Goal: Task Accomplishment & Management: Complete application form

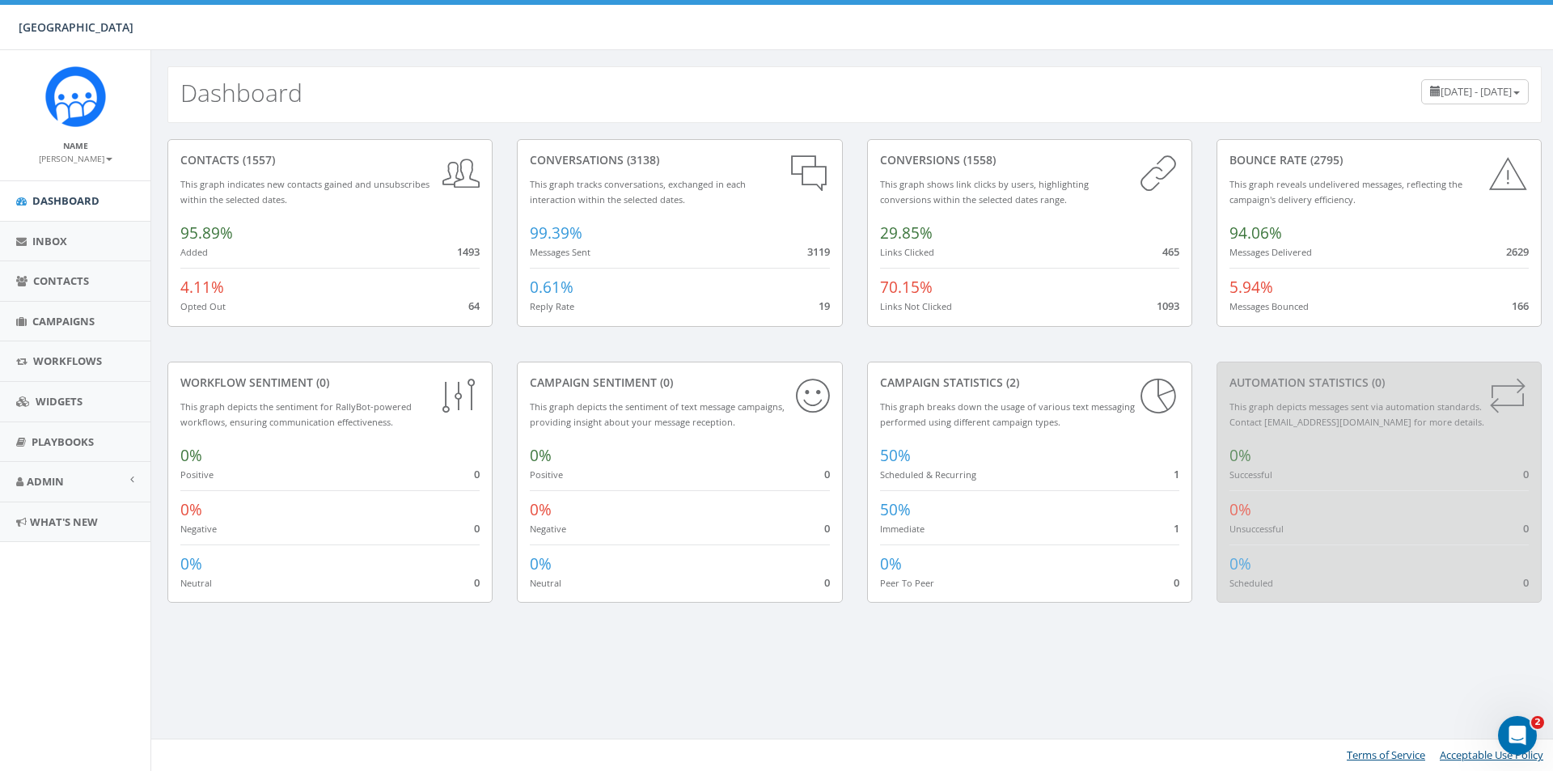
click at [1513, 737] on icon "Open Intercom Messenger" at bounding box center [1517, 735] width 27 height 27
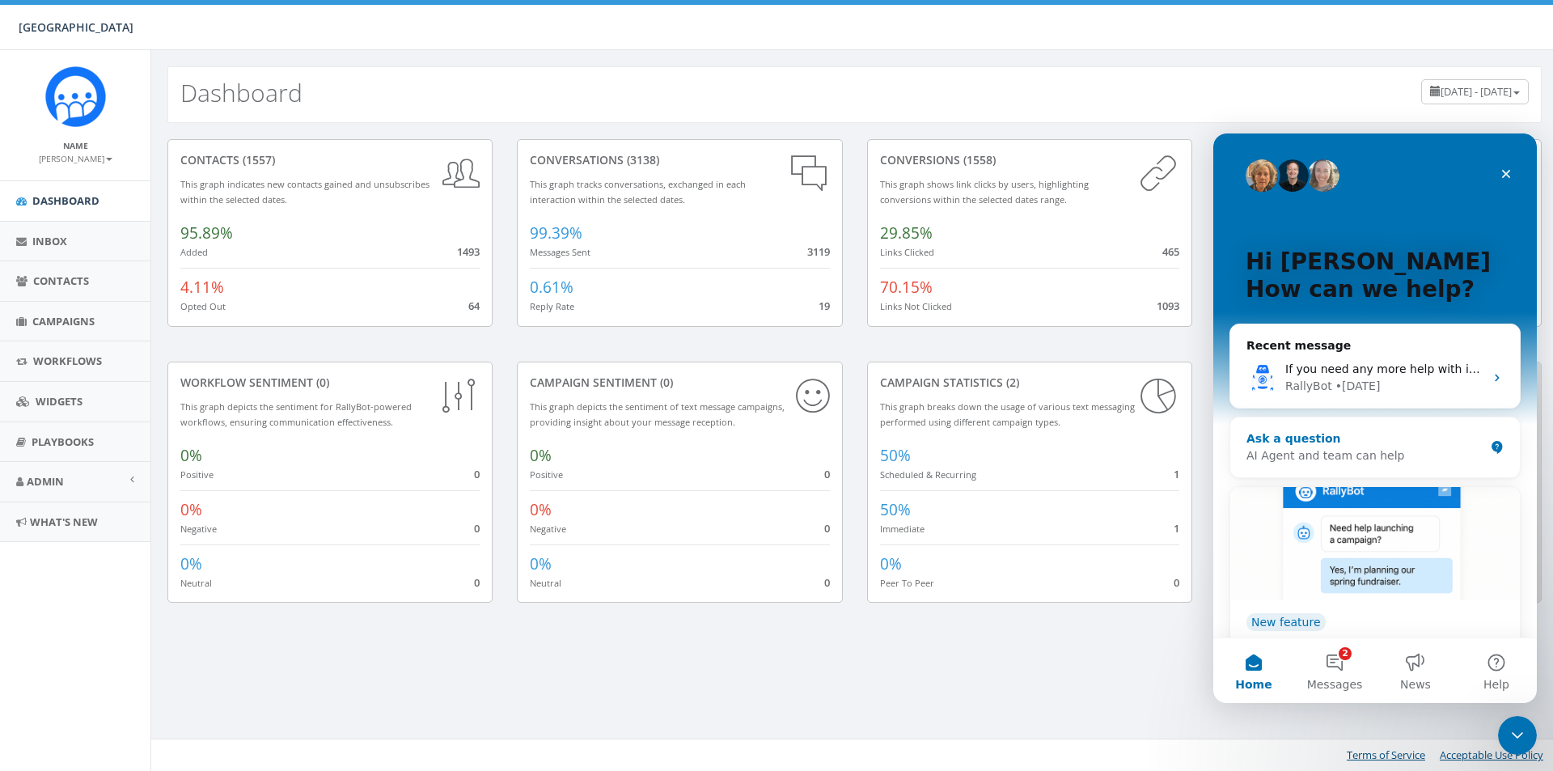
click at [1295, 435] on div "Ask a question" at bounding box center [1365, 438] width 238 height 17
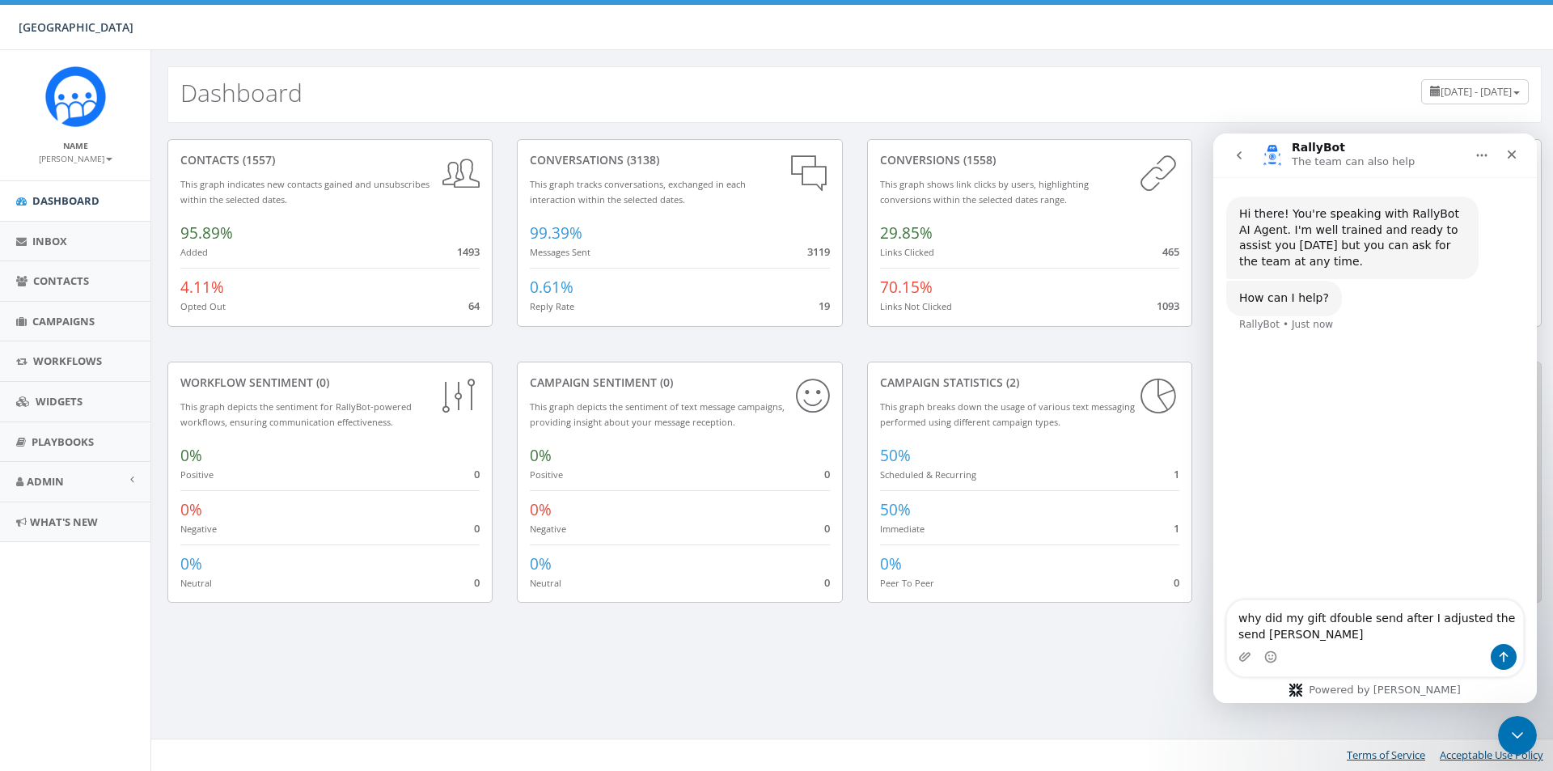
type textarea "why did my gift dfouble send after I adjusted the send time"
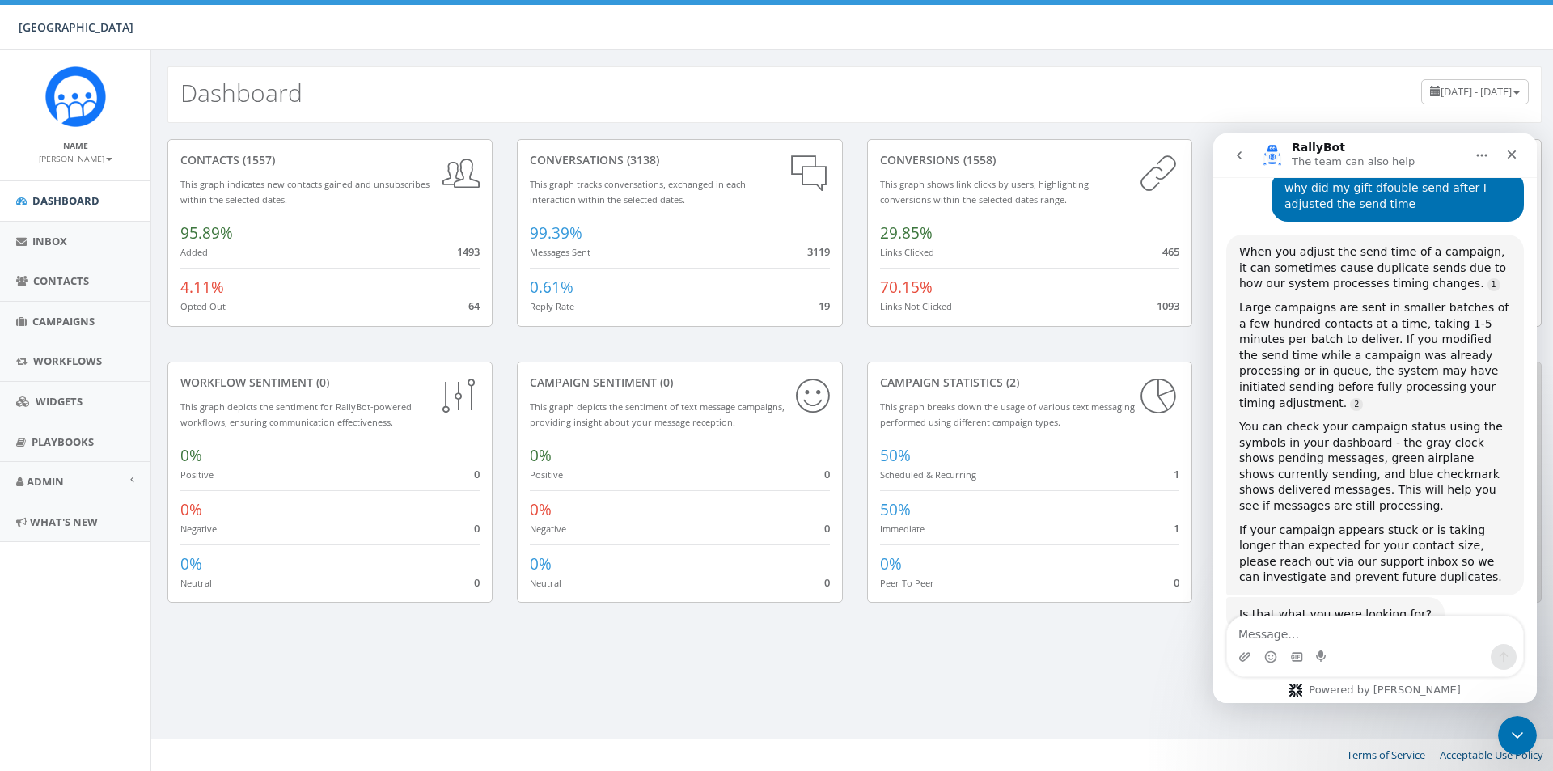
scroll to position [192, 0]
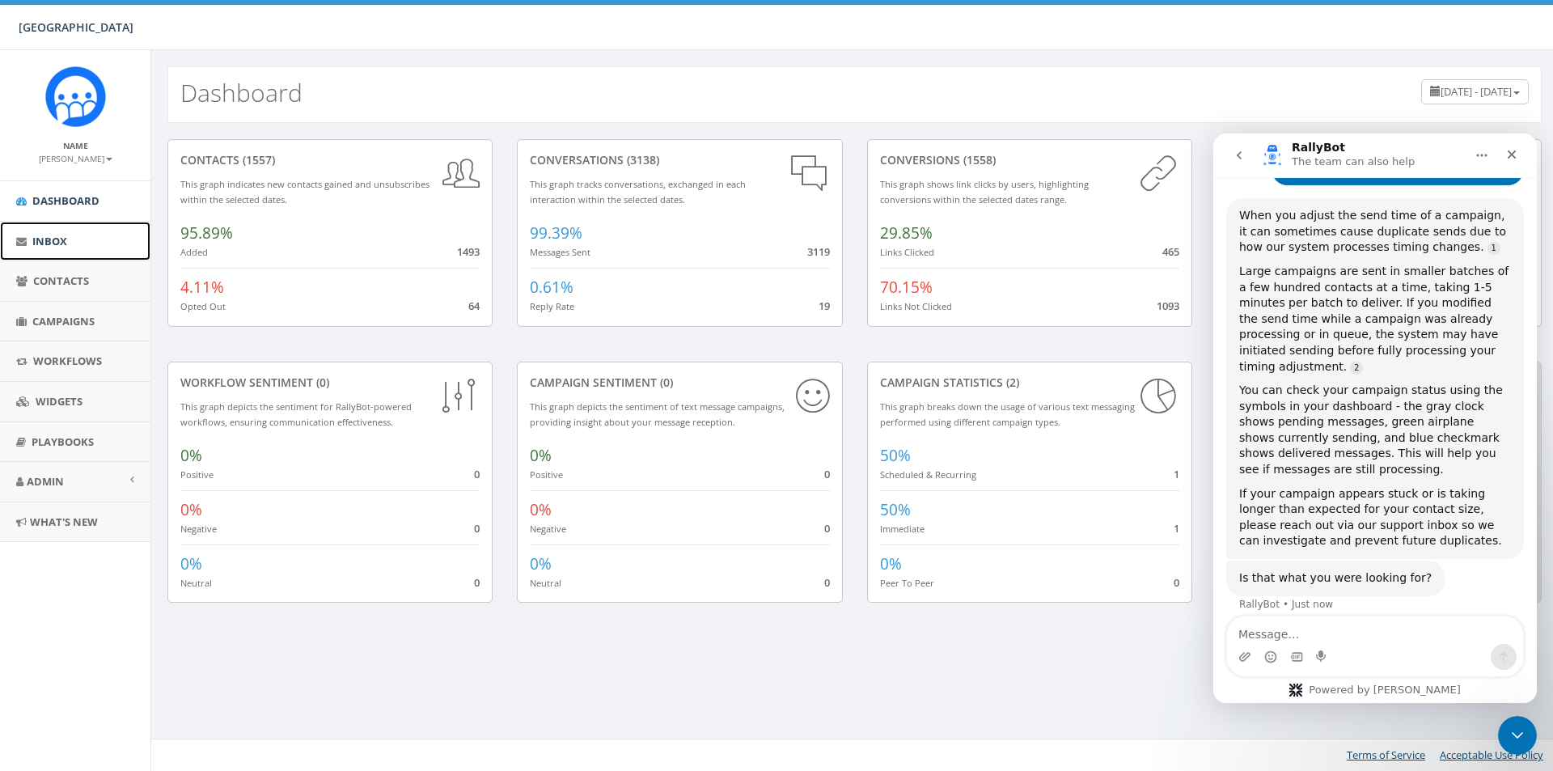
click at [108, 233] on link "Inbox" at bounding box center [75, 242] width 150 height 40
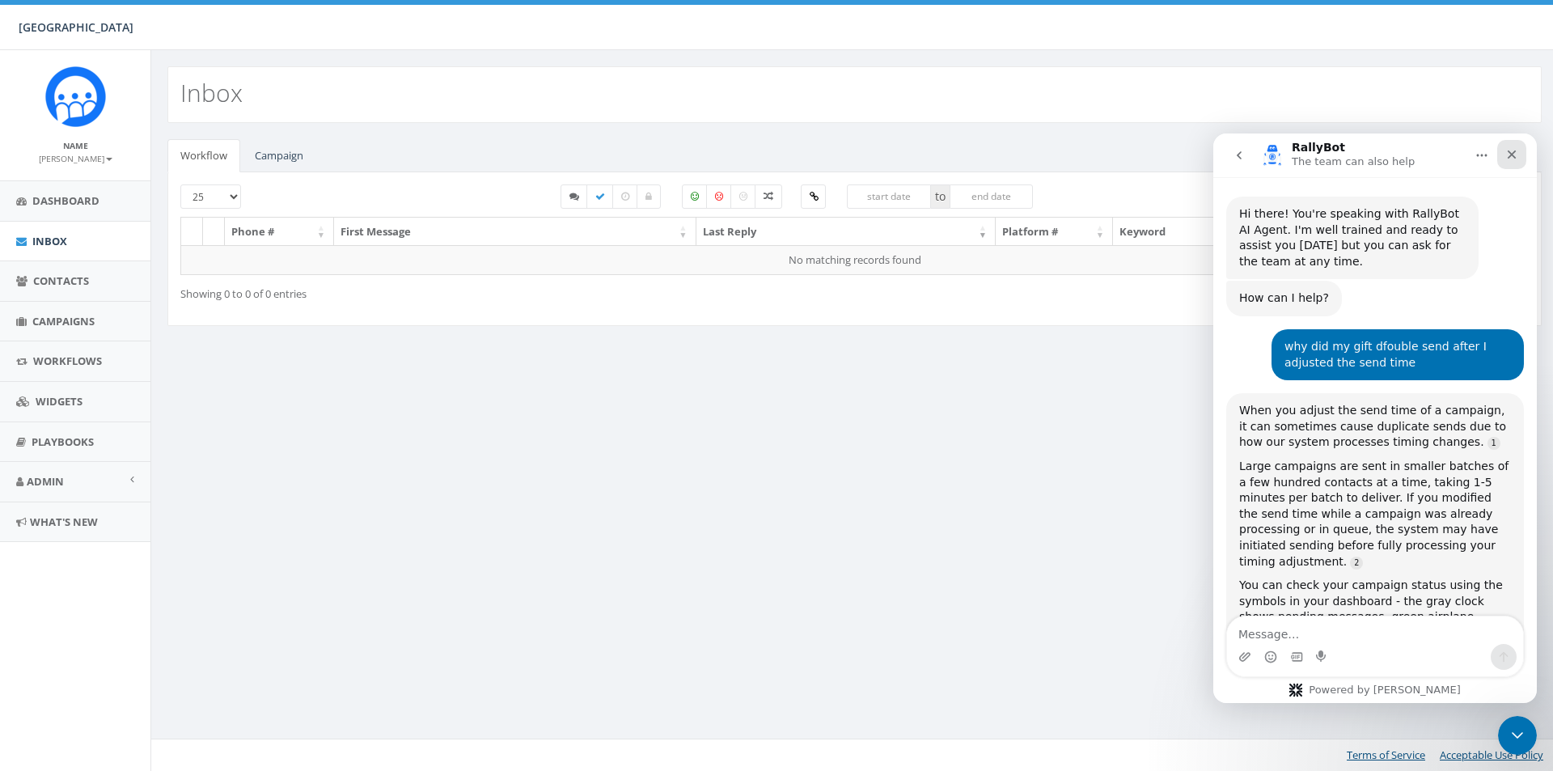
scroll to position [192, 0]
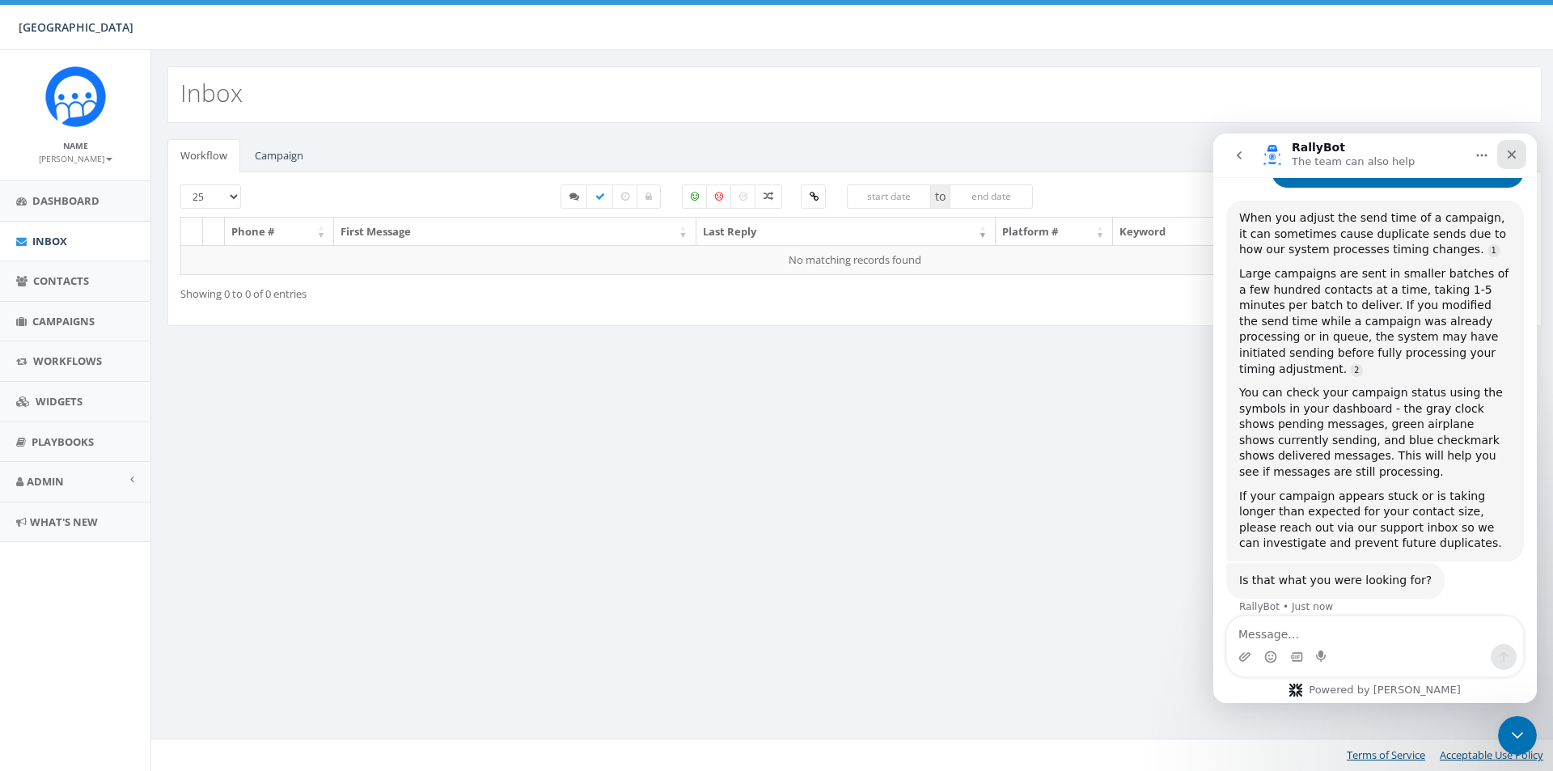
click at [1520, 153] on div "Close" at bounding box center [1511, 154] width 29 height 29
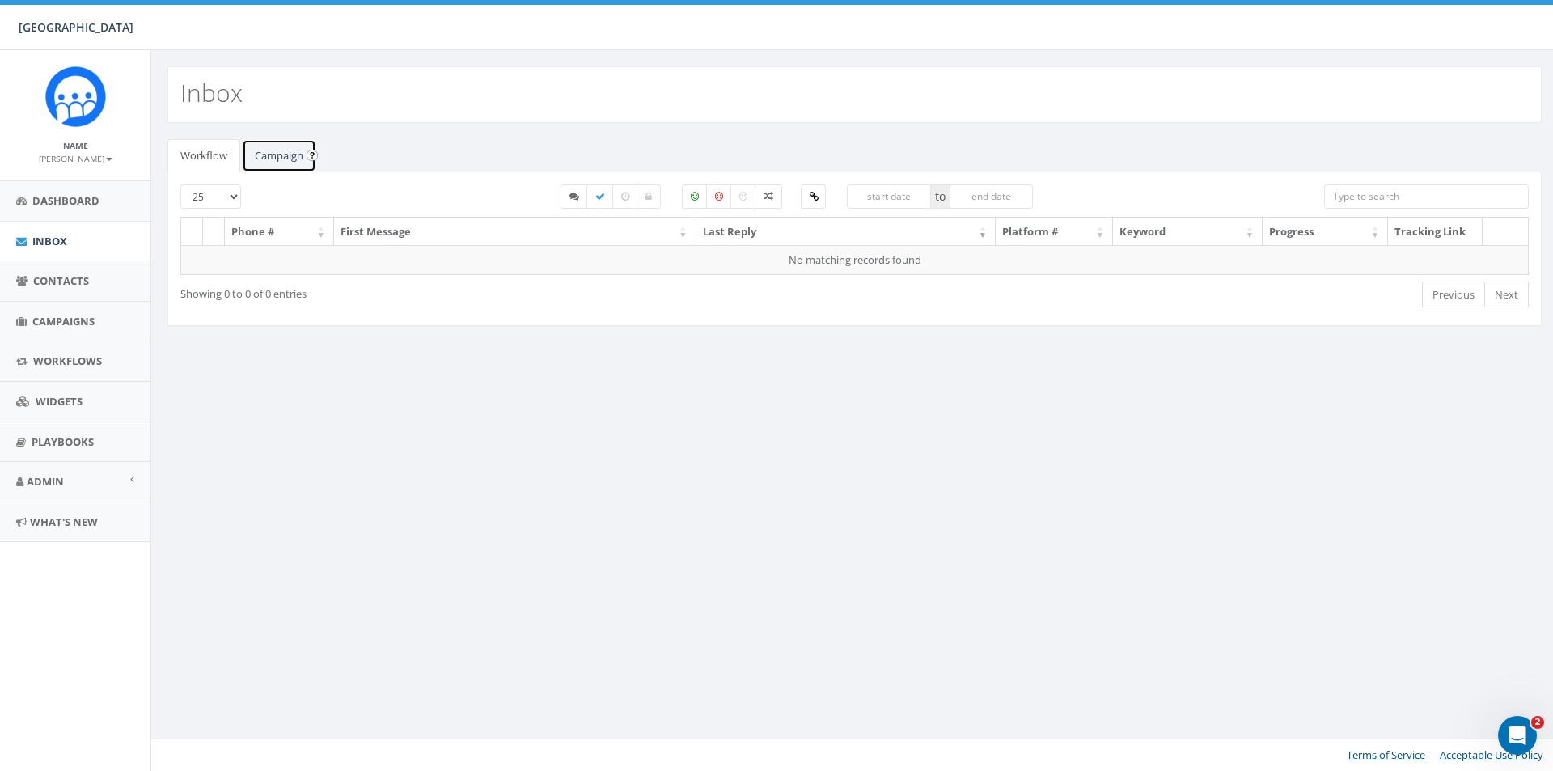
click at [292, 151] on link "Campaign" at bounding box center [279, 155] width 74 height 33
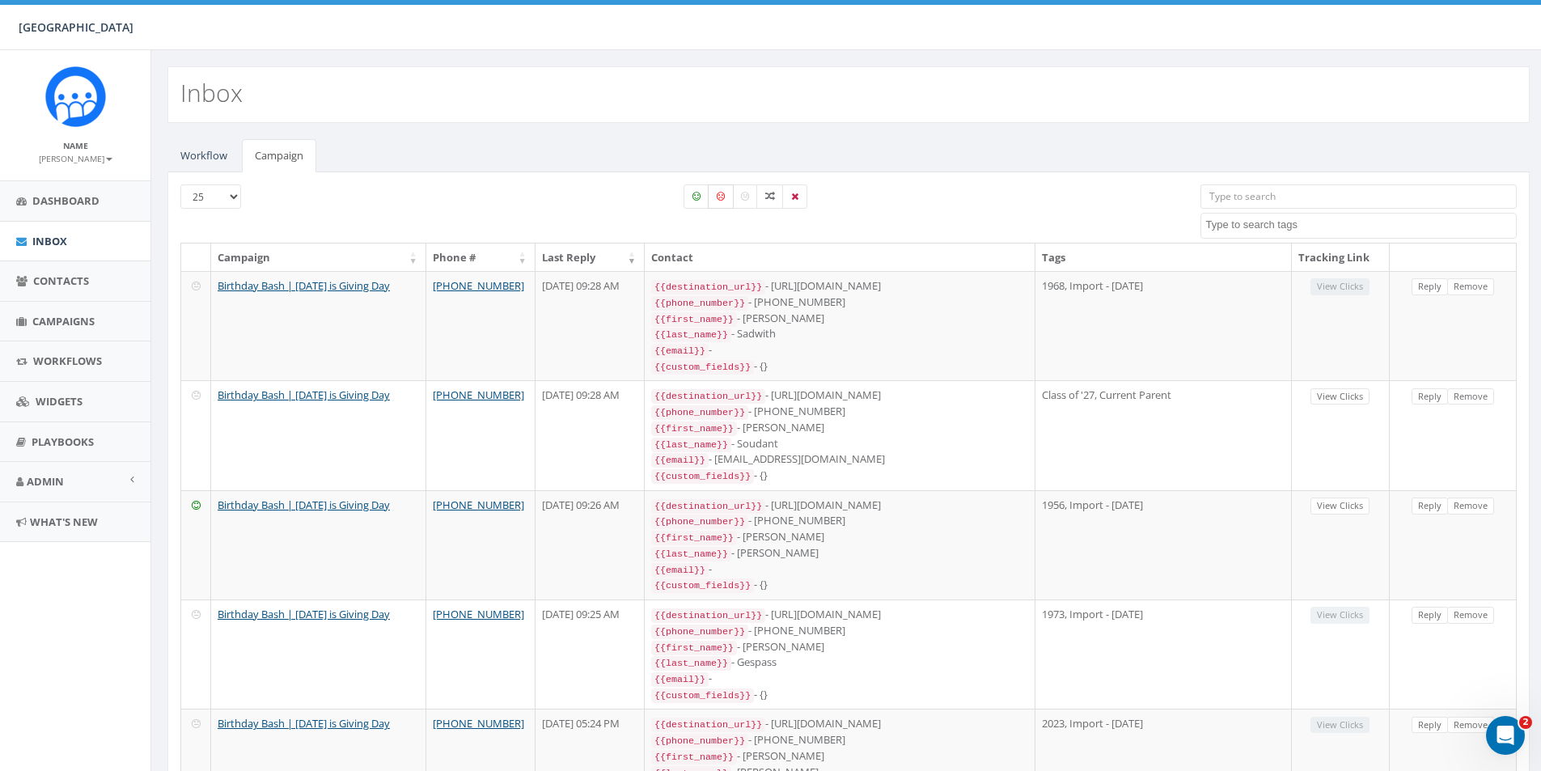
click at [717, 203] on label at bounding box center [721, 196] width 26 height 24
checkbox input "true"
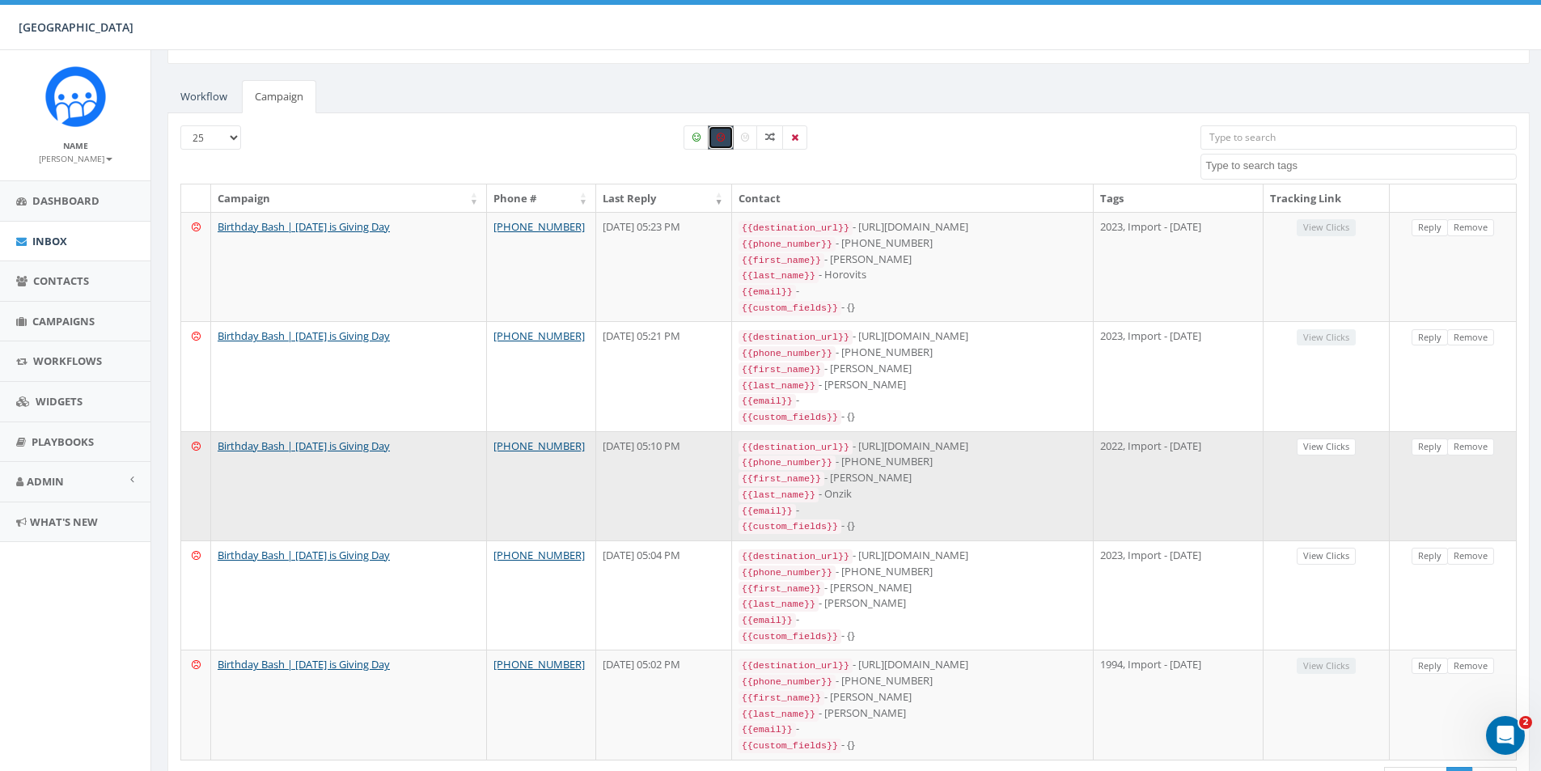
scroll to position [0, 0]
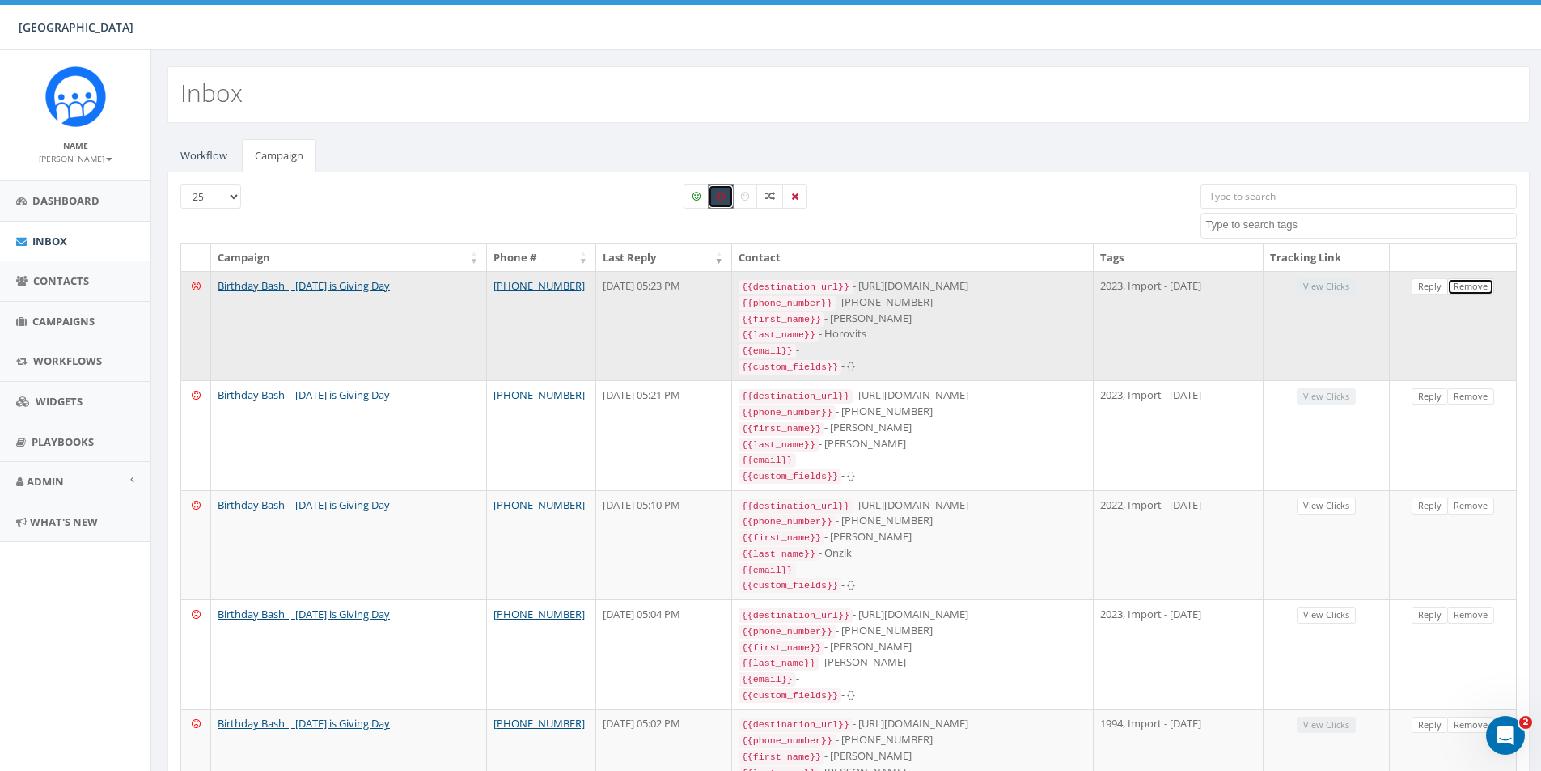
click at [1474, 288] on link "Remove" at bounding box center [1470, 286] width 47 height 17
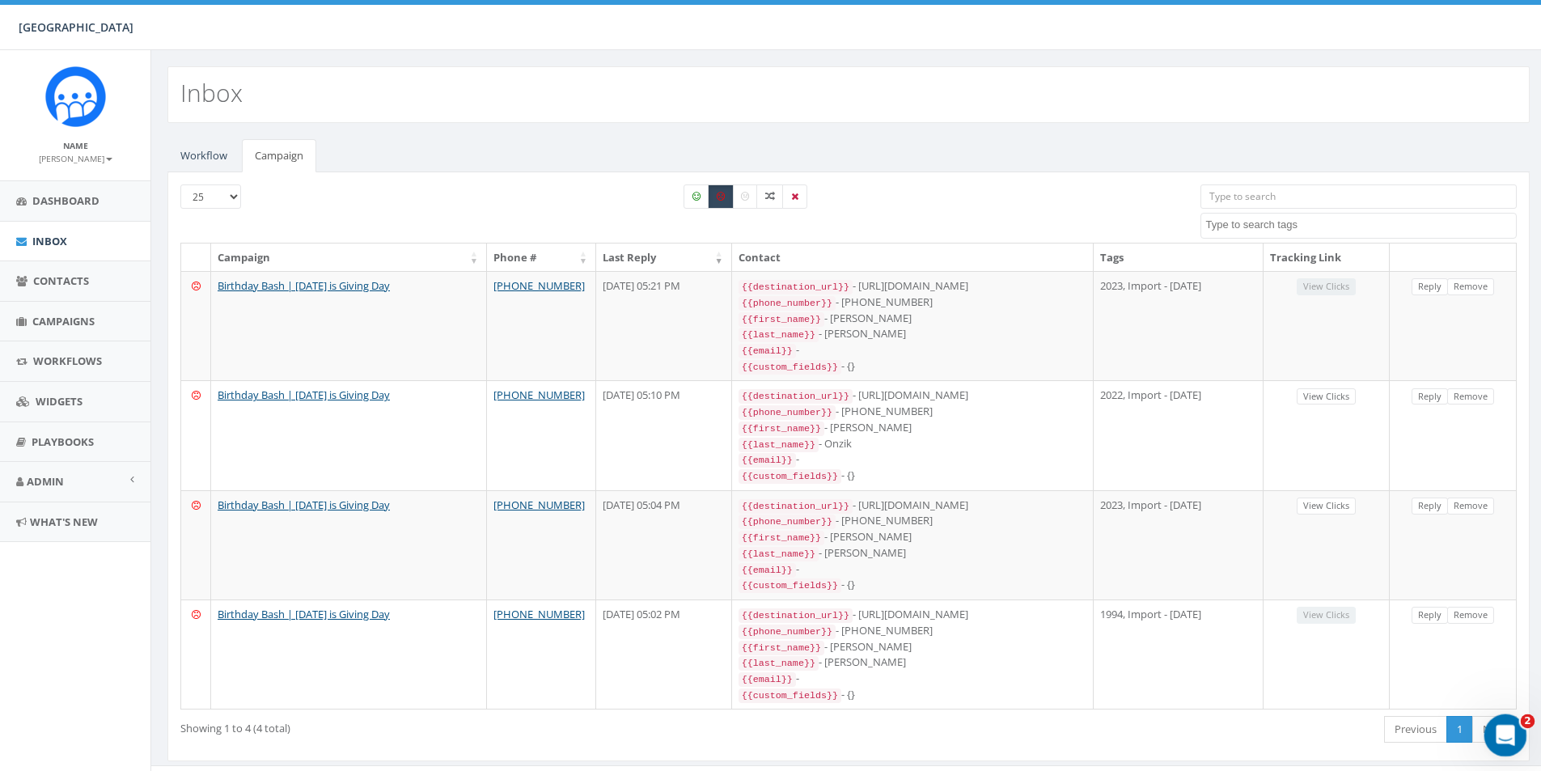
click at [1504, 729] on icon "Open Intercom Messenger" at bounding box center [1502, 732] width 11 height 13
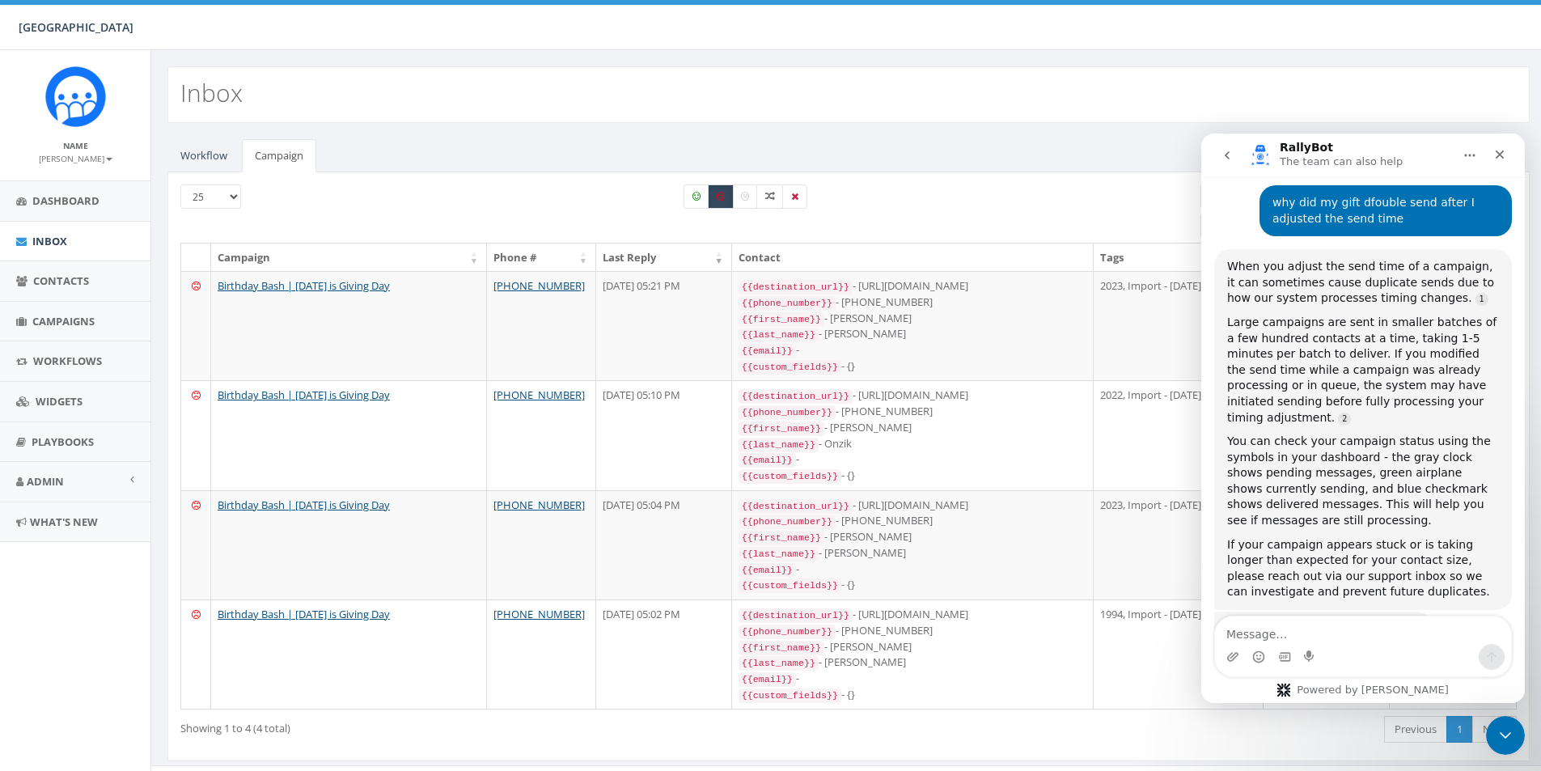
scroll to position [192, 0]
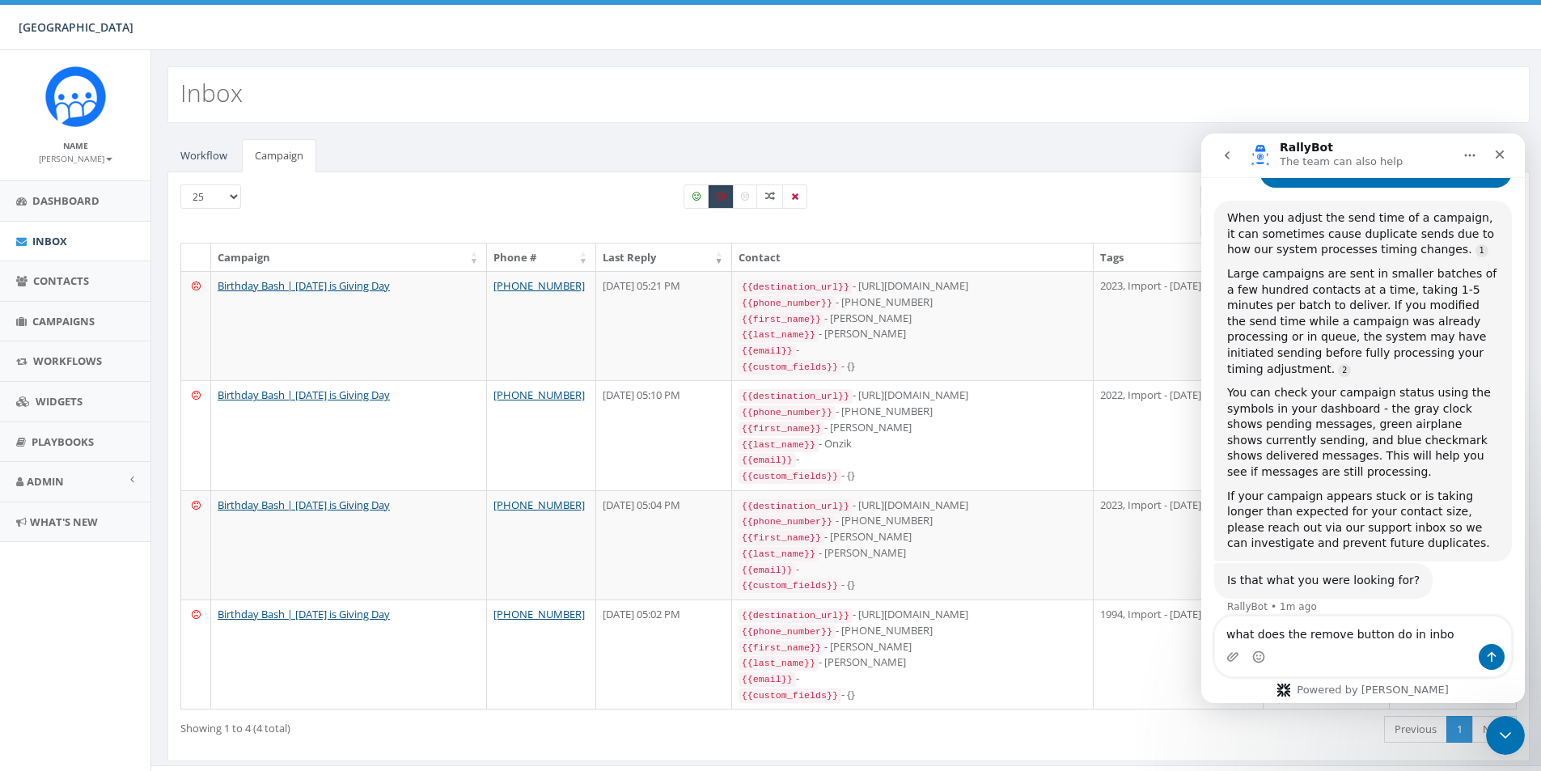
type textarea "what does the remove button do in inbox"
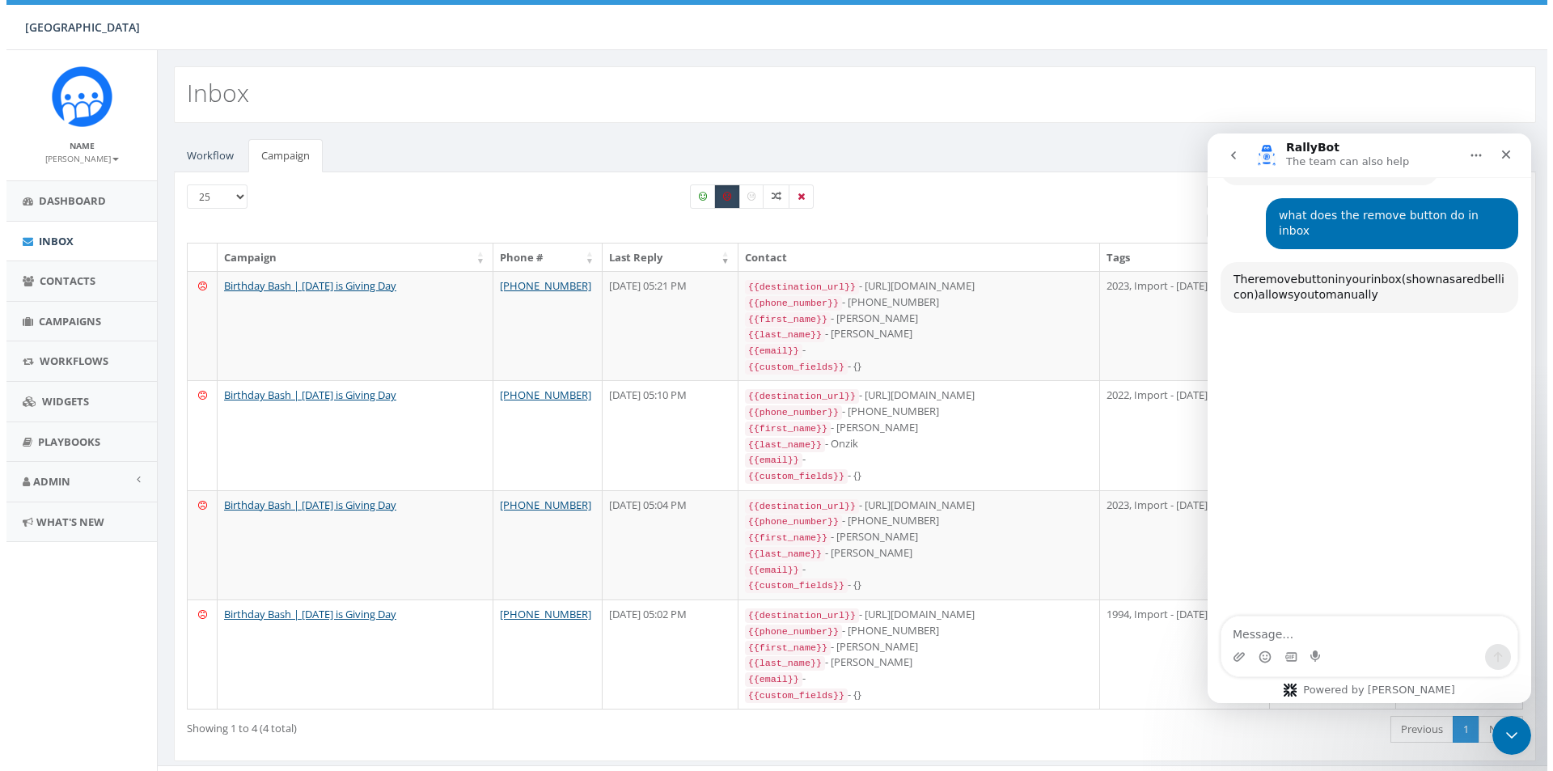
scroll to position [615, 0]
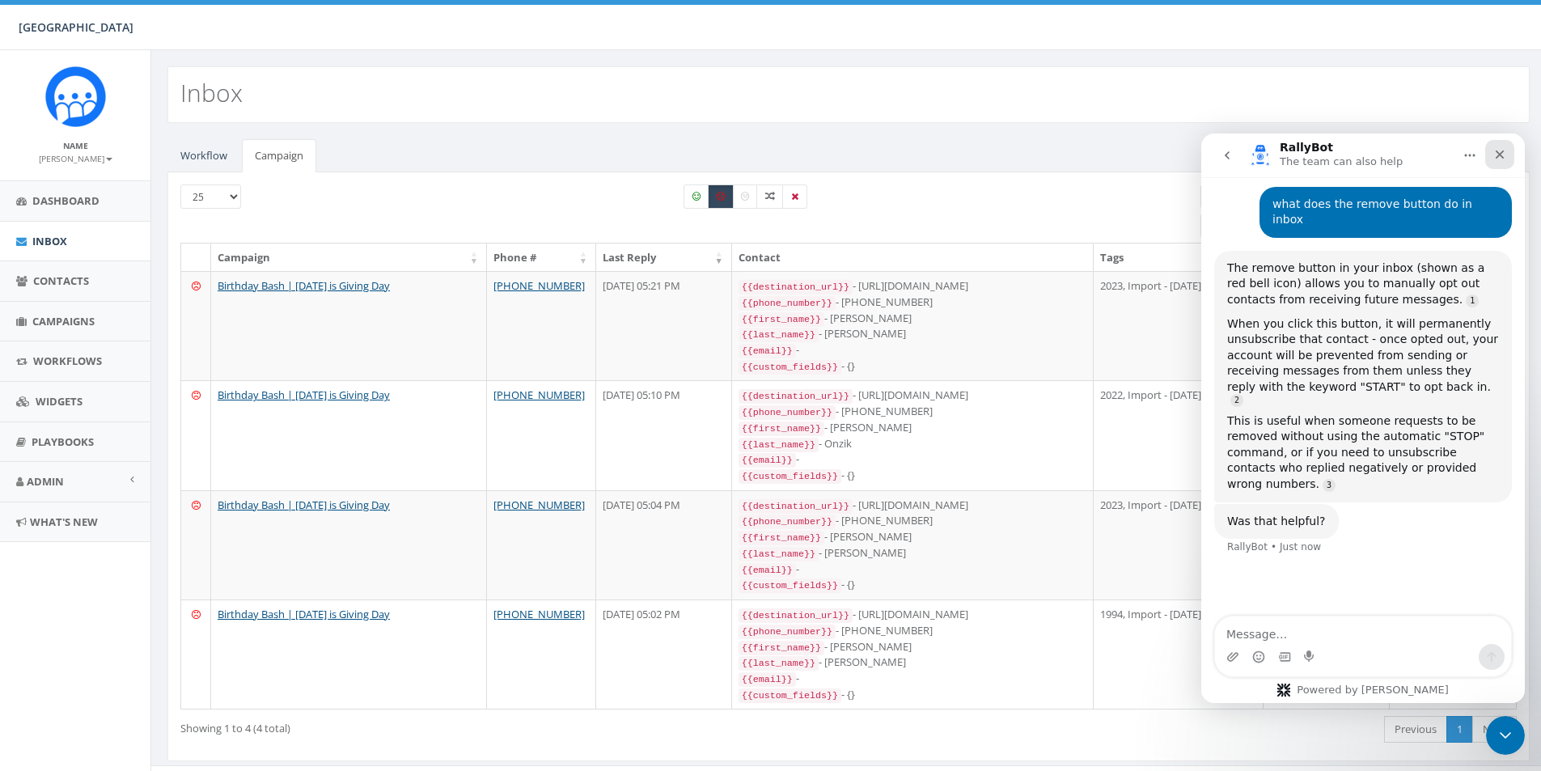
click at [1506, 153] on div "Close" at bounding box center [1499, 154] width 29 height 29
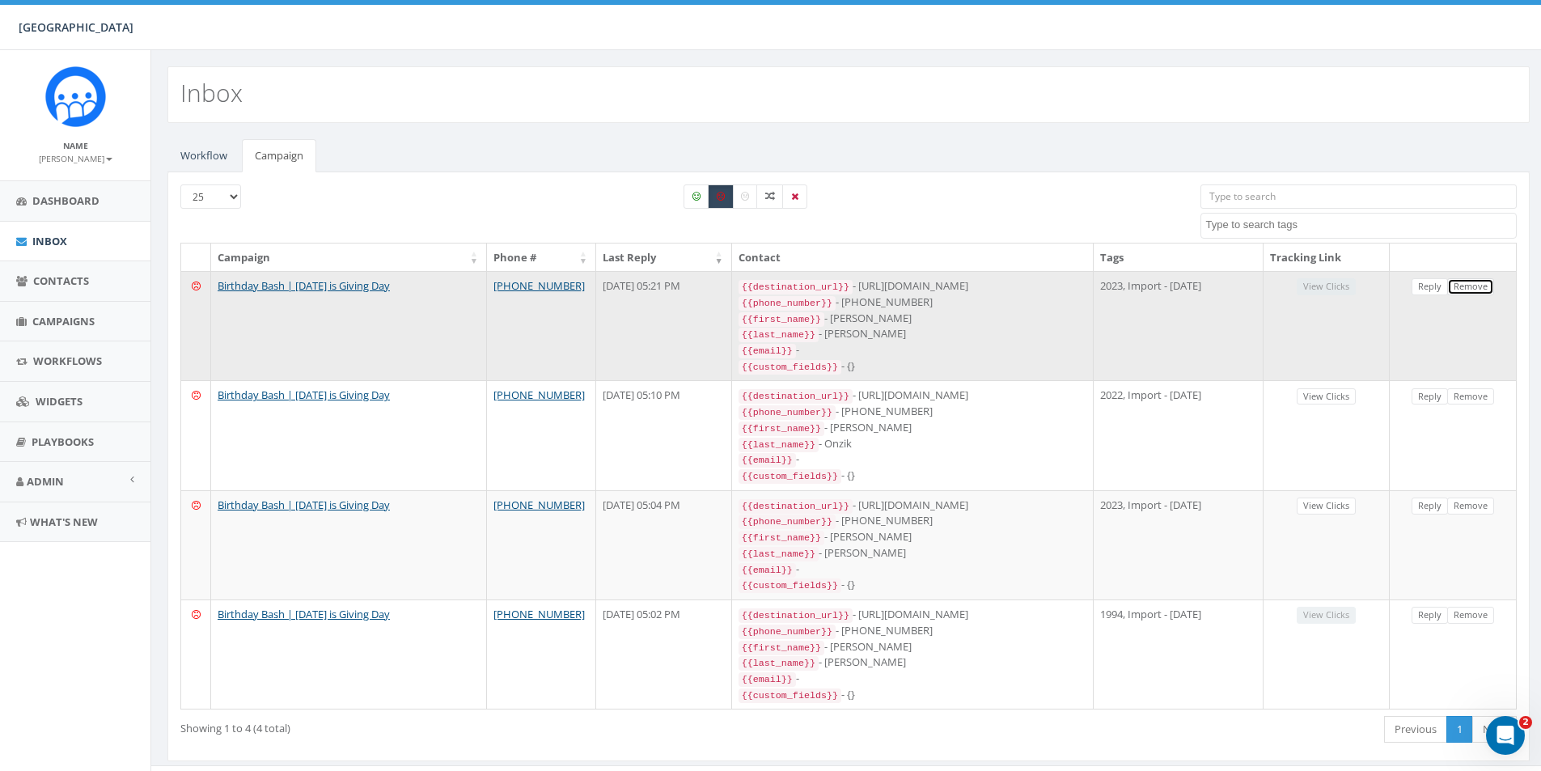
click at [1468, 287] on link "Remove" at bounding box center [1470, 286] width 47 height 17
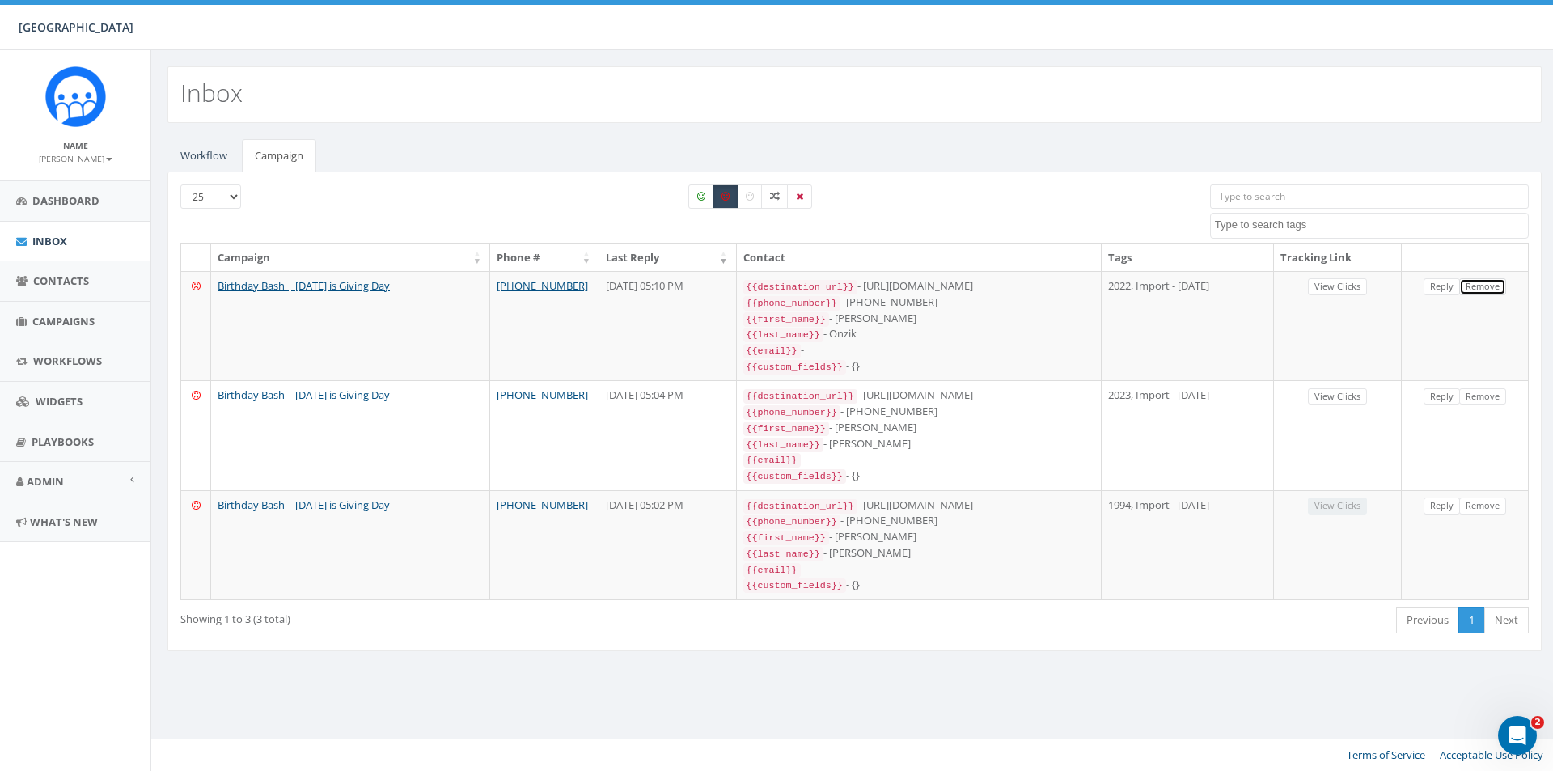
click at [1468, 287] on link "Remove" at bounding box center [1482, 286] width 47 height 17
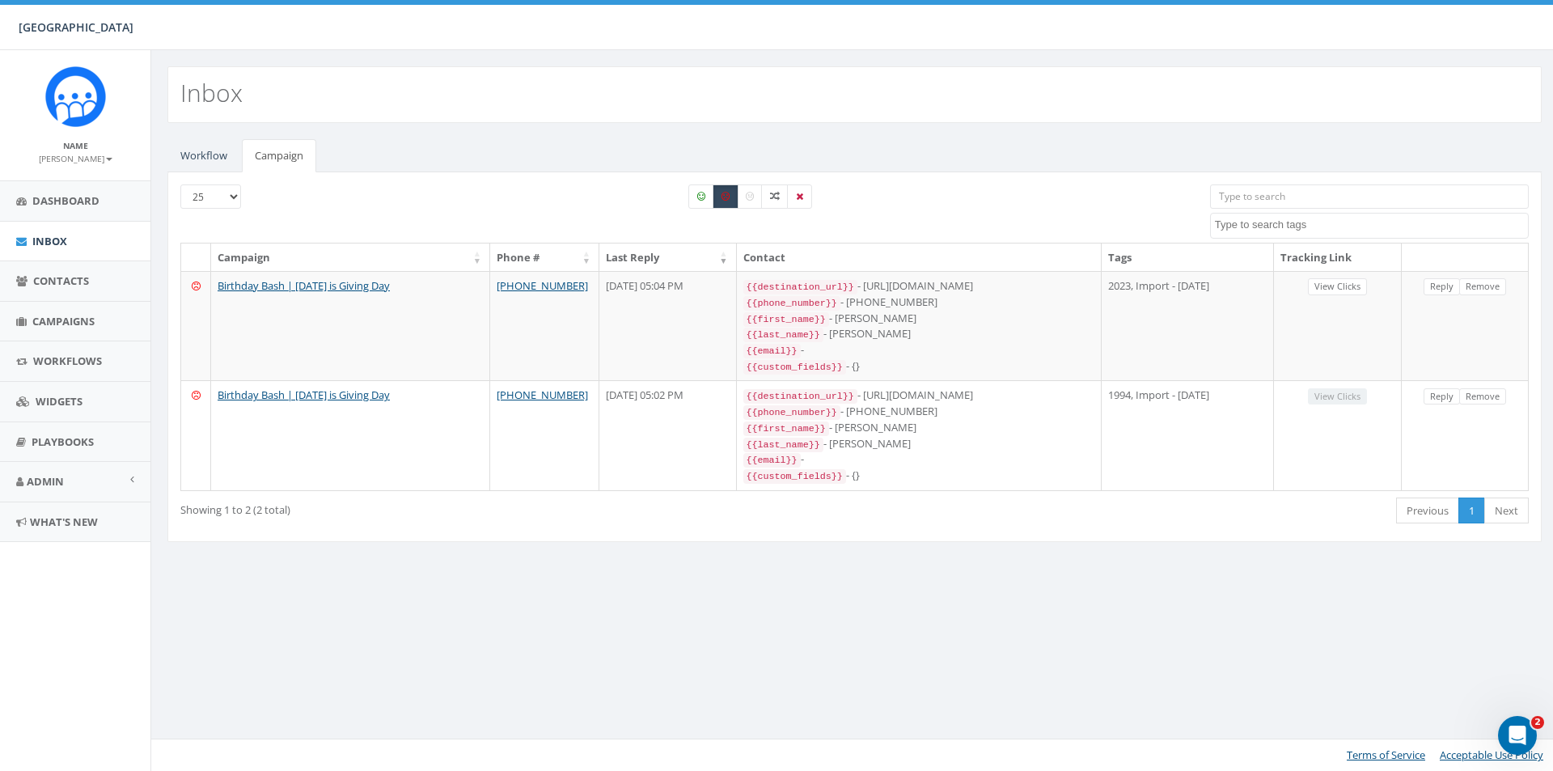
click at [1468, 287] on link "Remove" at bounding box center [1482, 286] width 47 height 17
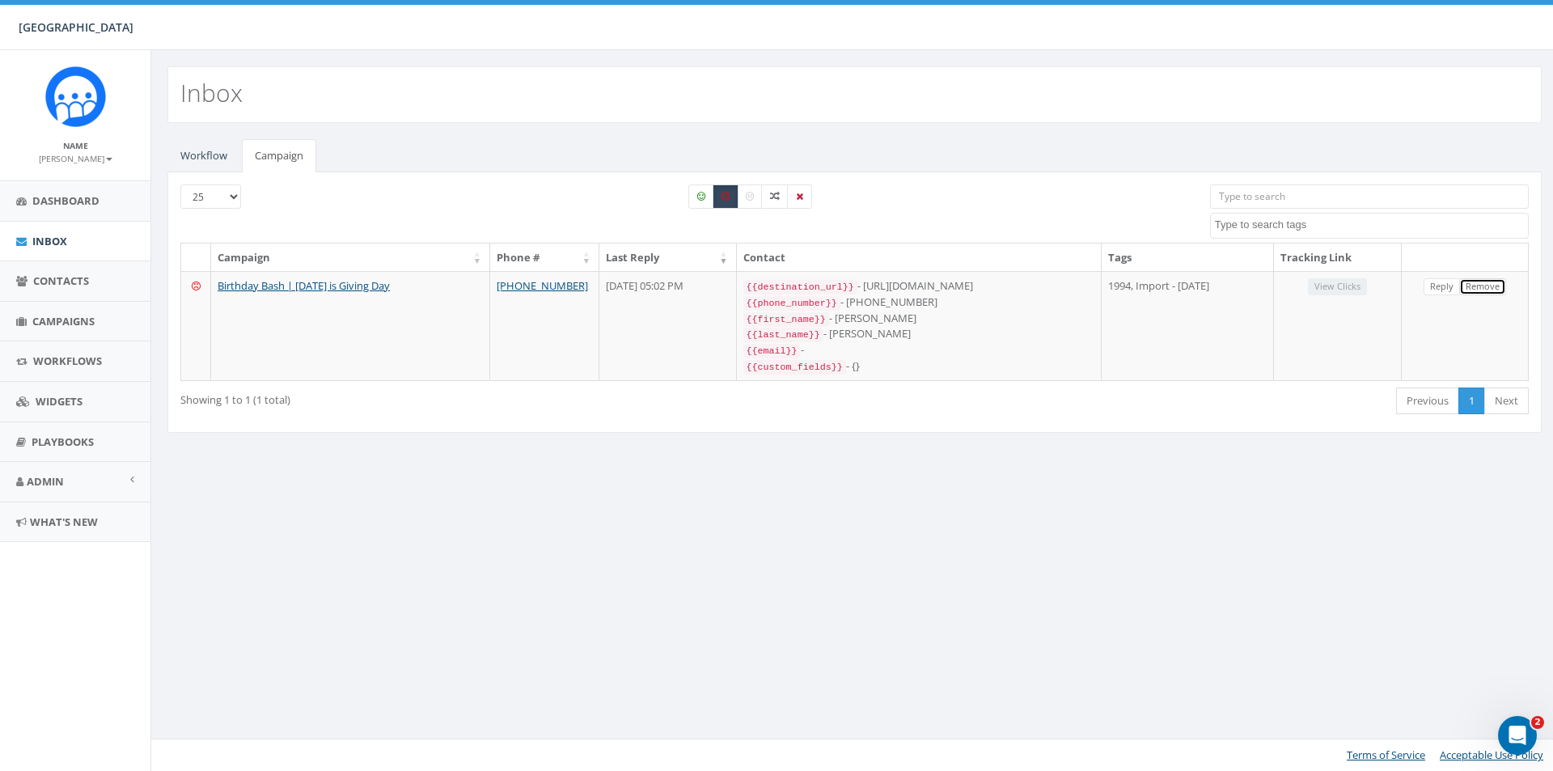
click at [1468, 287] on link "Remove" at bounding box center [1482, 286] width 47 height 17
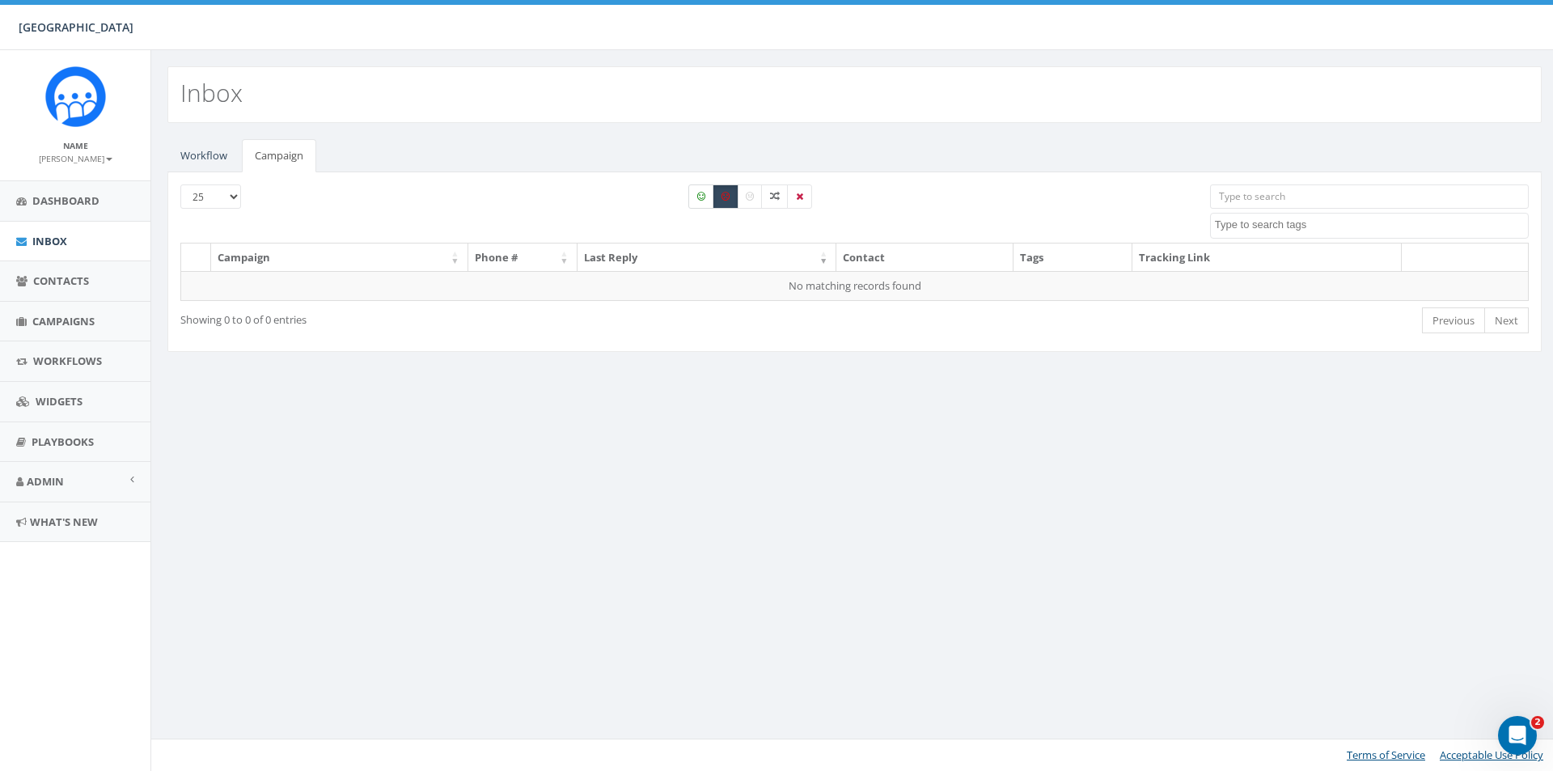
click at [697, 197] on icon at bounding box center [701, 197] width 8 height 10
checkbox input "true"
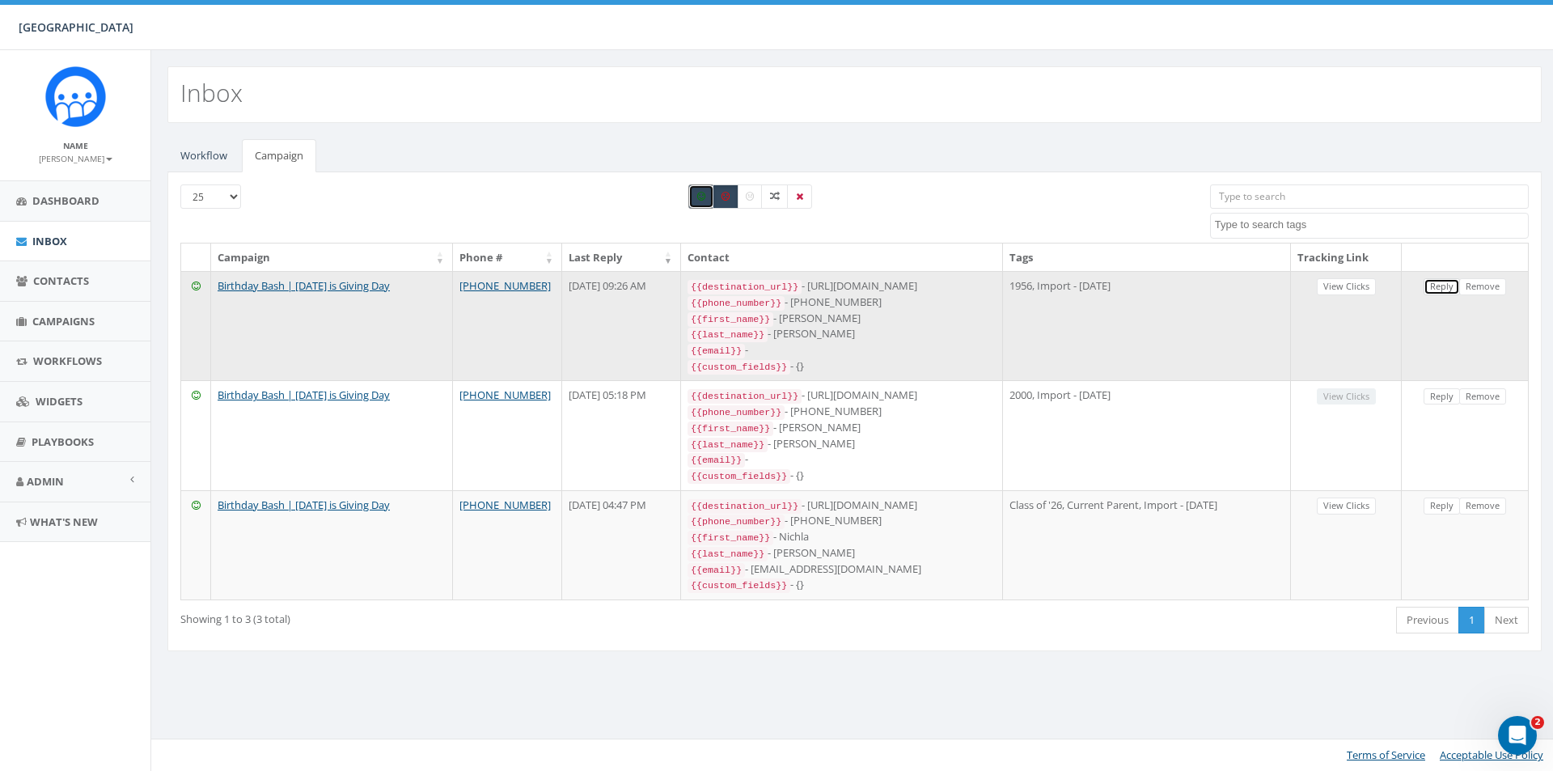
click at [1433, 292] on link "Reply" at bounding box center [1441, 286] width 36 height 17
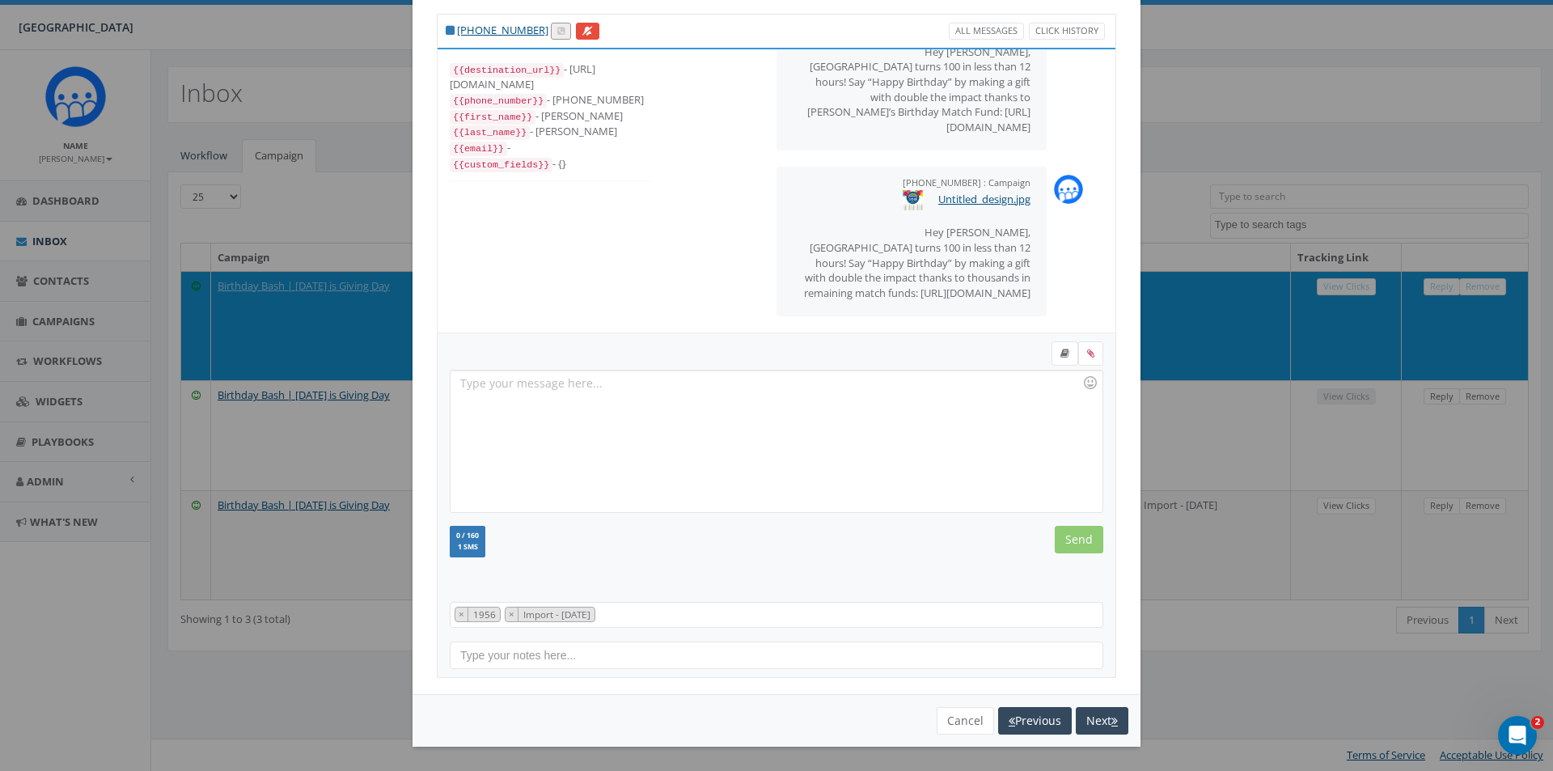
scroll to position [82, 0]
click at [950, 725] on button "Cancel" at bounding box center [965, 720] width 57 height 27
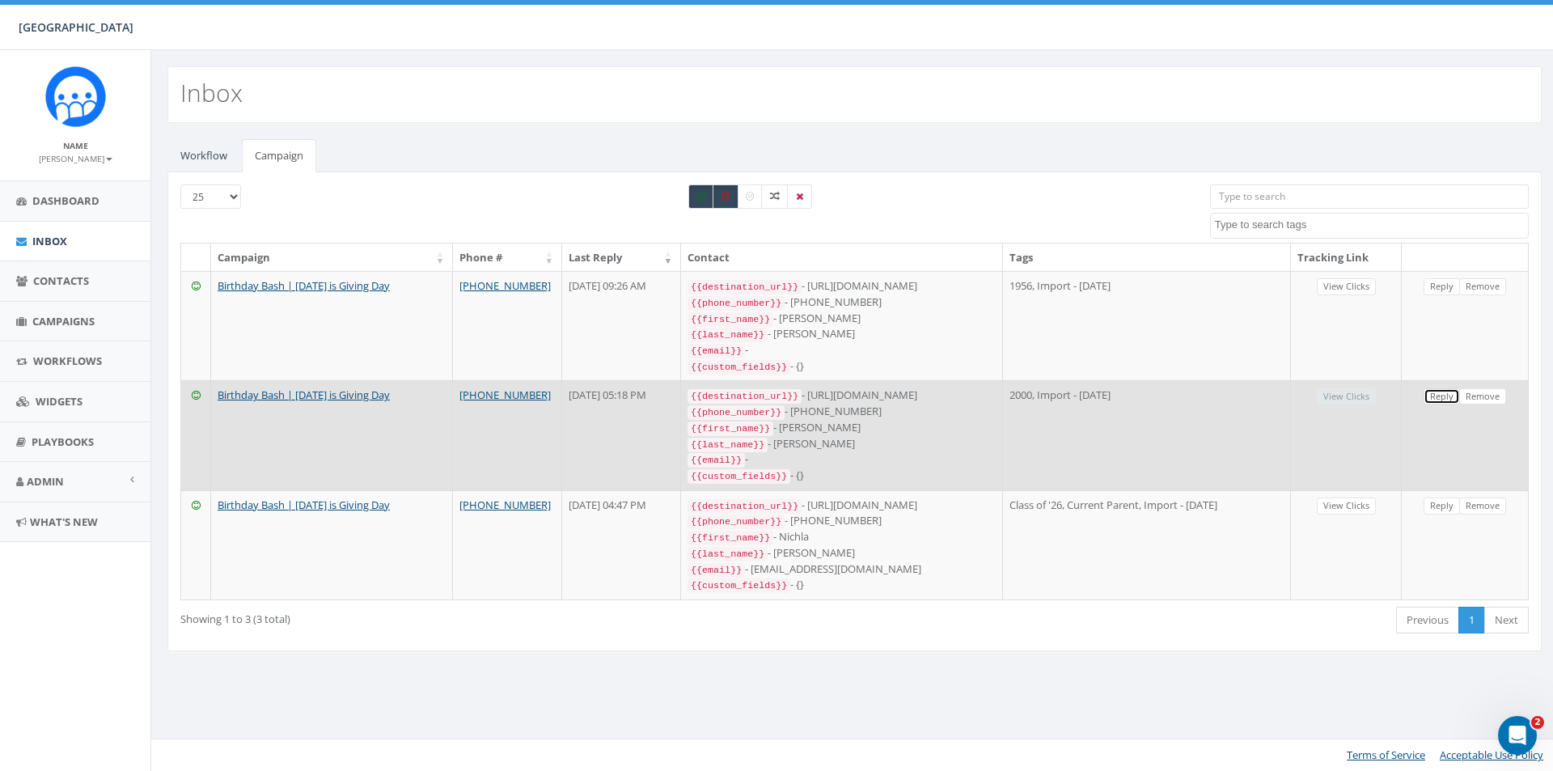
click at [1442, 393] on link "Reply" at bounding box center [1441, 396] width 36 height 17
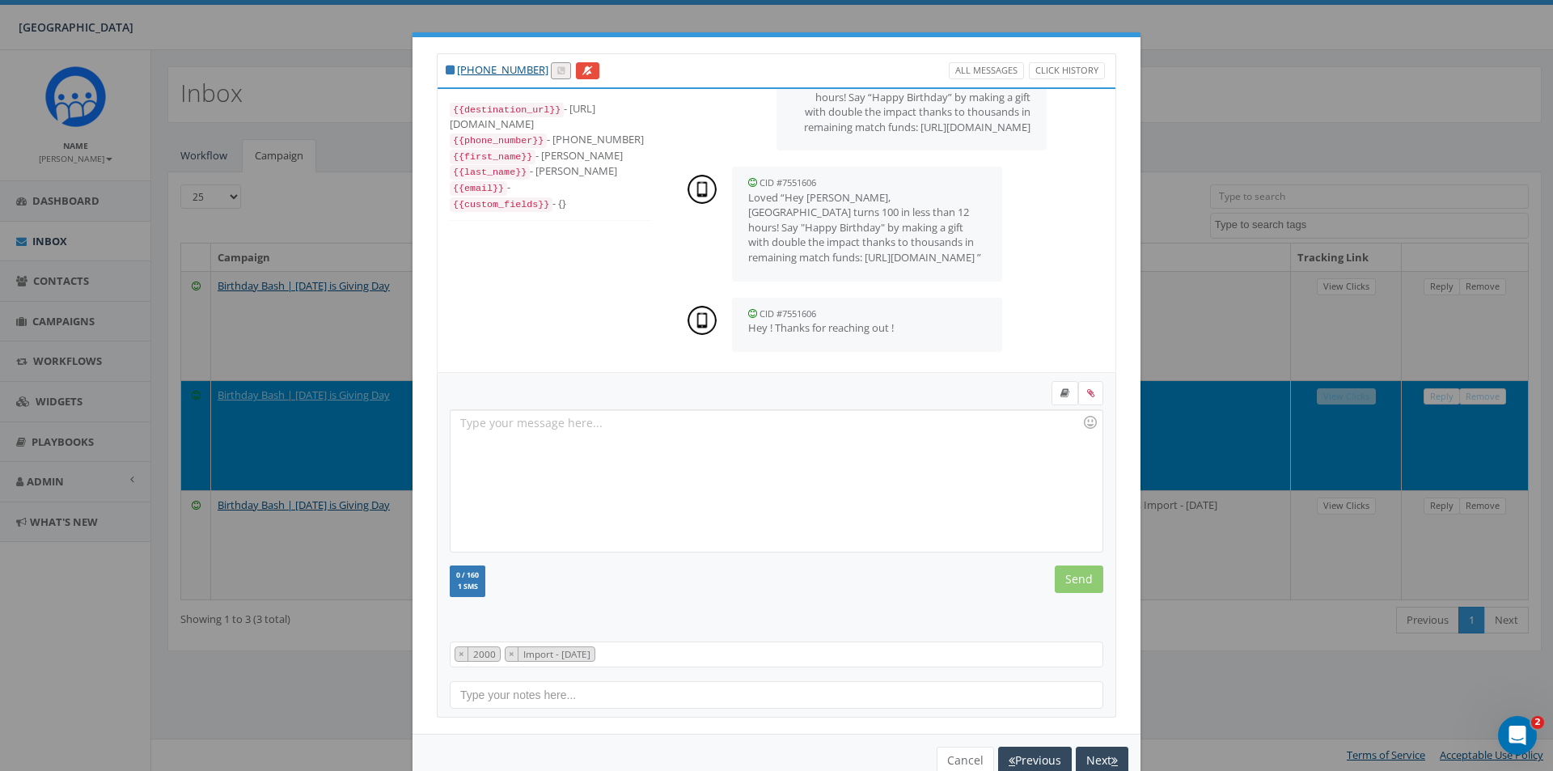
scroll to position [40, 0]
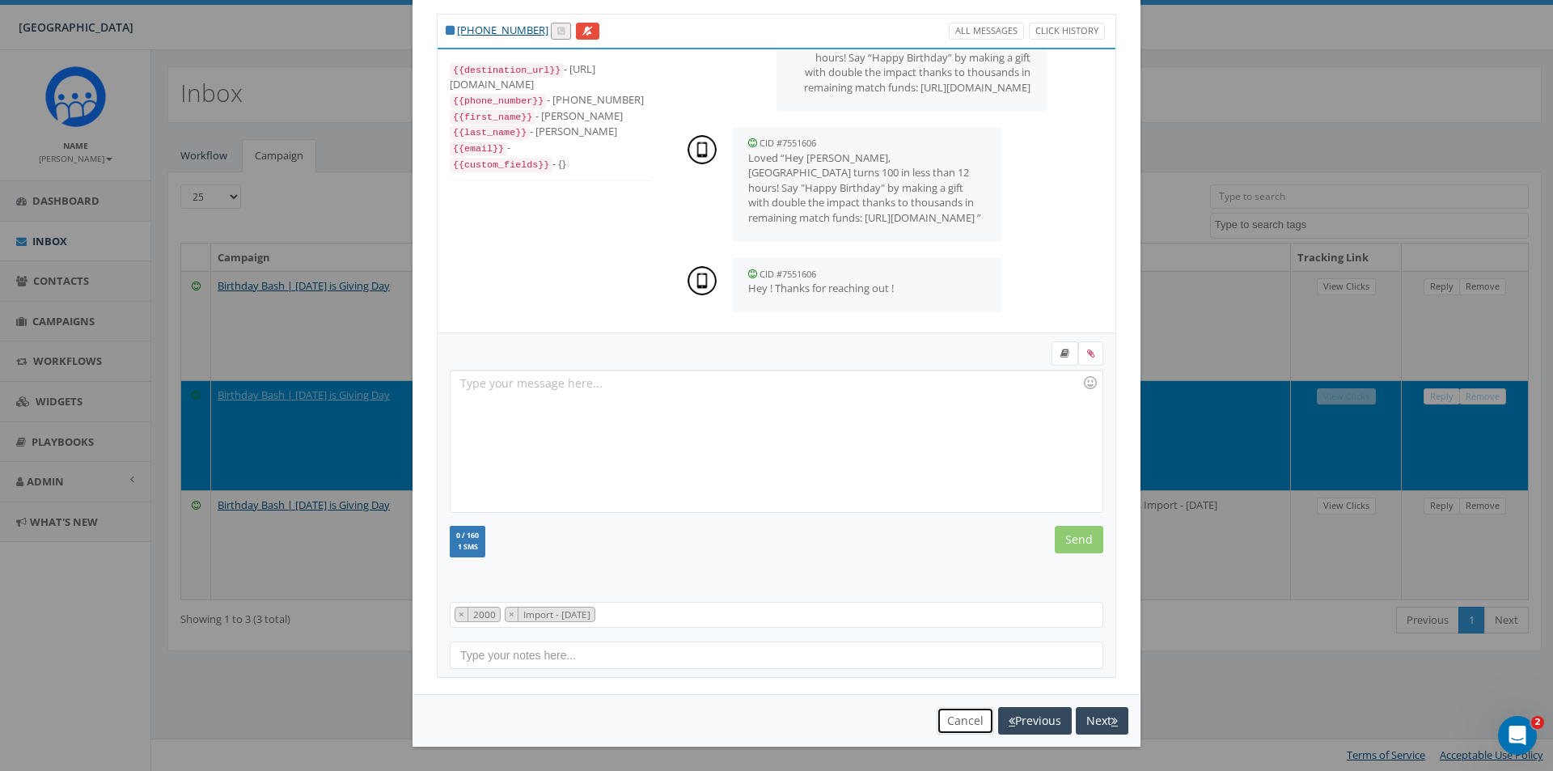
click at [946, 730] on button "Cancel" at bounding box center [965, 720] width 57 height 27
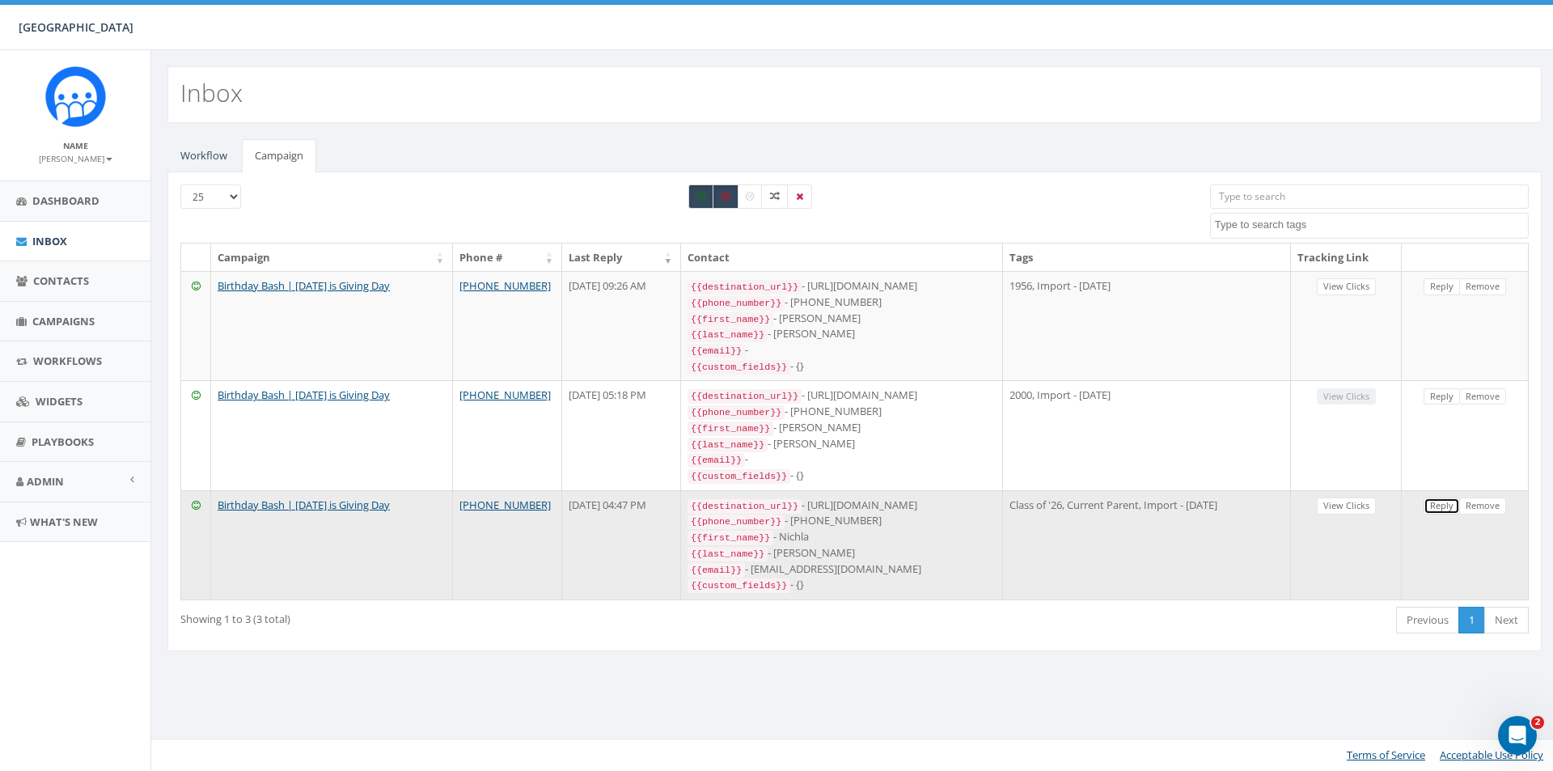
click at [1436, 497] on link "Reply" at bounding box center [1441, 505] width 36 height 17
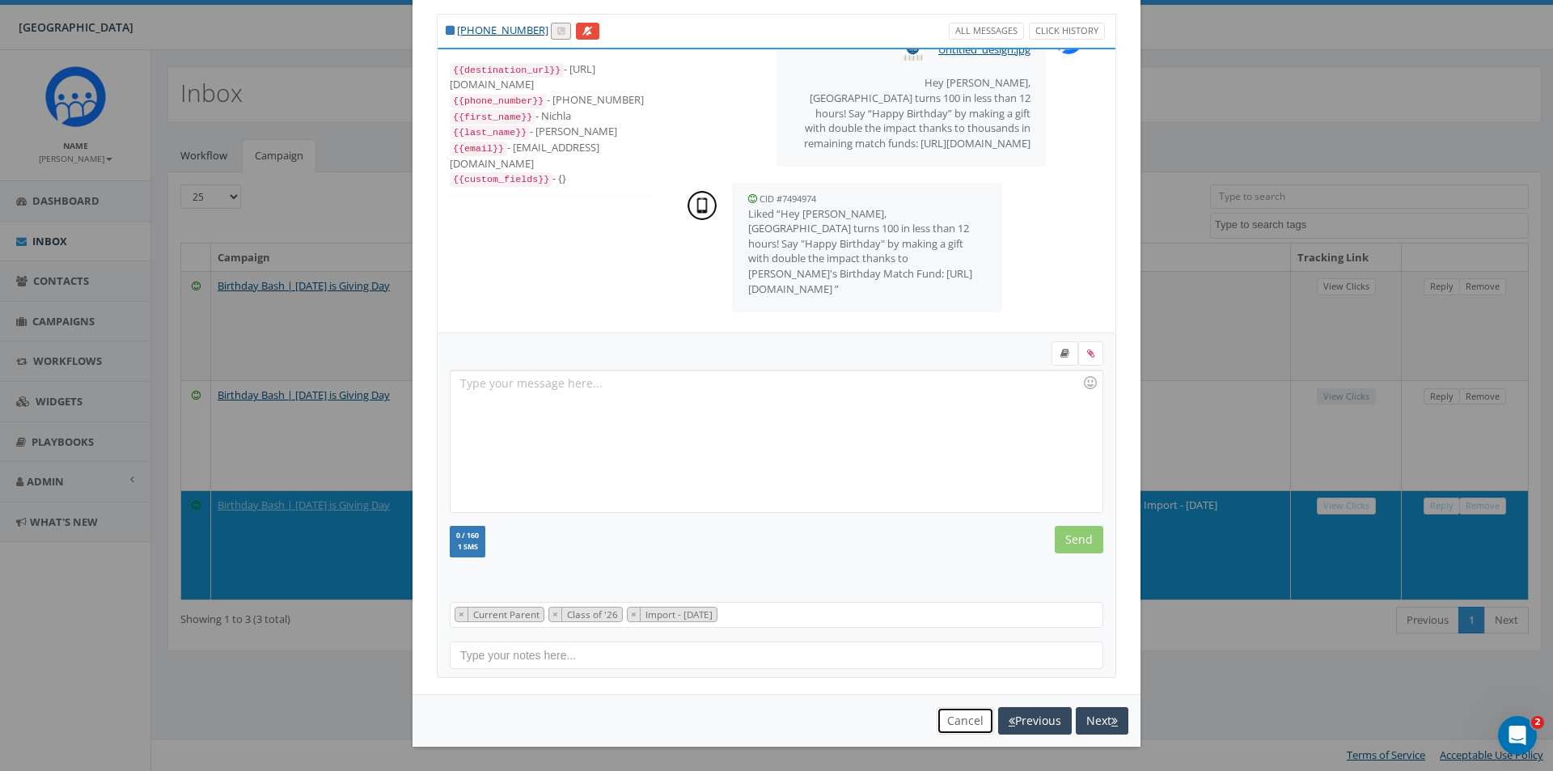
click at [955, 721] on button "Cancel" at bounding box center [965, 720] width 57 height 27
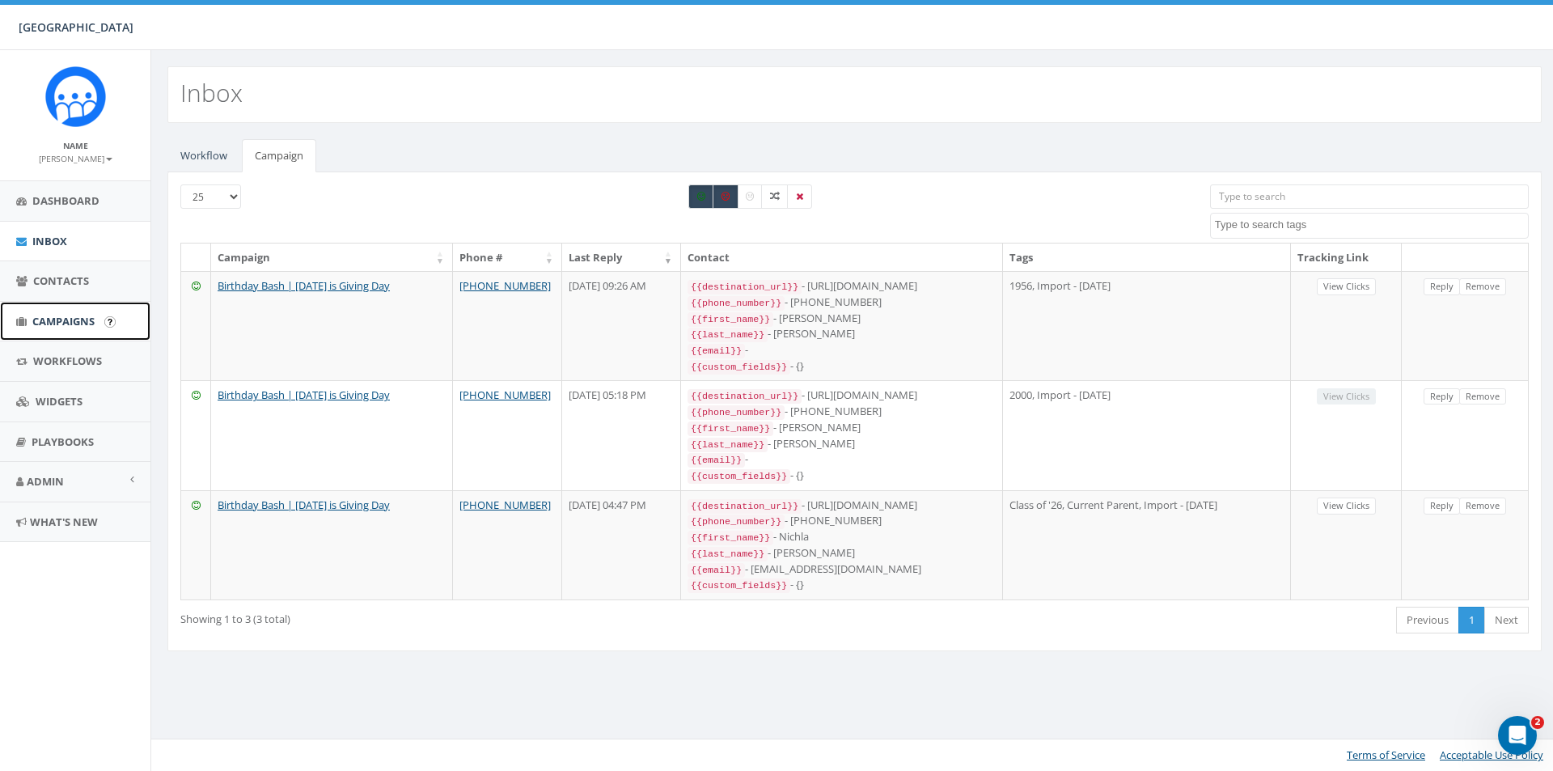
click at [67, 327] on span "Campaigns" at bounding box center [63, 321] width 62 height 15
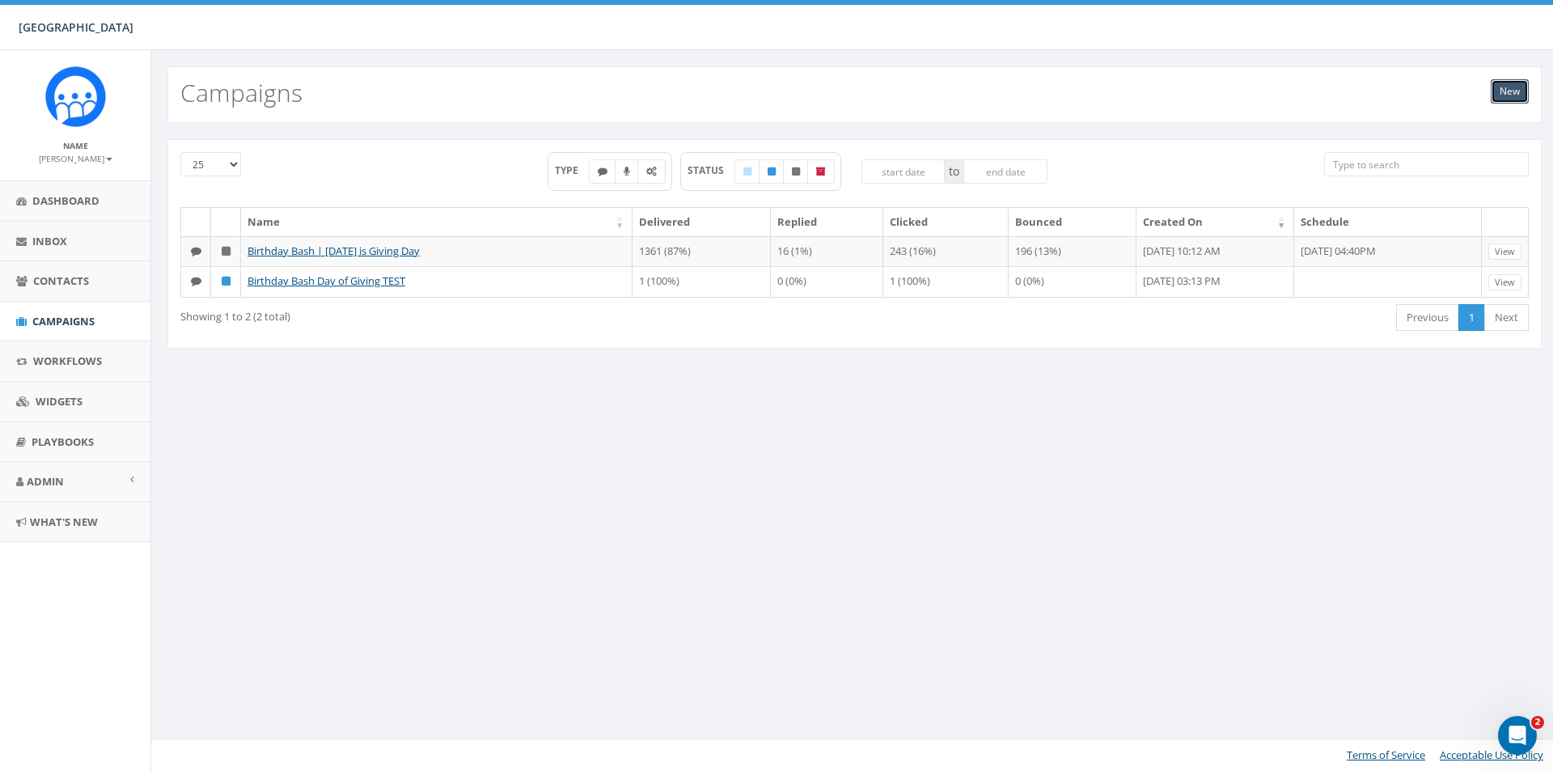
click at [1518, 94] on link "New" at bounding box center [1510, 91] width 38 height 24
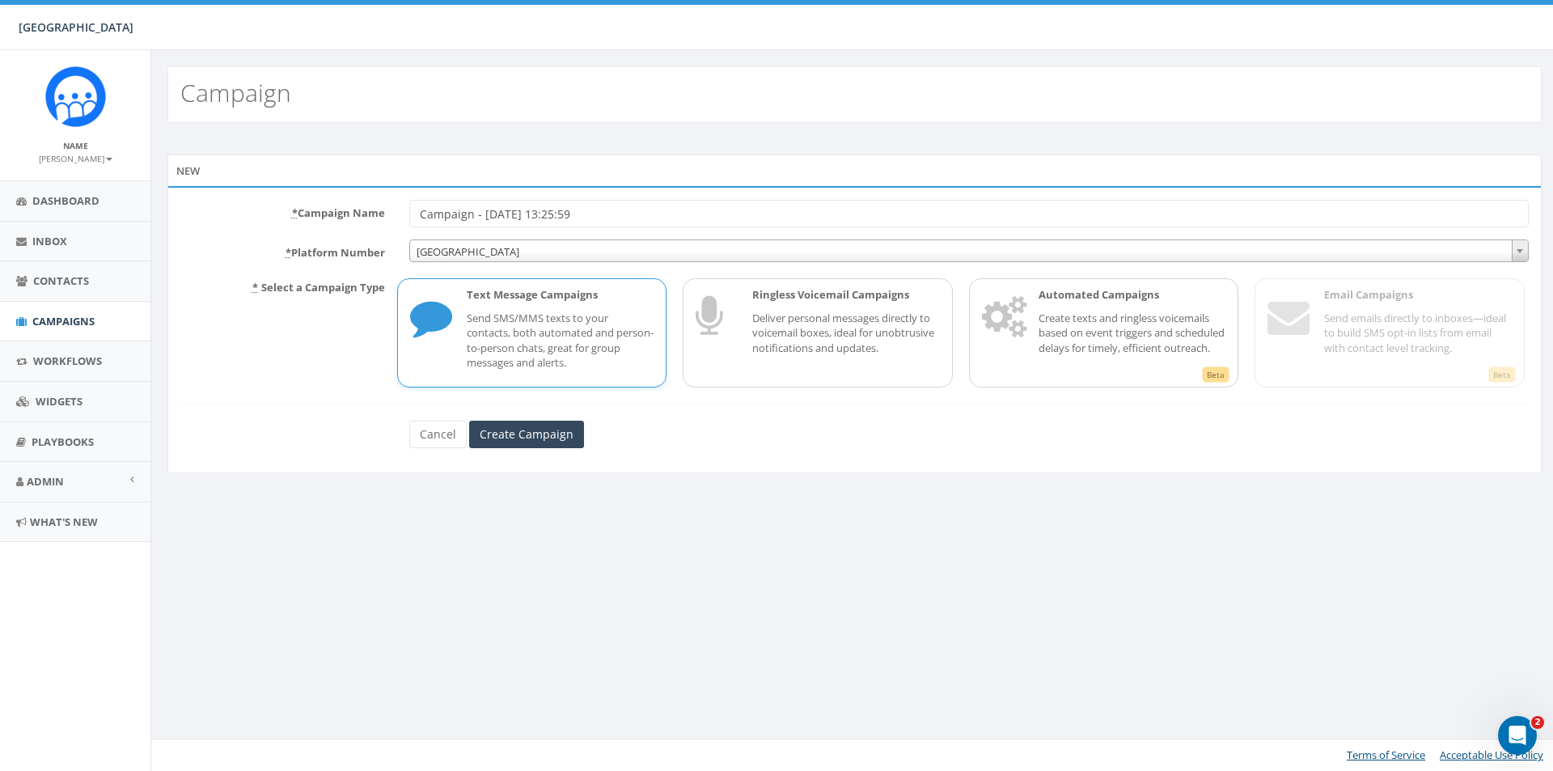
click at [590, 218] on input "Campaign - 10/01/2025, 13:25:59" at bounding box center [968, 213] width 1119 height 27
type input "Tom and Rebecca's Message"
click at [539, 425] on input "Create Campaign" at bounding box center [526, 434] width 115 height 27
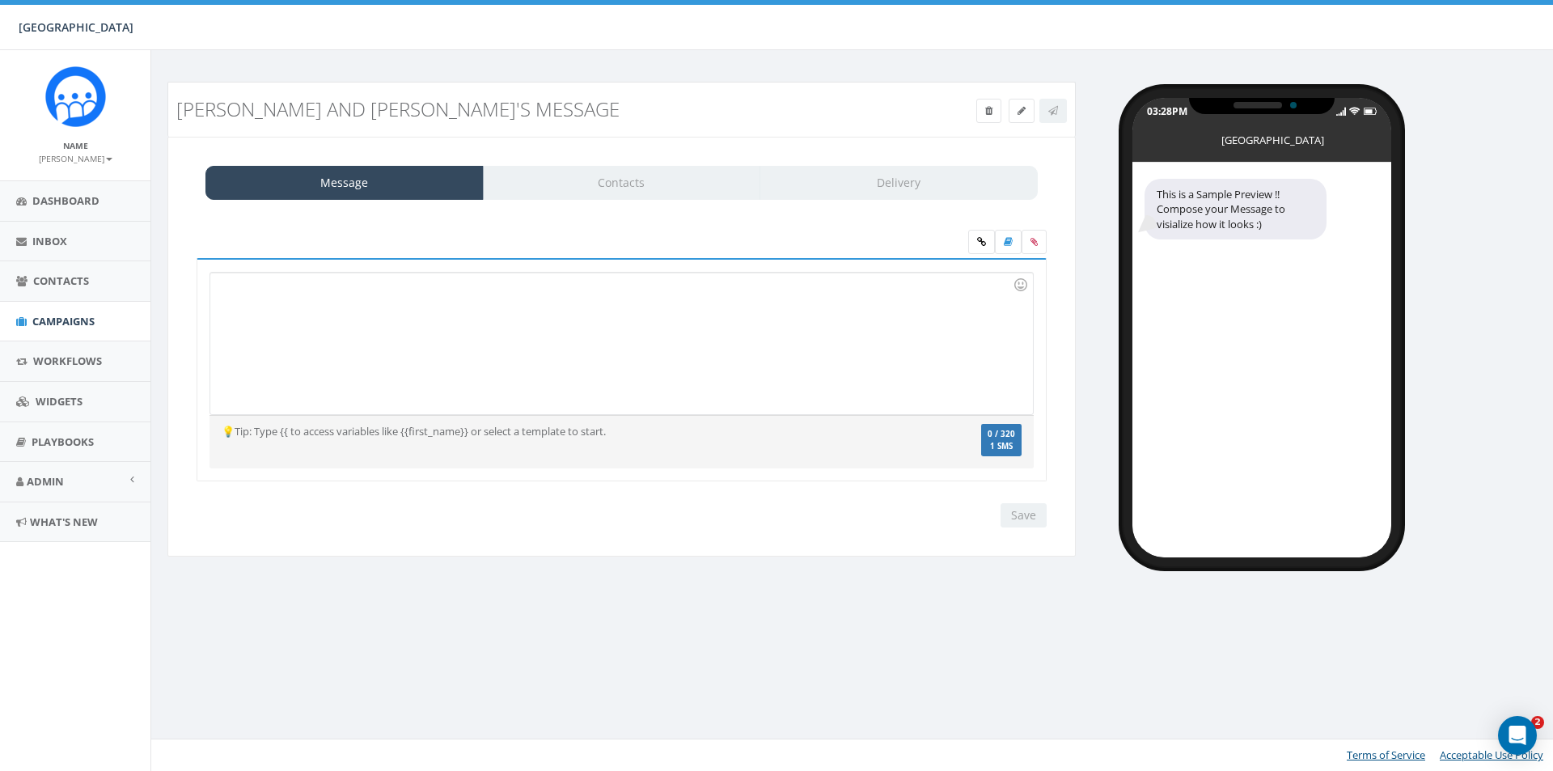
click at [328, 303] on div at bounding box center [621, 344] width 822 height 142
click at [982, 242] on icon at bounding box center [981, 242] width 9 height 10
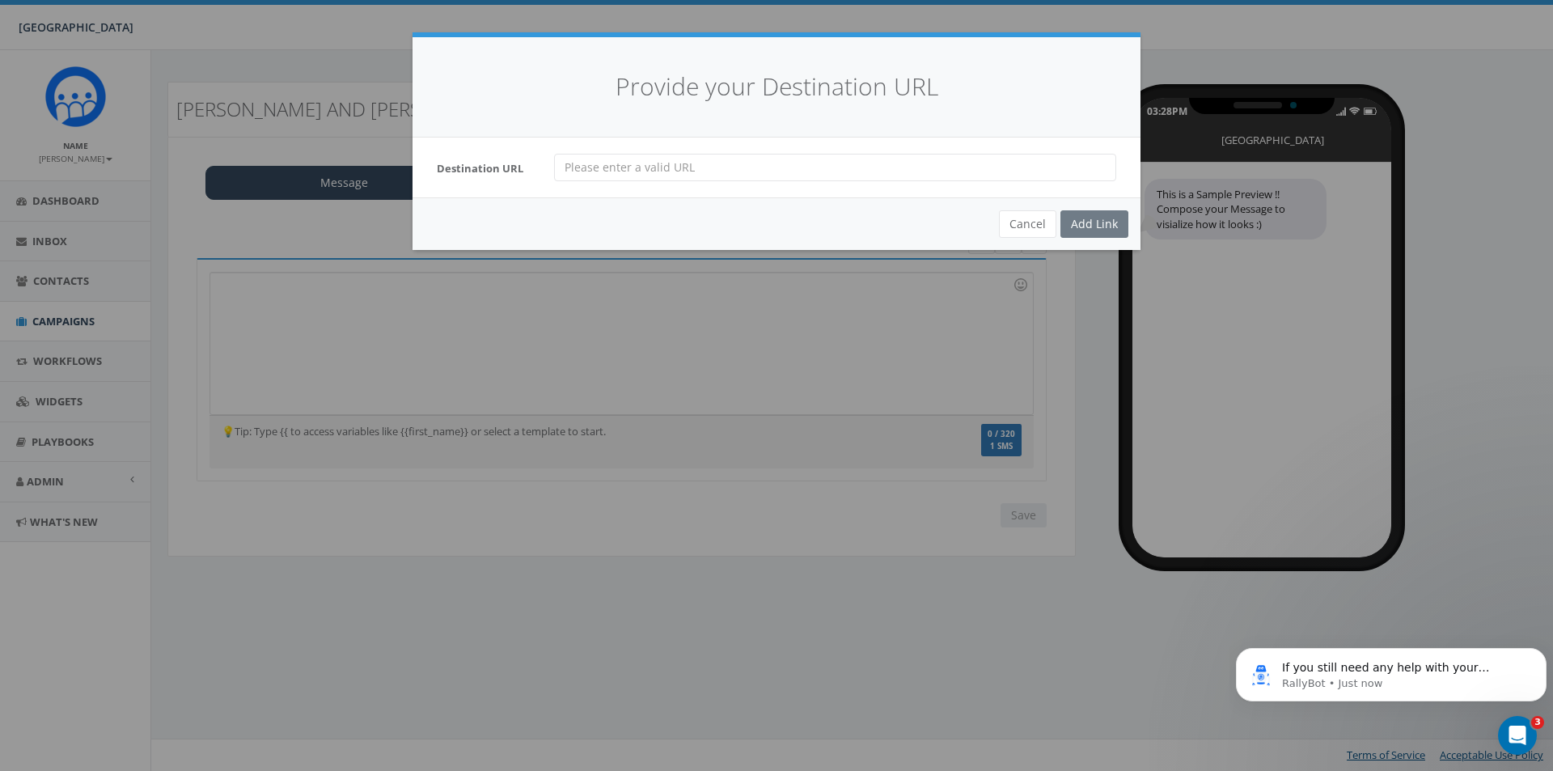
click at [656, 171] on input "url" at bounding box center [835, 167] width 562 height 27
paste input "[URL][DOMAIN_NAME]"
type input "[URL][DOMAIN_NAME]"
click at [1090, 219] on div "Add Link" at bounding box center [1094, 223] width 68 height 27
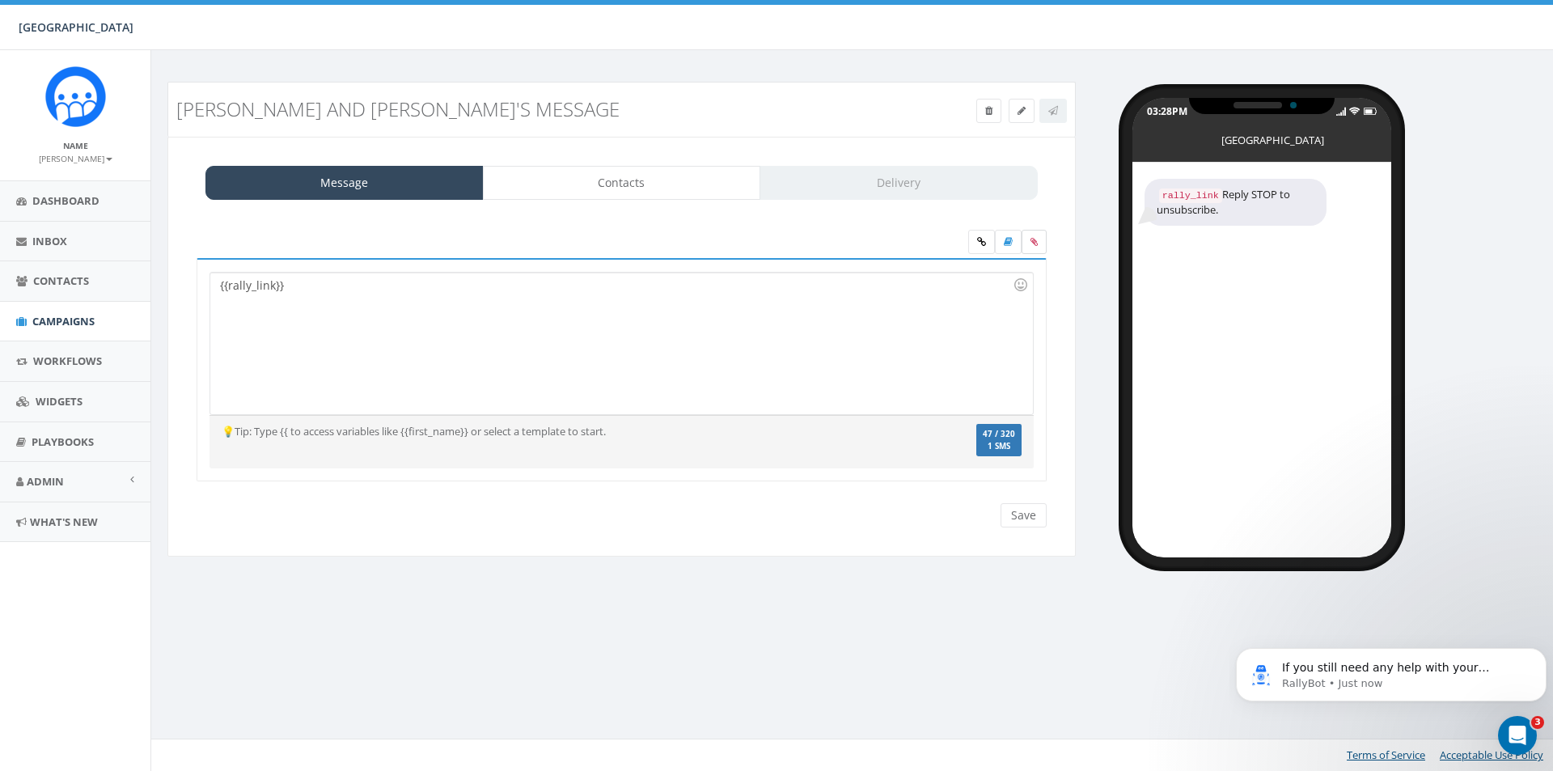
click at [1033, 239] on icon at bounding box center [1033, 242] width 7 height 10
click at [0, 0] on input "file" at bounding box center [0, 0] width 0 height 0
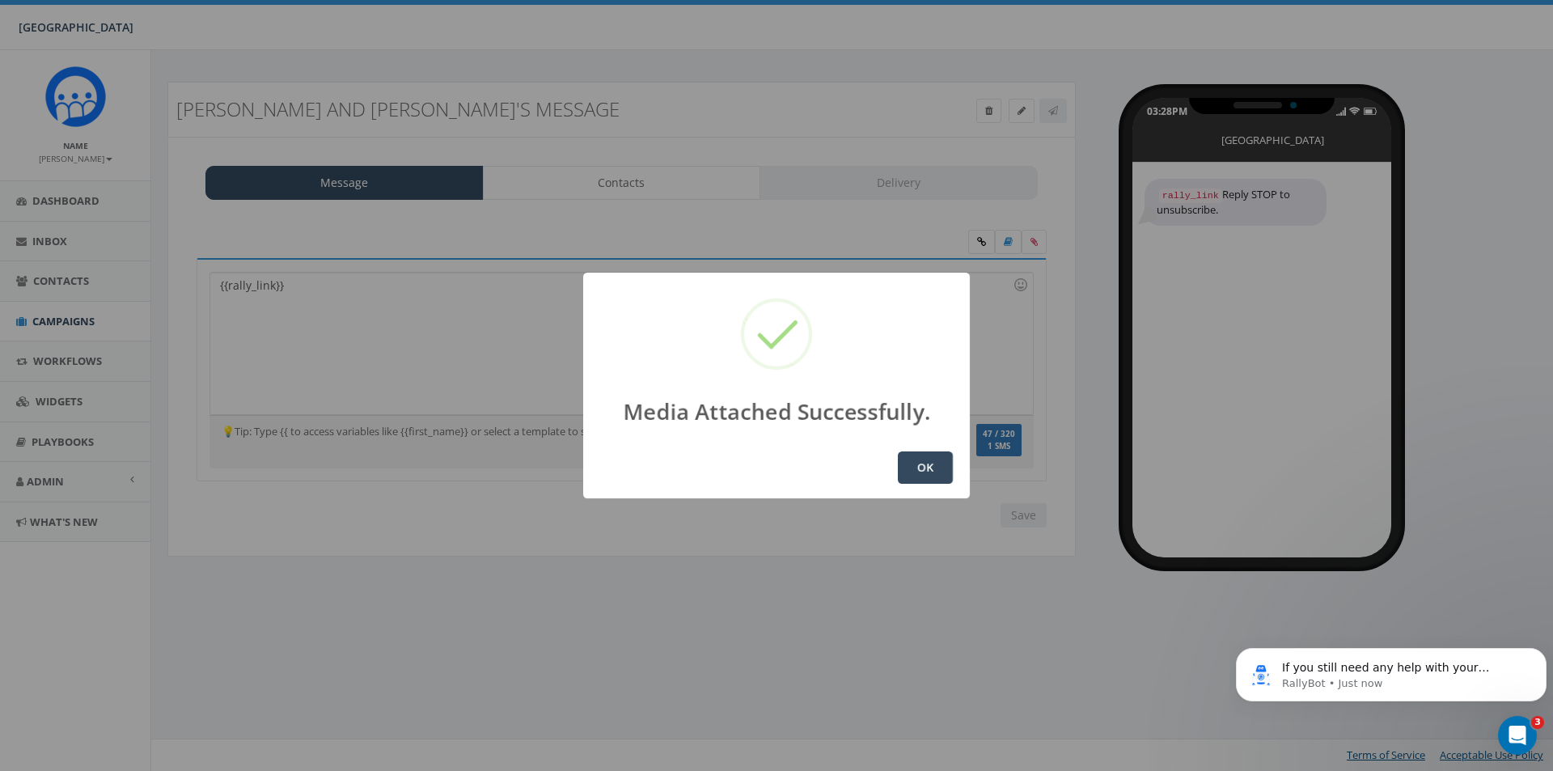
click at [911, 466] on button "OK" at bounding box center [925, 467] width 55 height 32
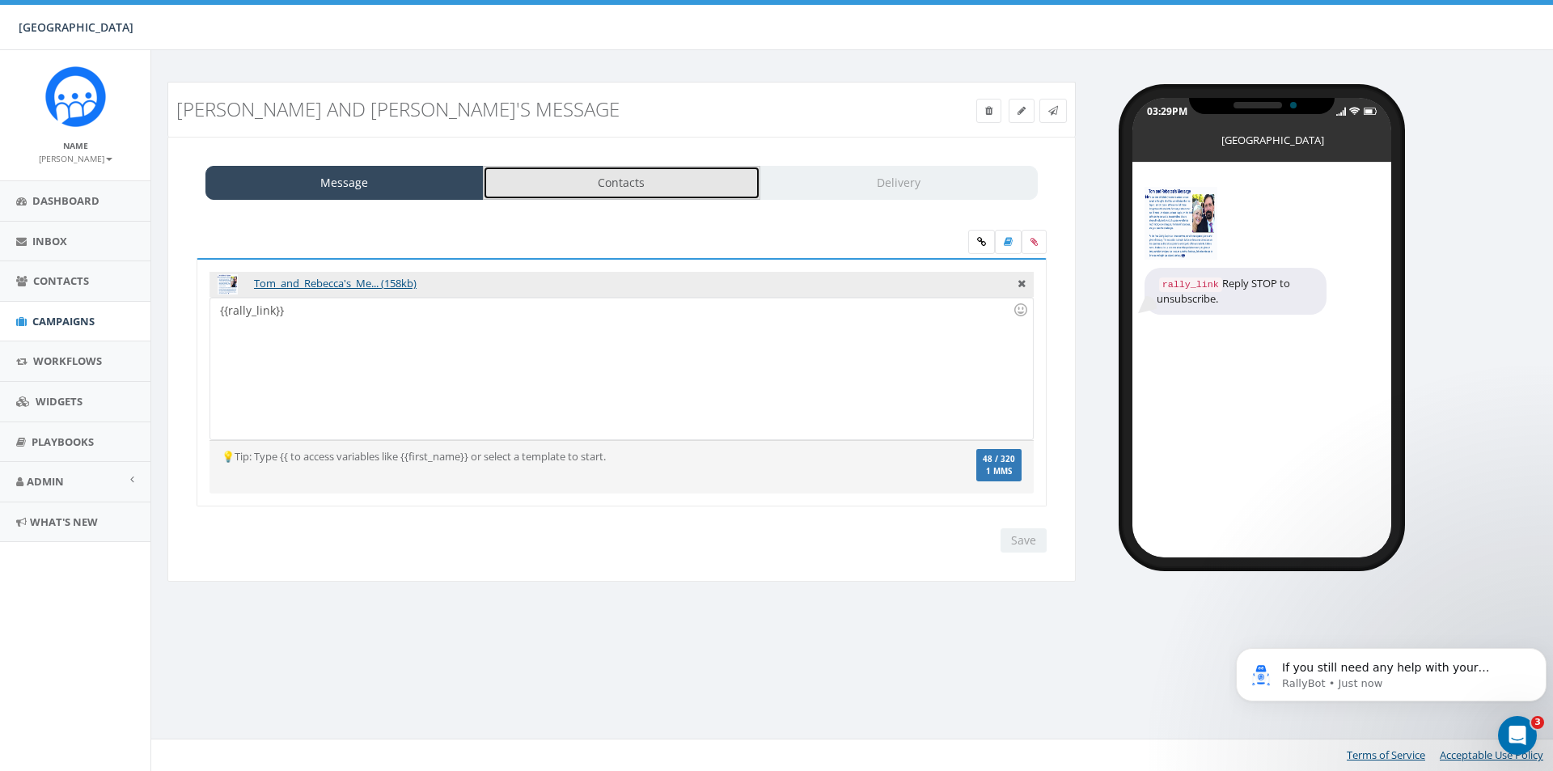
click at [585, 185] on link "Contacts" at bounding box center [622, 183] width 278 height 34
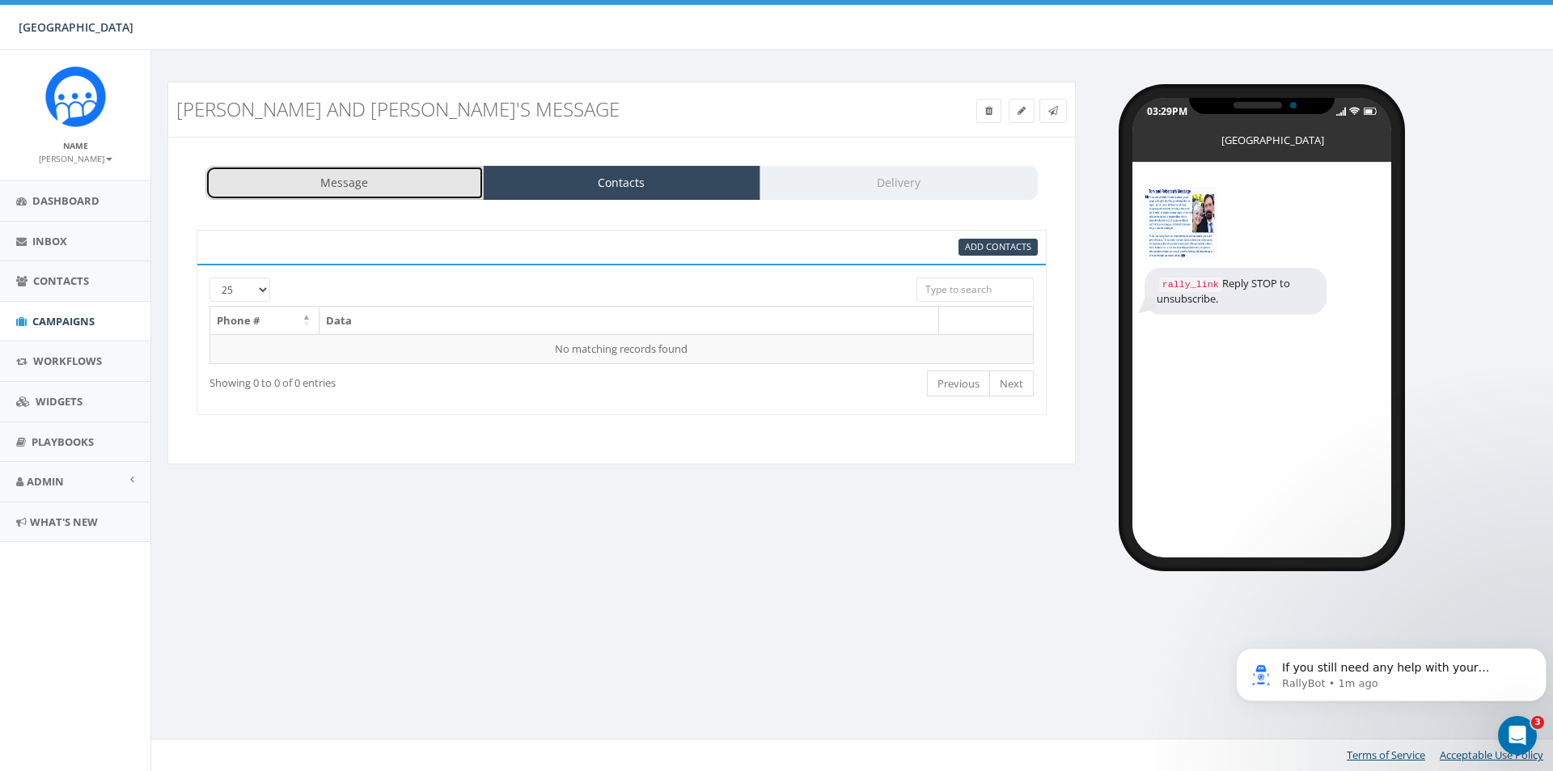
click at [335, 182] on link "Message" at bounding box center [344, 183] width 278 height 34
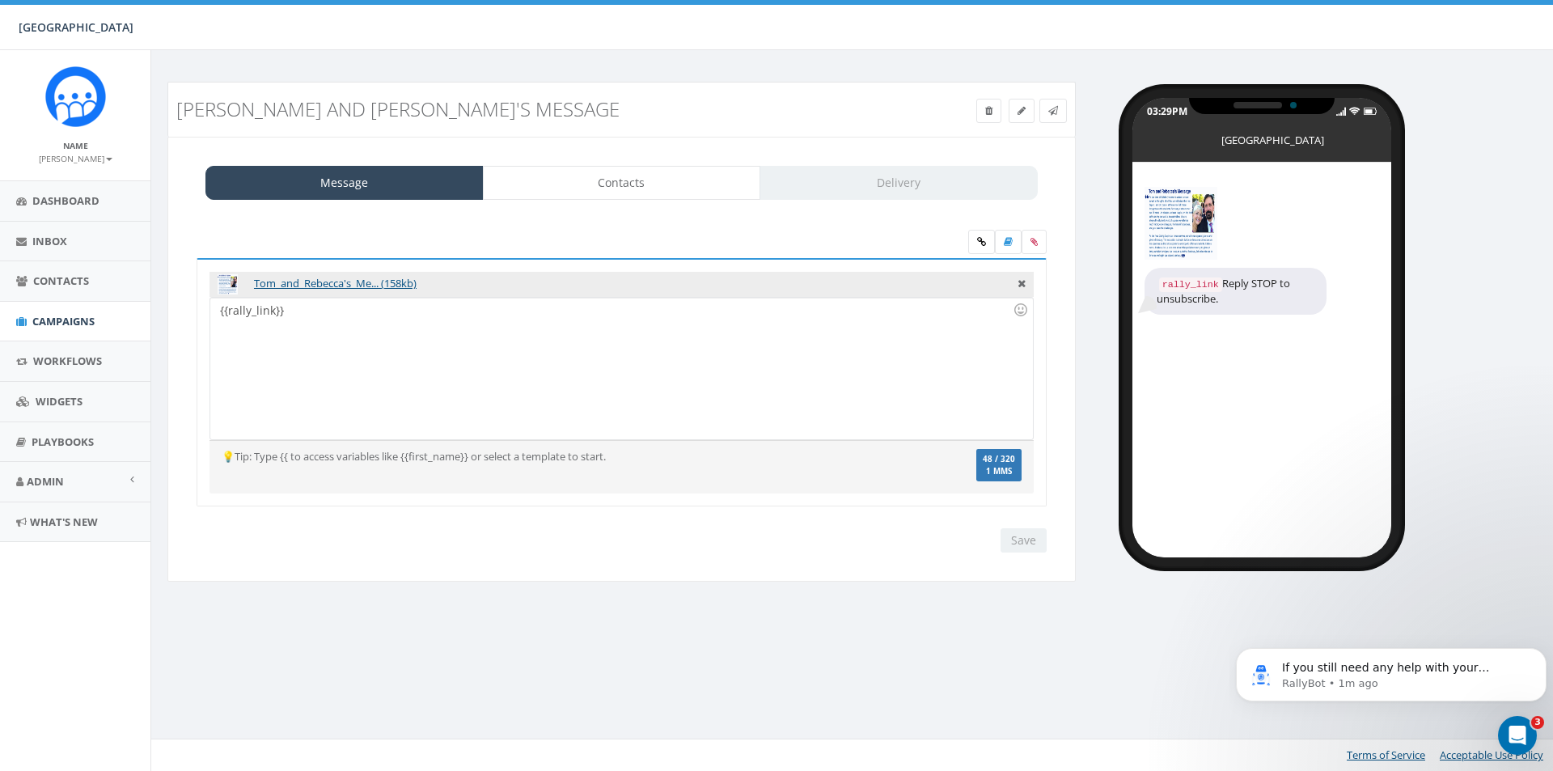
click at [398, 340] on div "{{rally_link}}" at bounding box center [621, 369] width 822 height 142
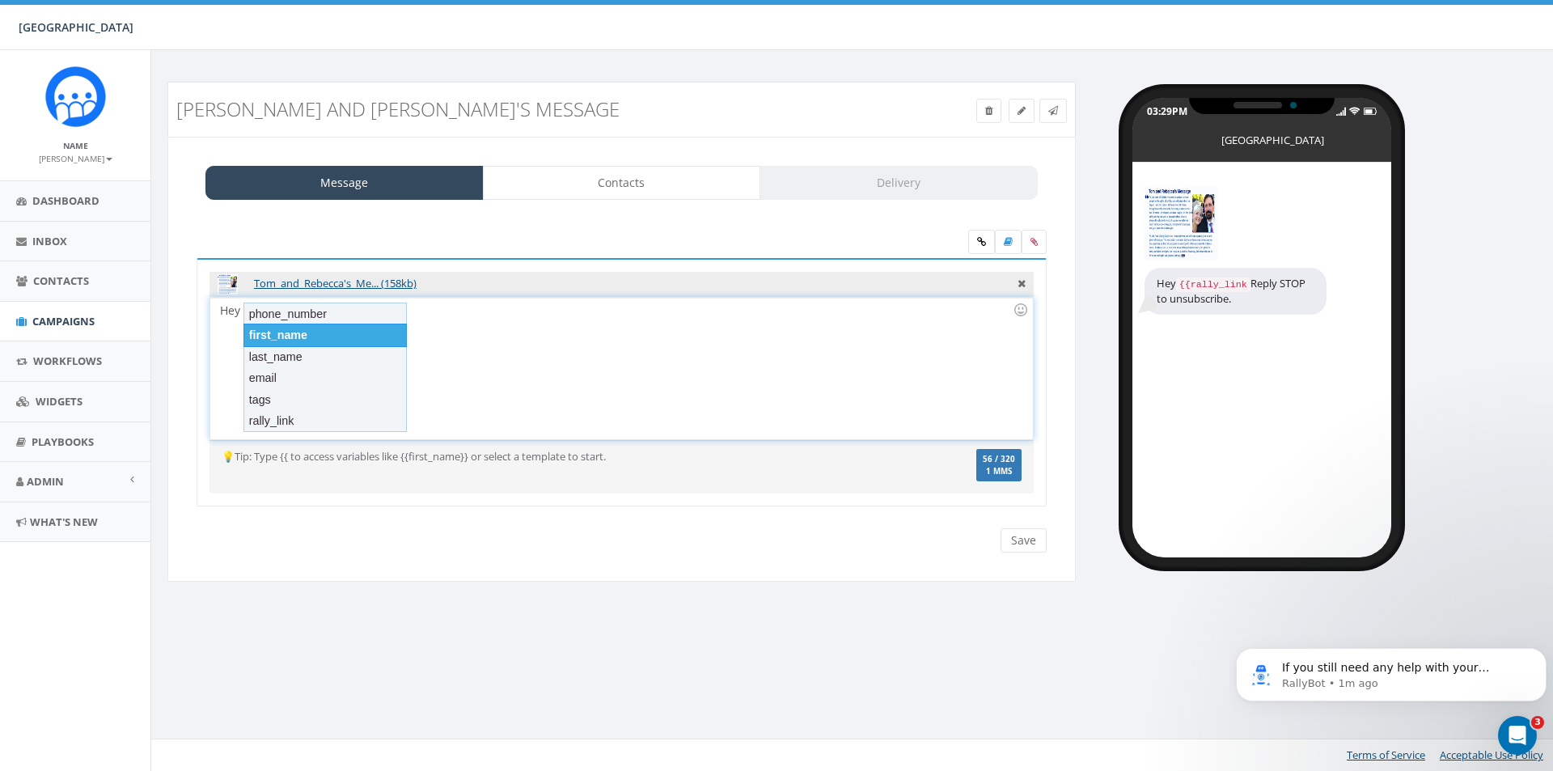
click at [385, 332] on div "first_name" at bounding box center [324, 335] width 163 height 23
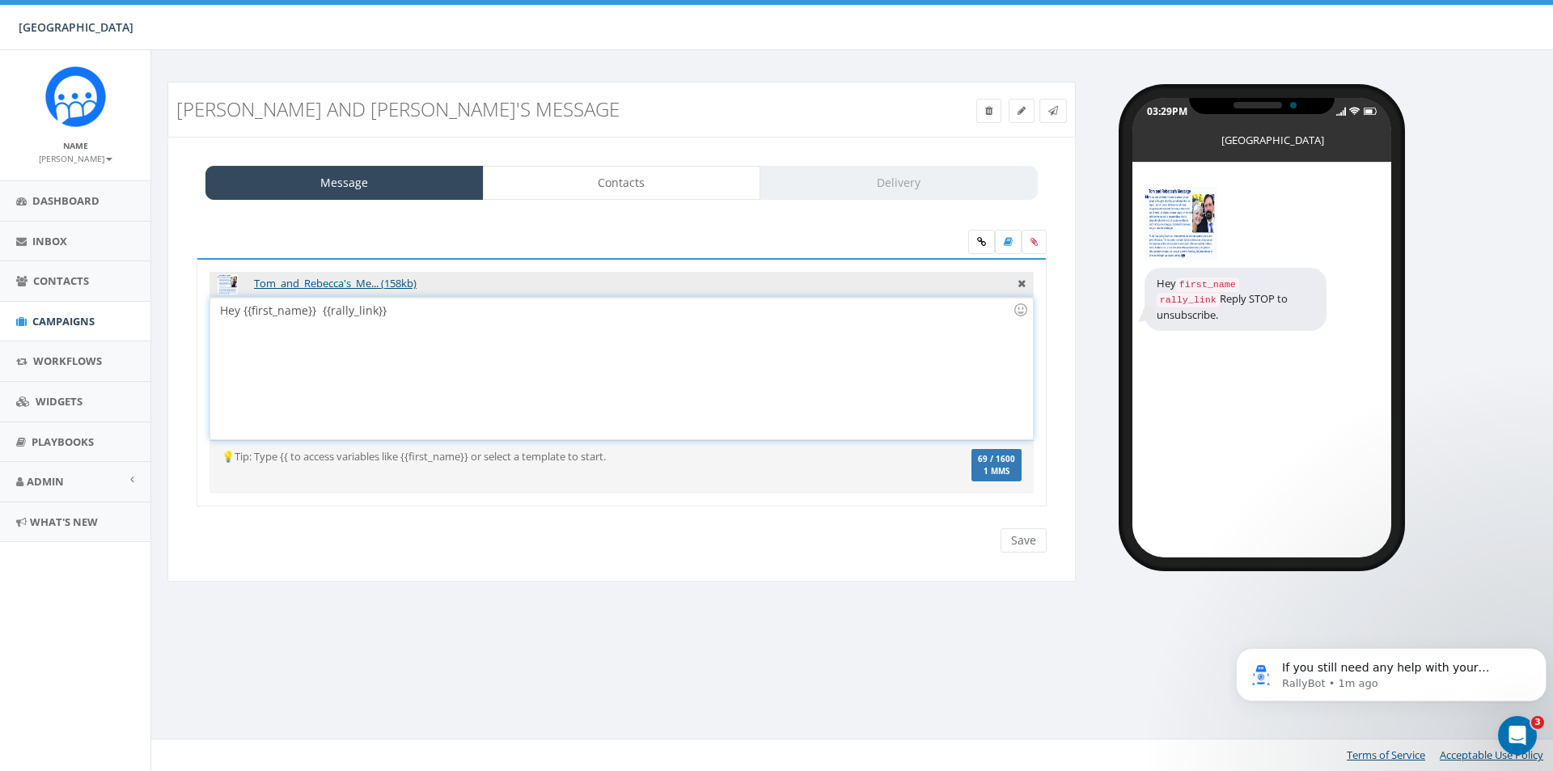
click at [319, 315] on div "Hey {{first_name}} {{rally_link}}" at bounding box center [621, 369] width 822 height 142
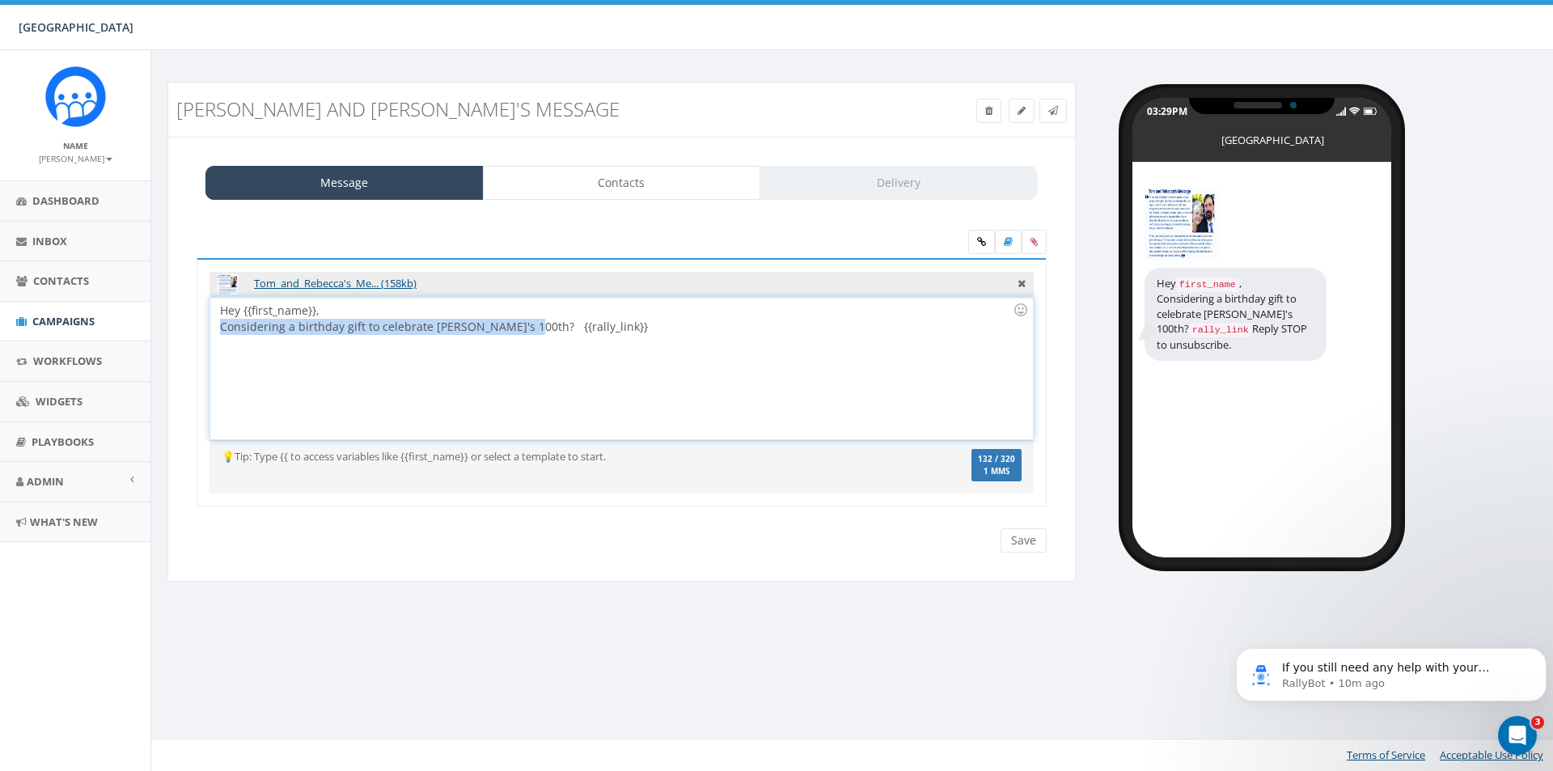
drag, startPoint x: 521, startPoint y: 329, endPoint x: 214, endPoint y: 341, distance: 307.6
click at [214, 341] on div "Hey {{first_name}}, Considering a birthday gift to celebrate Solebury's 100th? …" at bounding box center [621, 369] width 822 height 142
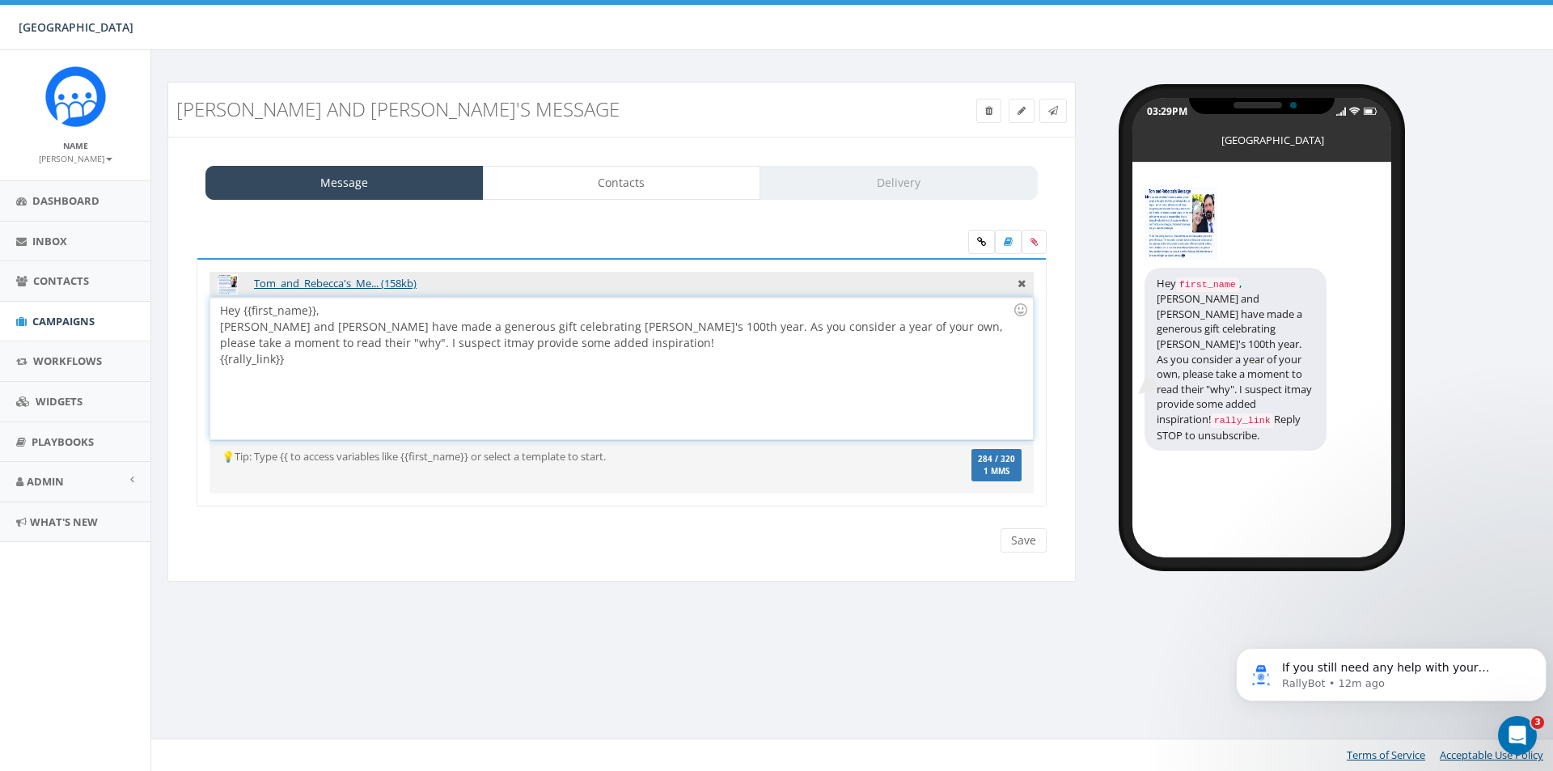
click at [383, 343] on div "Hey {{first_name}}, Tom and Rebecca Wilschutz have made a generous gift celebra…" at bounding box center [621, 369] width 822 height 142
click at [687, 323] on div "Hey {{first_name}}, Tom and Rebecca Wilschutz have made a generous gift celebra…" at bounding box center [621, 369] width 822 height 142
click at [220, 367] on div "{{rally_link}}" at bounding box center [616, 375] width 793 height 16
drag, startPoint x: 291, startPoint y: 359, endPoint x: 214, endPoint y: 308, distance: 92.2
click at [214, 308] on div "Hey {{first_name}}, Tom and Rebecca Wilschutz have made a generous gift celebra…" at bounding box center [621, 369] width 822 height 142
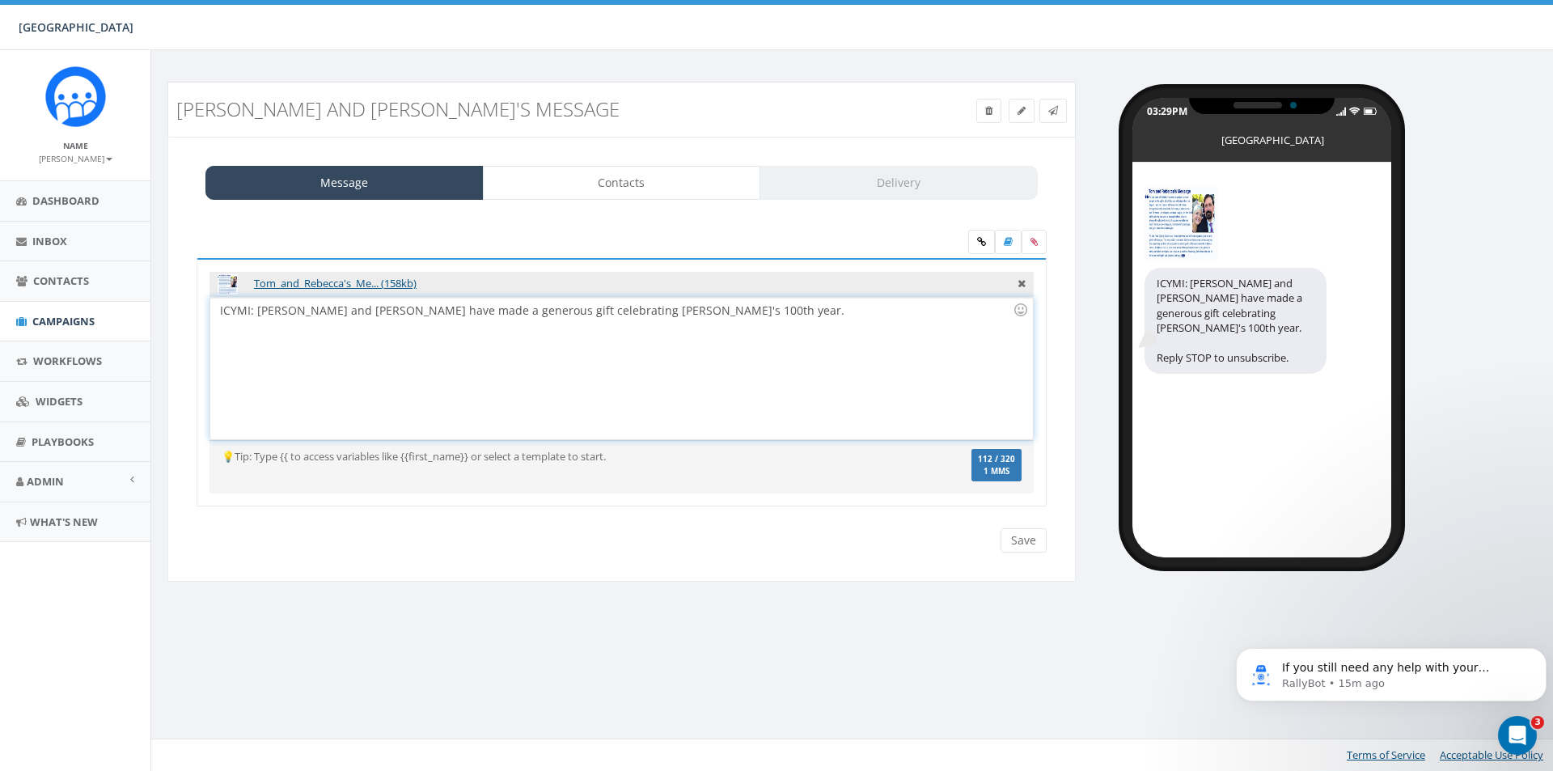
click at [518, 315] on div "ICYMI: Tom and Rebecca have made a generous gift celebrating Solebury's 100th y…" at bounding box center [621, 369] width 822 height 142
click at [718, 315] on div "ICYMI: Tom and Rebecca have made a generous gift celebrating Solebury's 100th y…" at bounding box center [621, 369] width 822 height 142
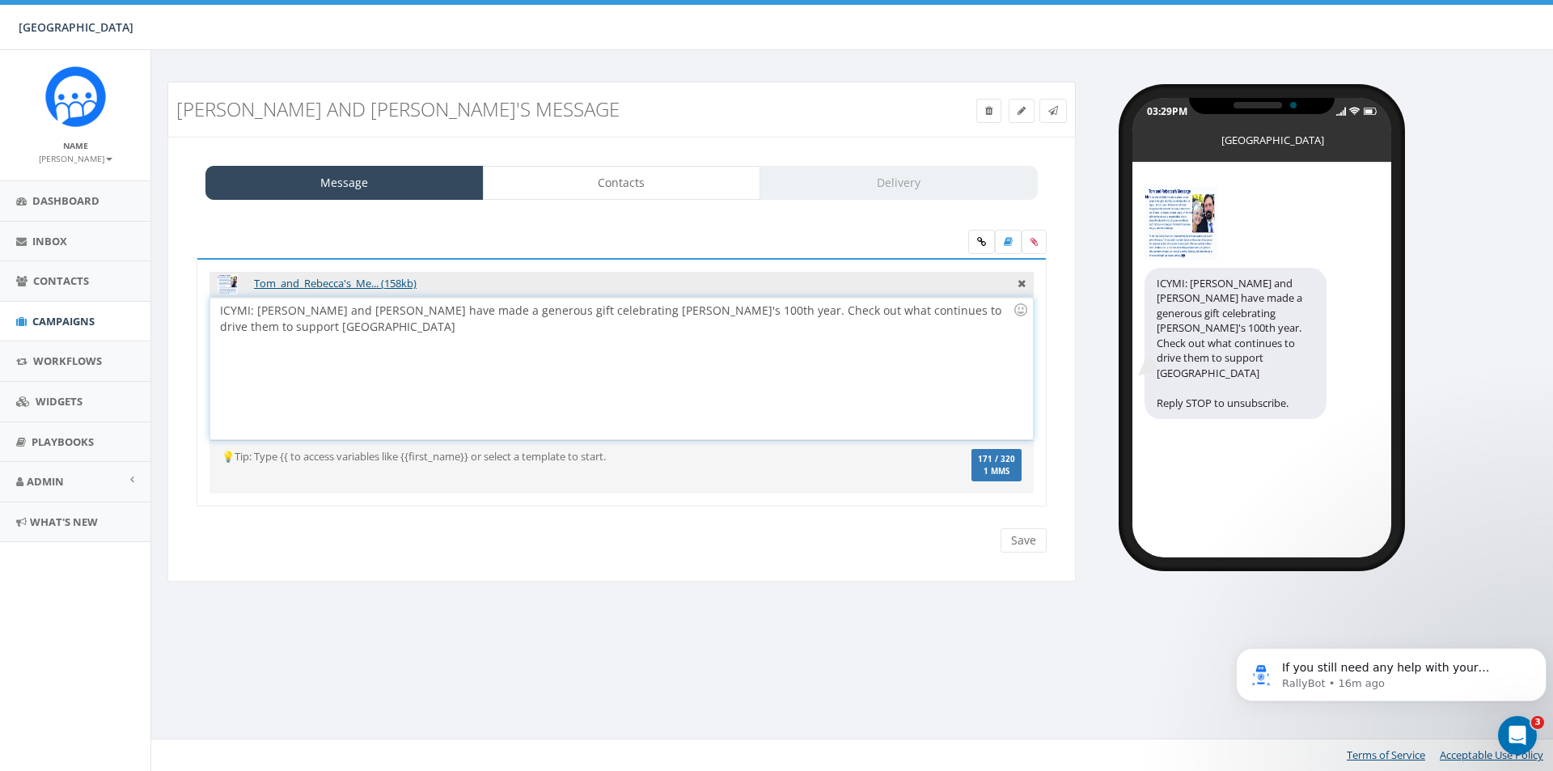
click at [555, 307] on div "ICYMI: Tom and Rebecca have made a generous gift celebrating Solebury's 100th y…" at bounding box center [621, 369] width 822 height 142
click at [979, 242] on icon at bounding box center [981, 242] width 9 height 10
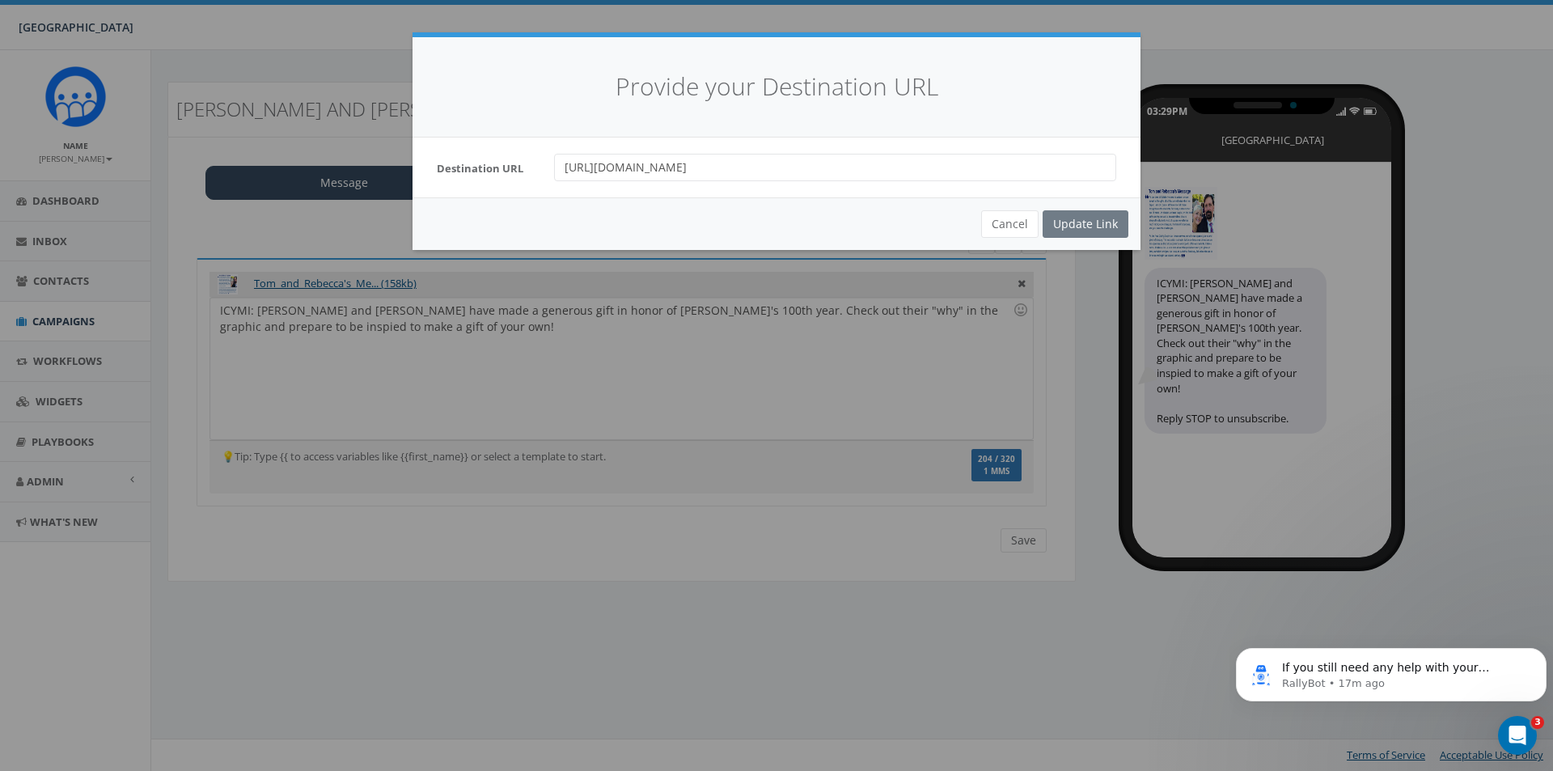
click at [902, 167] on input "https://give.solebury.org/campaign/708791/donate" at bounding box center [835, 167] width 562 height 27
click at [1068, 224] on div "Cancel Update Link" at bounding box center [776, 223] width 728 height 53
drag, startPoint x: 1015, startPoint y: 228, endPoint x: 996, endPoint y: 236, distance: 21.0
click at [1015, 227] on button "Cancel" at bounding box center [1009, 223] width 57 height 27
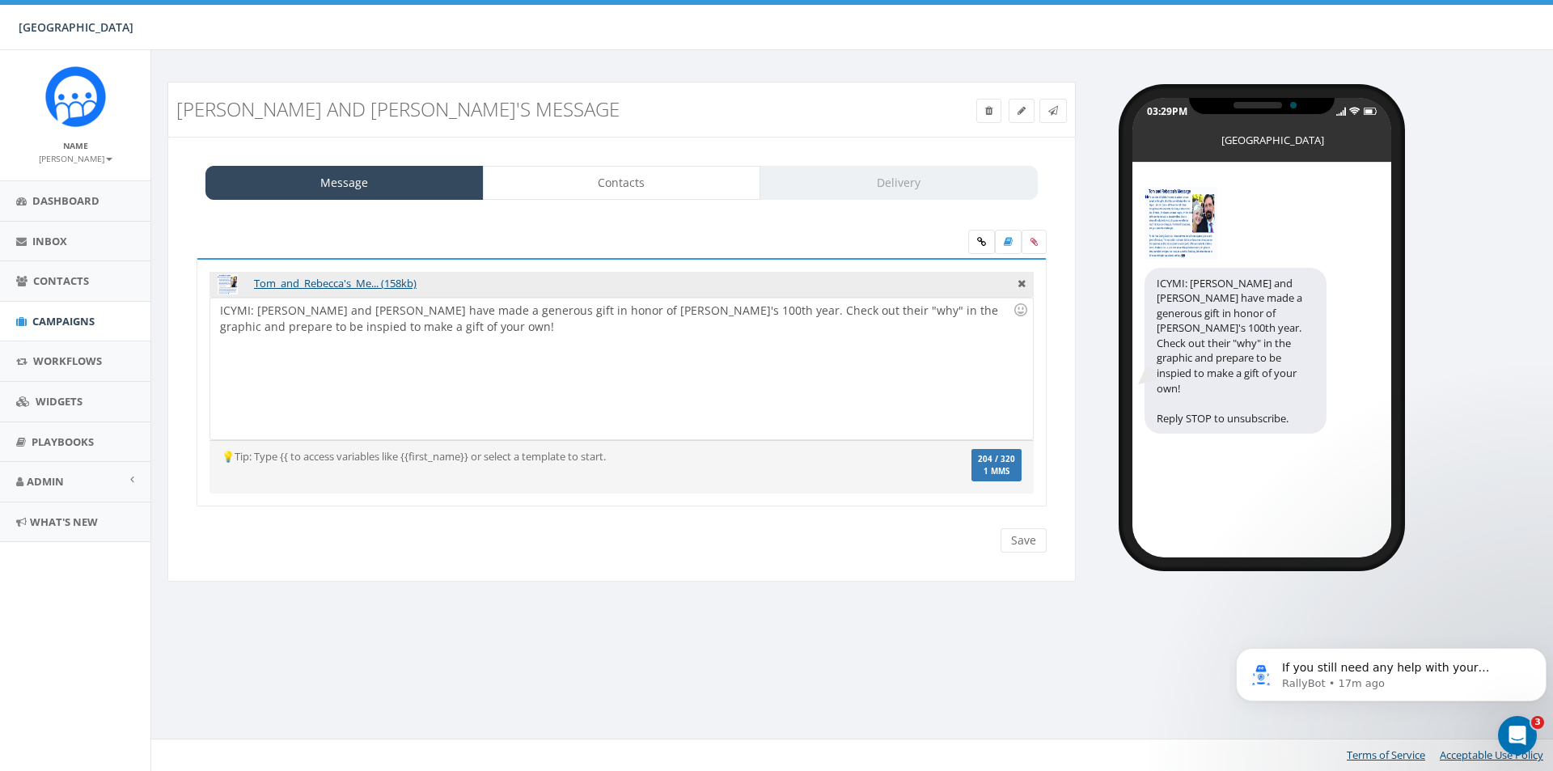
click at [461, 340] on div "ICYMI: Tom and Rebecca have made a generous gift in honor of Solebury's 100th y…" at bounding box center [621, 369] width 822 height 142
click at [981, 235] on link at bounding box center [981, 242] width 27 height 24
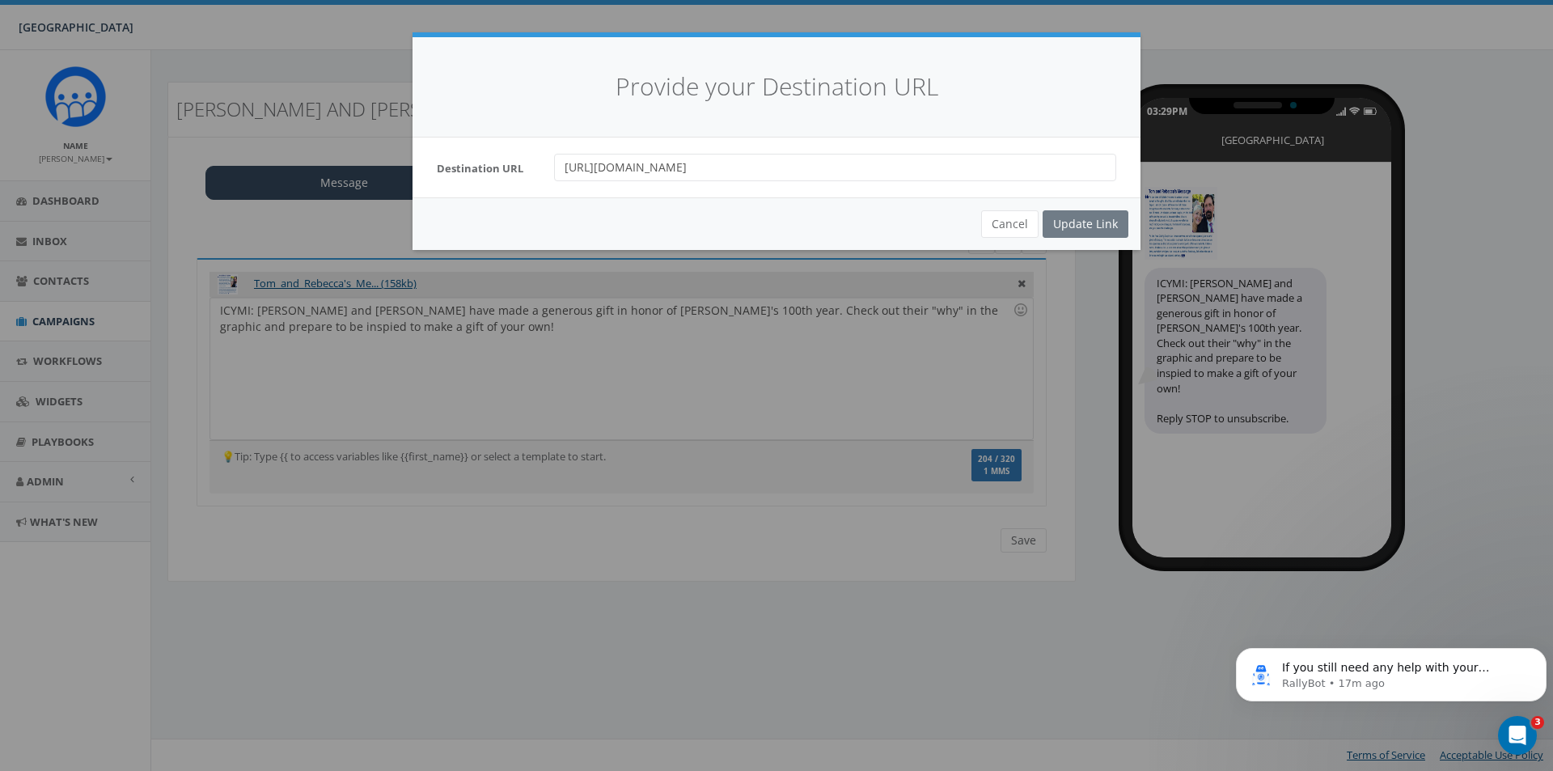
click at [820, 149] on div "Destination URL https://give.solebury.org/campaign/708791/donate" at bounding box center [776, 167] width 728 height 60
click at [818, 177] on input "https://give.solebury.org/campaign/708791/donate" at bounding box center [835, 167] width 562 height 27
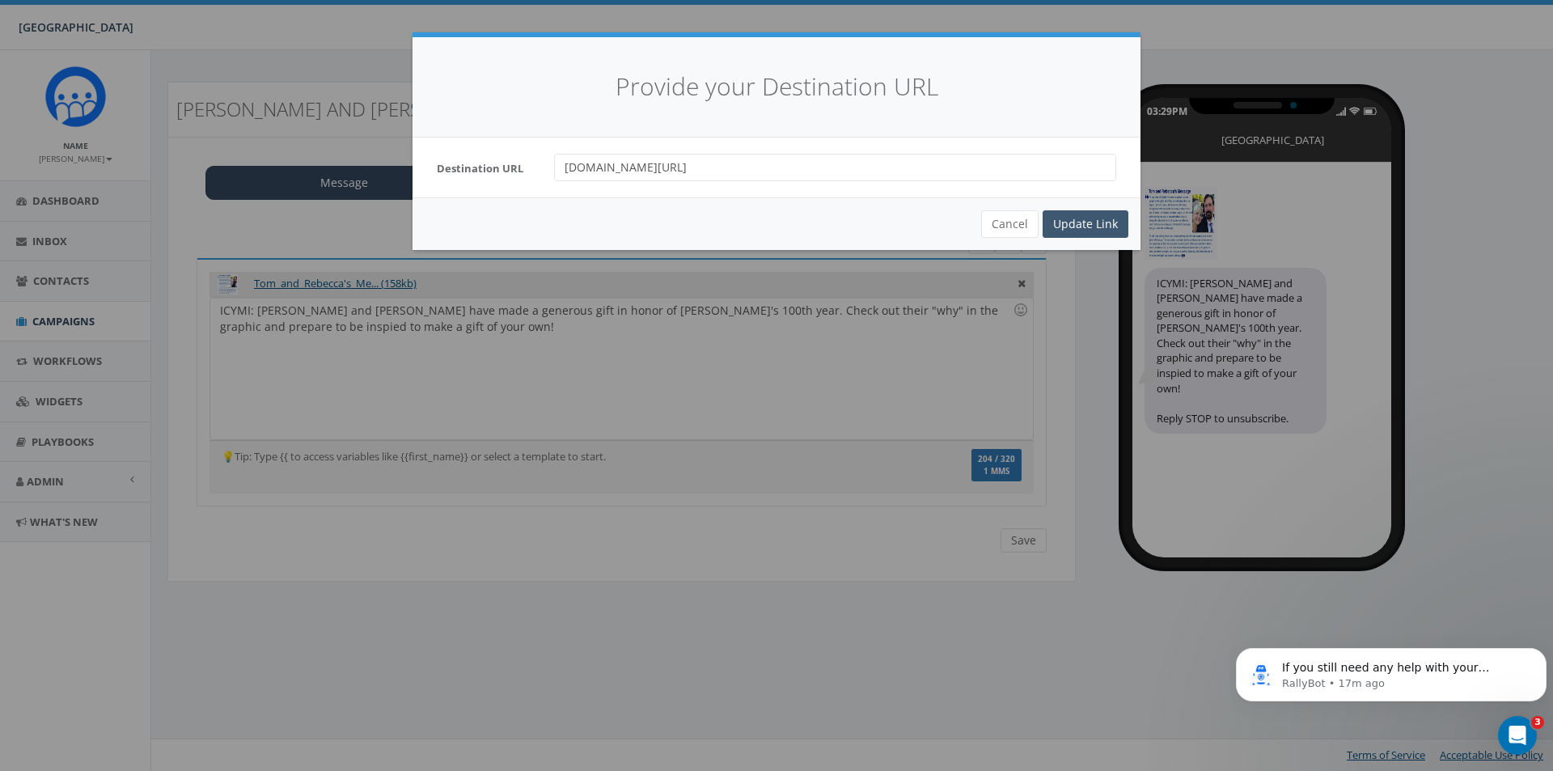
type input "give.solebury.org/100givingday"
click at [1060, 220] on div "Update Link" at bounding box center [1086, 223] width 86 height 27
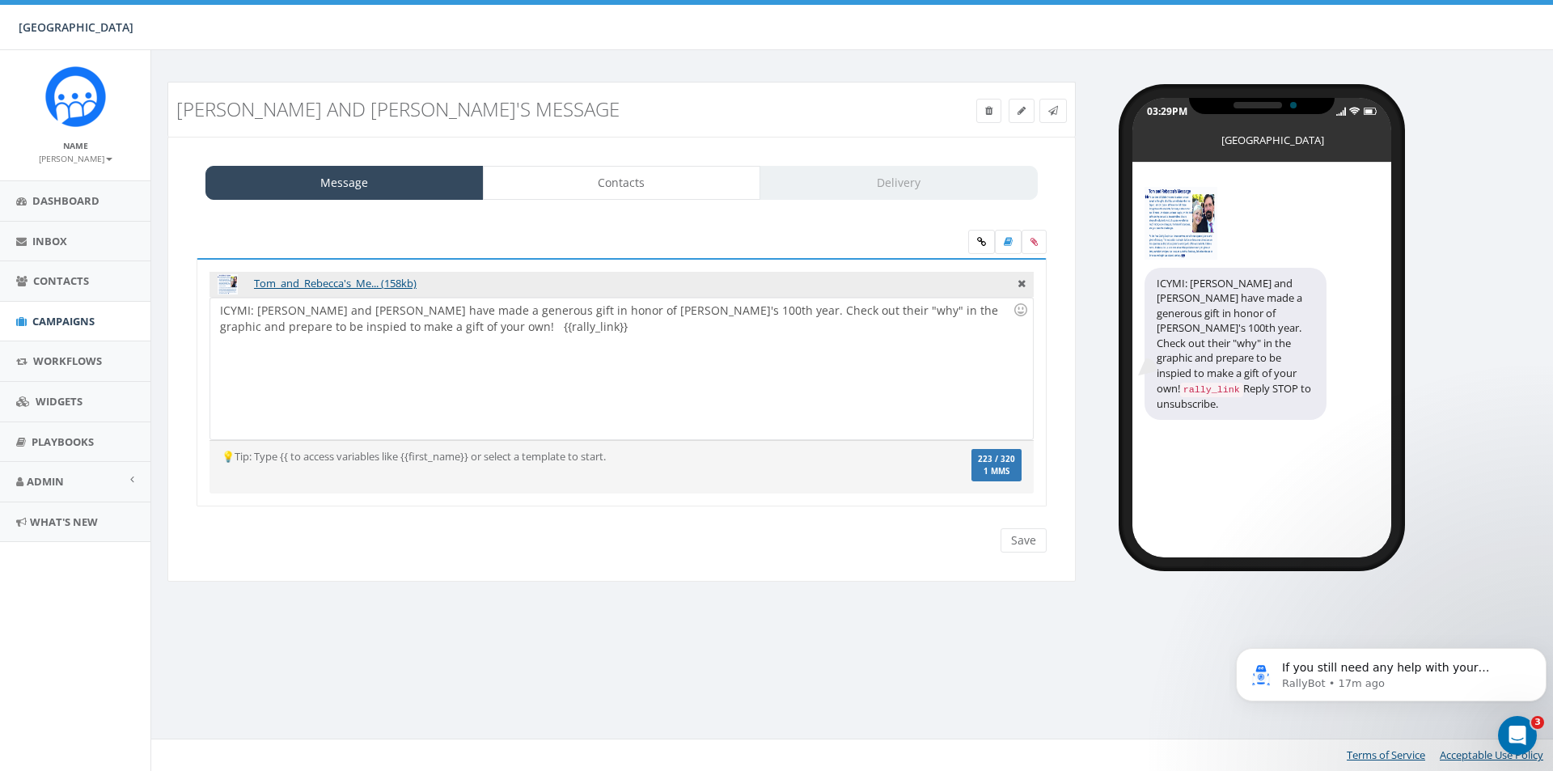
click at [849, 336] on div "ICYMI: Tom and Rebecca have made a generous gift in honor of Solebury's 100th y…" at bounding box center [621, 369] width 822 height 142
click at [367, 328] on div "ICYMI: Tom and Rebecca have made a generous gift in honor of Solebury's 100th y…" at bounding box center [621, 369] width 822 height 142
click at [668, 312] on div "ICYMI: Tom and Rebecca have made a generous gift in honor of Solebury's 100th y…" at bounding box center [621, 369] width 822 height 142
click at [885, 311] on div "ICYMI: Tom and Rebecca have made a generous gift in honor of Solebury's 100th b…" at bounding box center [621, 369] width 822 height 142
click at [263, 326] on div "ICYMI: Tom and Rebecca have made a generous gift in honor of Solebury's 100th b…" at bounding box center [621, 369] width 822 height 142
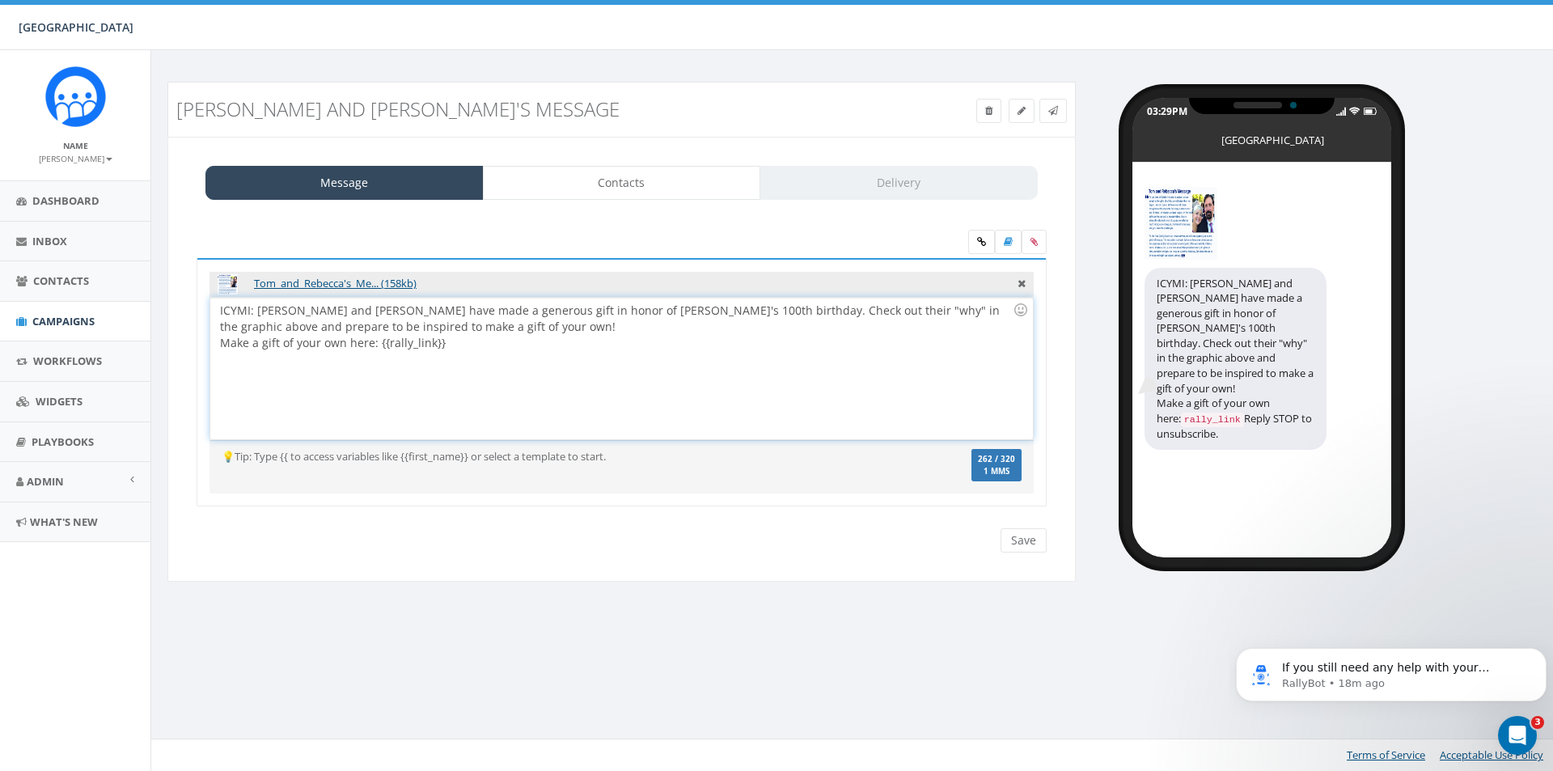
click at [555, 355] on div "ICYMI: Tom and Rebecca have made a generous gift in honor of Solebury's 100th b…" at bounding box center [621, 369] width 822 height 142
click at [624, 195] on link "Contacts" at bounding box center [622, 183] width 278 height 34
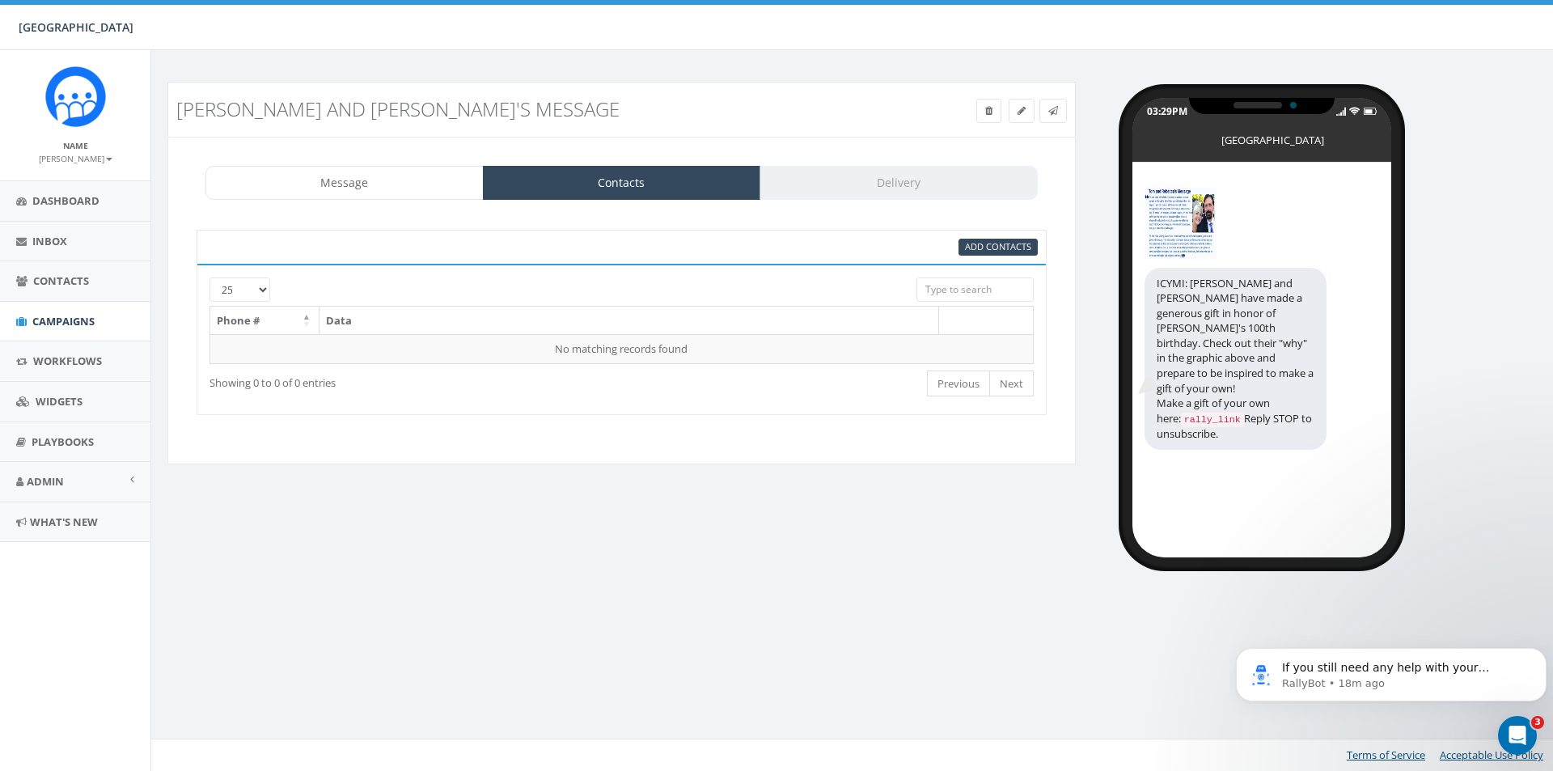
click at [977, 297] on input "search" at bounding box center [974, 289] width 117 height 24
type input "marshall"
click at [983, 241] on span "Add Contacts" at bounding box center [998, 246] width 66 height 12
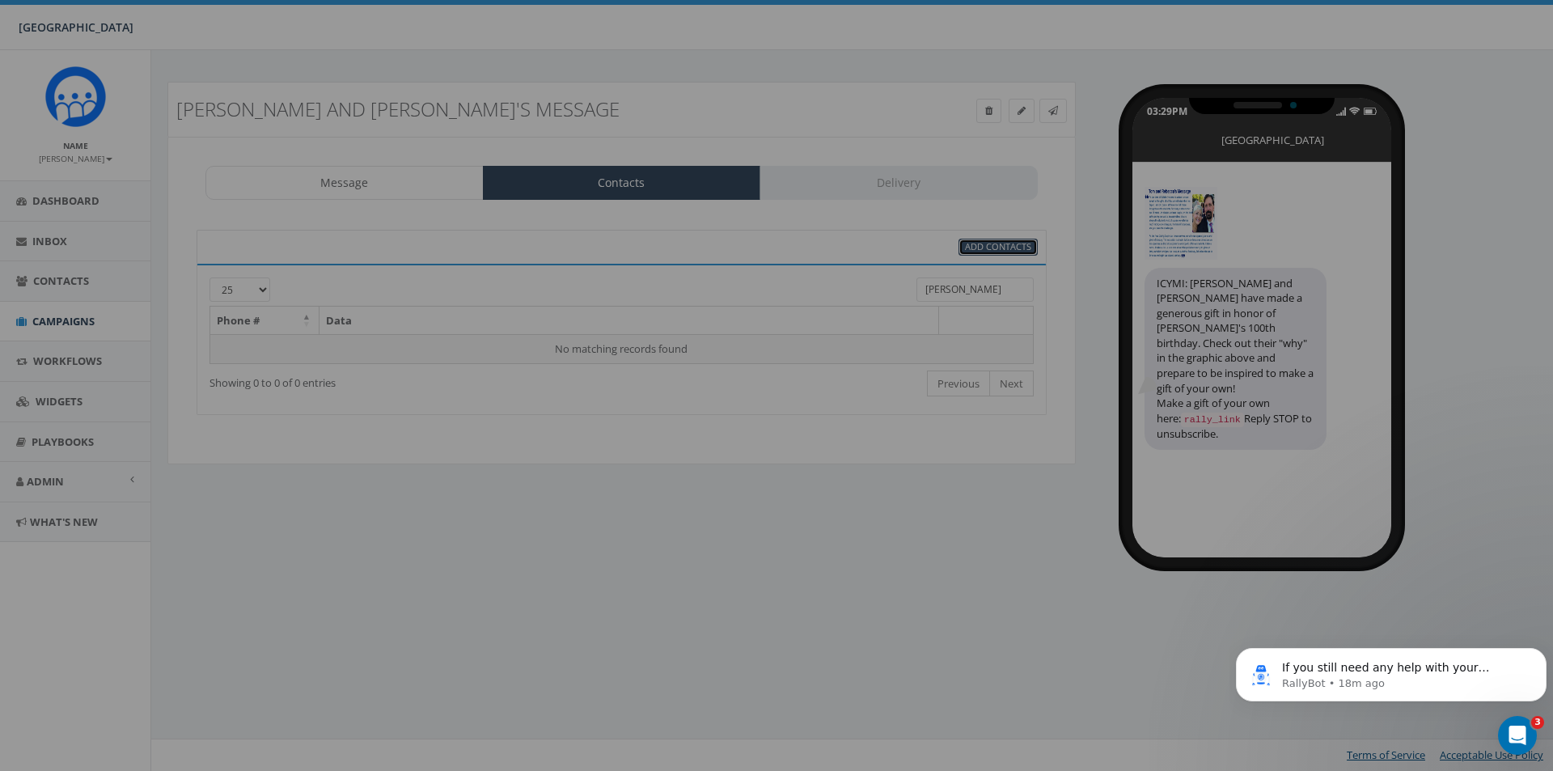
select select
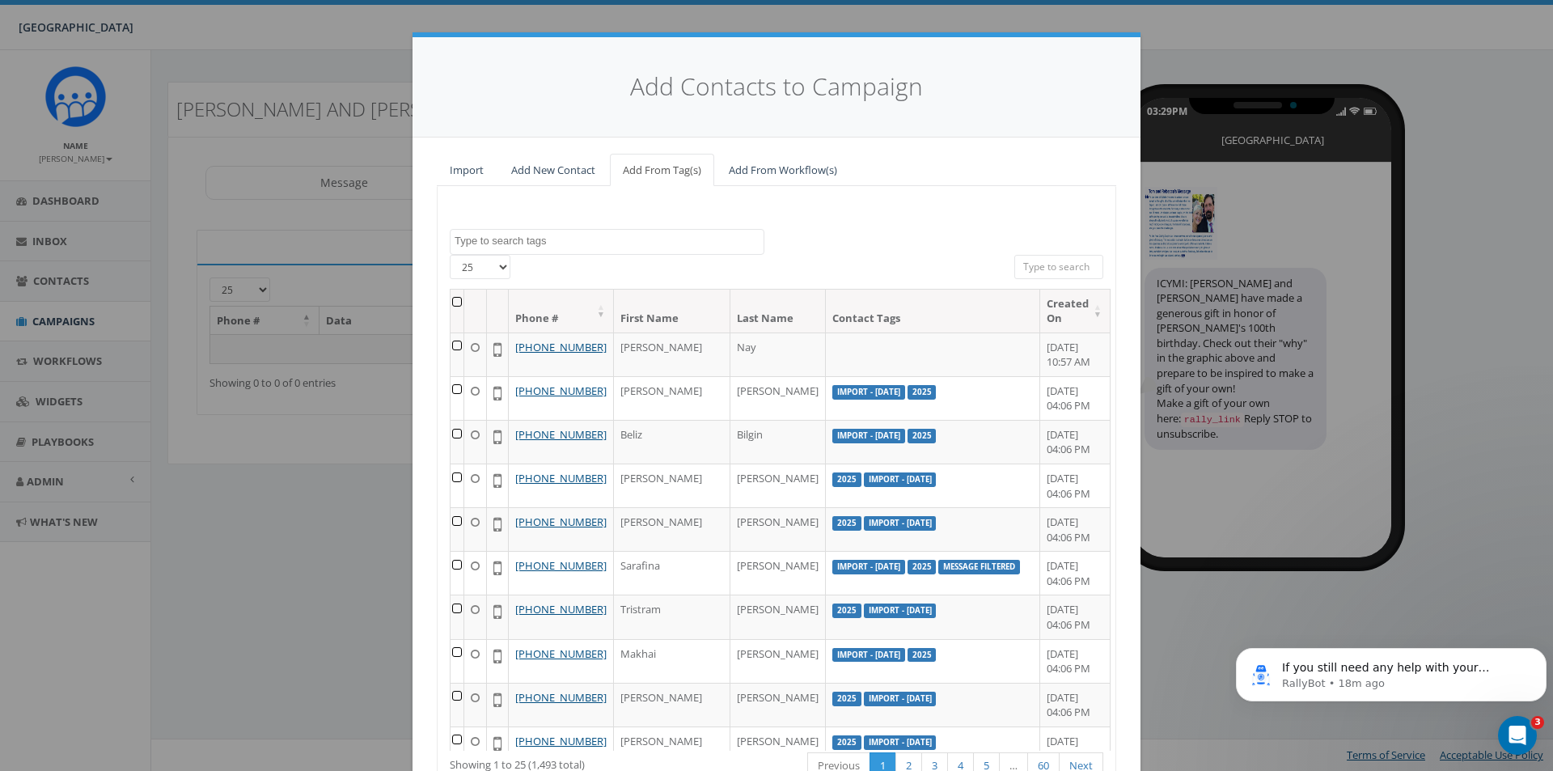
click at [675, 247] on textarea "Search" at bounding box center [609, 241] width 309 height 15
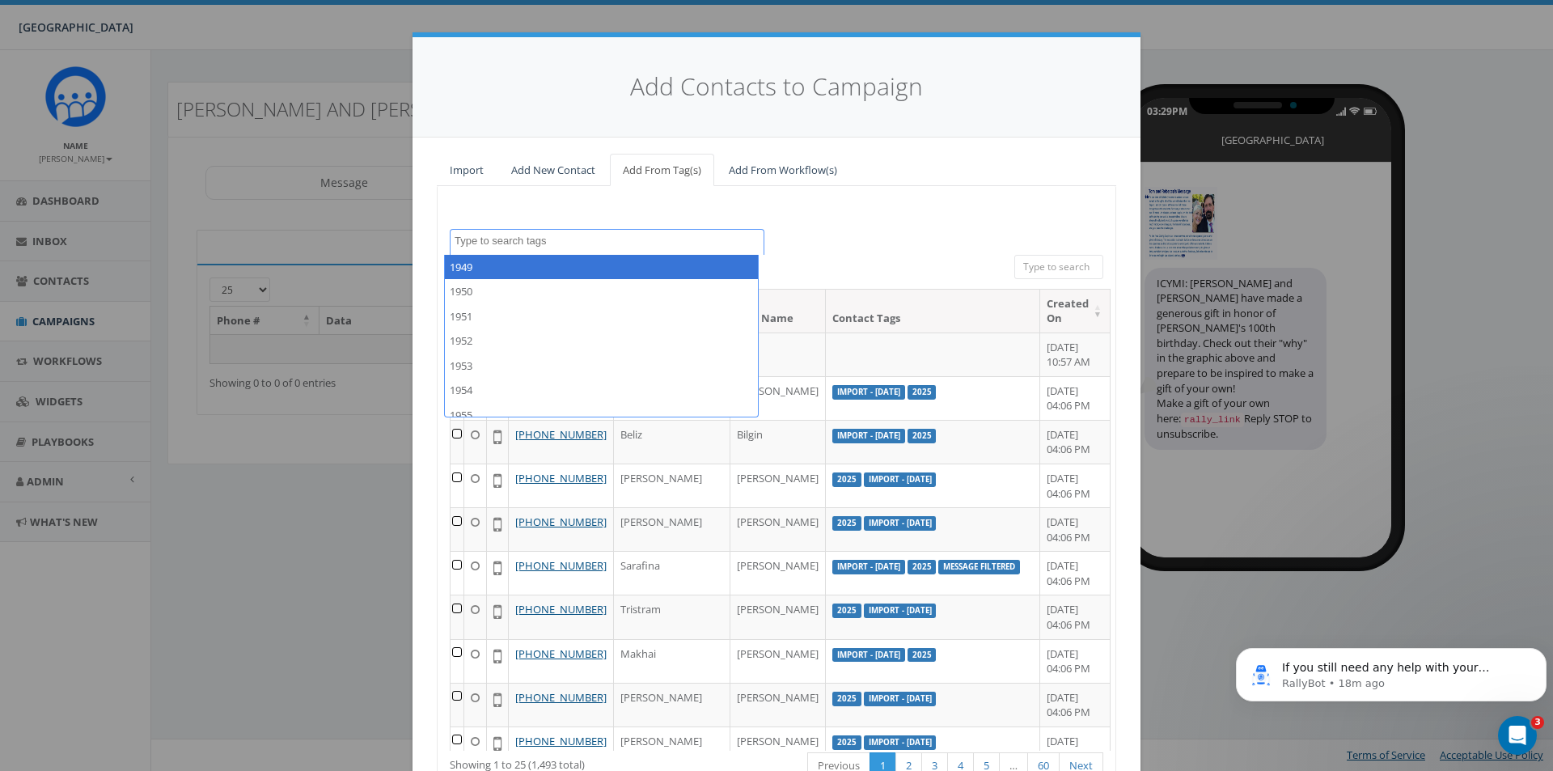
type textarea "a"
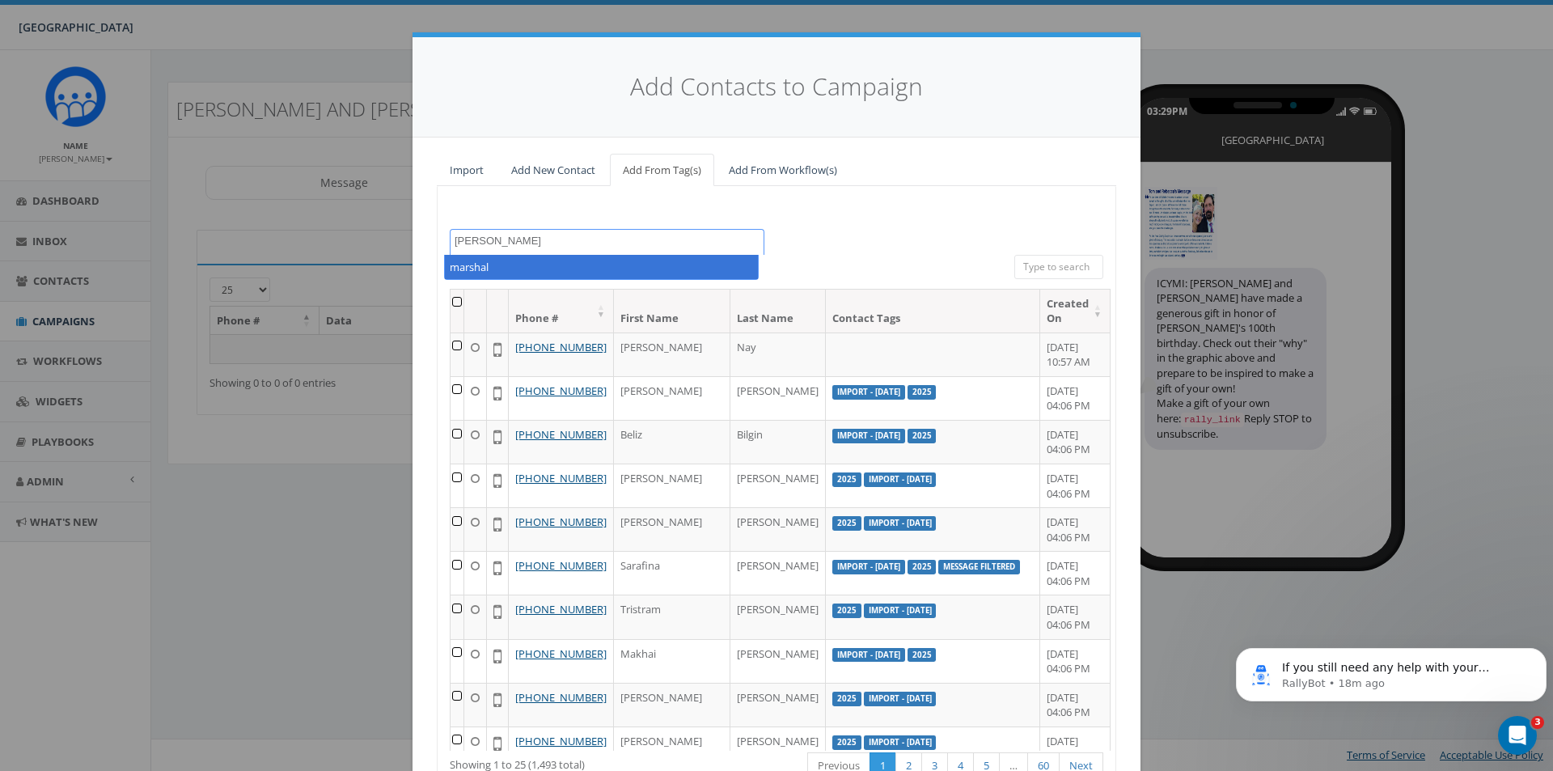
type textarea "marshall"
select select "marshall"
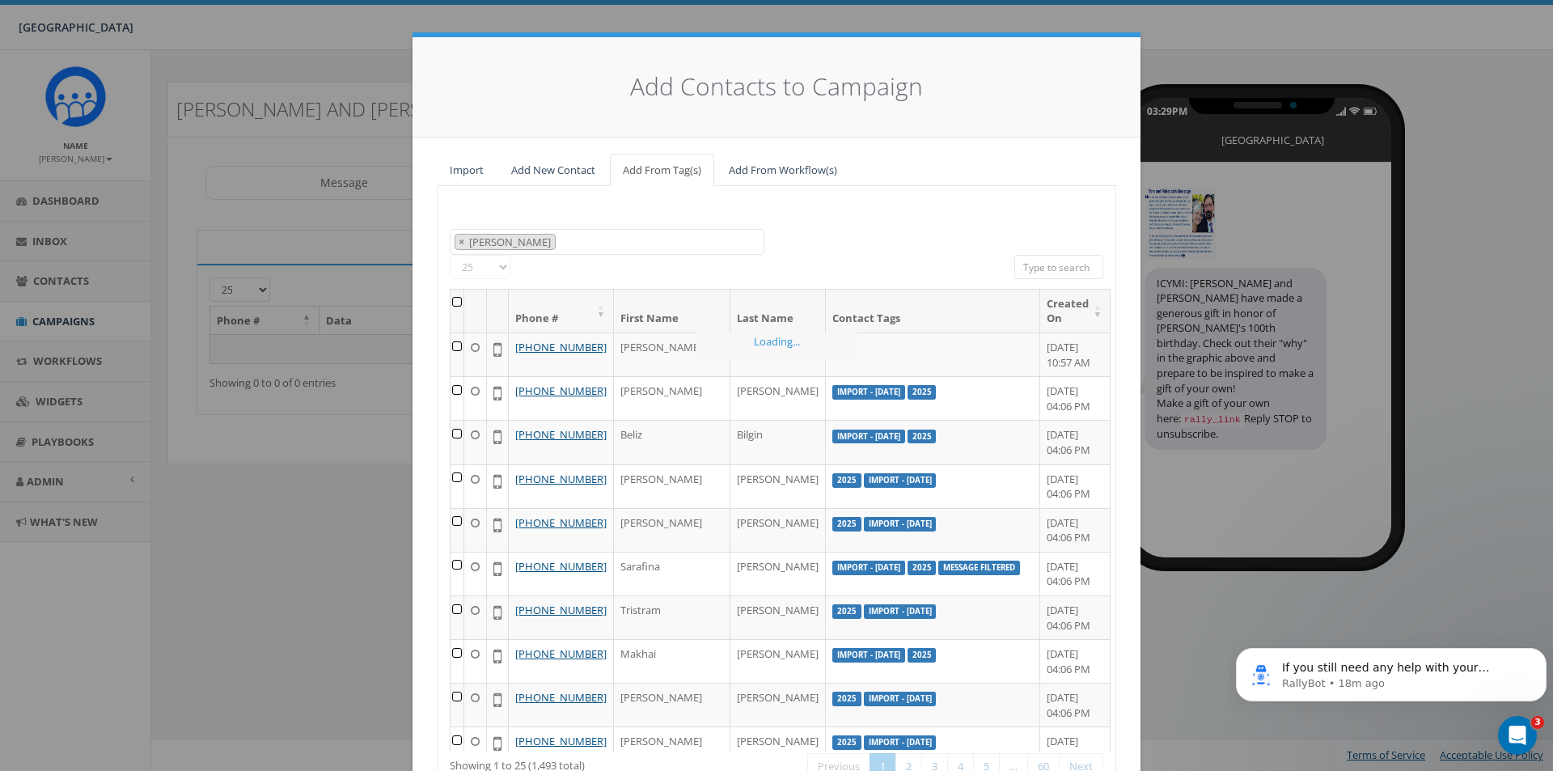
scroll to position [1281, 0]
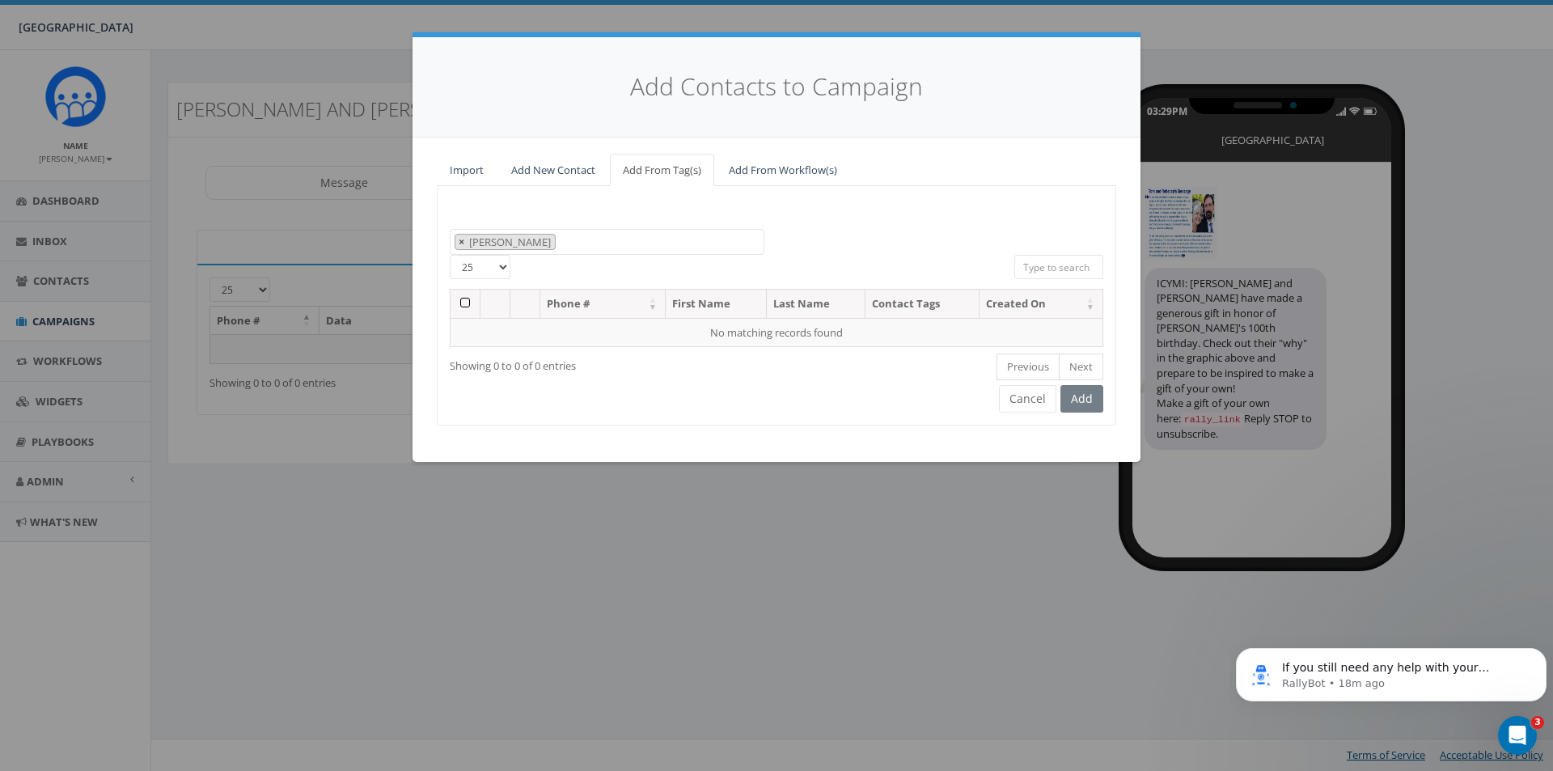
click at [458, 240] on button "×" at bounding box center [461, 242] width 12 height 15
select select
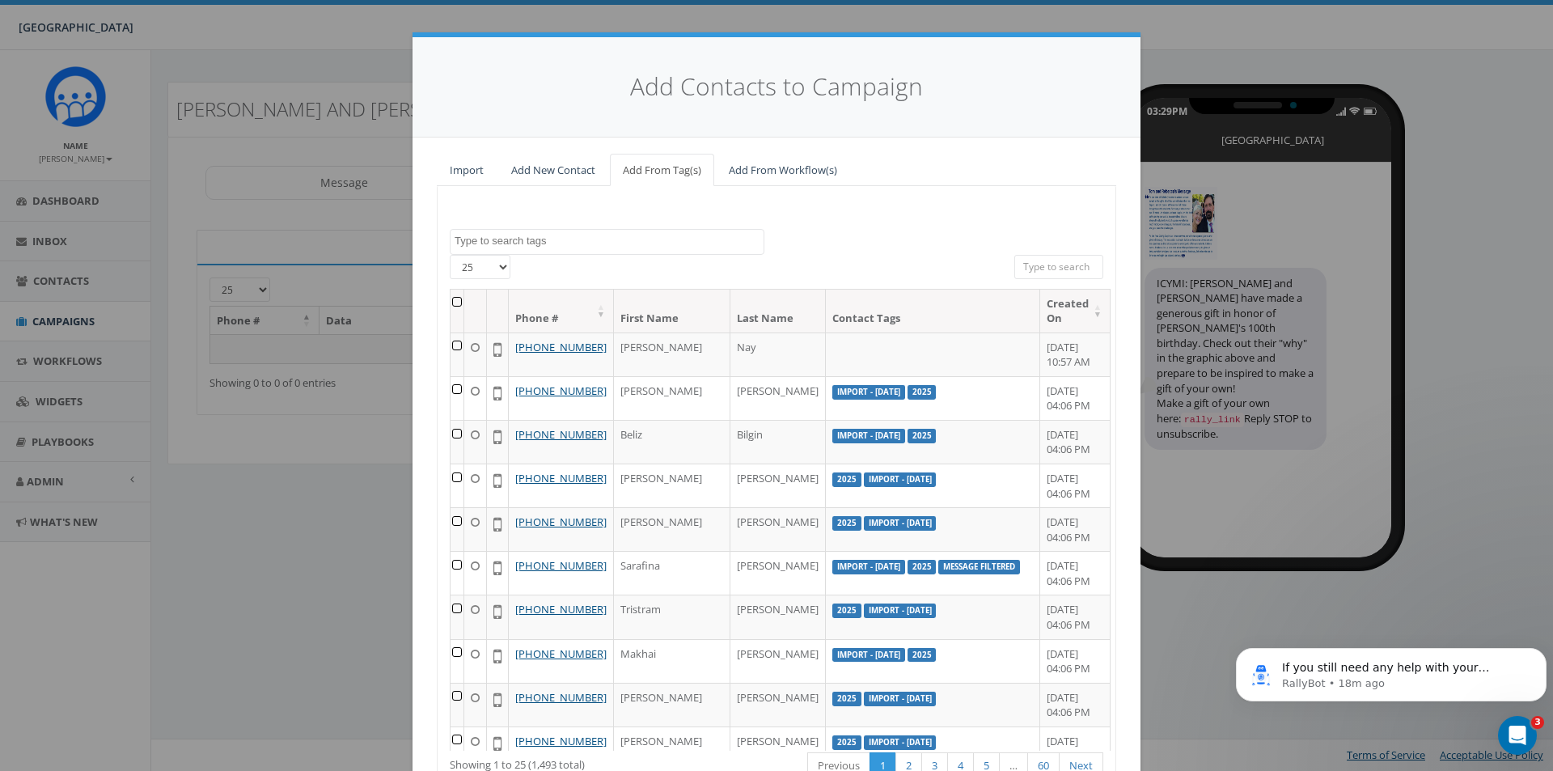
click at [1040, 269] on input "search" at bounding box center [1058, 267] width 89 height 24
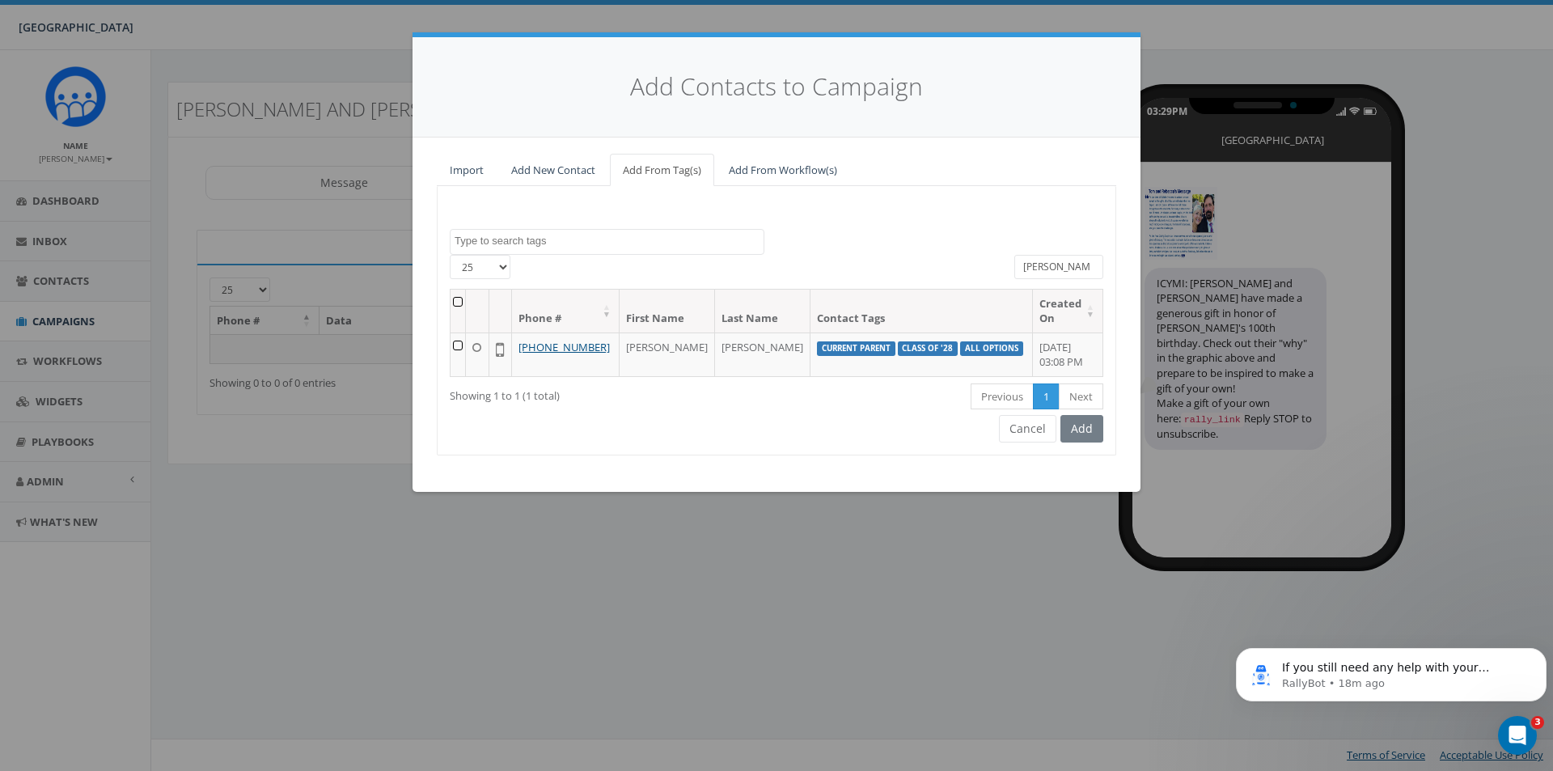
type input "marsh"
click at [465, 345] on td at bounding box center [457, 354] width 15 height 44
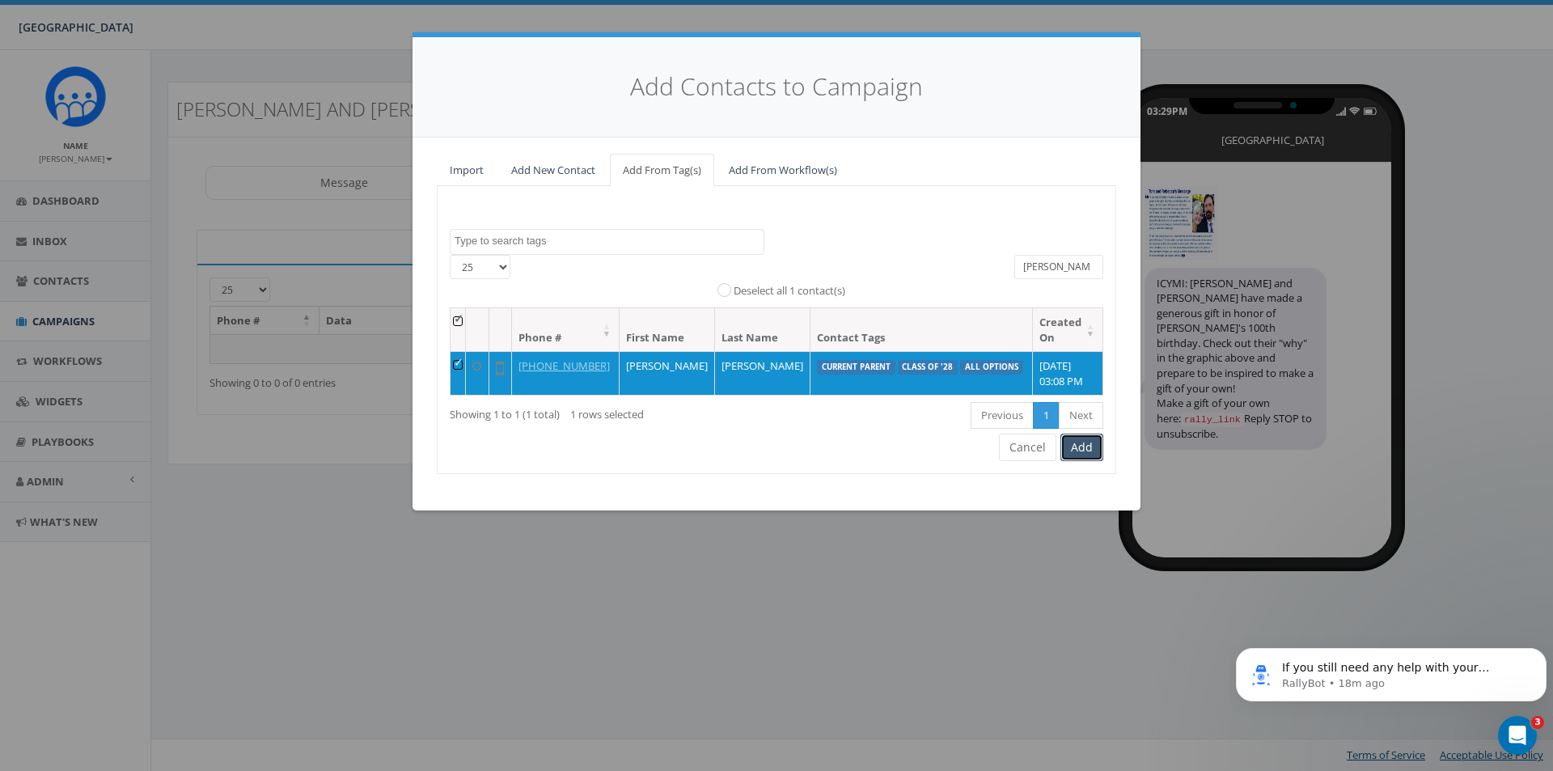
click at [1091, 455] on button "Add" at bounding box center [1081, 447] width 43 height 27
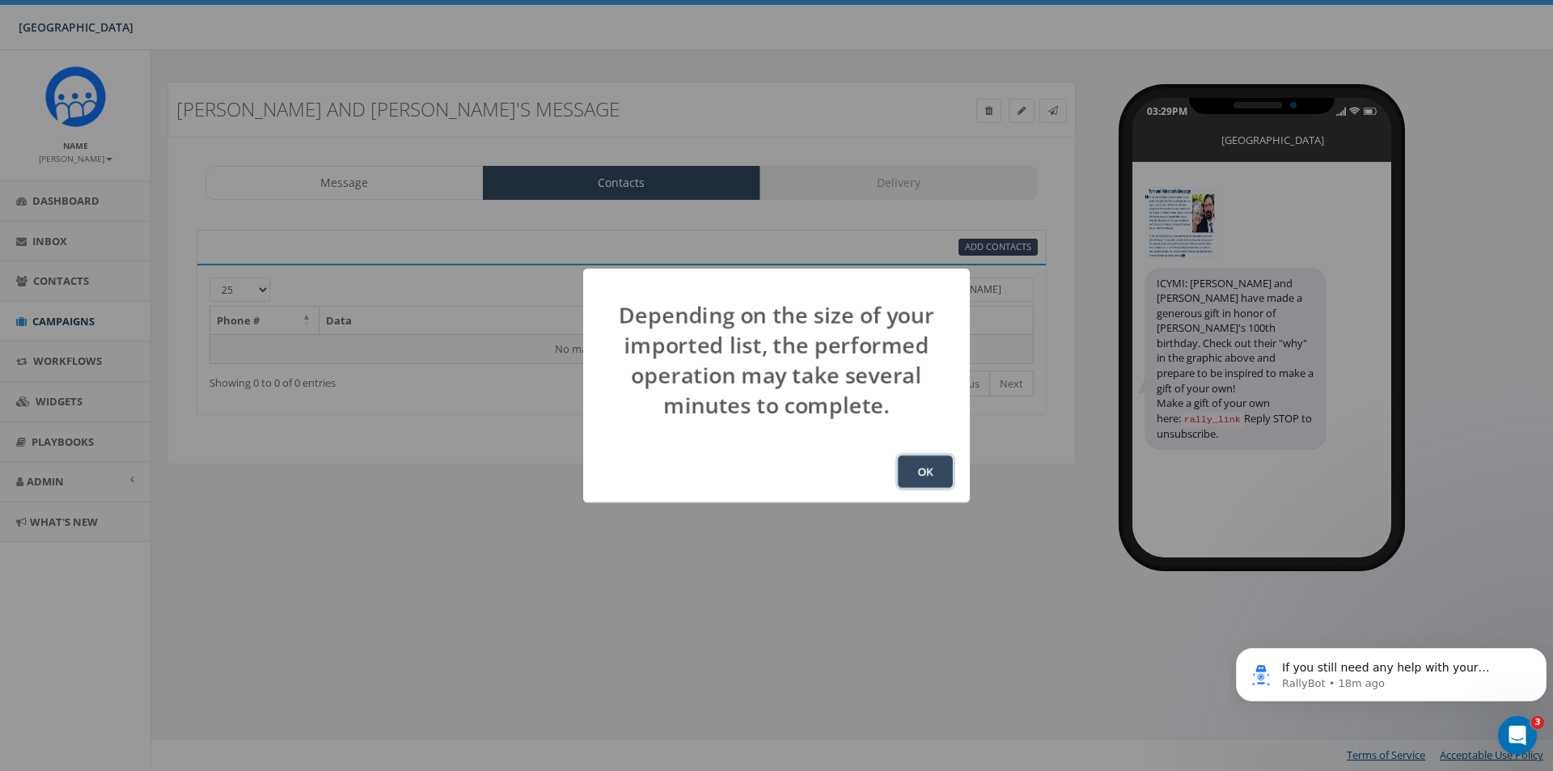
click at [917, 479] on button "OK" at bounding box center [925, 471] width 55 height 32
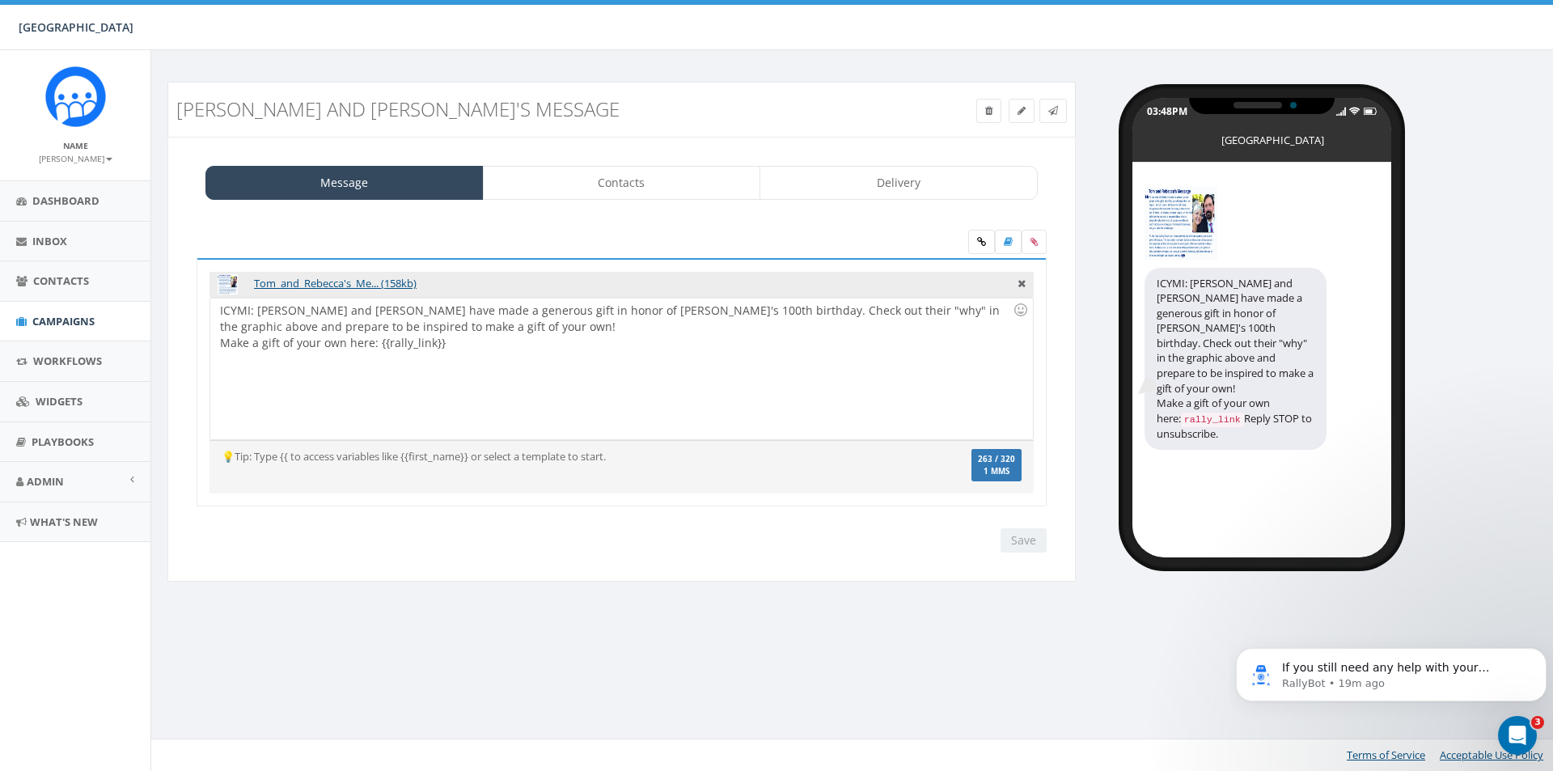
click at [346, 344] on div "ICYMI: [PERSON_NAME] and [PERSON_NAME] have made a generous gift in honor of [P…" at bounding box center [621, 369] width 822 height 142
click at [722, 391] on div "ICYMI: Tom and Rebecca have made a generous gift in honor of Solebury's 100th b…" at bounding box center [621, 369] width 822 height 142
click at [646, 369] on div "ICYMI: Tom and Rebecca have made a generous gift in honor of Solebury's 100th b…" at bounding box center [621, 369] width 822 height 142
click at [590, 326] on div "ICYMI: Tom and Rebecca have made a generous gift in honor of Solebury's 100th b…" at bounding box center [621, 369] width 822 height 142
click at [222, 341] on div "ICYMI: Tom and Rebecca have made a generous gift in honor of Solebury's 100th b…" at bounding box center [621, 369] width 822 height 142
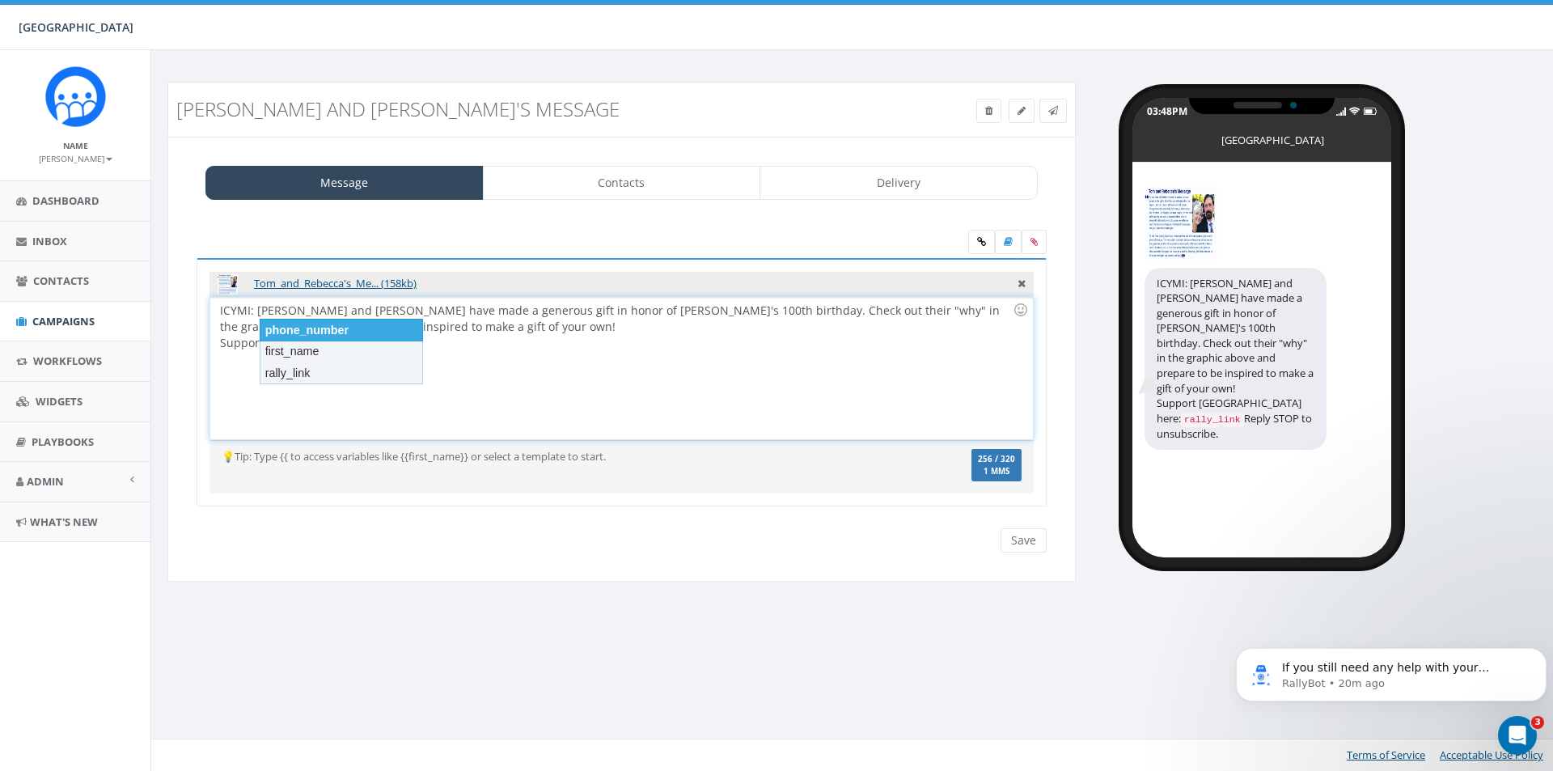
click at [335, 319] on div "phone_number" at bounding box center [341, 330] width 163 height 23
click at [434, 349] on div "ICYMI: Tom and Rebecca have made a generous gift in honor of Solebury's 100th b…" at bounding box center [621, 369] width 822 height 142
click at [370, 341] on div "ICYMI: Tom and Rebecca have made a generous gift in honor of Solebury's 100th b…" at bounding box center [621, 369] width 822 height 142
click at [419, 334] on div "ICYMI: Tom and Rebecca have made a generous gift in honor of Solebury's 100th b…" at bounding box center [621, 369] width 822 height 142
click at [417, 340] on div "ICYMI: Tom and Rebecca have made a generous gift in honor of Solebury's 100th b…" at bounding box center [621, 369] width 822 height 142
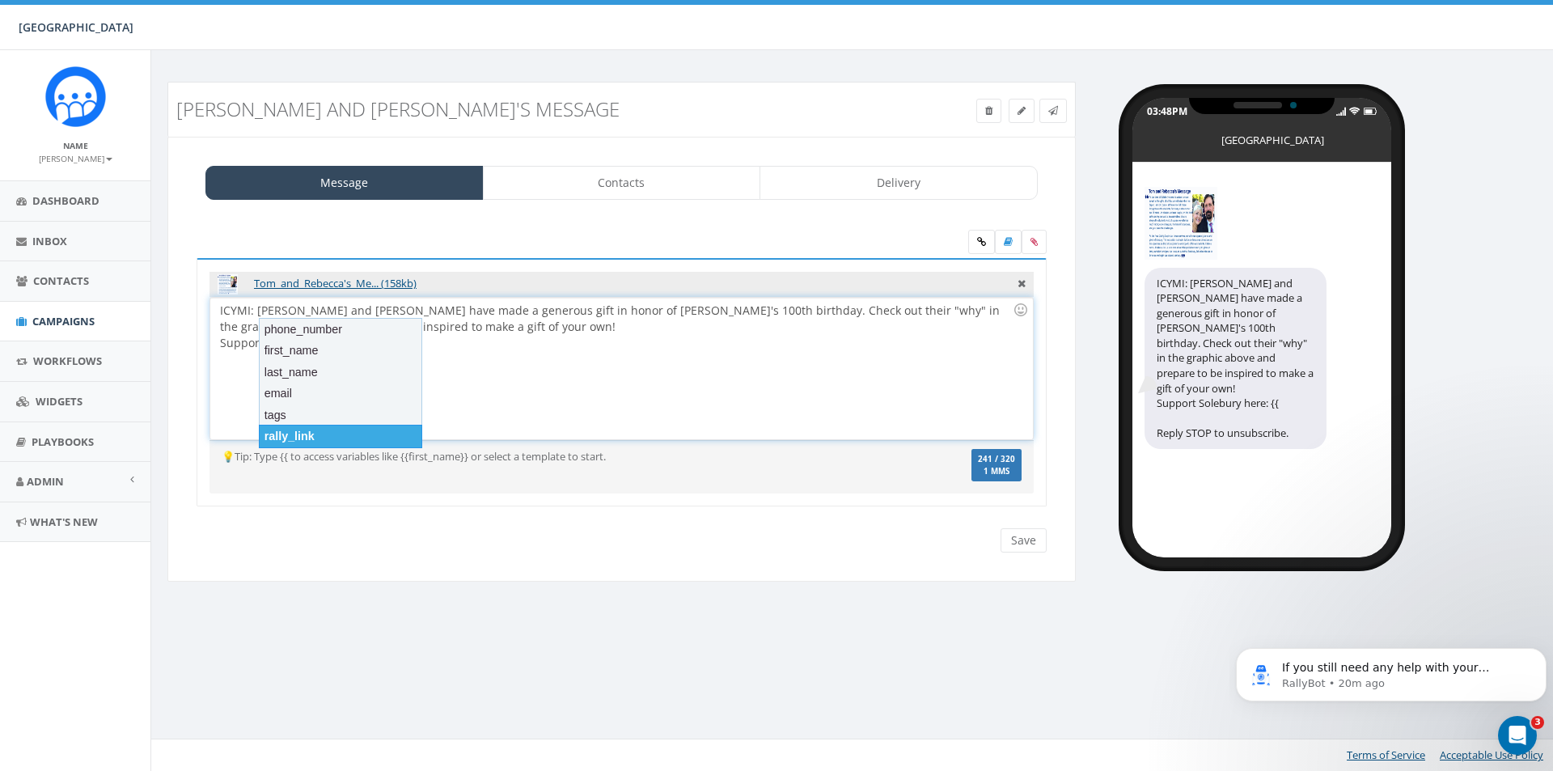
click at [384, 436] on div "rally_link" at bounding box center [340, 436] width 163 height 23
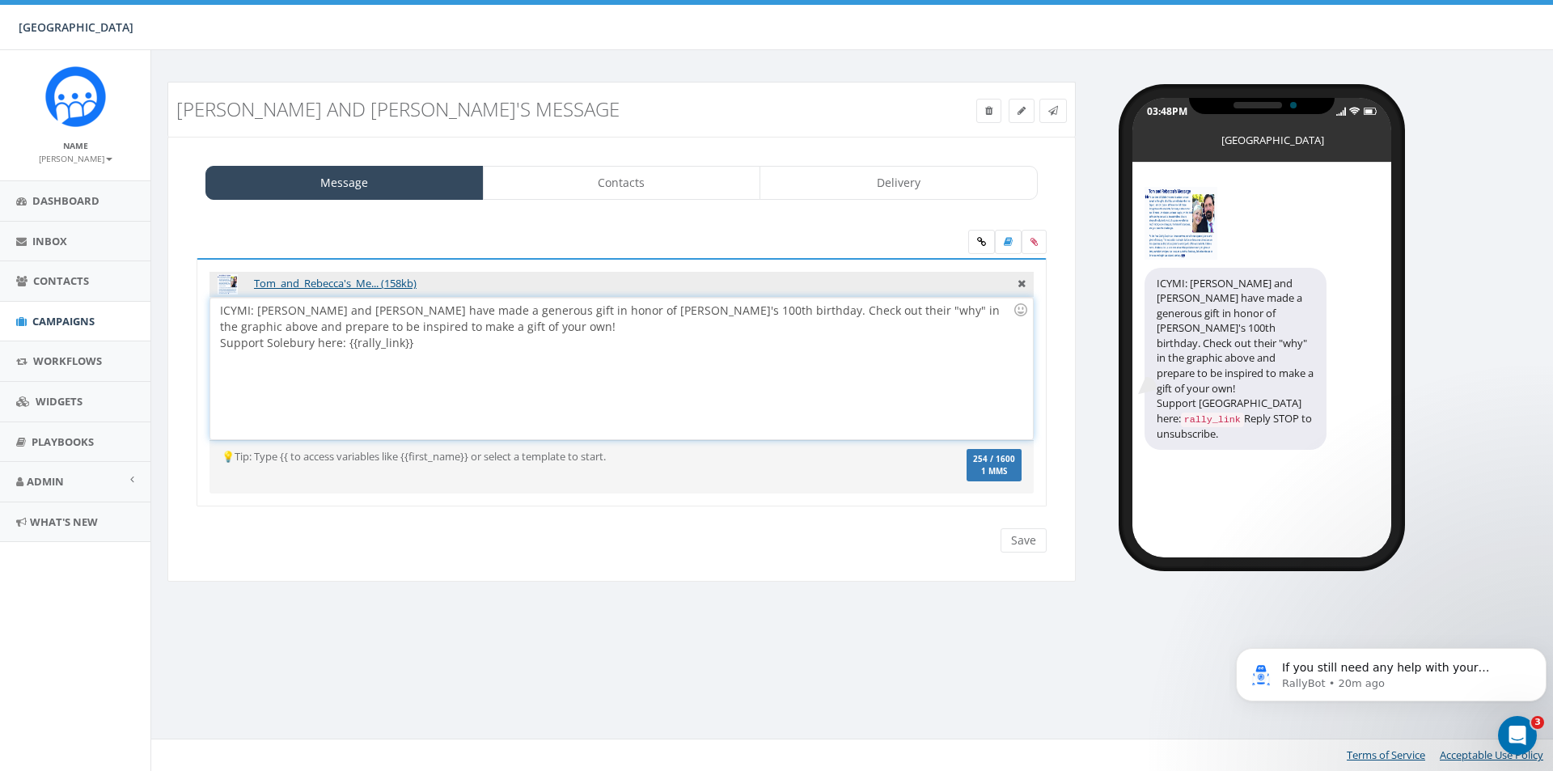
click at [350, 345] on div "ICYMI: Tom and Rebecca have made a generous gift in honor of Solebury's 100th b…" at bounding box center [621, 369] width 822 height 142
click at [972, 240] on link at bounding box center [981, 242] width 27 height 24
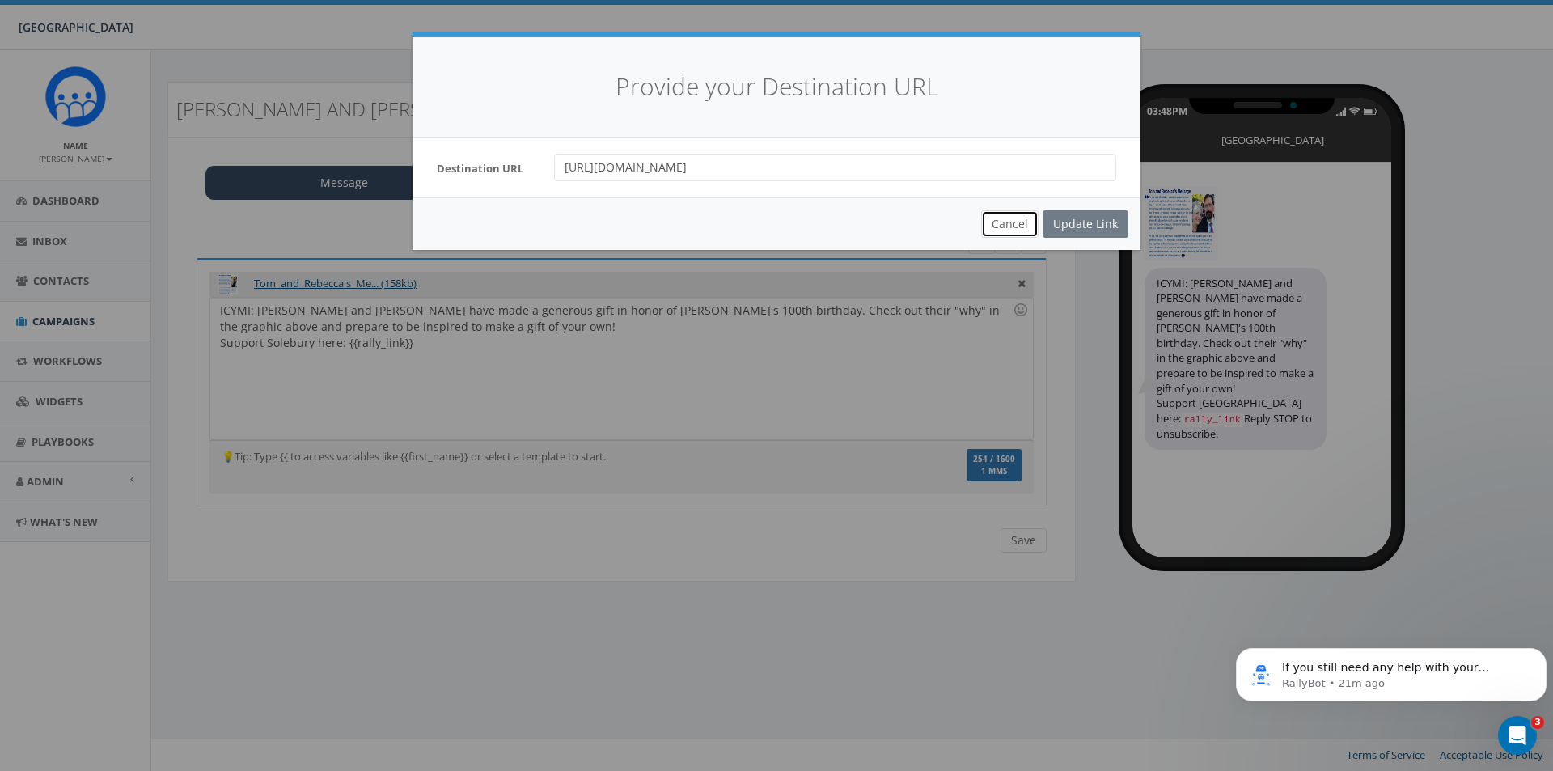
click at [1000, 223] on button "Cancel" at bounding box center [1009, 223] width 57 height 27
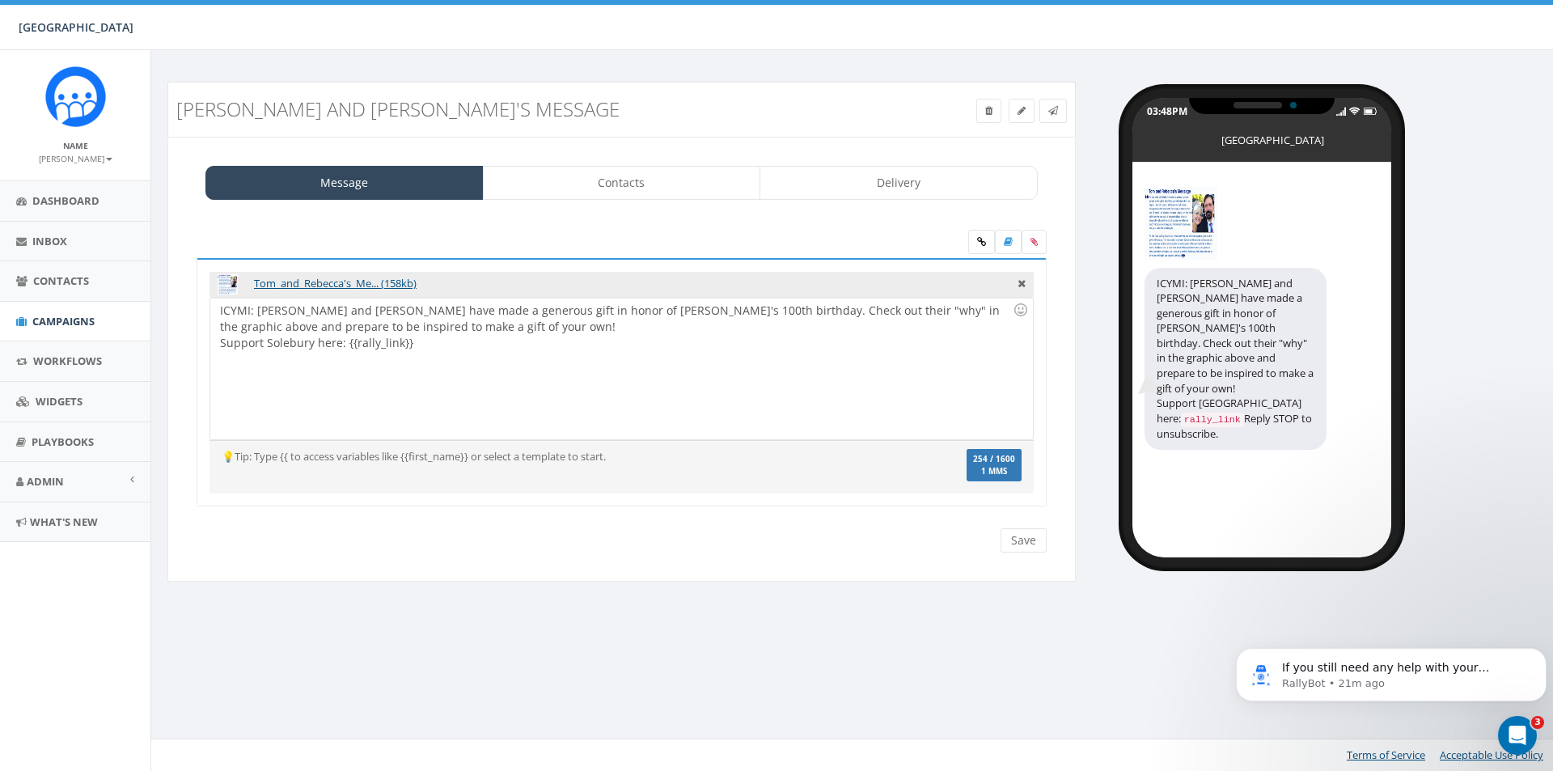
click at [264, 346] on div "ICYMI: Tom and Rebecca have made a generous gift in honor of Solebury's 100th b…" at bounding box center [621, 369] width 822 height 142
click at [219, 344] on div "ICYMI: Tom and Rebecca have made a generous gift in honor of Solebury's 100th b…" at bounding box center [621, 369] width 822 height 142
drag, startPoint x: 417, startPoint y: 331, endPoint x: 280, endPoint y: 324, distance: 137.6
click at [280, 324] on div "ICYMI: Tom and Rebecca have made a generous gift in honor of Solebury's 100th b…" at bounding box center [621, 369] width 822 height 142
click at [215, 348] on div "ICYMI: Tom and Rebecca have made a generous gift in honor of Solebury's 100th b…" at bounding box center [621, 369] width 822 height 142
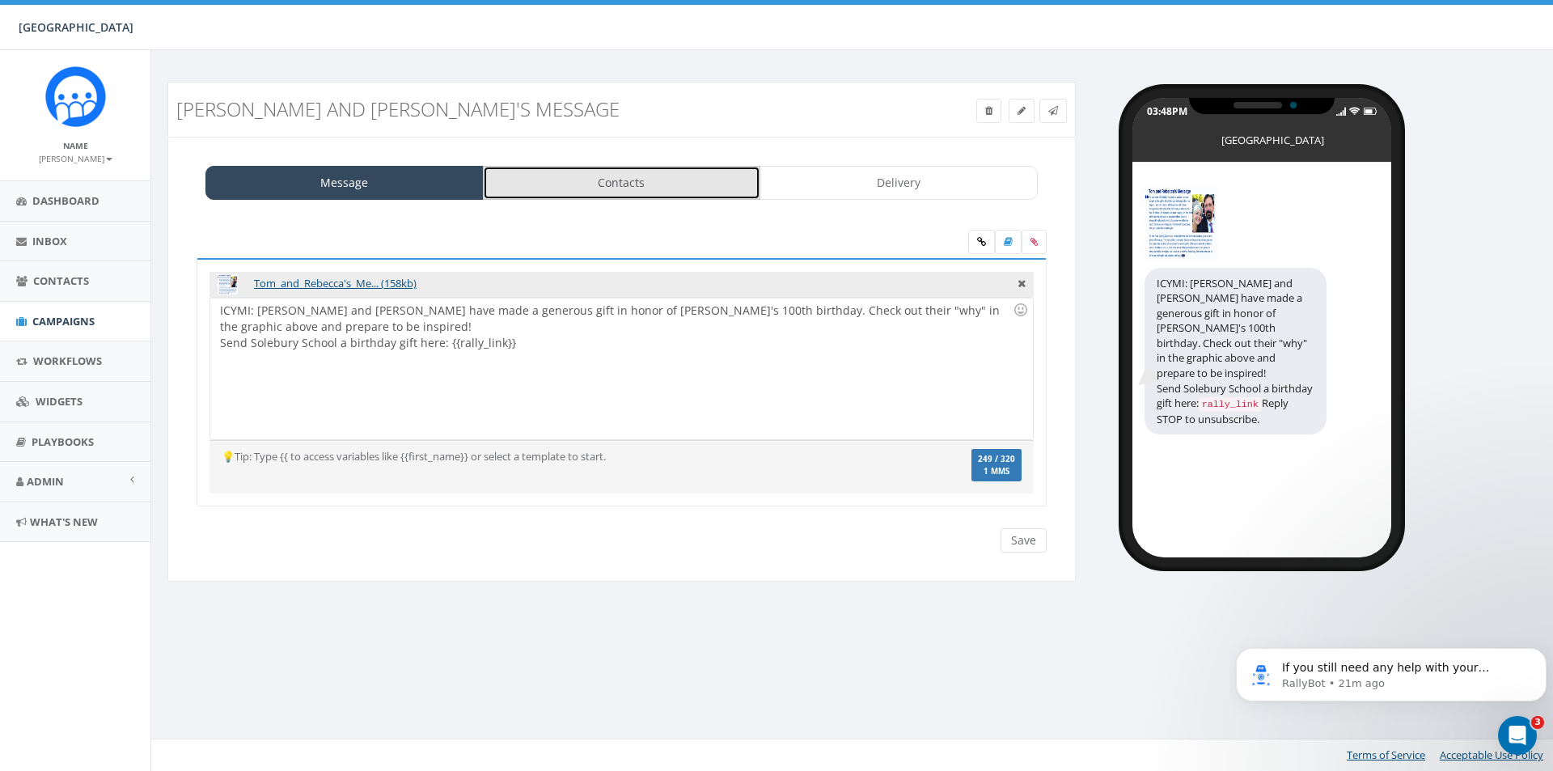
click at [692, 168] on link "Contacts" at bounding box center [622, 183] width 278 height 34
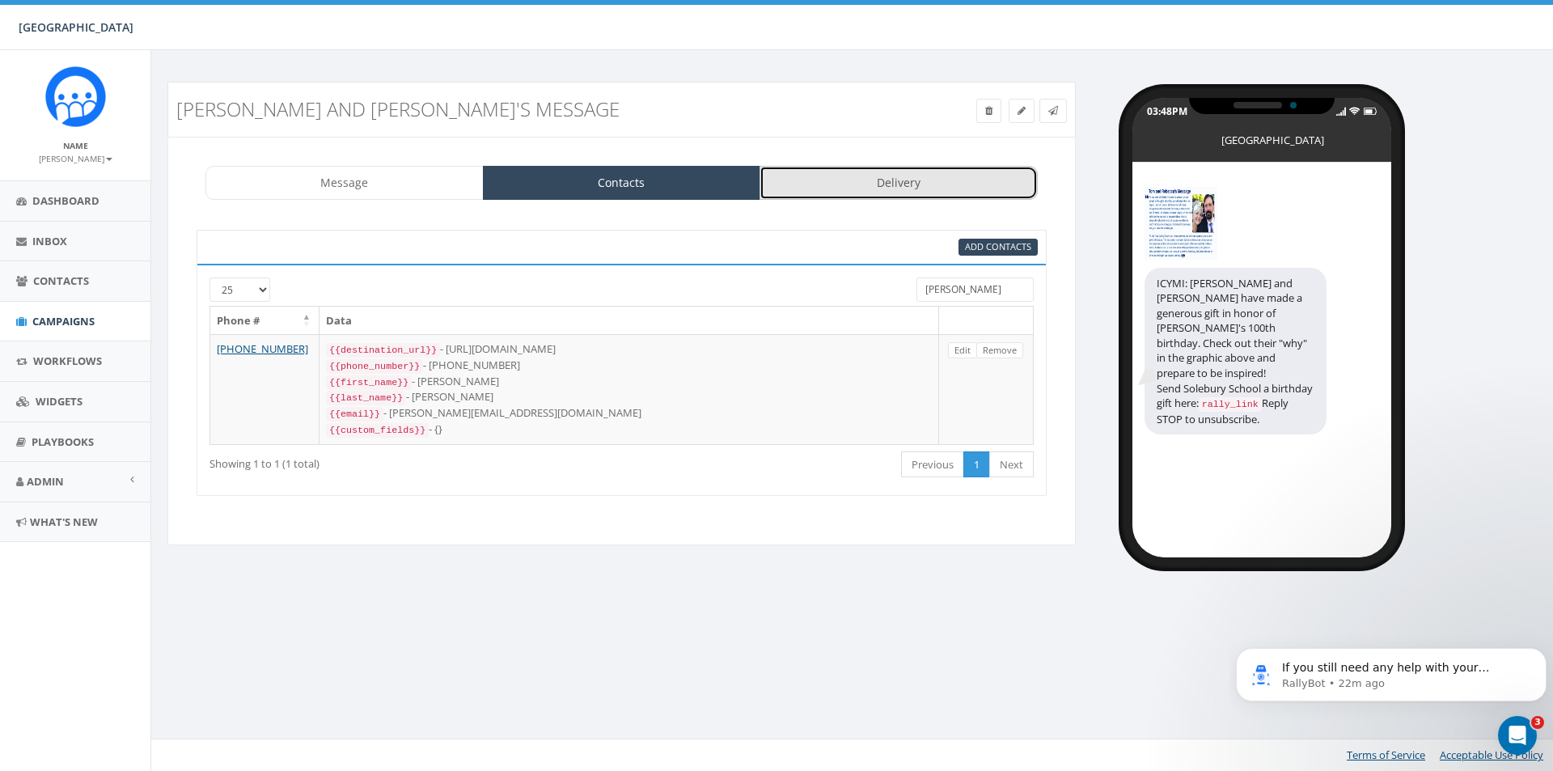
click at [812, 181] on link "Delivery" at bounding box center [898, 183] width 278 height 34
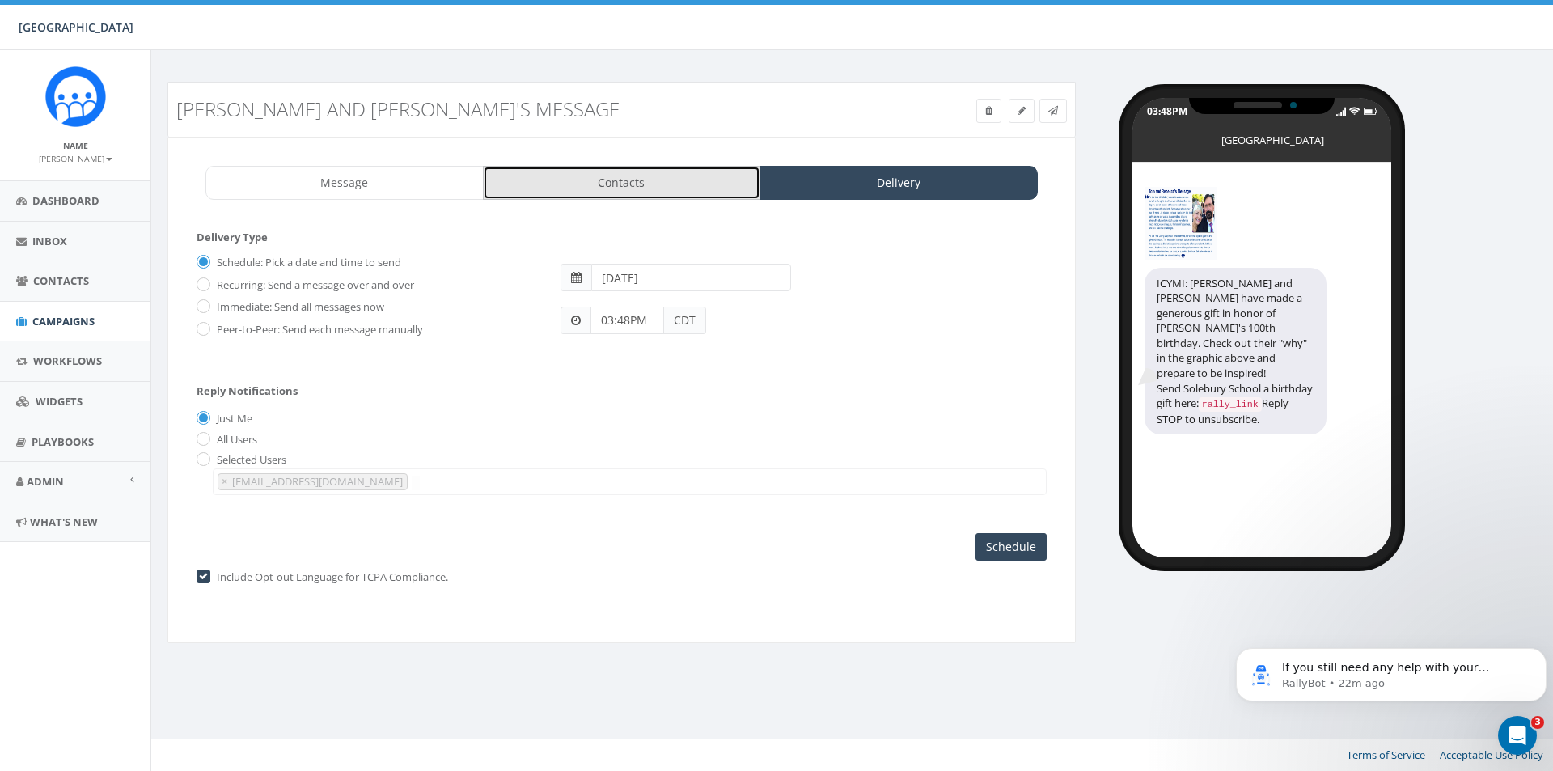
click at [691, 194] on link "Contacts" at bounding box center [622, 183] width 278 height 34
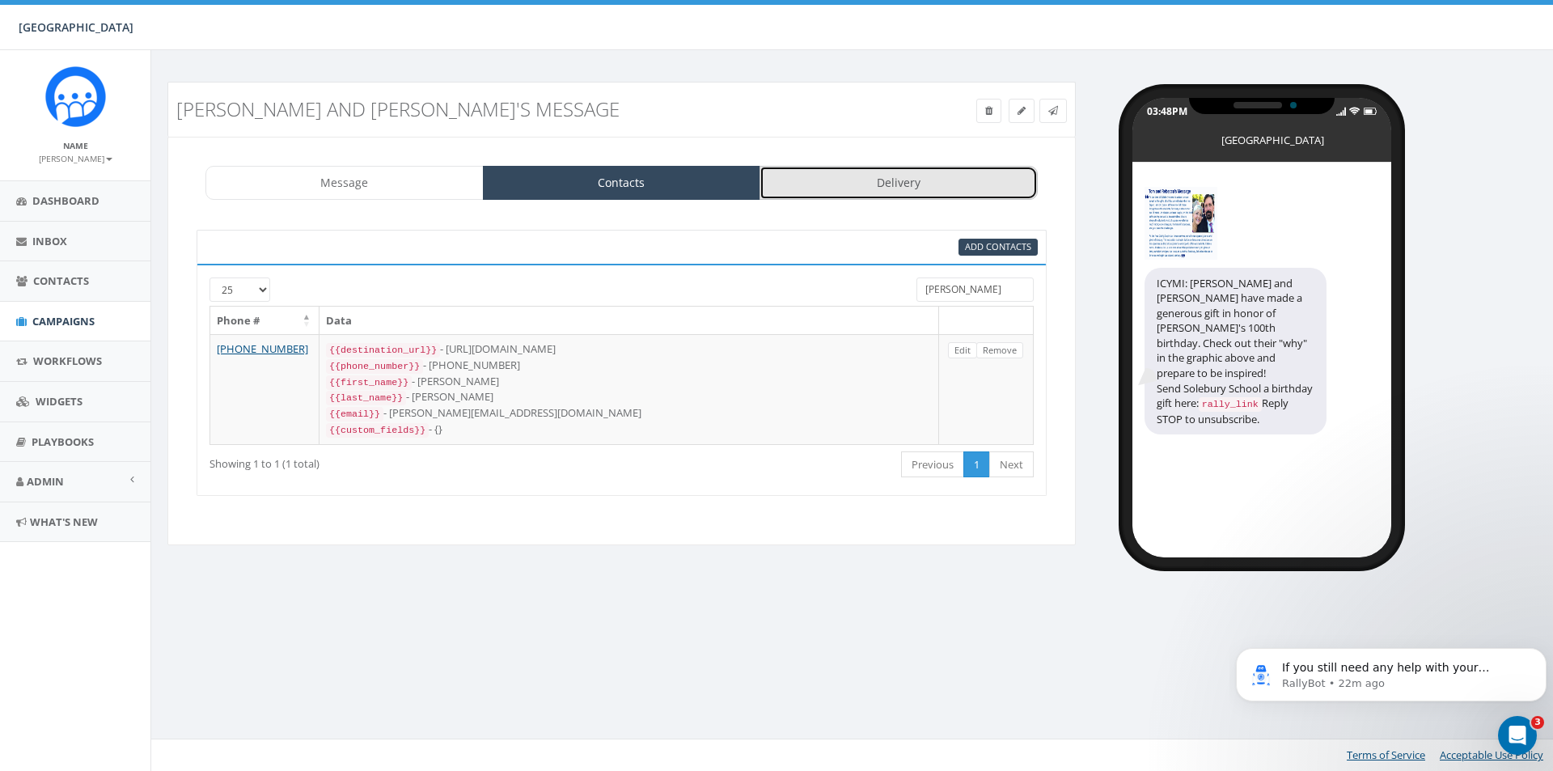
click at [964, 183] on link "Delivery" at bounding box center [898, 183] width 278 height 34
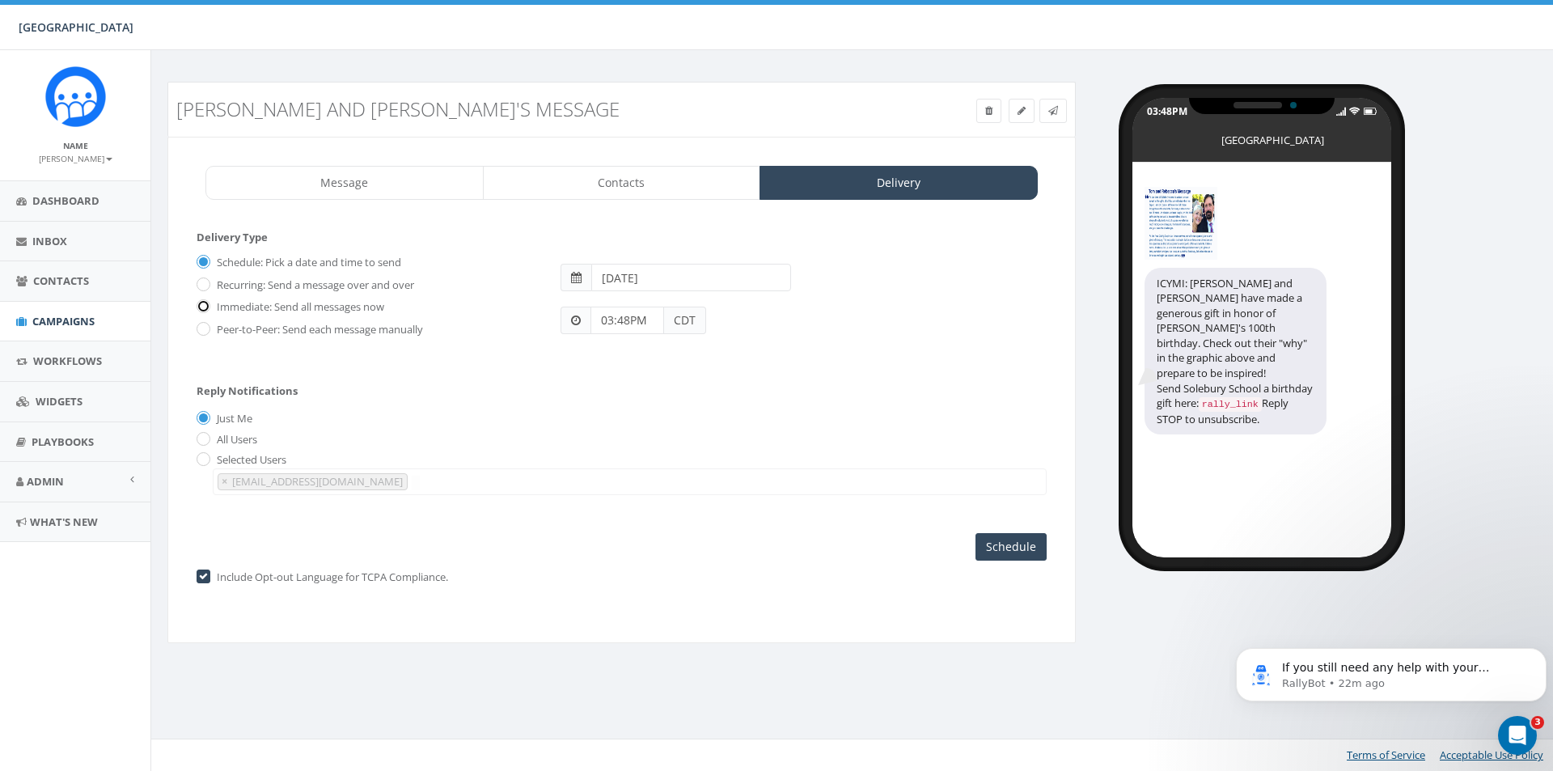
click at [199, 312] on input "Immediate: Send all messages now" at bounding box center [202, 307] width 11 height 11
radio input "true"
click at [1025, 552] on input "Send Now" at bounding box center [1009, 546] width 76 height 27
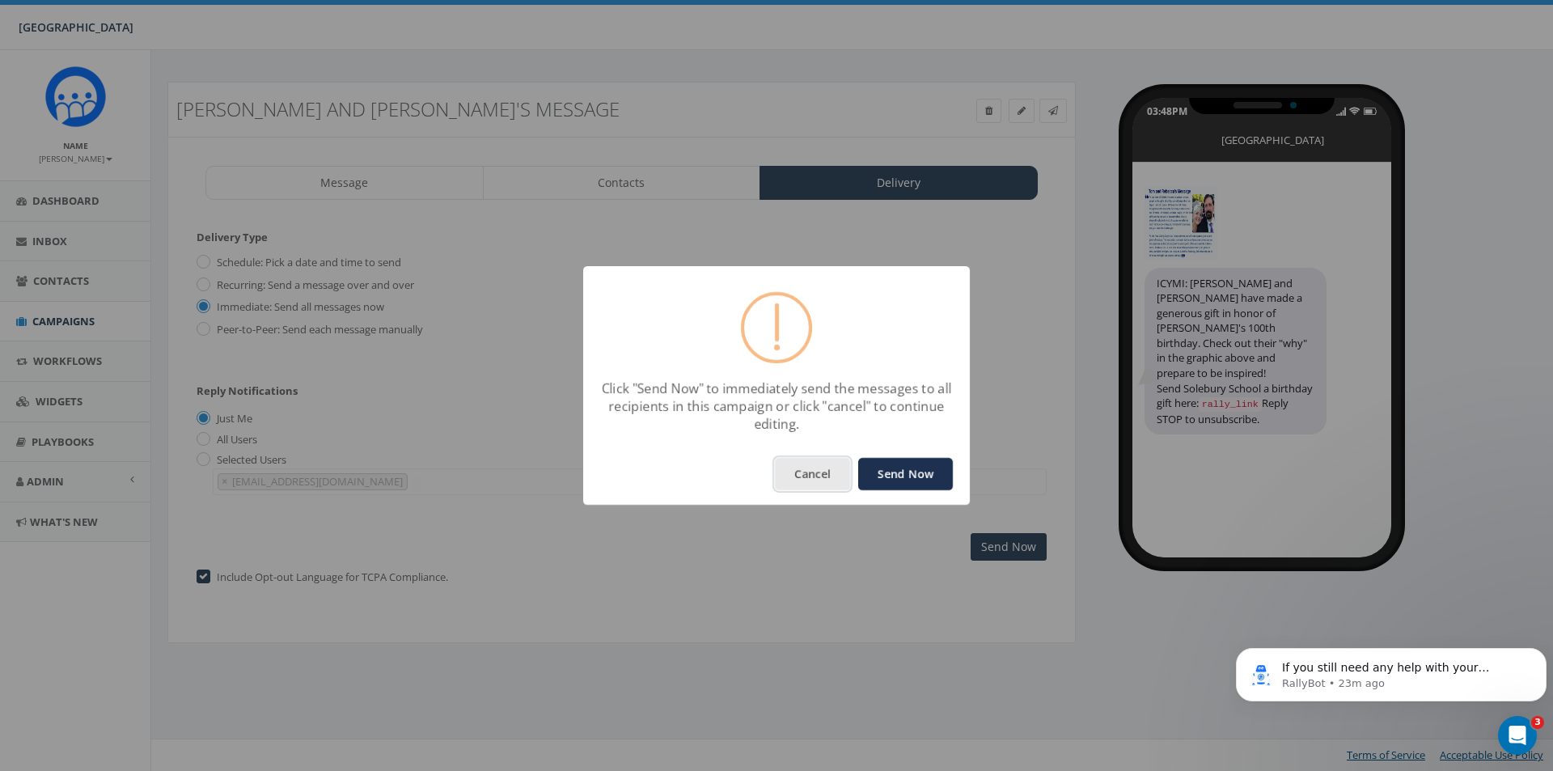
click at [802, 473] on button "Cancel" at bounding box center [812, 474] width 75 height 32
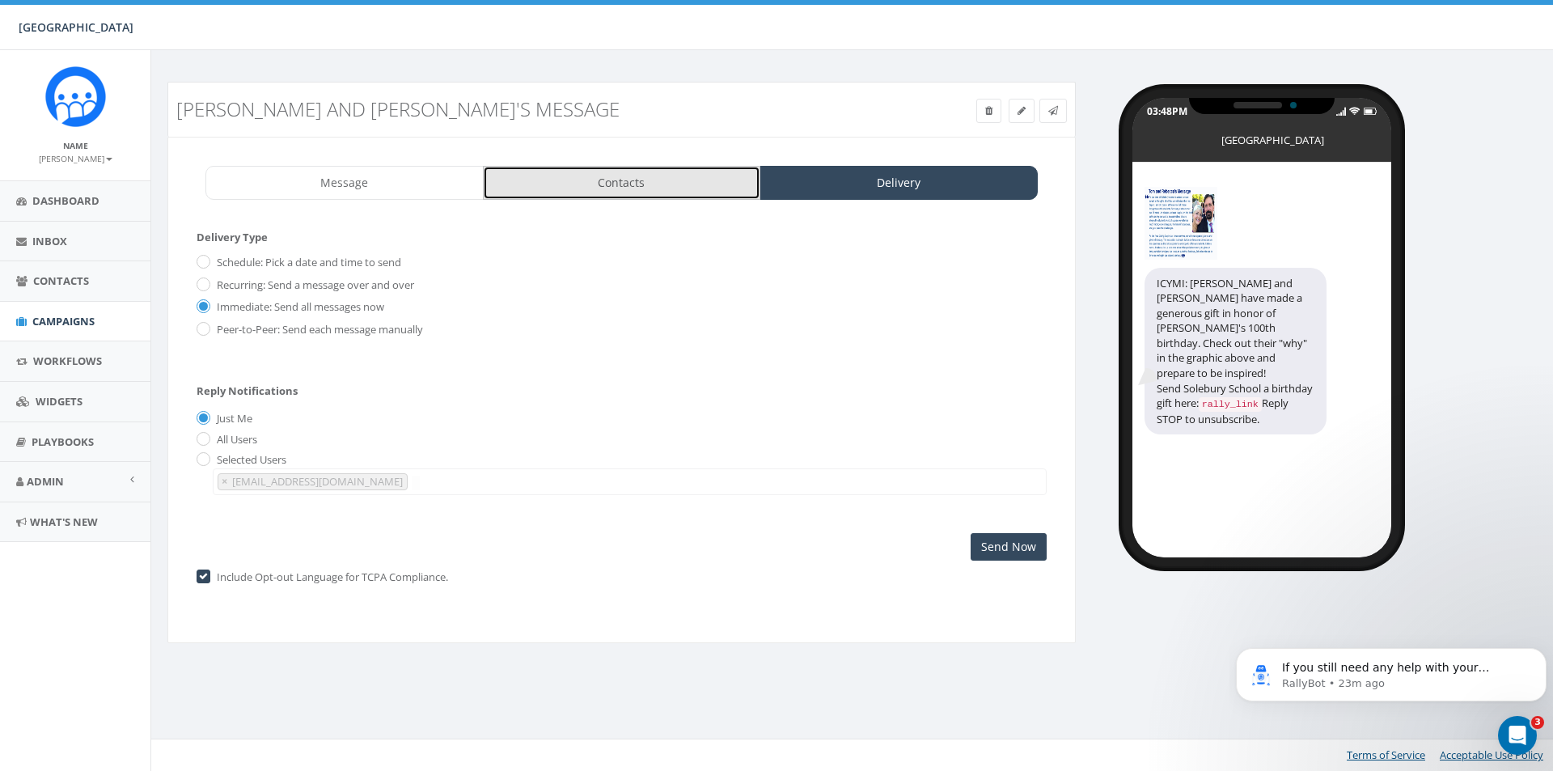
click at [627, 180] on link "Contacts" at bounding box center [622, 183] width 278 height 34
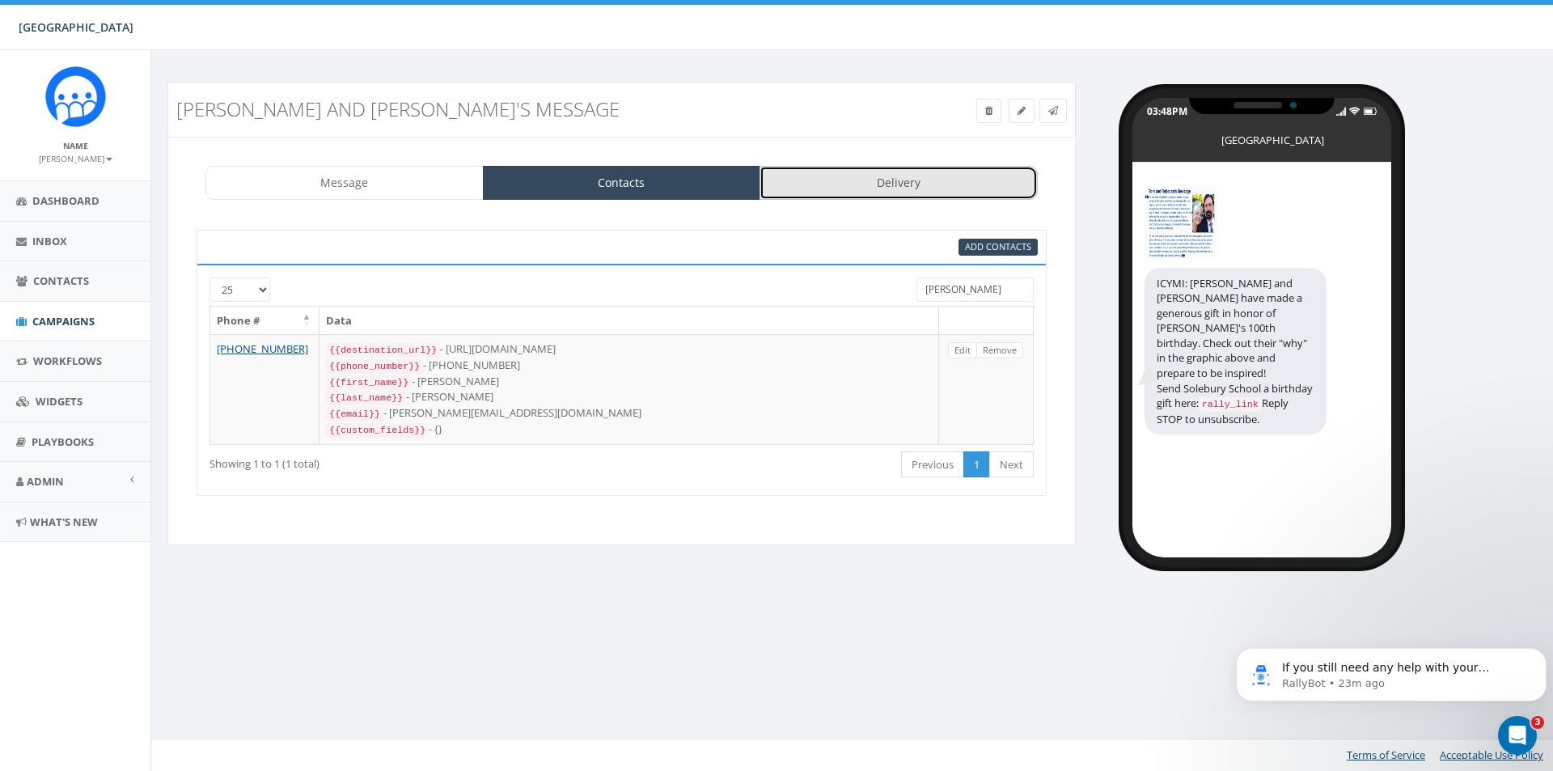
click at [860, 192] on link "Delivery" at bounding box center [898, 183] width 278 height 34
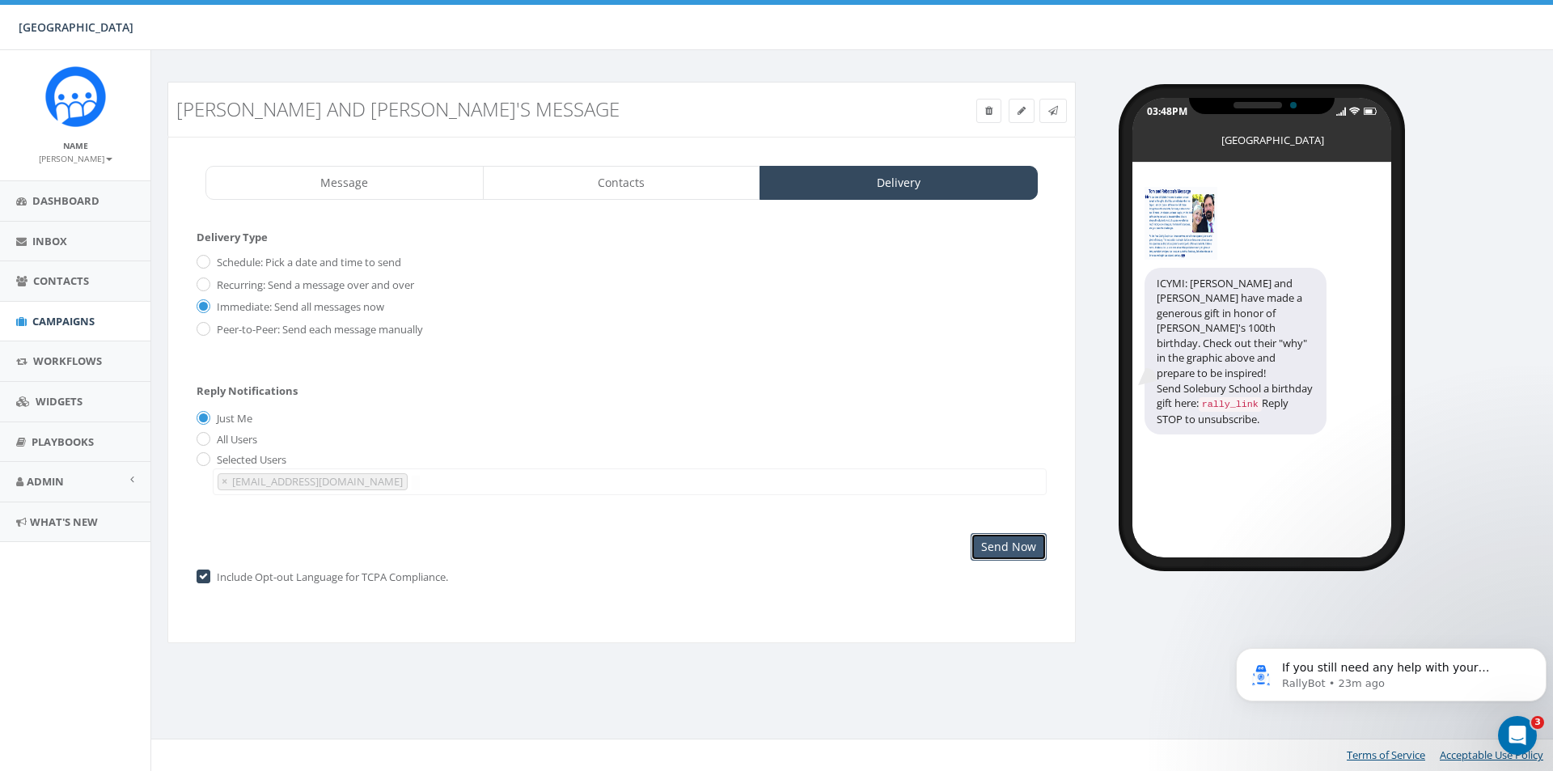
click at [1009, 546] on input "Send Now" at bounding box center [1009, 546] width 76 height 27
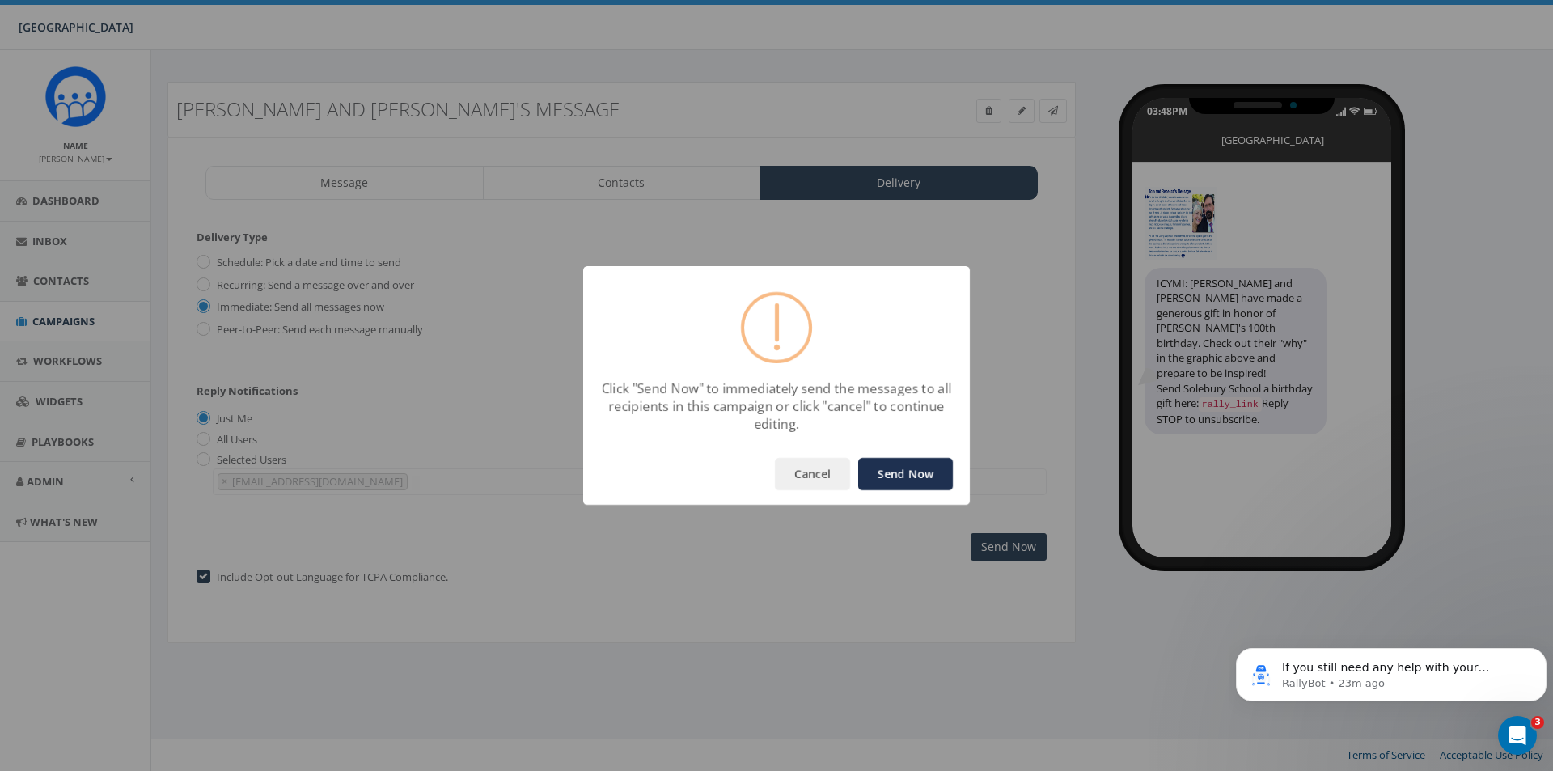
click at [907, 466] on button "Send Now" at bounding box center [905, 474] width 95 height 32
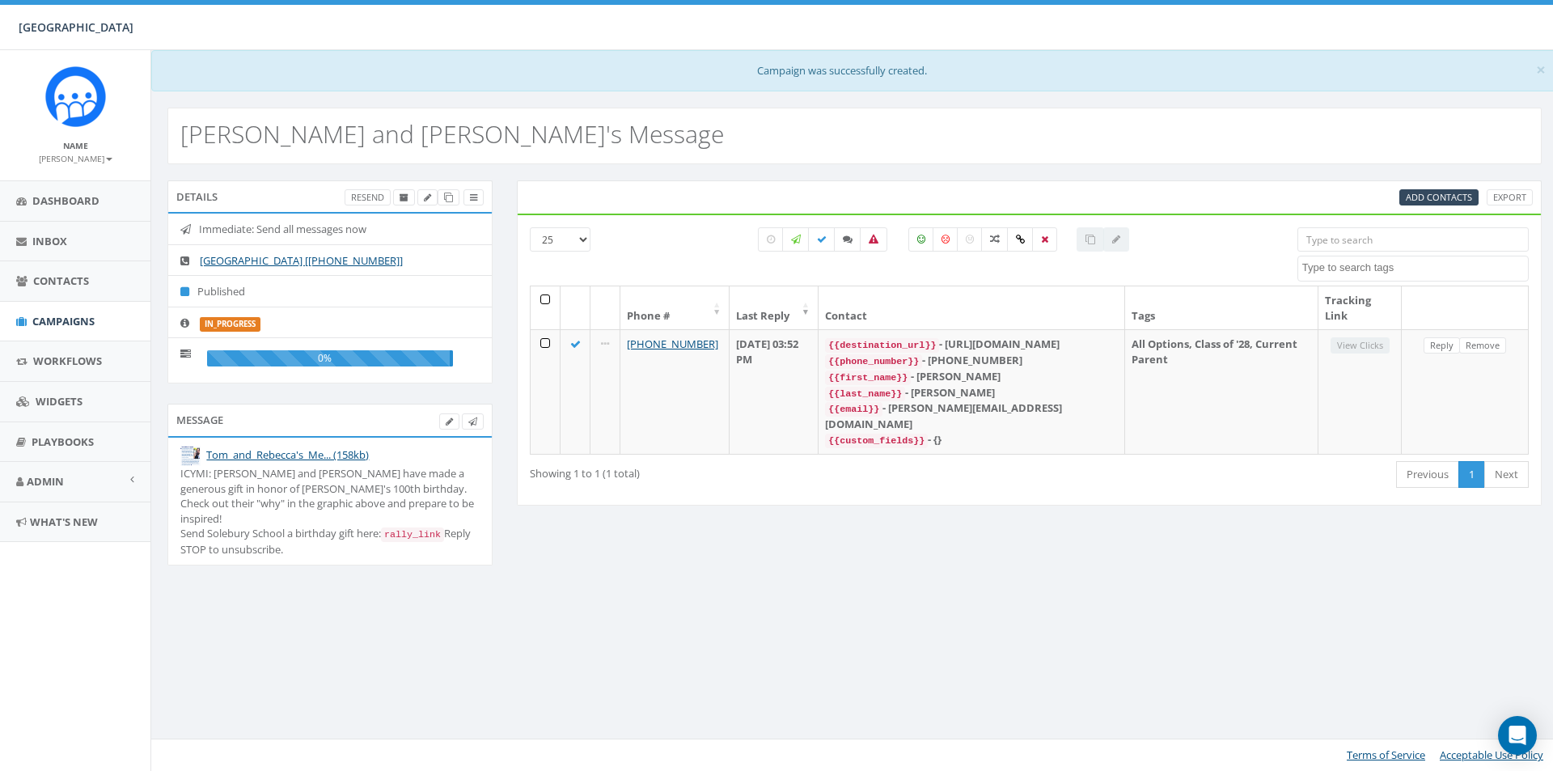
select select
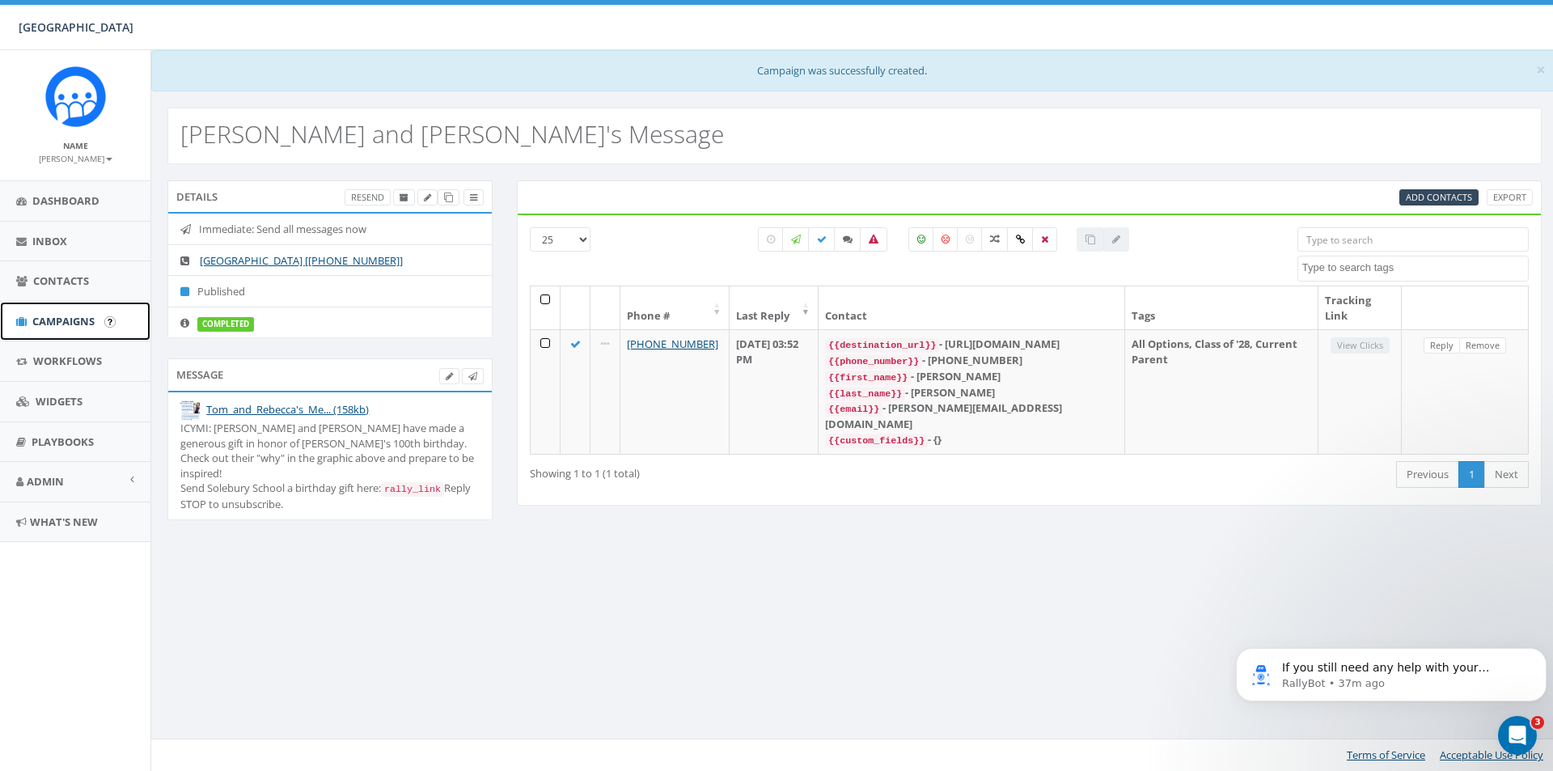
click at [59, 325] on span "Campaigns" at bounding box center [63, 321] width 62 height 15
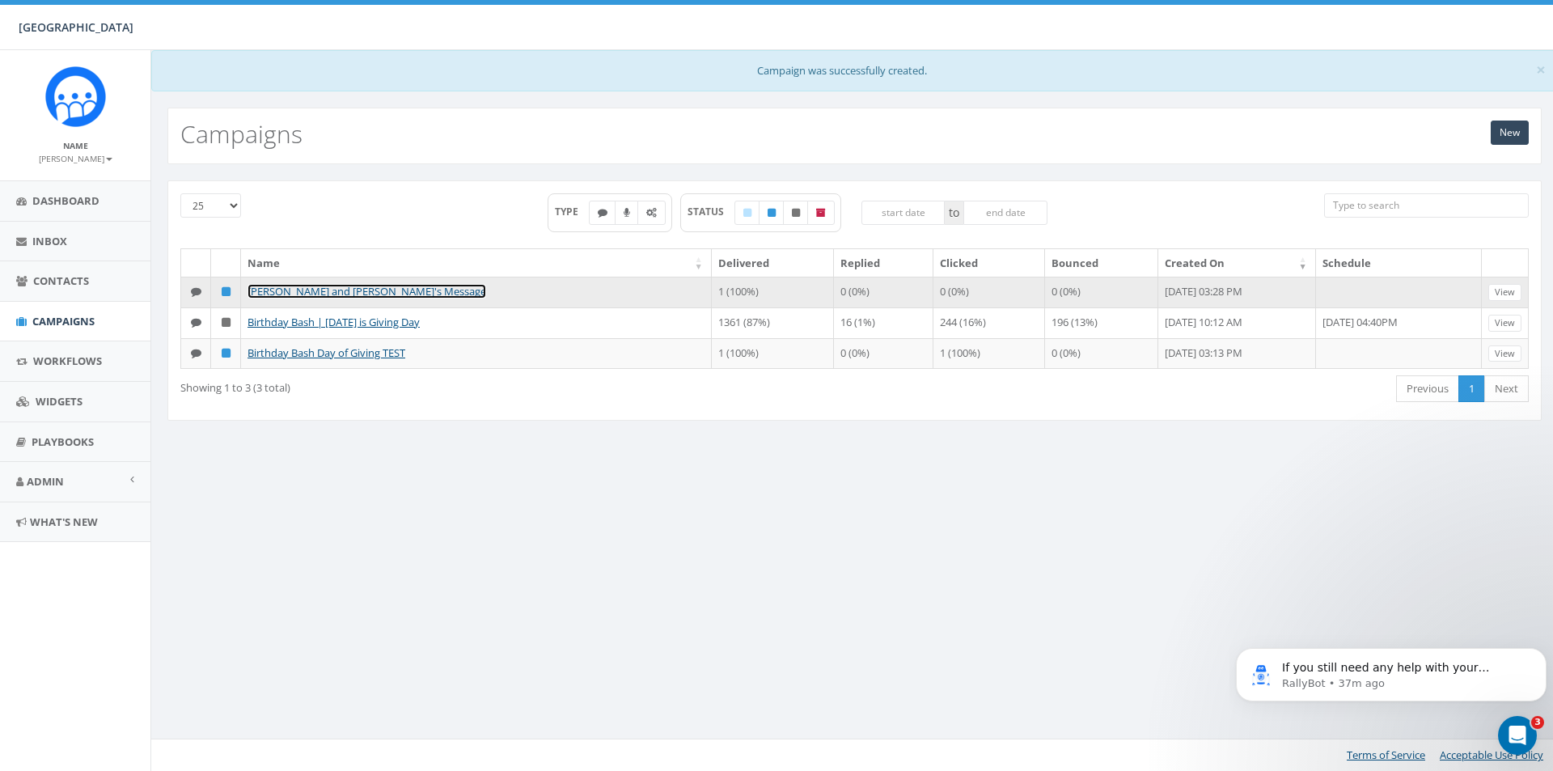
click at [340, 288] on link "[PERSON_NAME] and [PERSON_NAME]'s Message" at bounding box center [366, 291] width 239 height 15
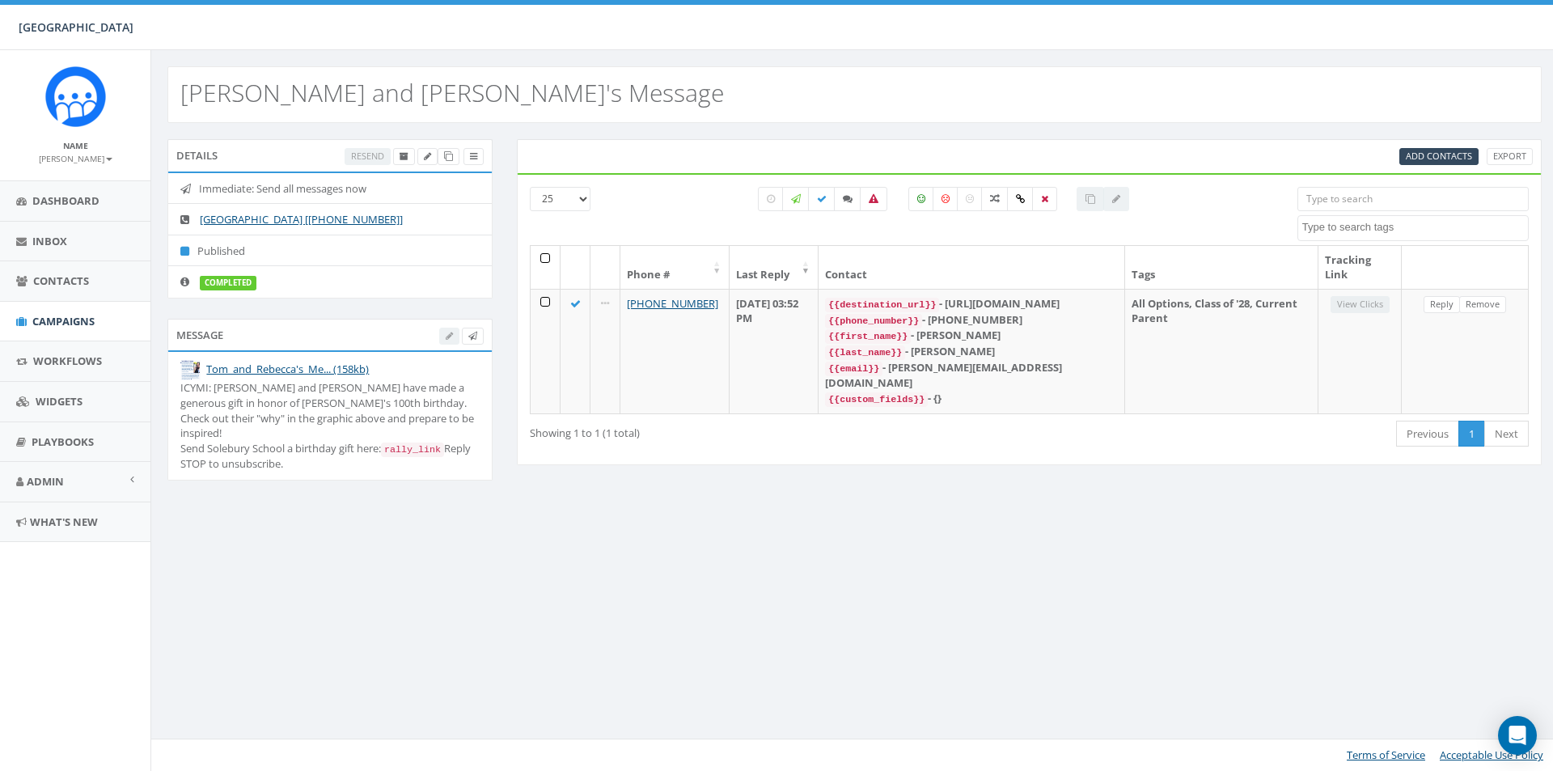
select select
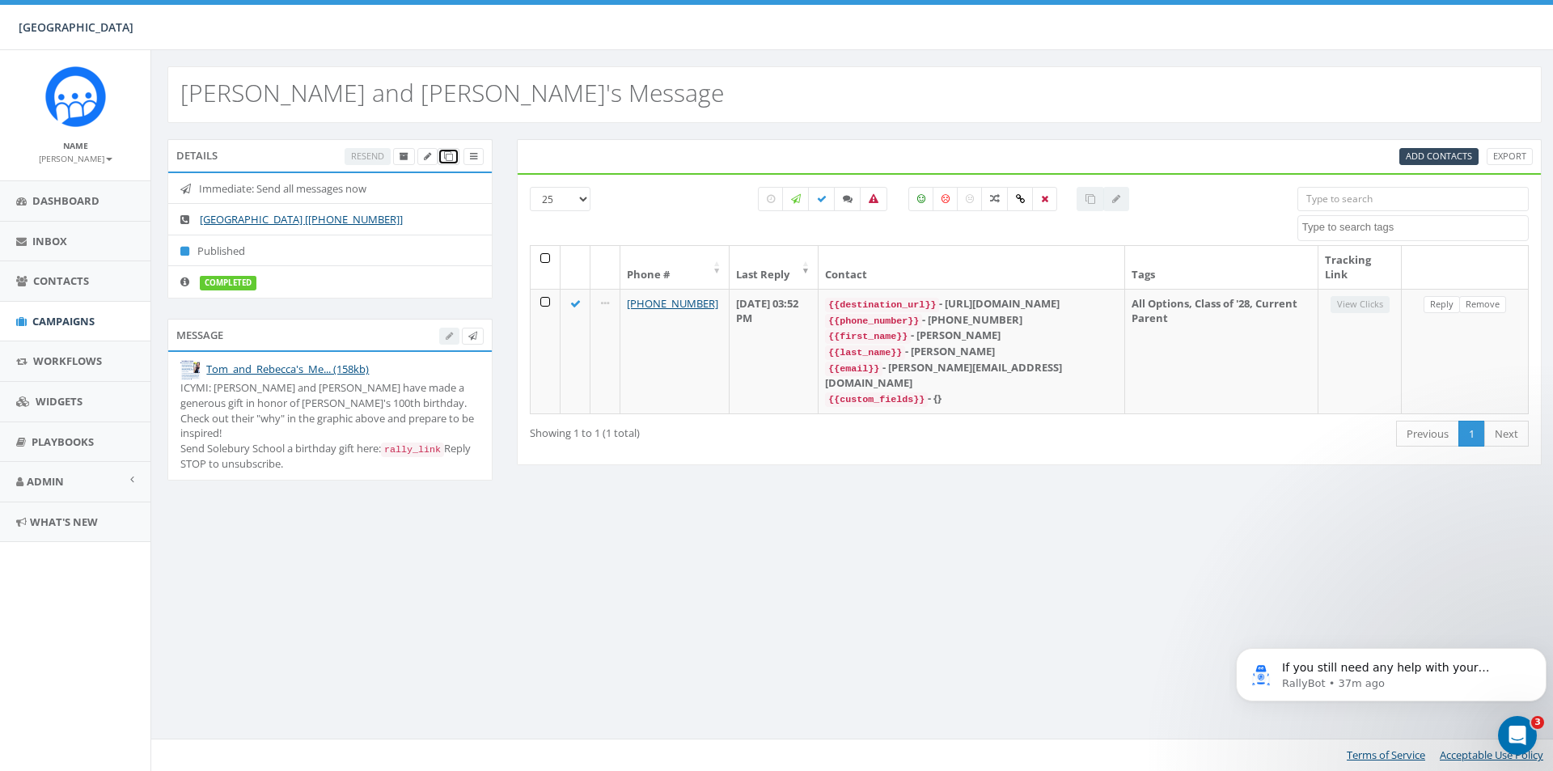
click at [446, 159] on icon at bounding box center [448, 156] width 9 height 9
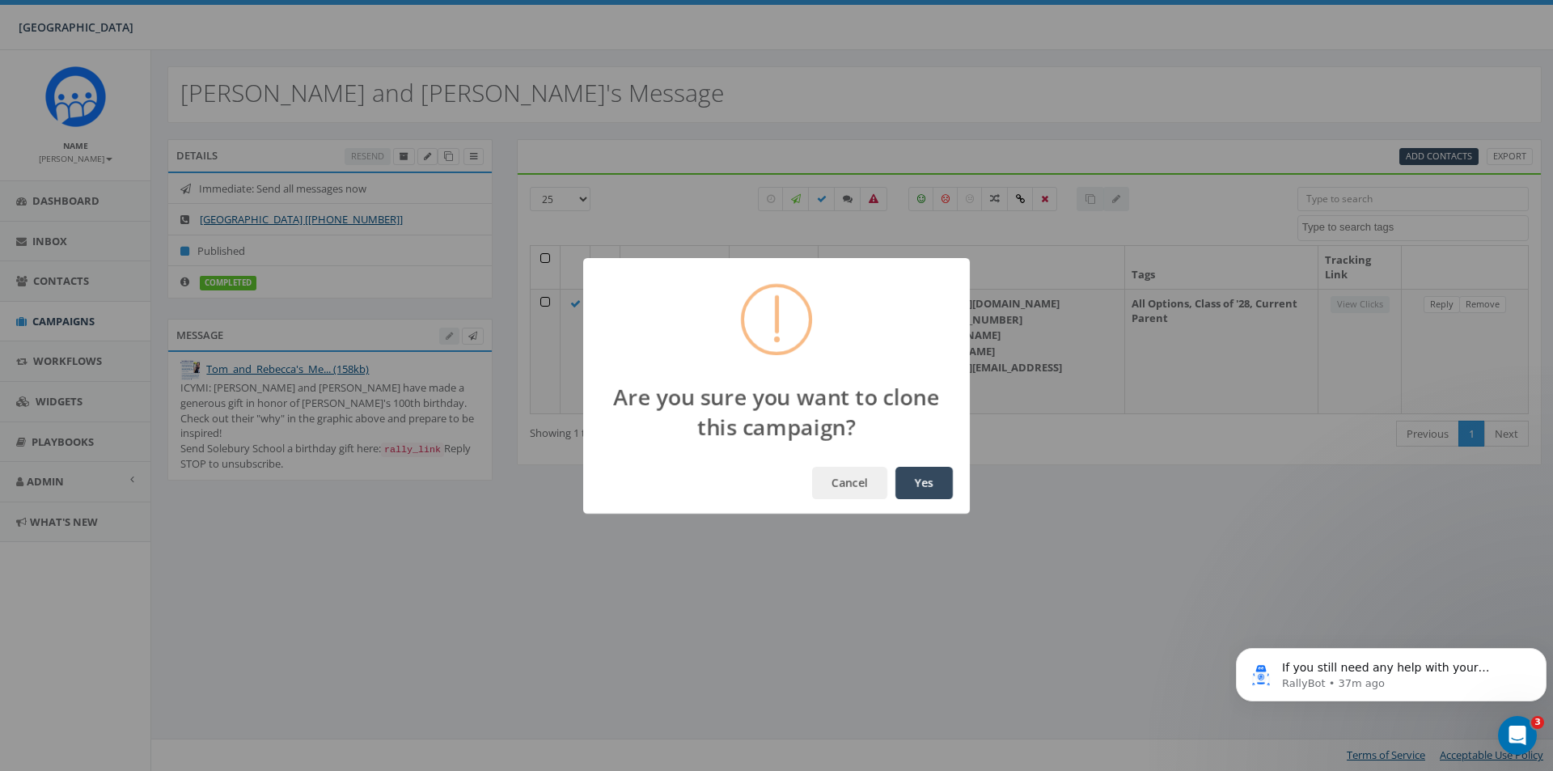
click at [937, 492] on button "Yes" at bounding box center [923, 483] width 57 height 32
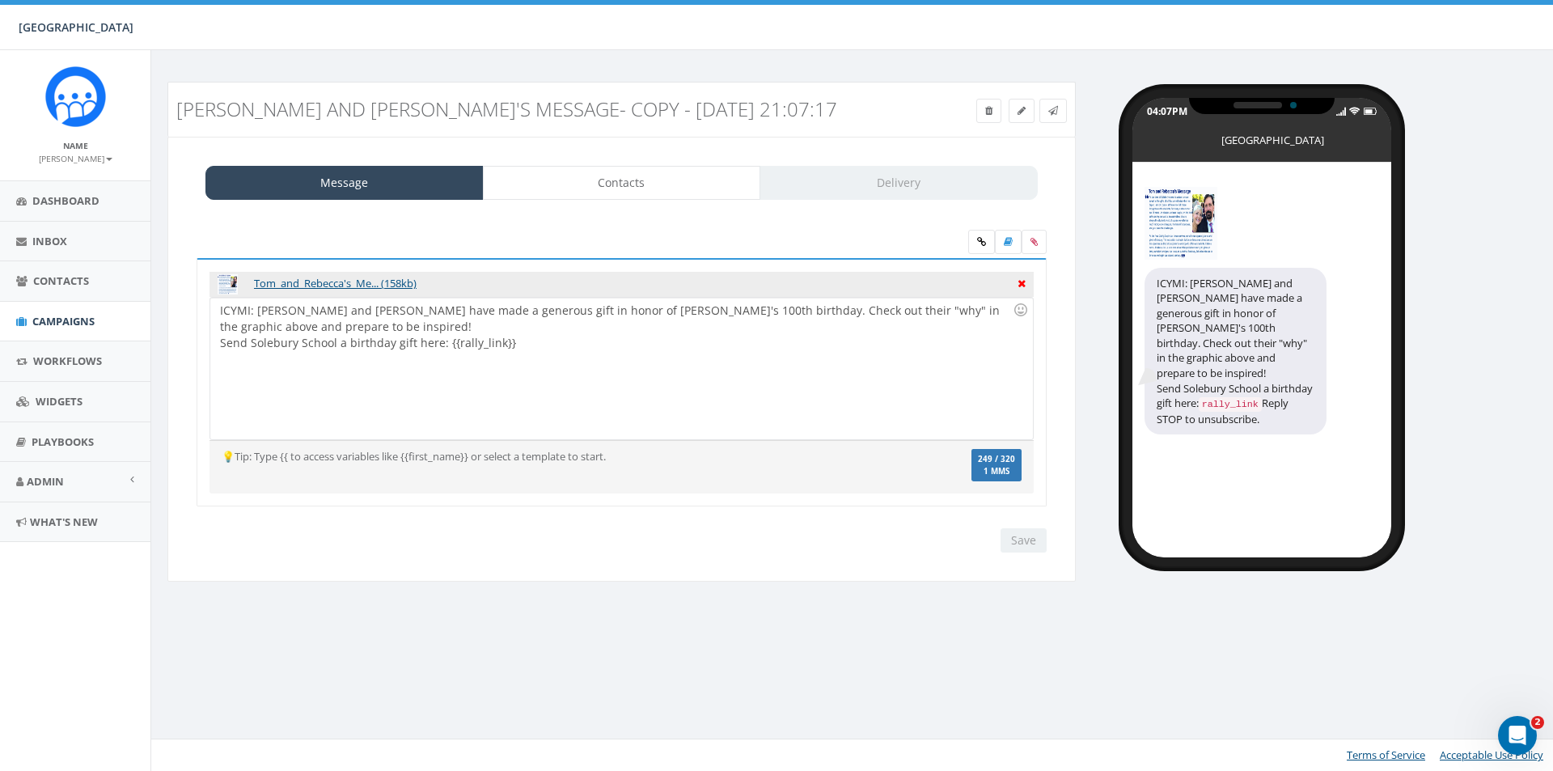
click at [1021, 284] on icon at bounding box center [1021, 281] width 8 height 15
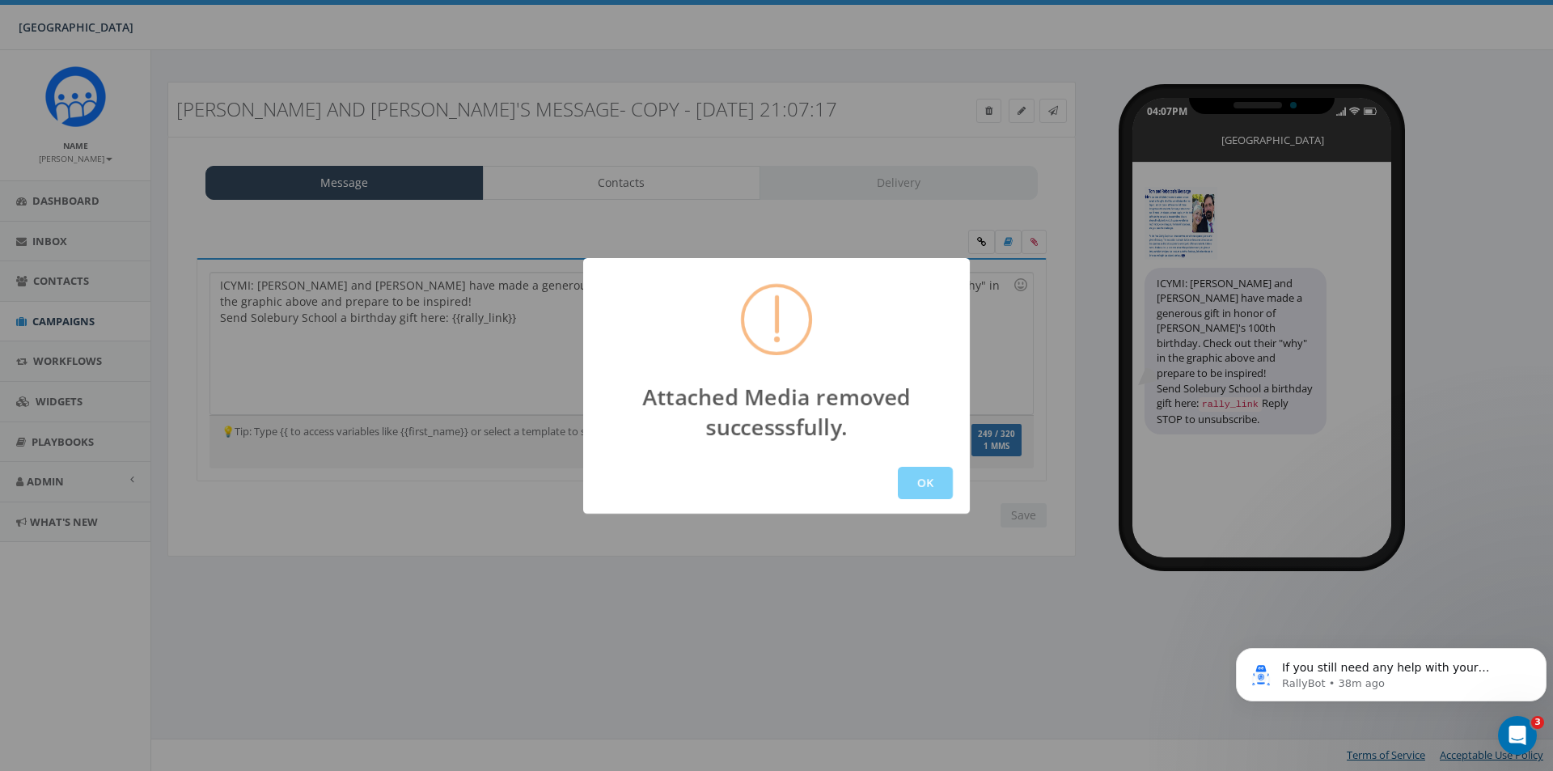
click at [924, 486] on button "OK" at bounding box center [925, 483] width 55 height 32
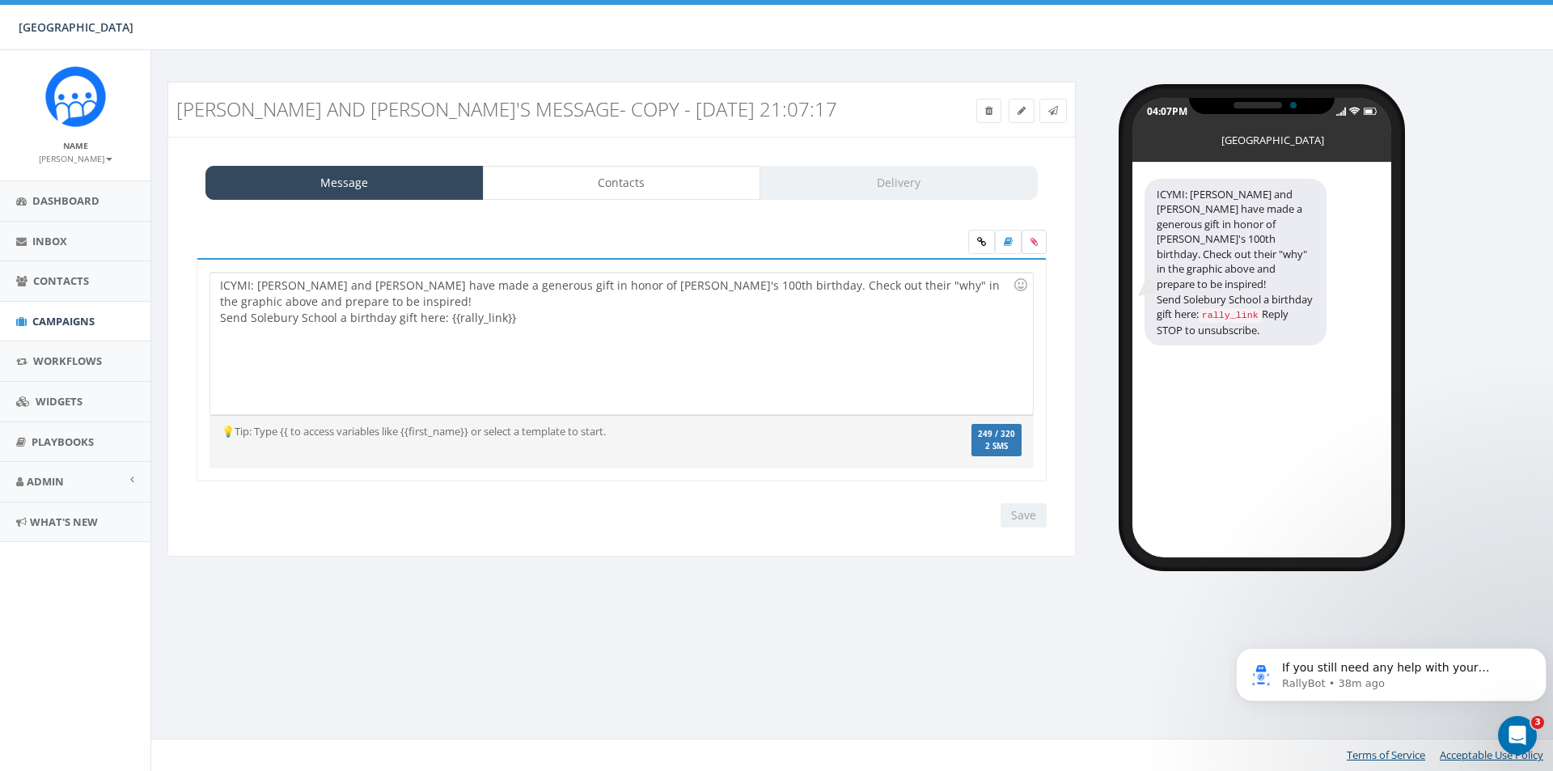
click at [1030, 243] on icon at bounding box center [1033, 242] width 7 height 10
click at [0, 0] on input "file" at bounding box center [0, 0] width 0 height 0
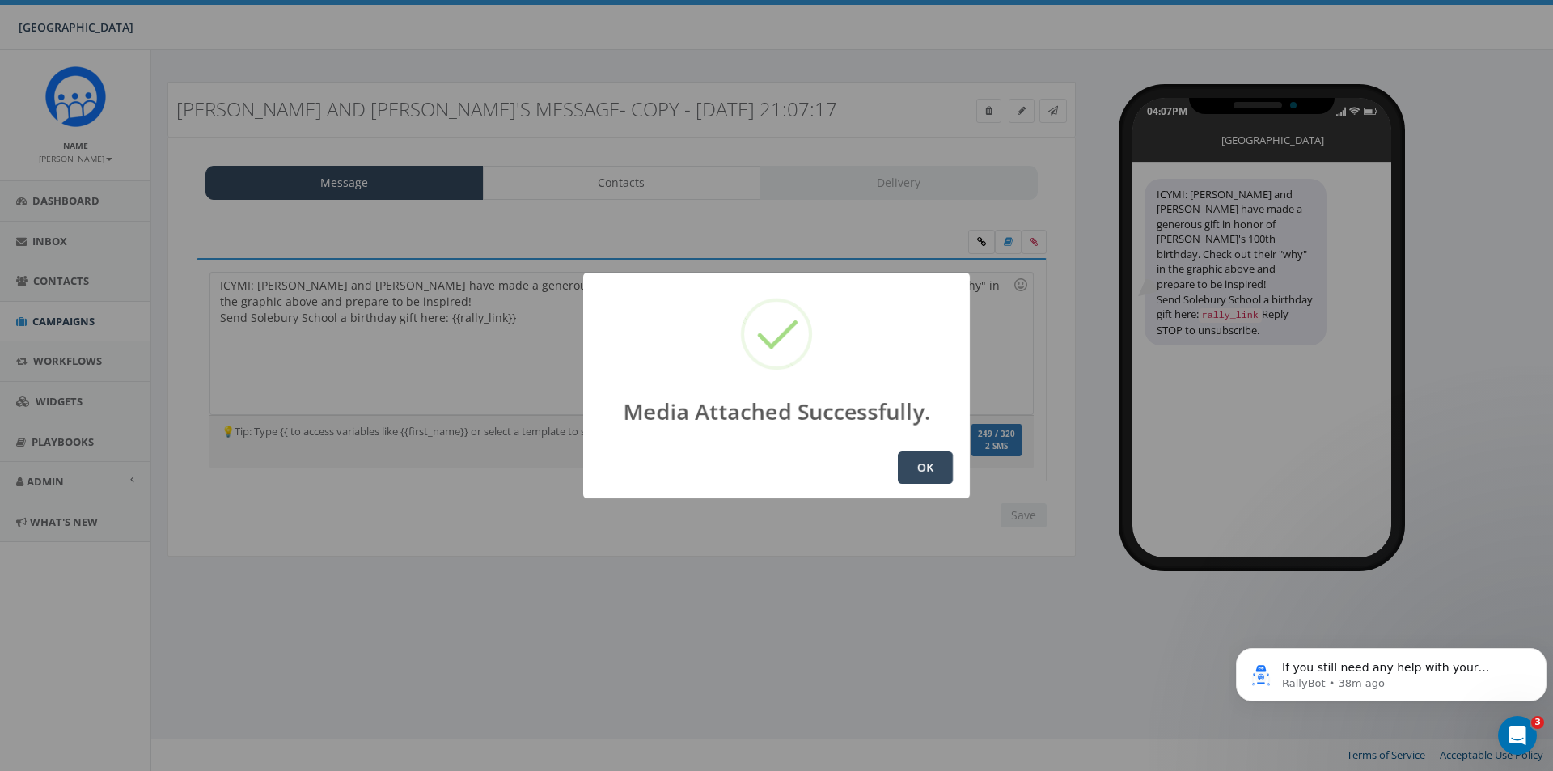
click at [918, 476] on button "OK" at bounding box center [925, 467] width 55 height 32
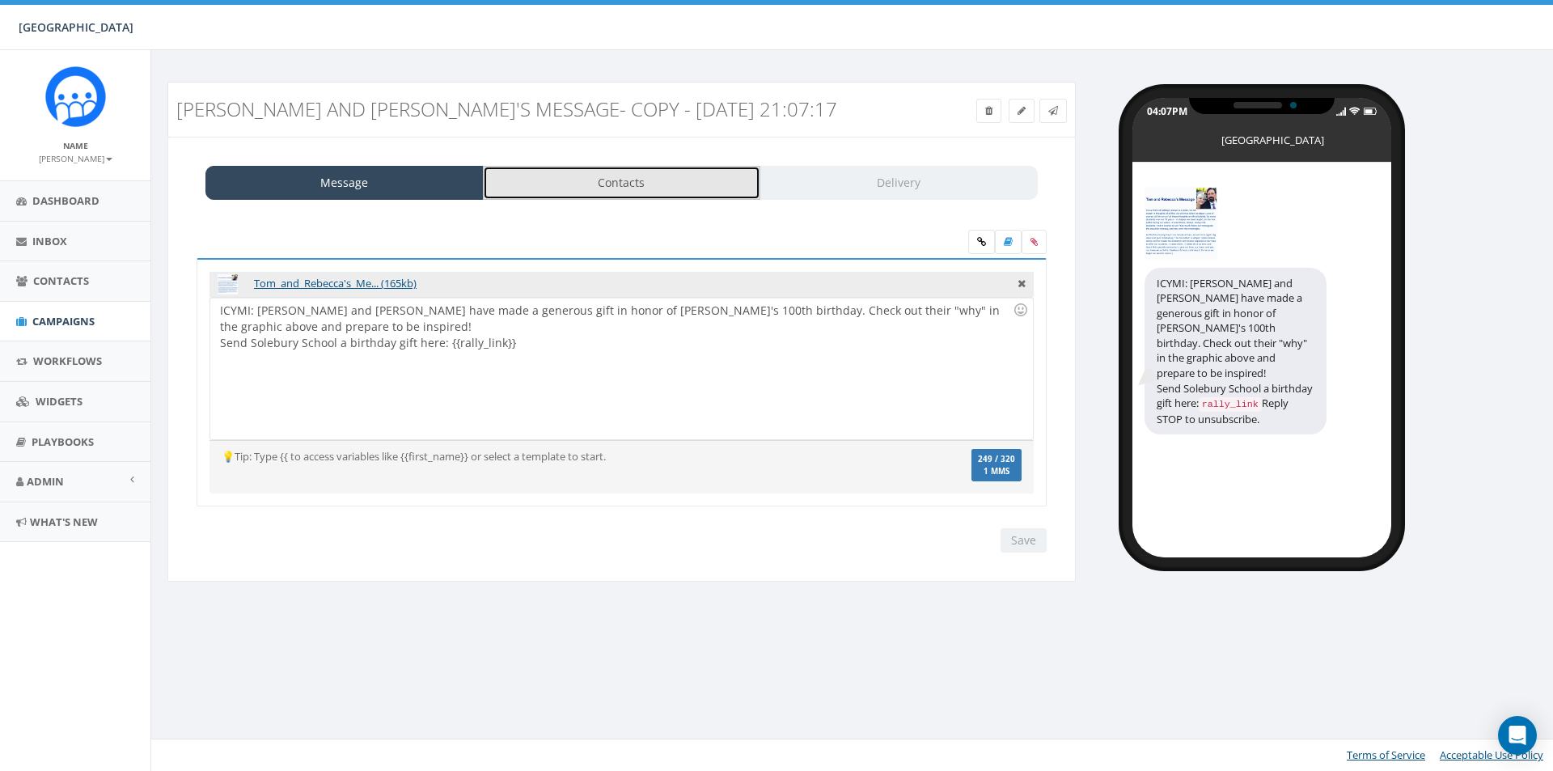
click at [608, 197] on link "Contacts" at bounding box center [622, 183] width 278 height 34
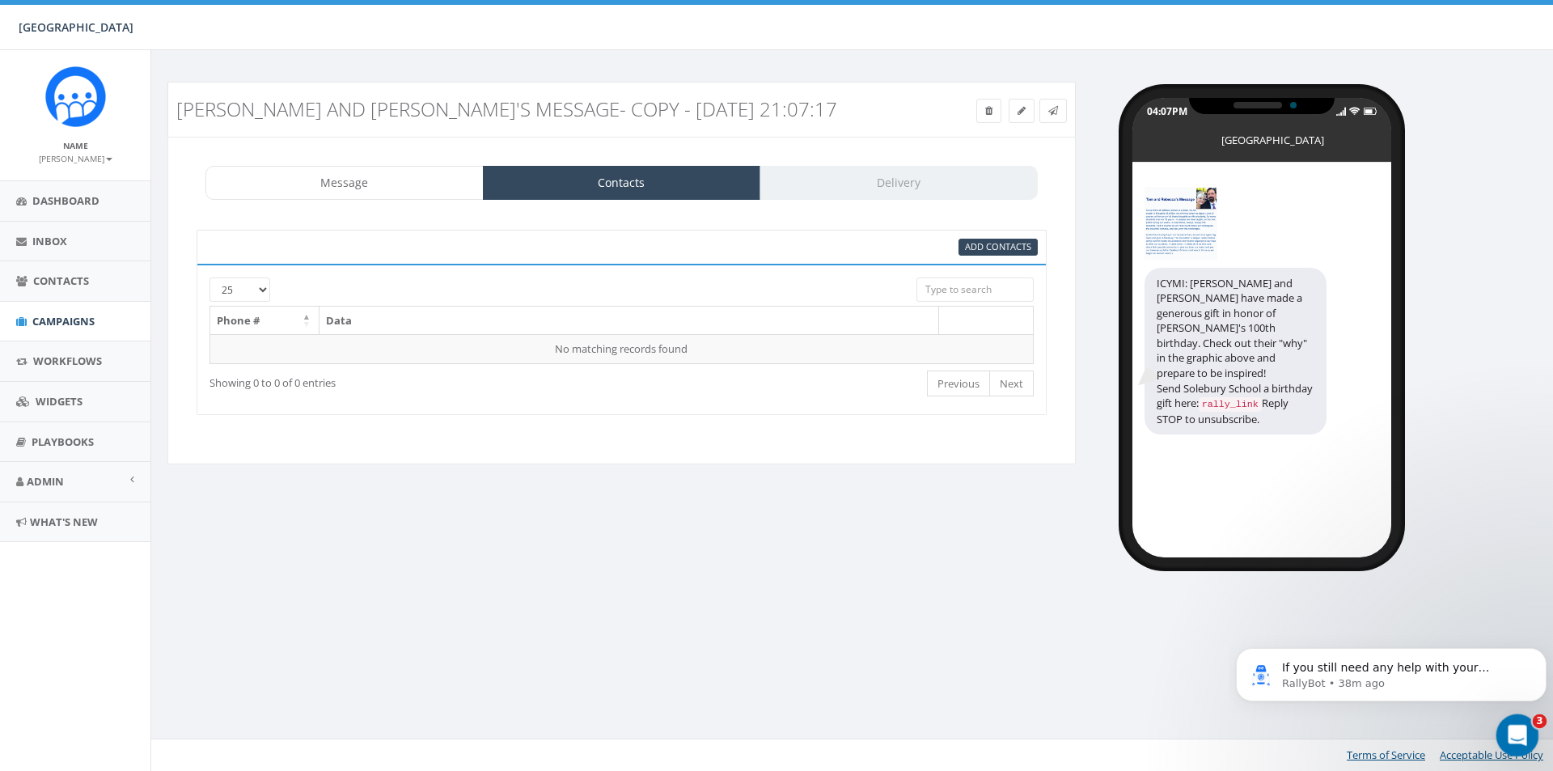
click at [1512, 721] on icon "Open Intercom Messenger" at bounding box center [1515, 733] width 27 height 27
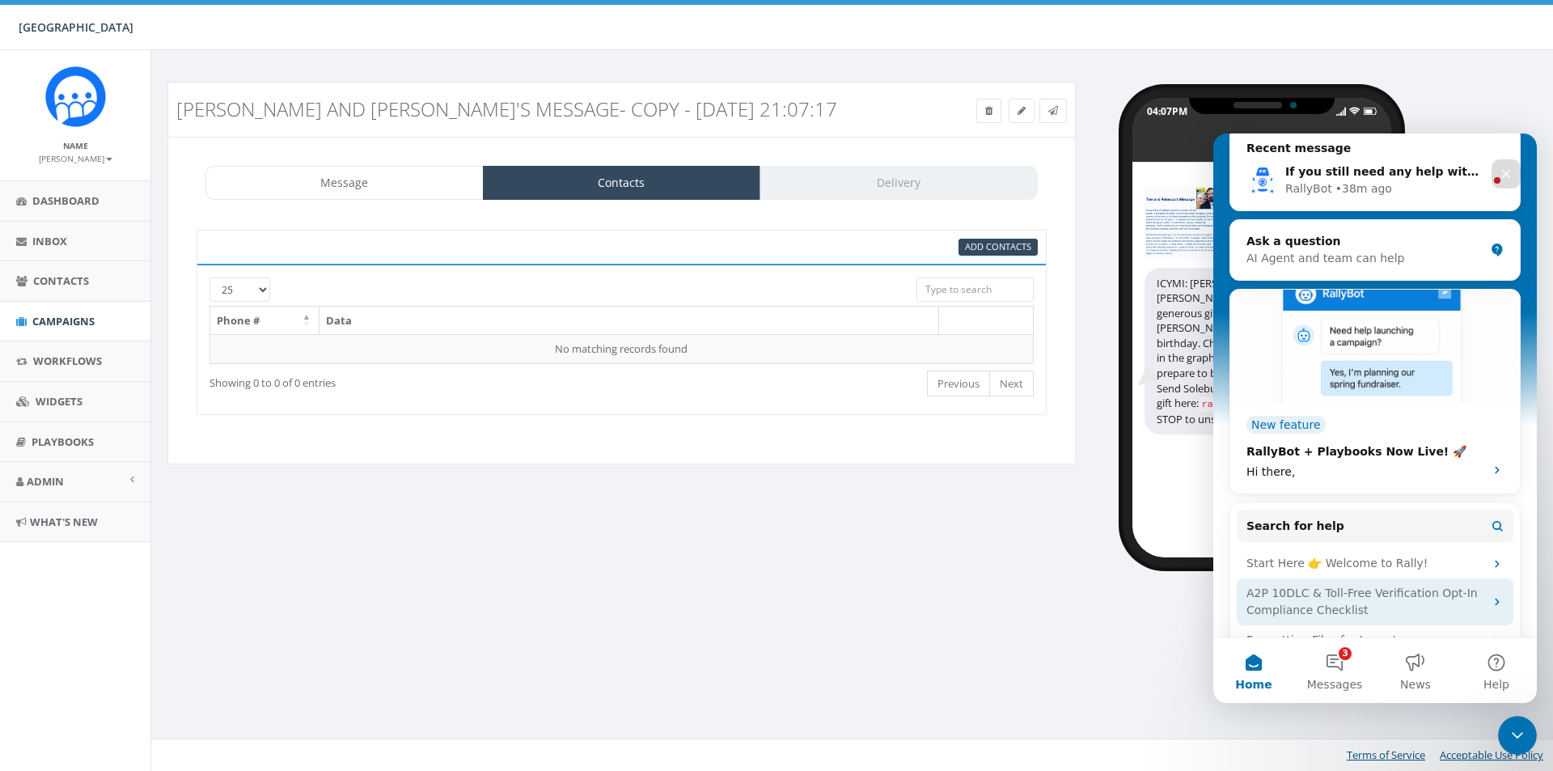
scroll to position [330, 0]
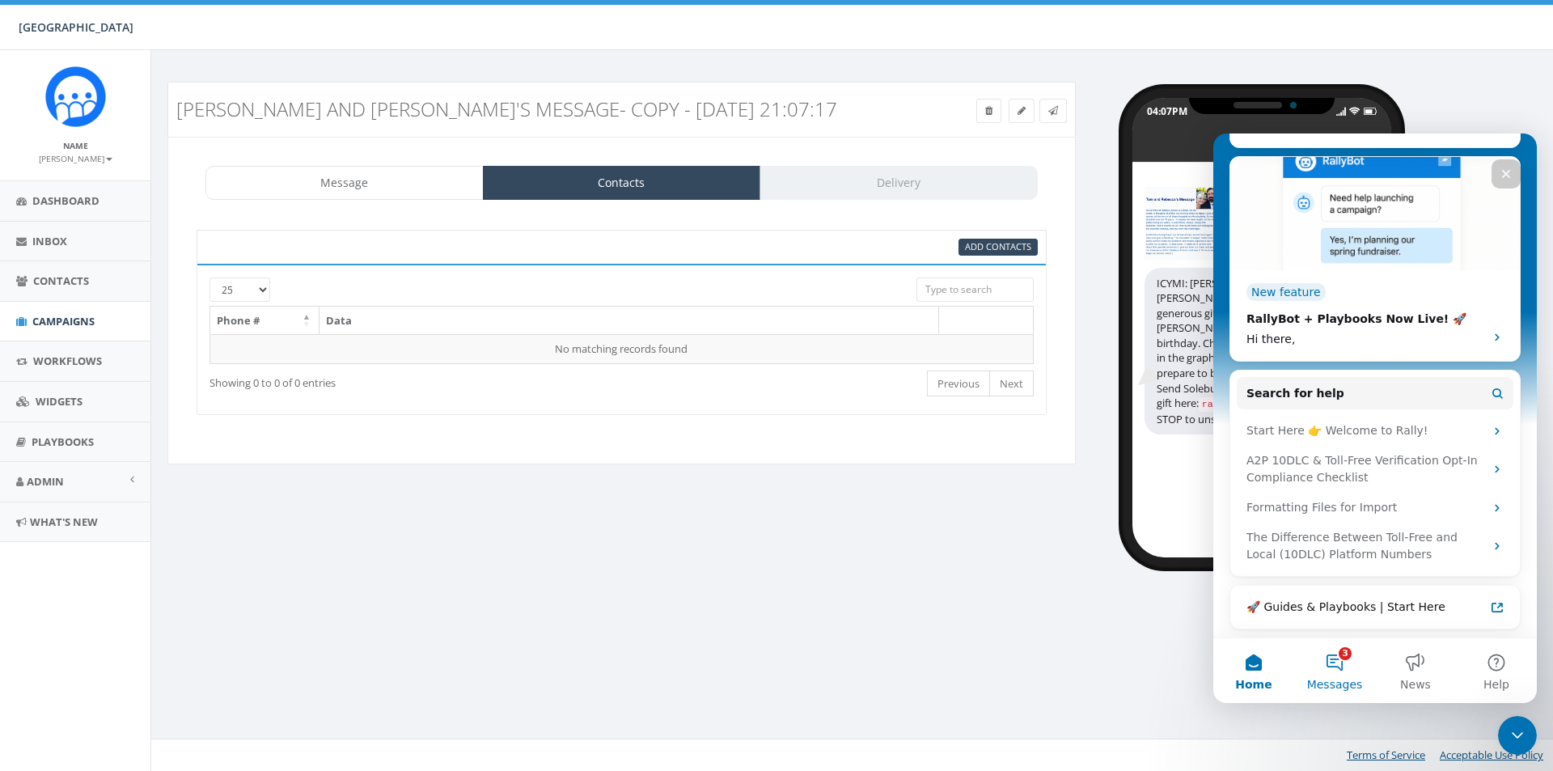
click at [1346, 668] on button "3 Messages" at bounding box center [1334, 670] width 81 height 65
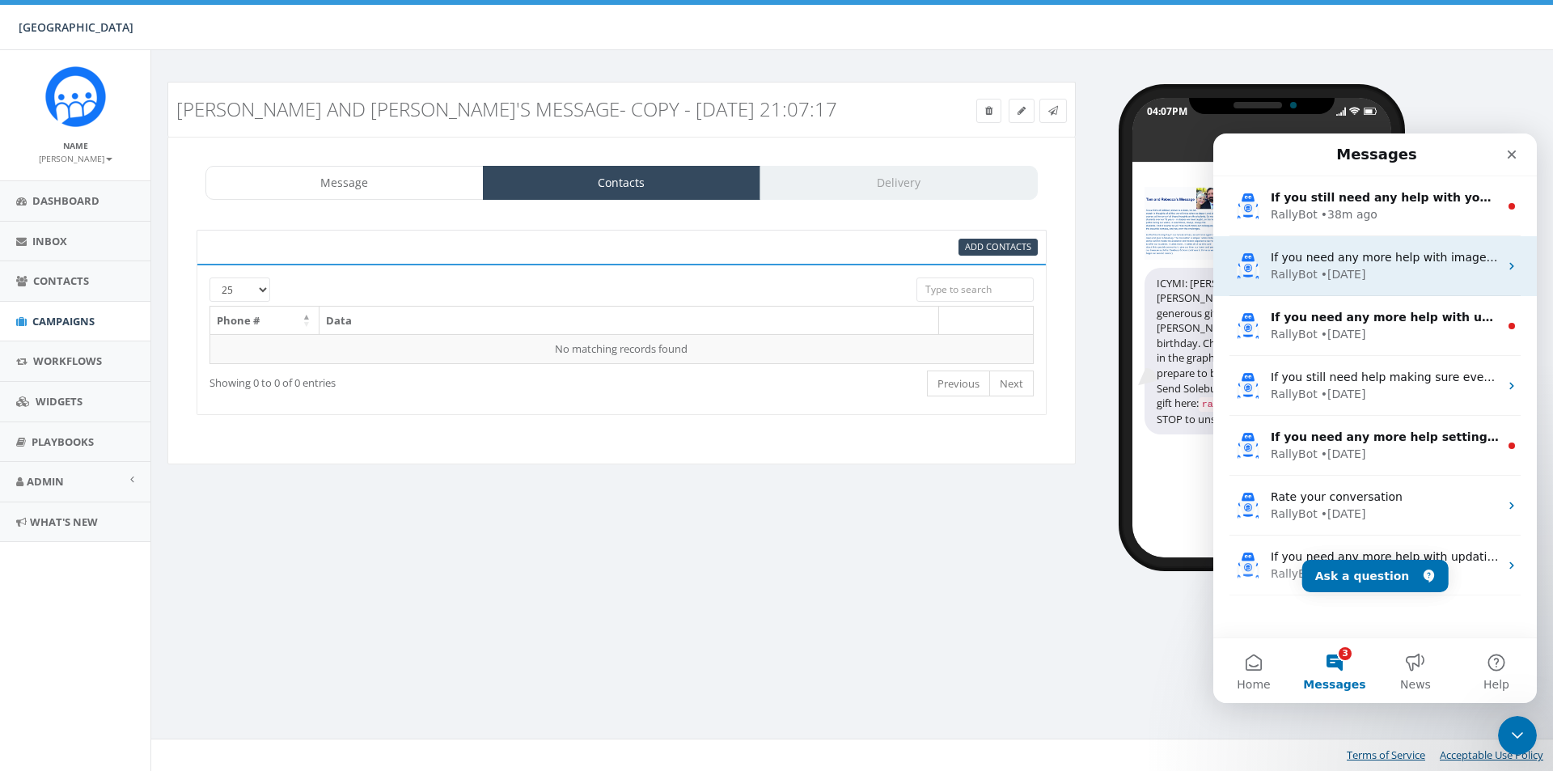
click at [1399, 281] on div "RallyBot • [DATE]" at bounding box center [1385, 274] width 228 height 17
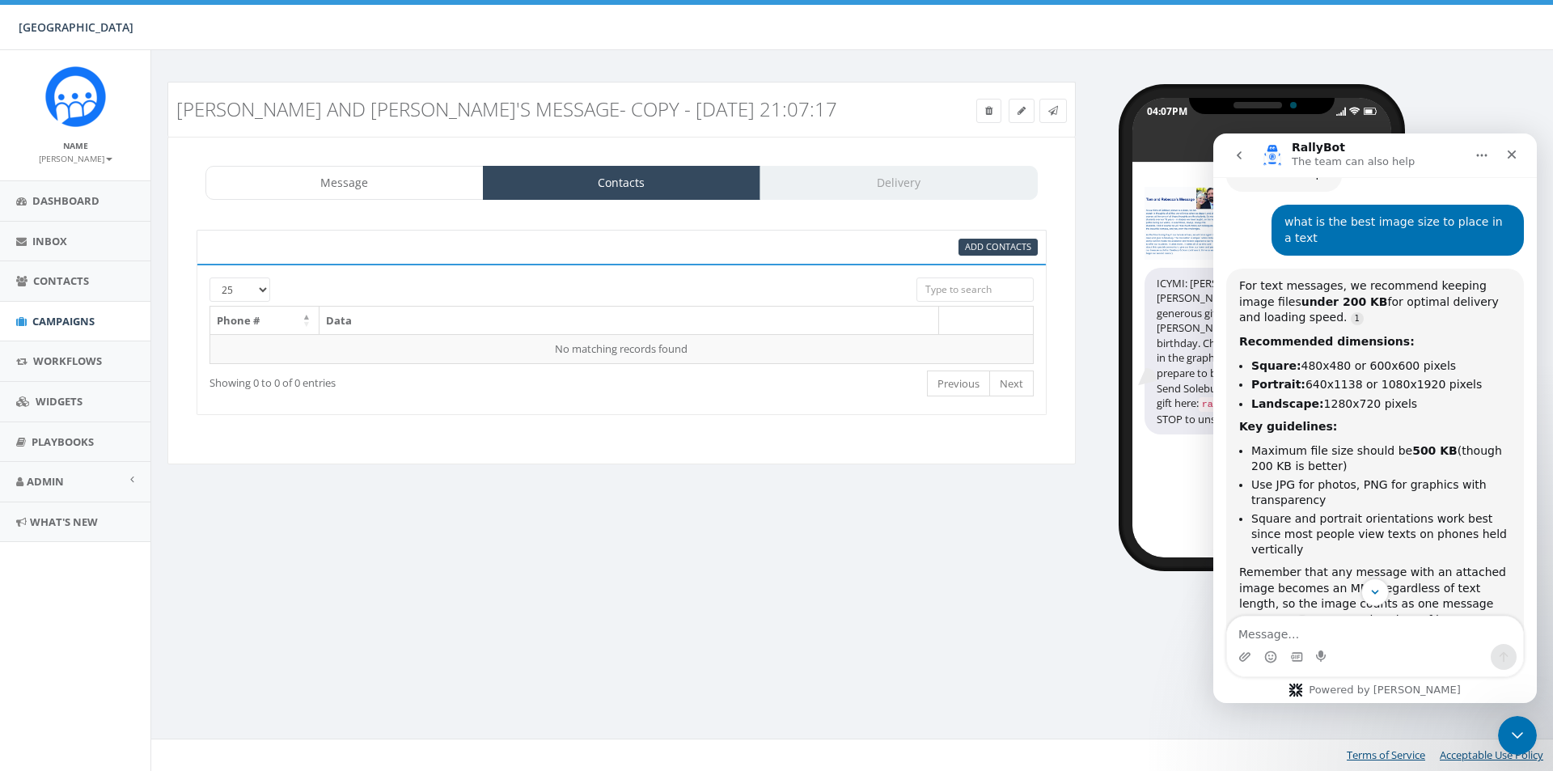
scroll to position [205, 0]
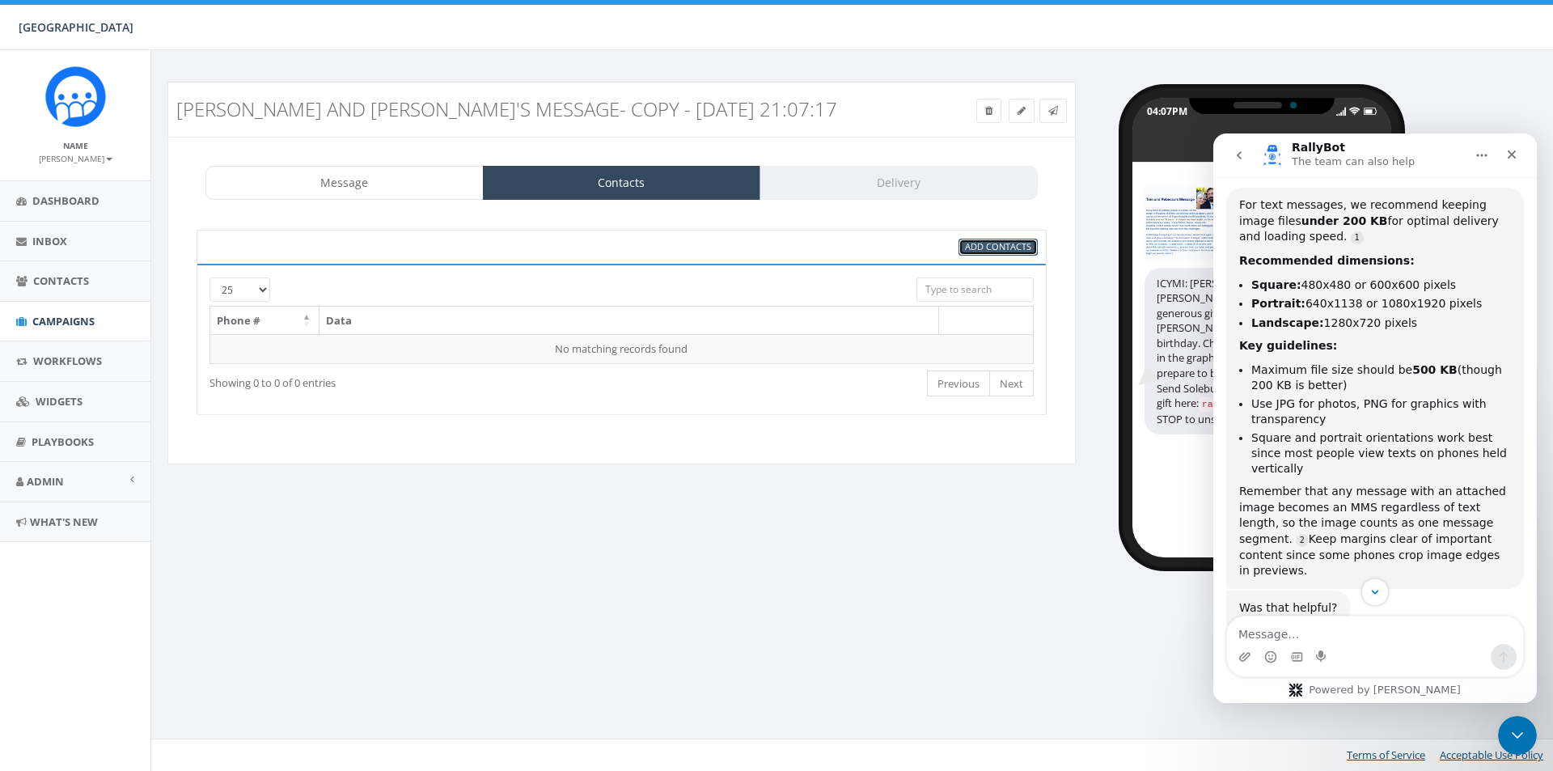
click at [988, 250] on span "Add Contacts" at bounding box center [998, 246] width 66 height 12
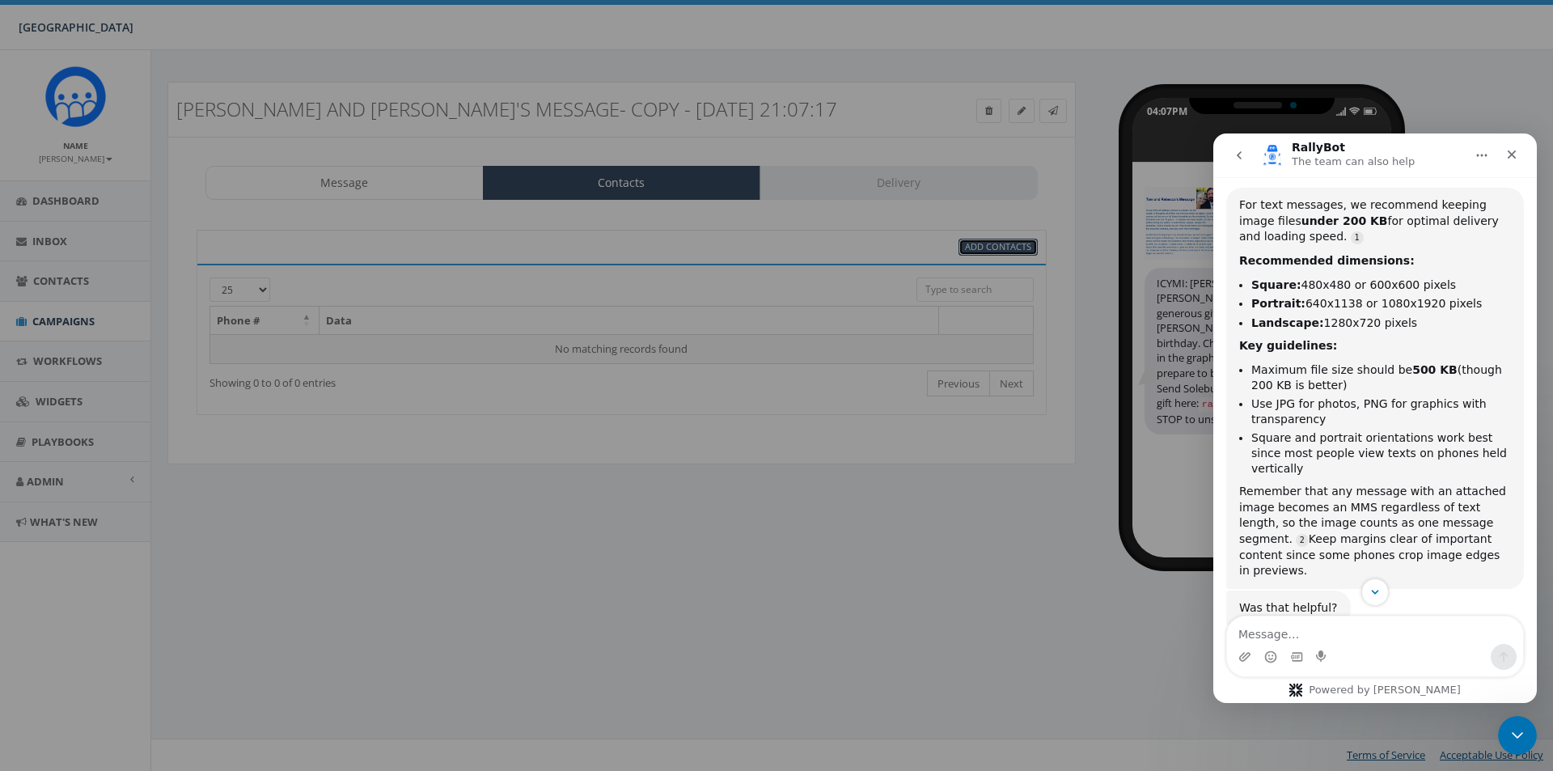
select select
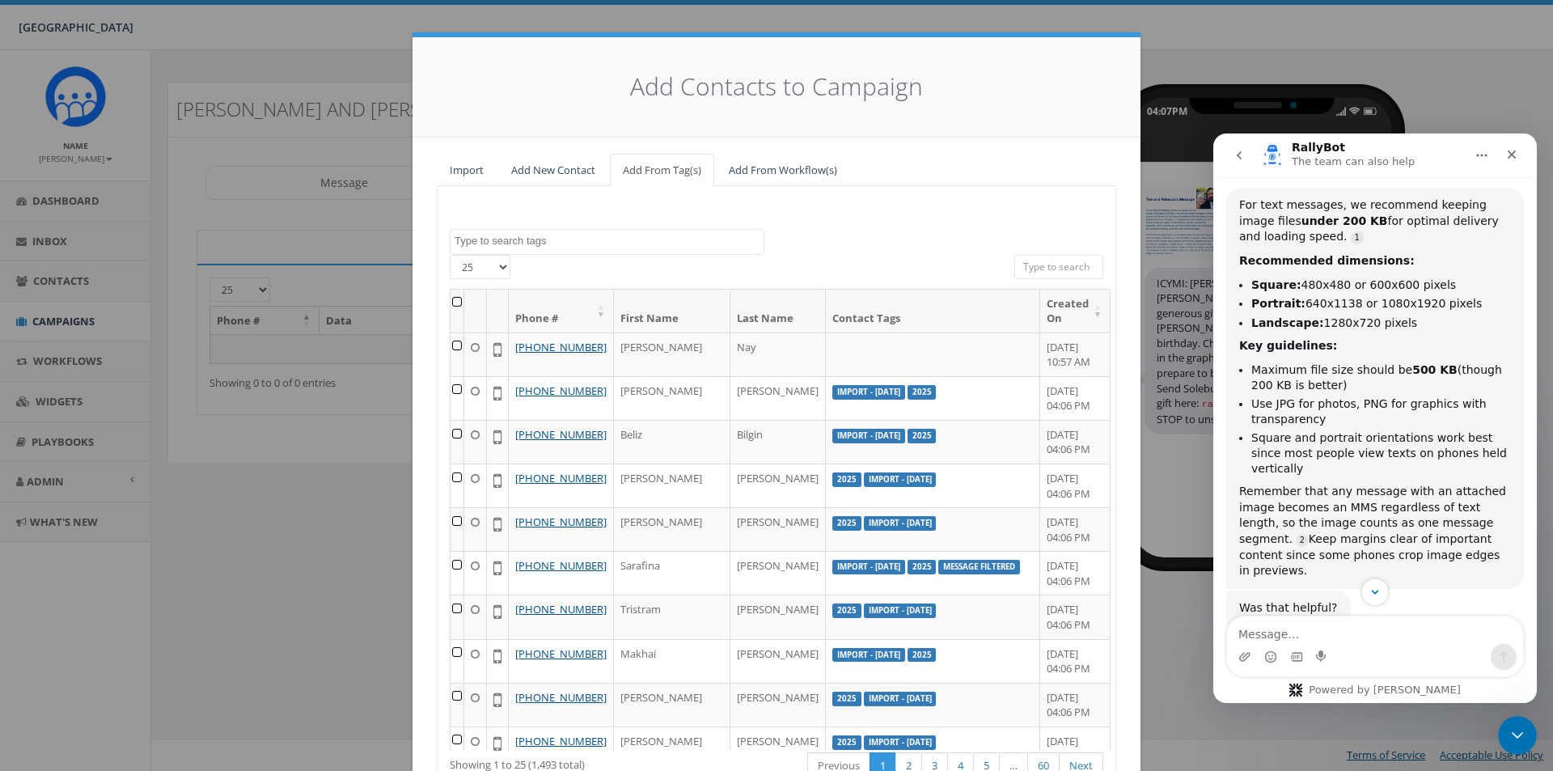
click at [594, 238] on textarea "Search" at bounding box center [609, 241] width 309 height 15
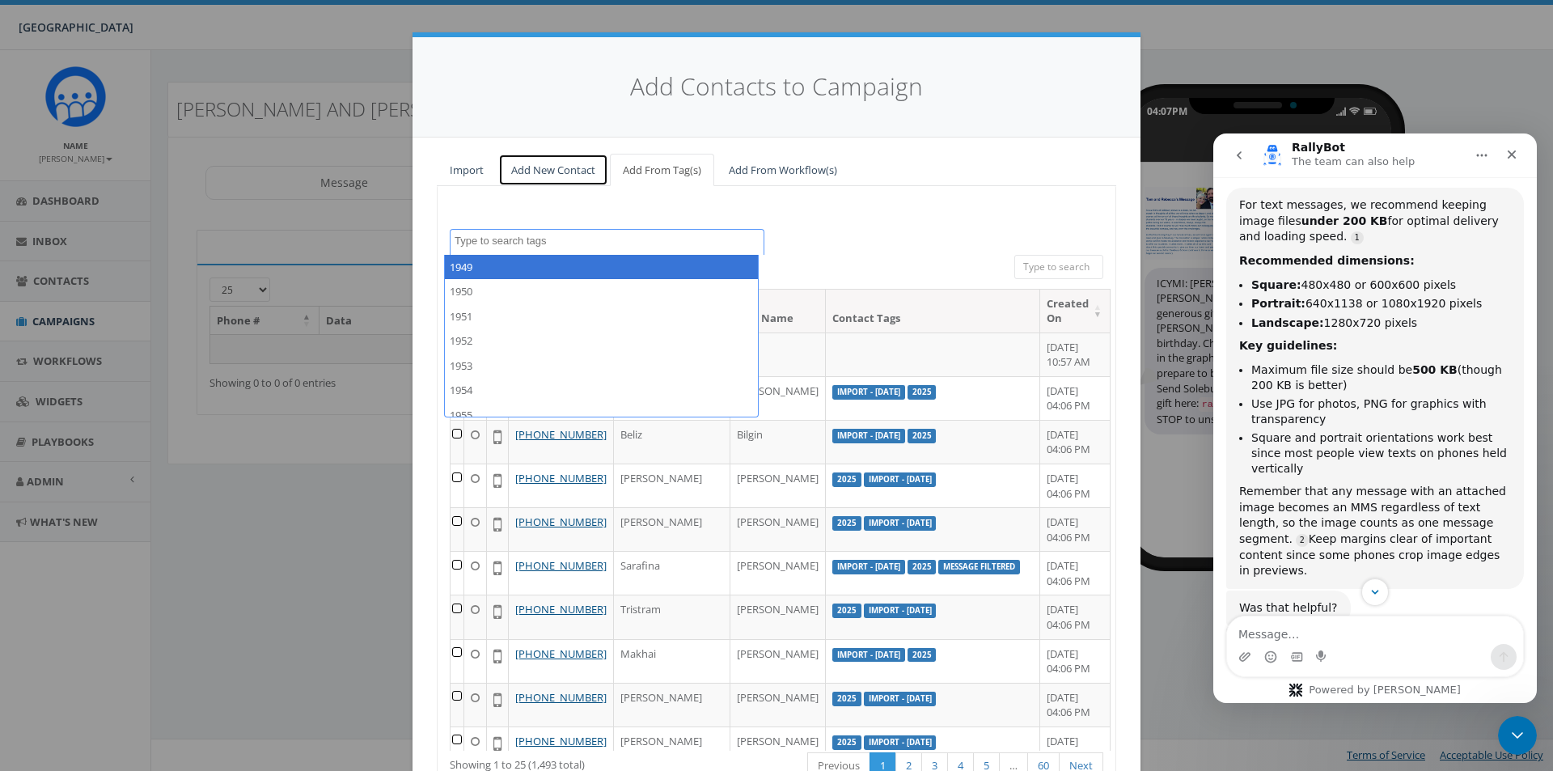
click at [537, 175] on link "Add New Contact" at bounding box center [553, 170] width 110 height 33
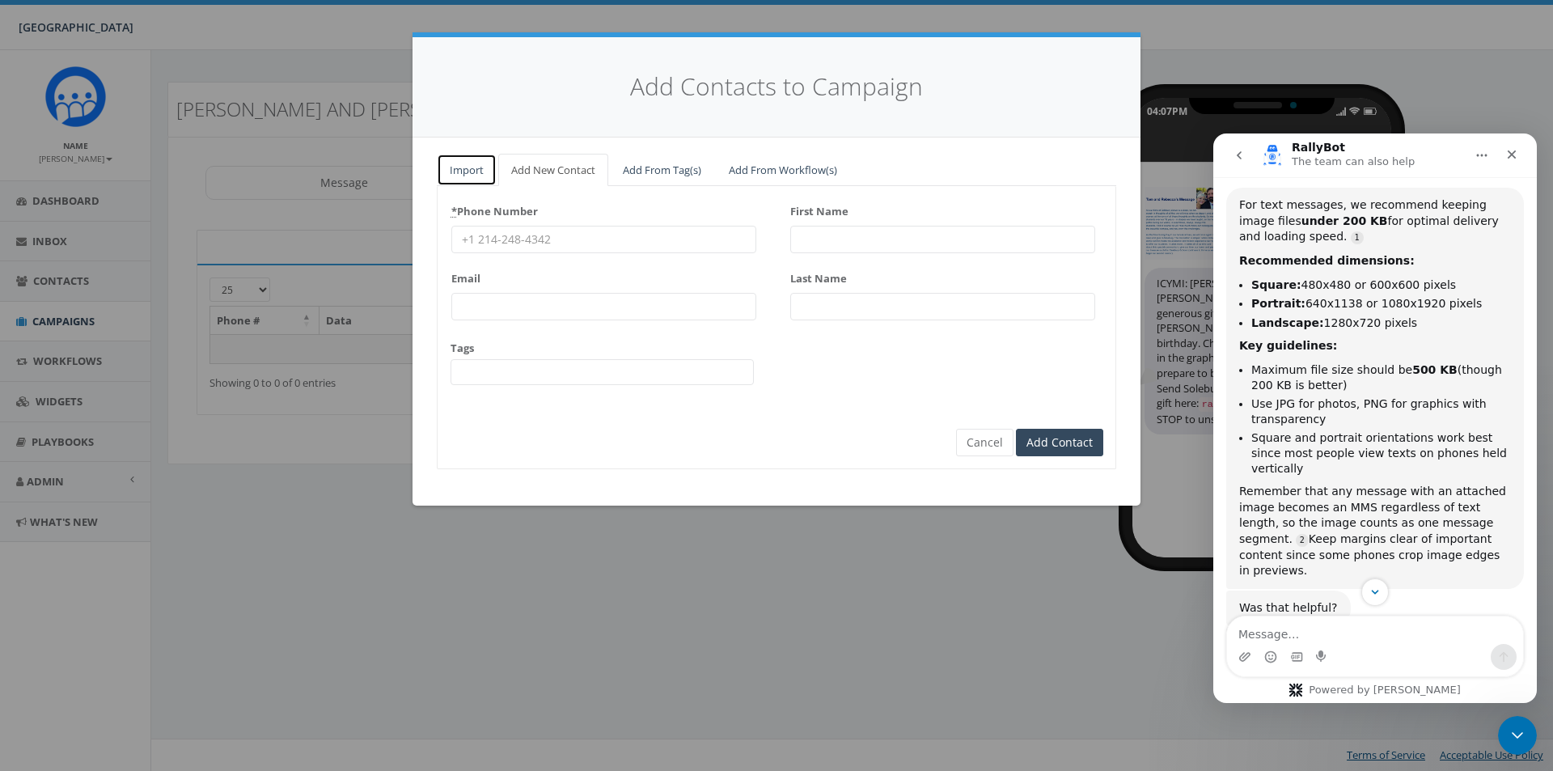
click at [452, 177] on link "Import" at bounding box center [467, 170] width 60 height 33
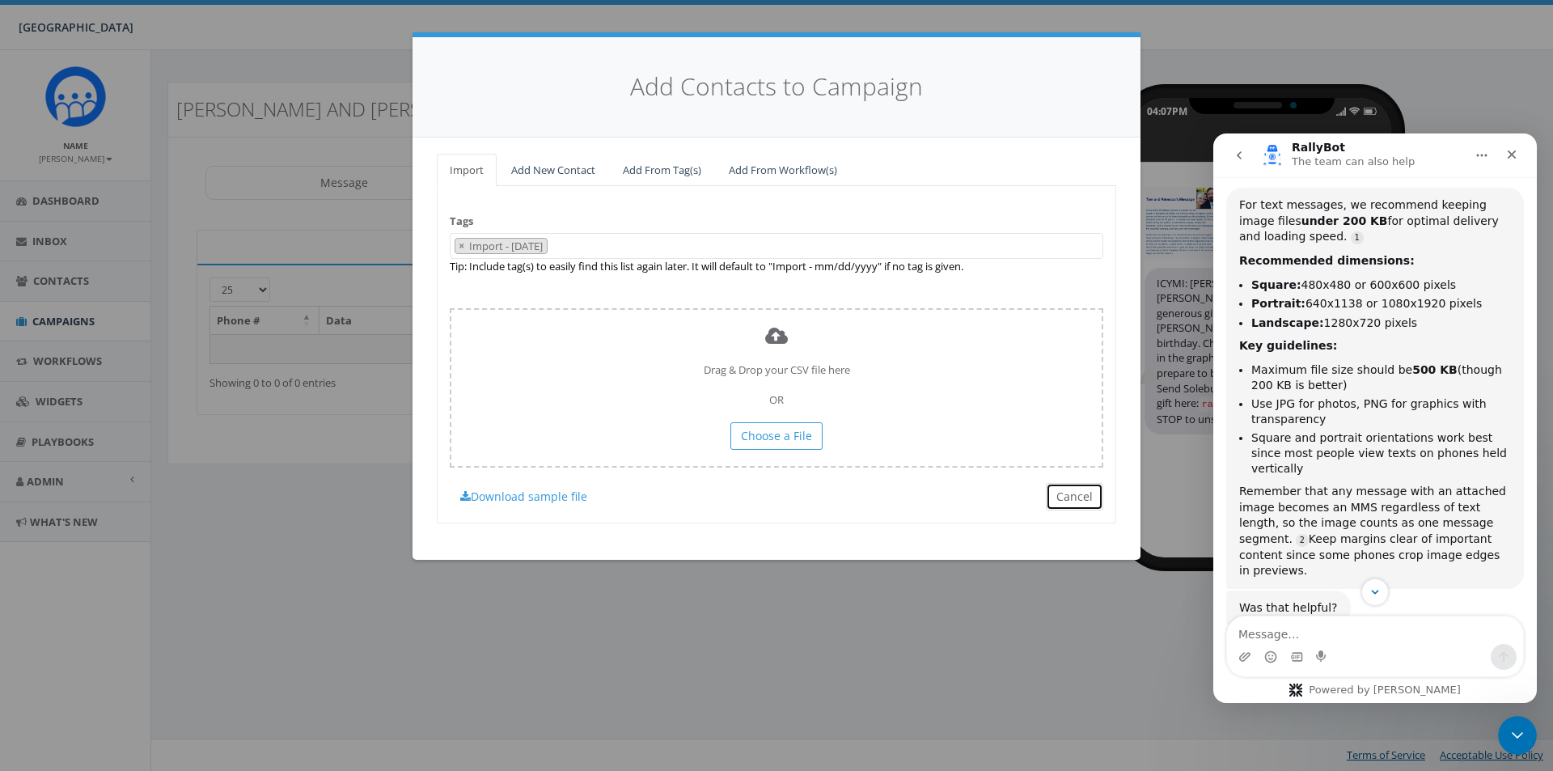
click at [1078, 500] on button "Cancel" at bounding box center [1074, 496] width 57 height 27
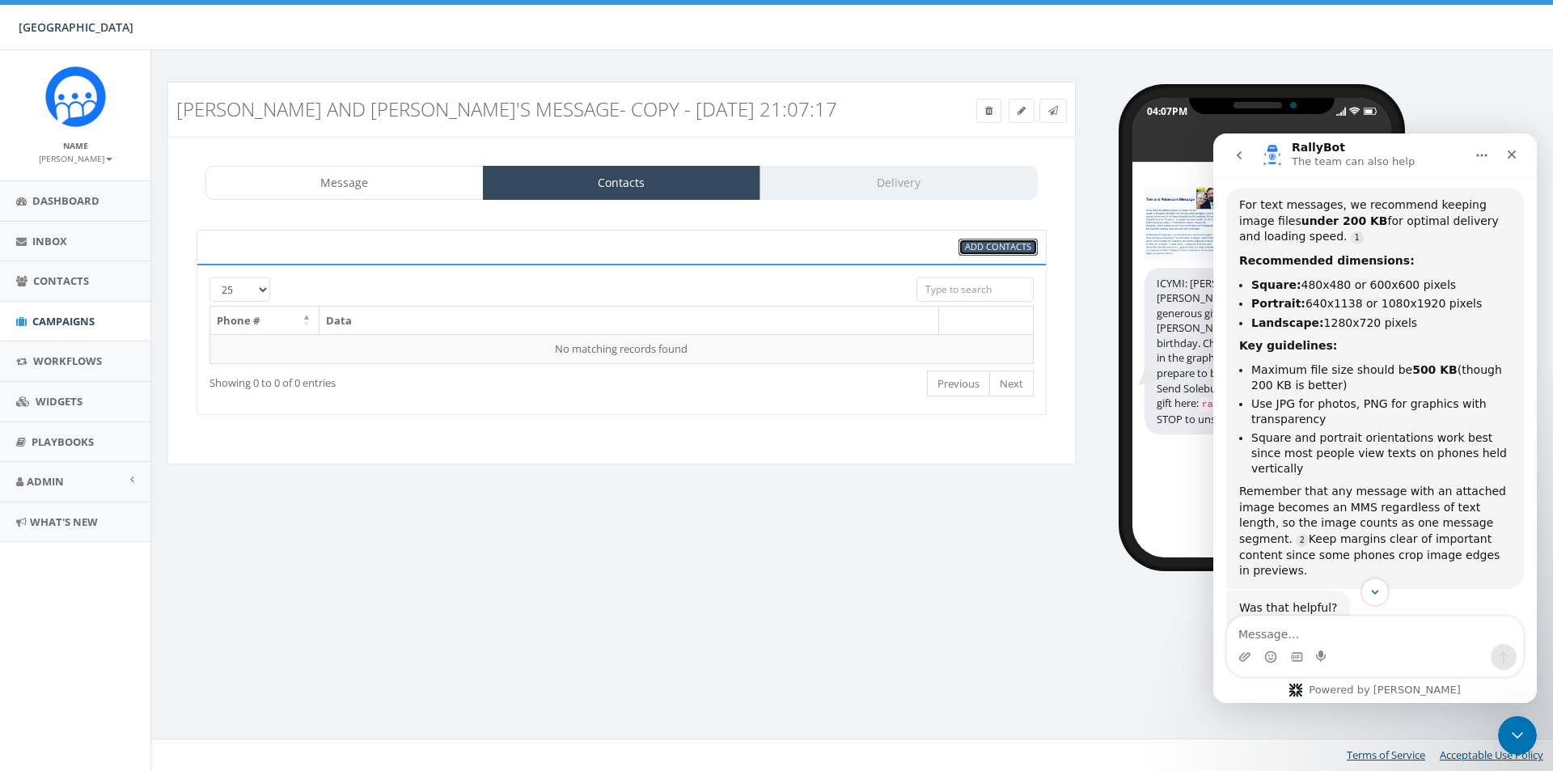
click at [995, 252] on span "Add Contacts" at bounding box center [998, 246] width 66 height 12
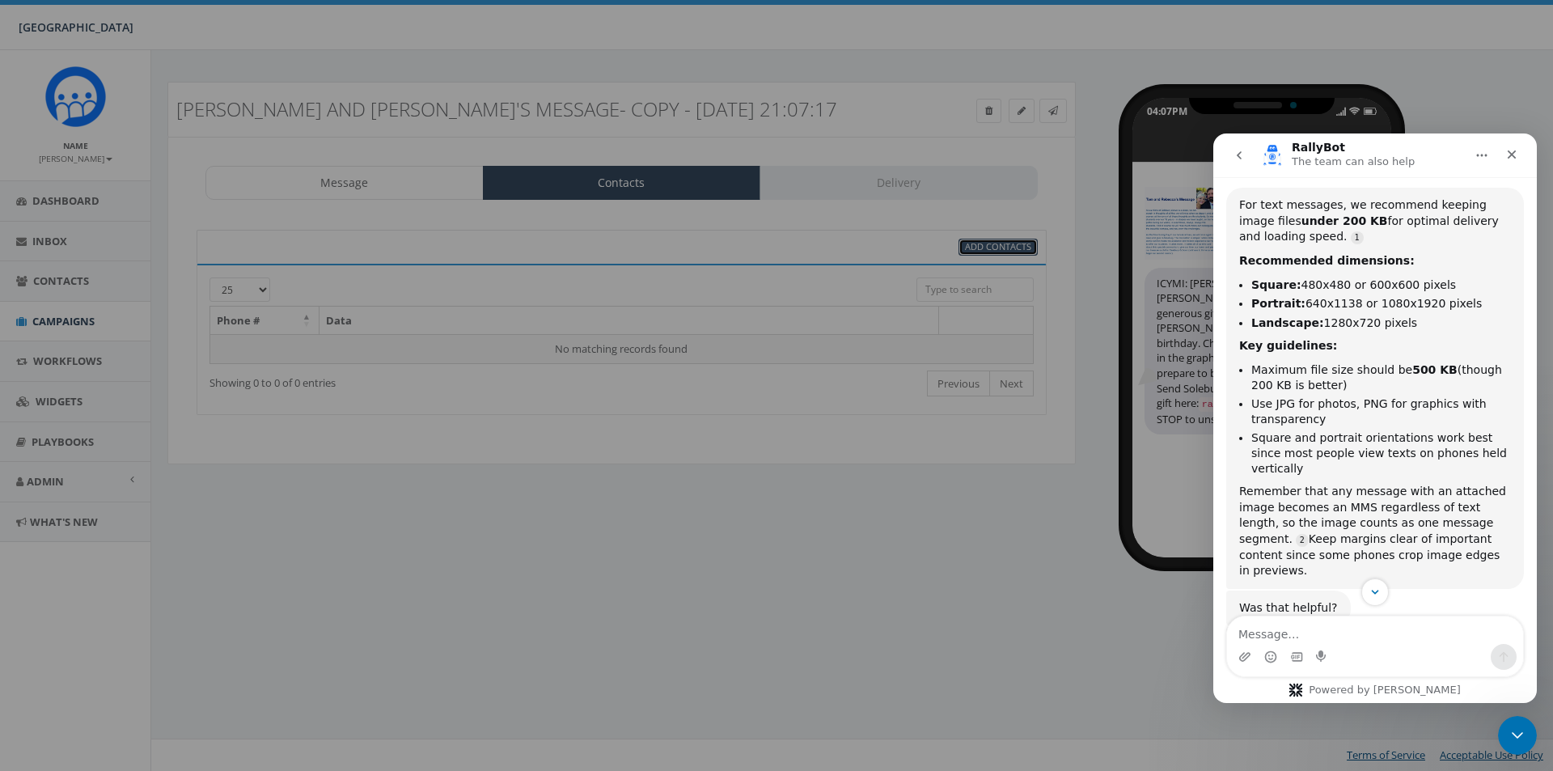
select select
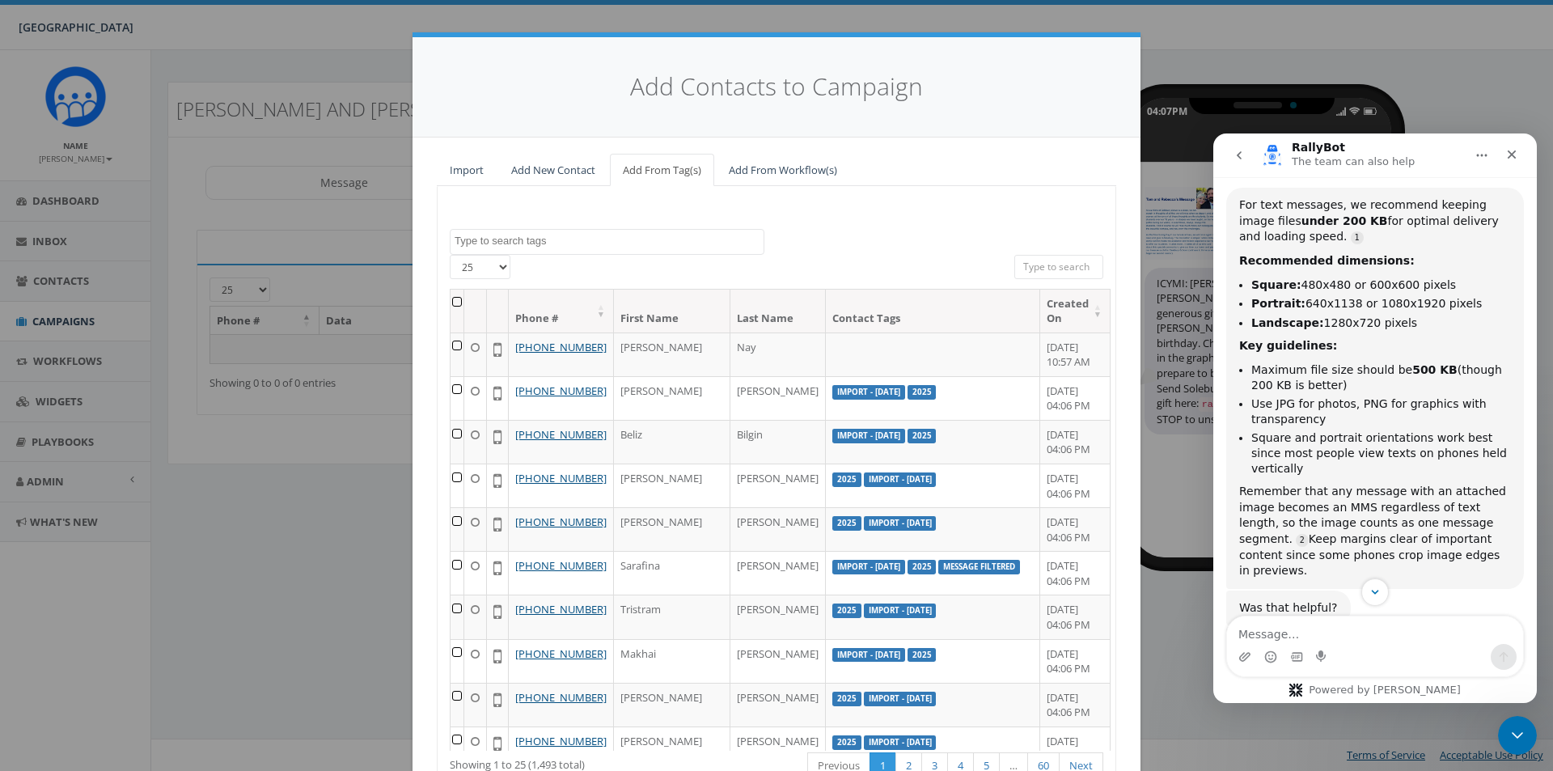
click at [1025, 270] on input "search" at bounding box center [1058, 267] width 89 height 24
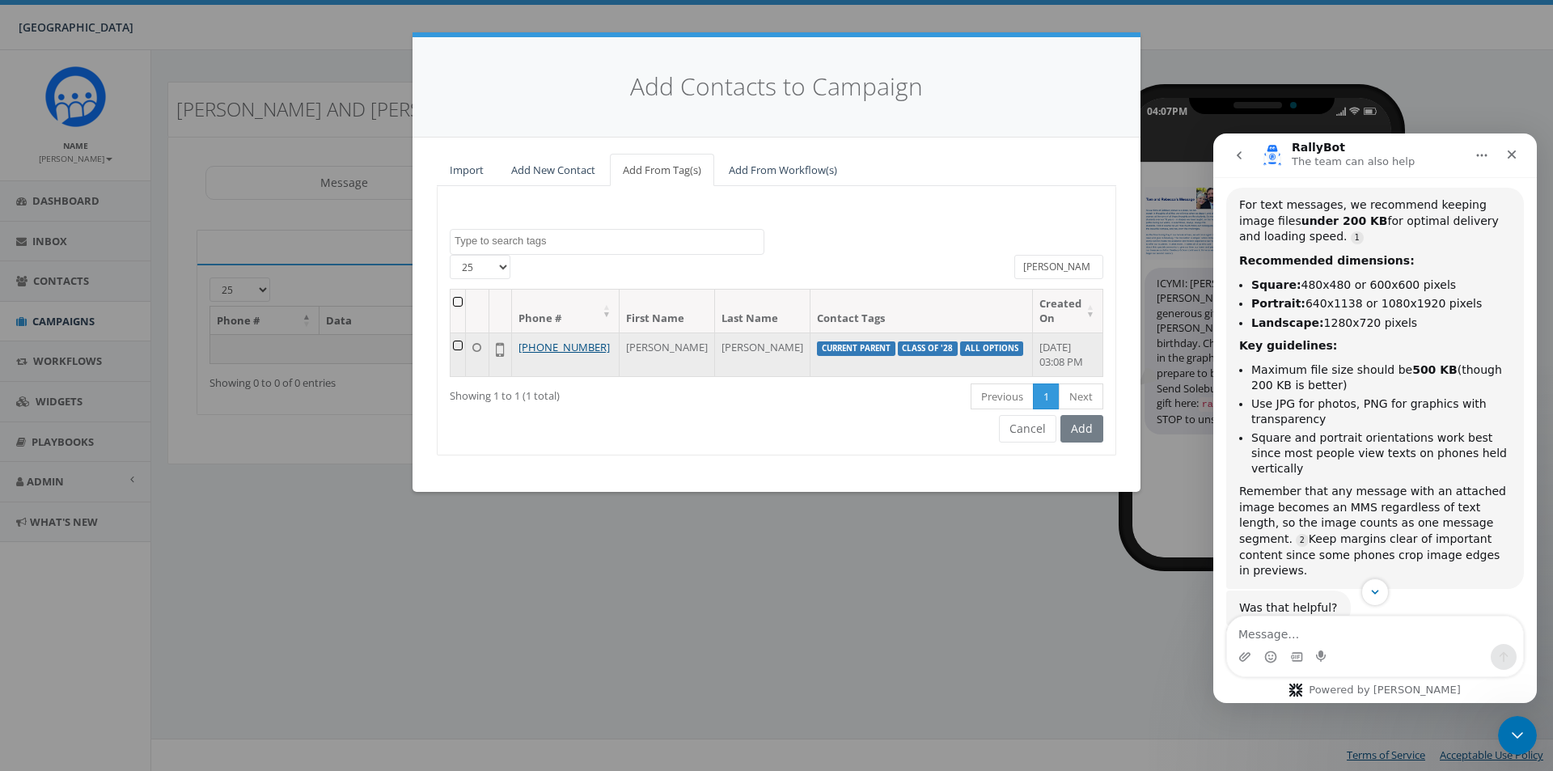
type input "marshall"
click at [463, 349] on td at bounding box center [457, 354] width 15 height 44
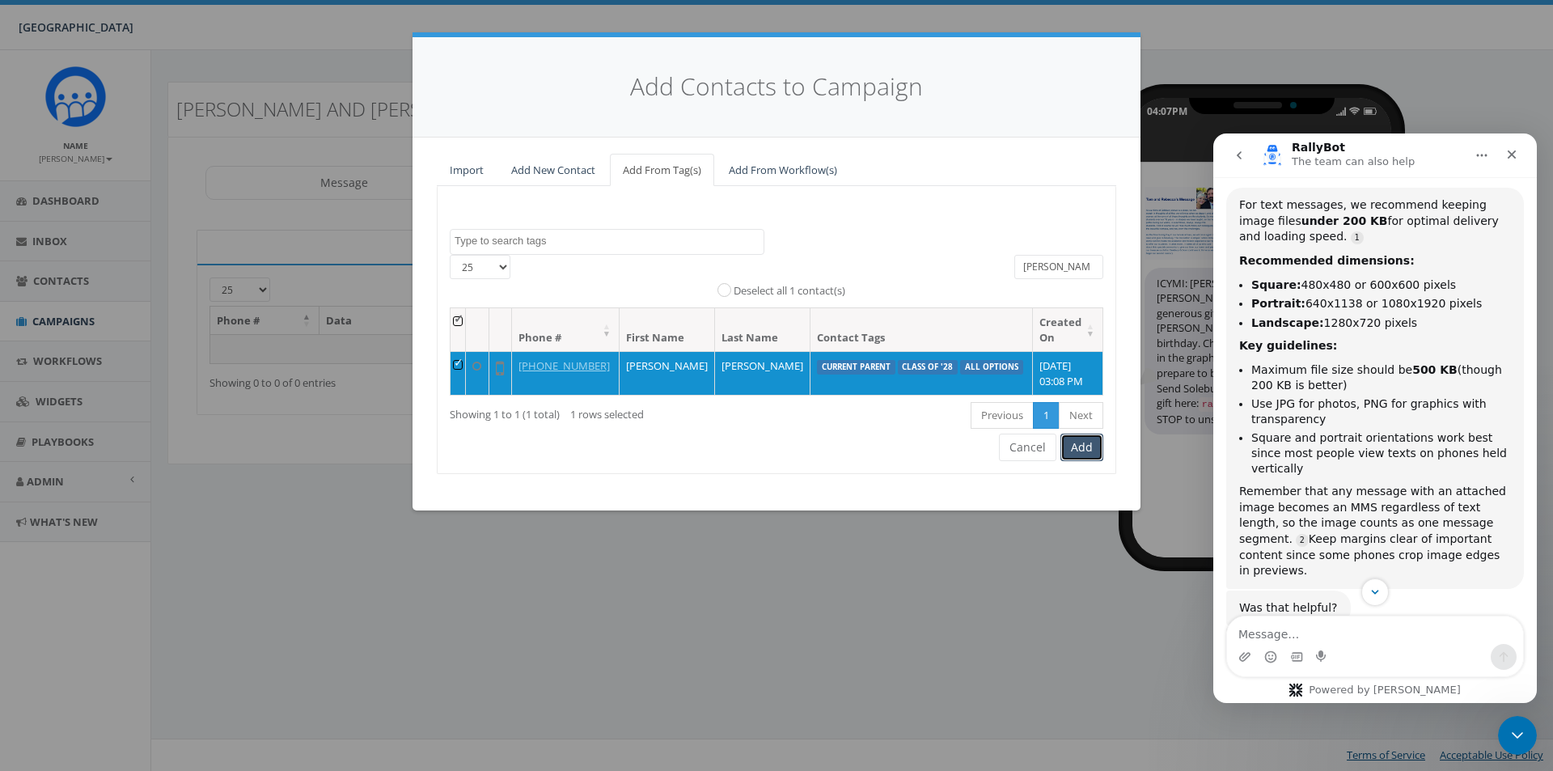
click at [1081, 450] on button "Add" at bounding box center [1081, 447] width 43 height 27
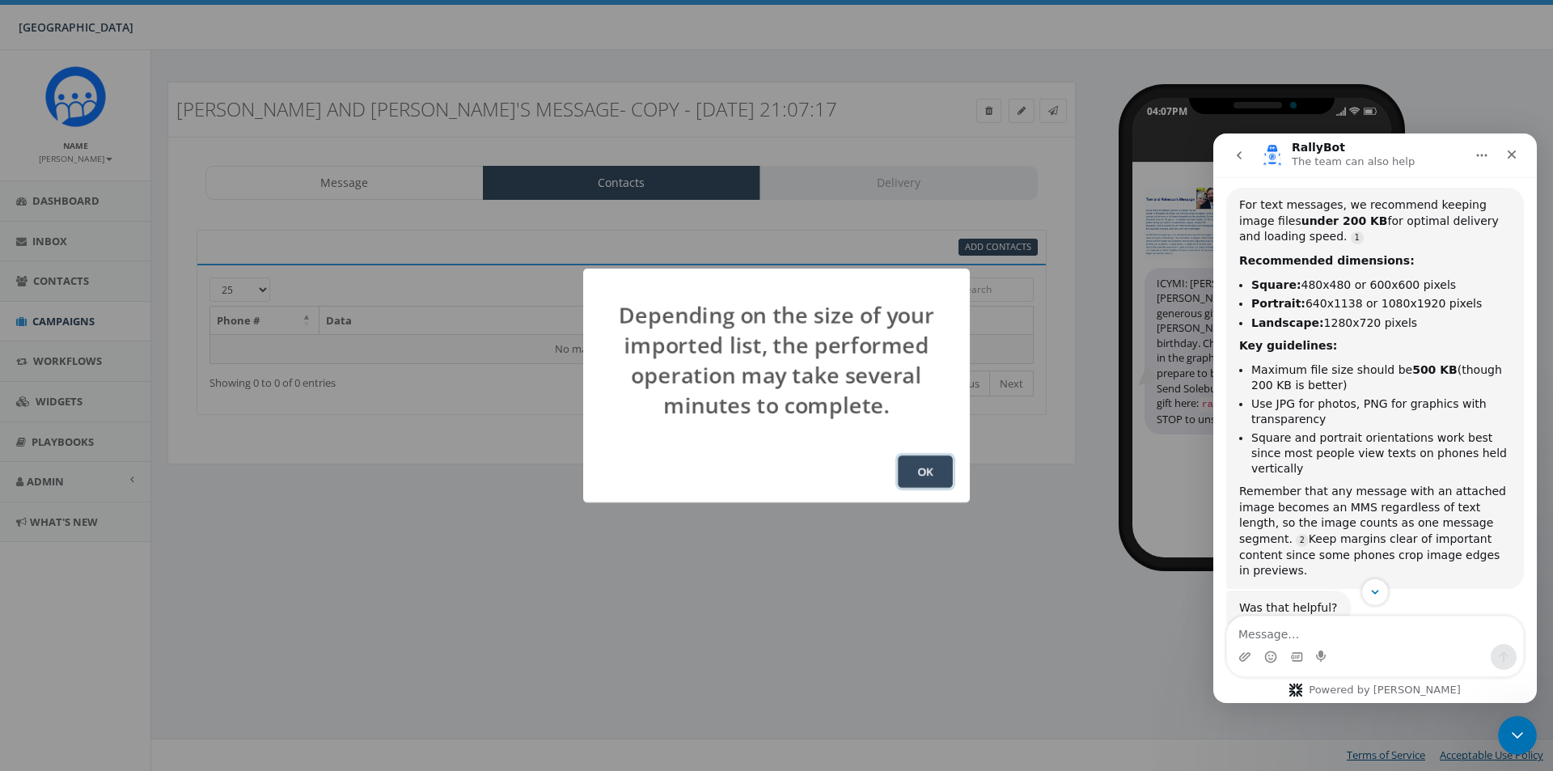
click at [928, 478] on button "OK" at bounding box center [925, 471] width 55 height 32
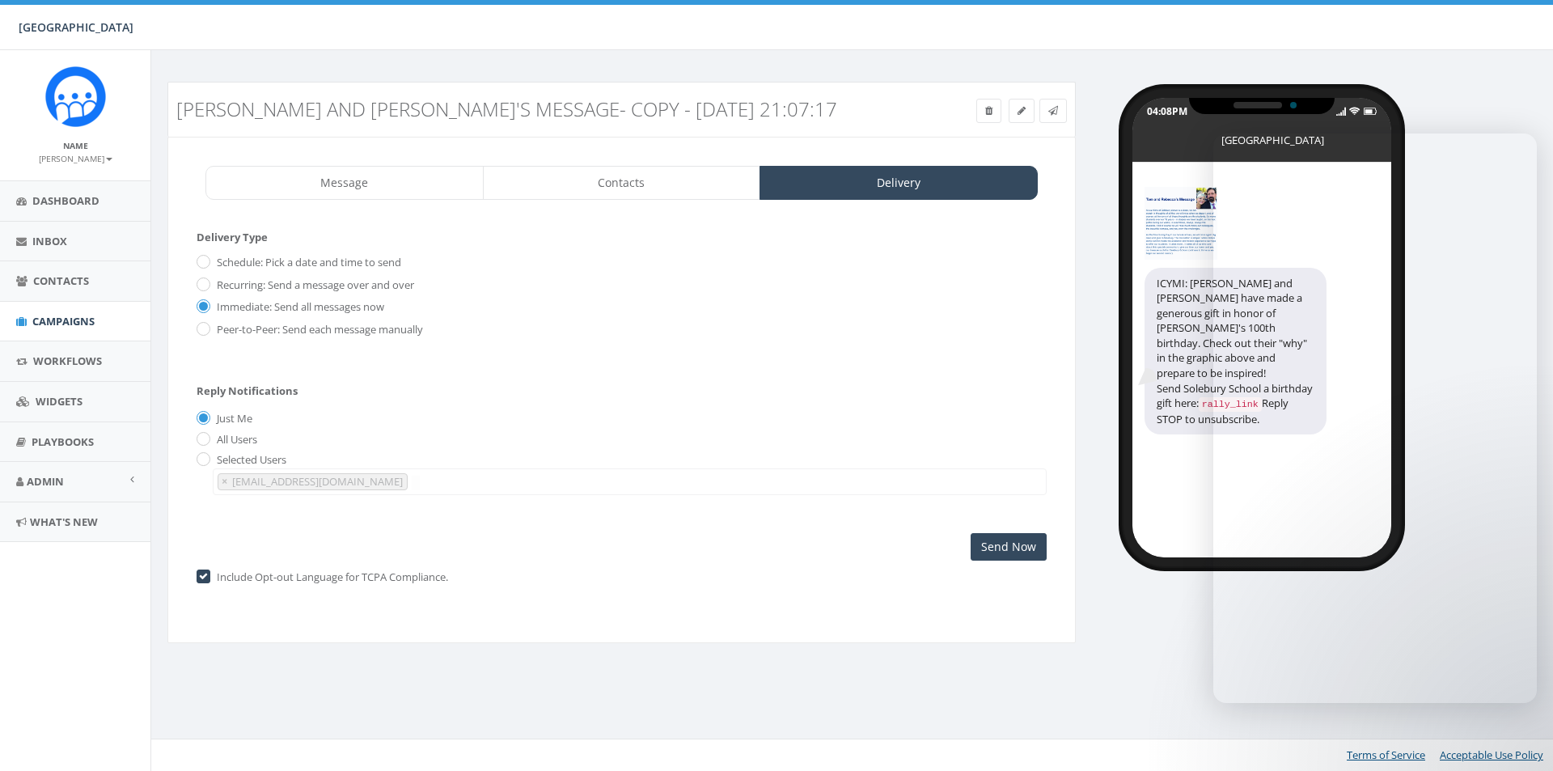
select select "1723"
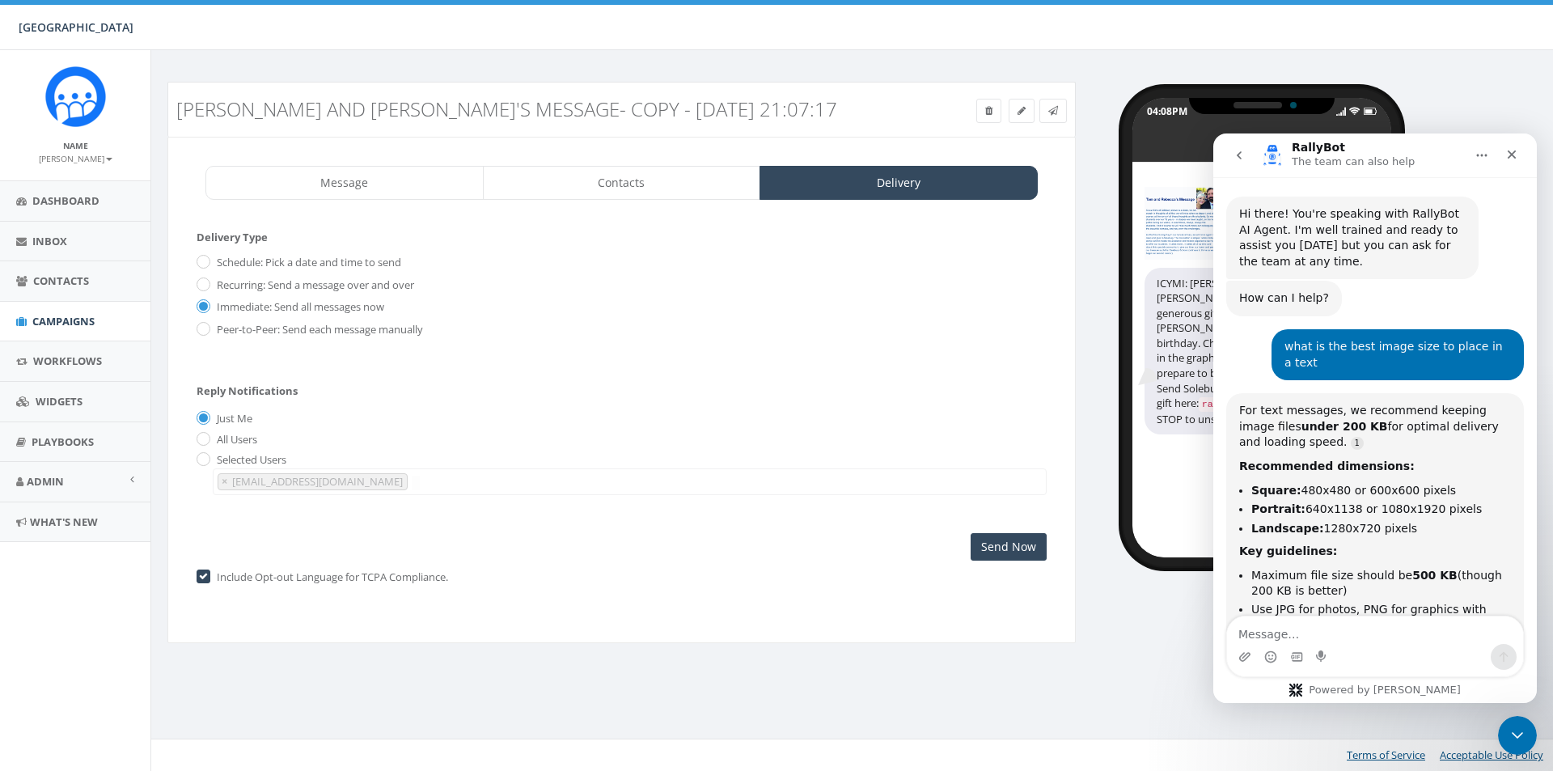
scroll to position [286, 0]
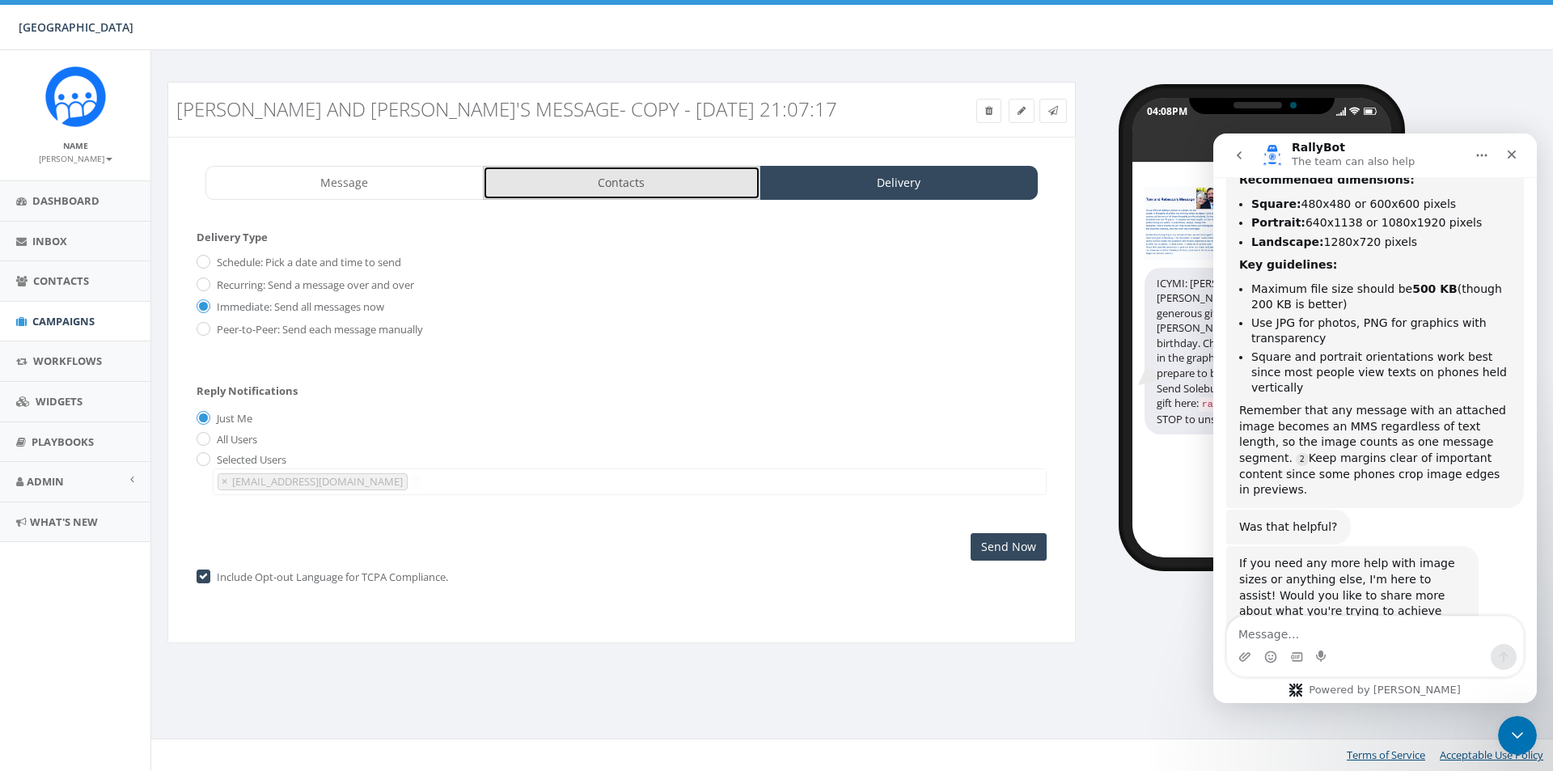
click at [607, 188] on link "Contacts" at bounding box center [622, 183] width 278 height 34
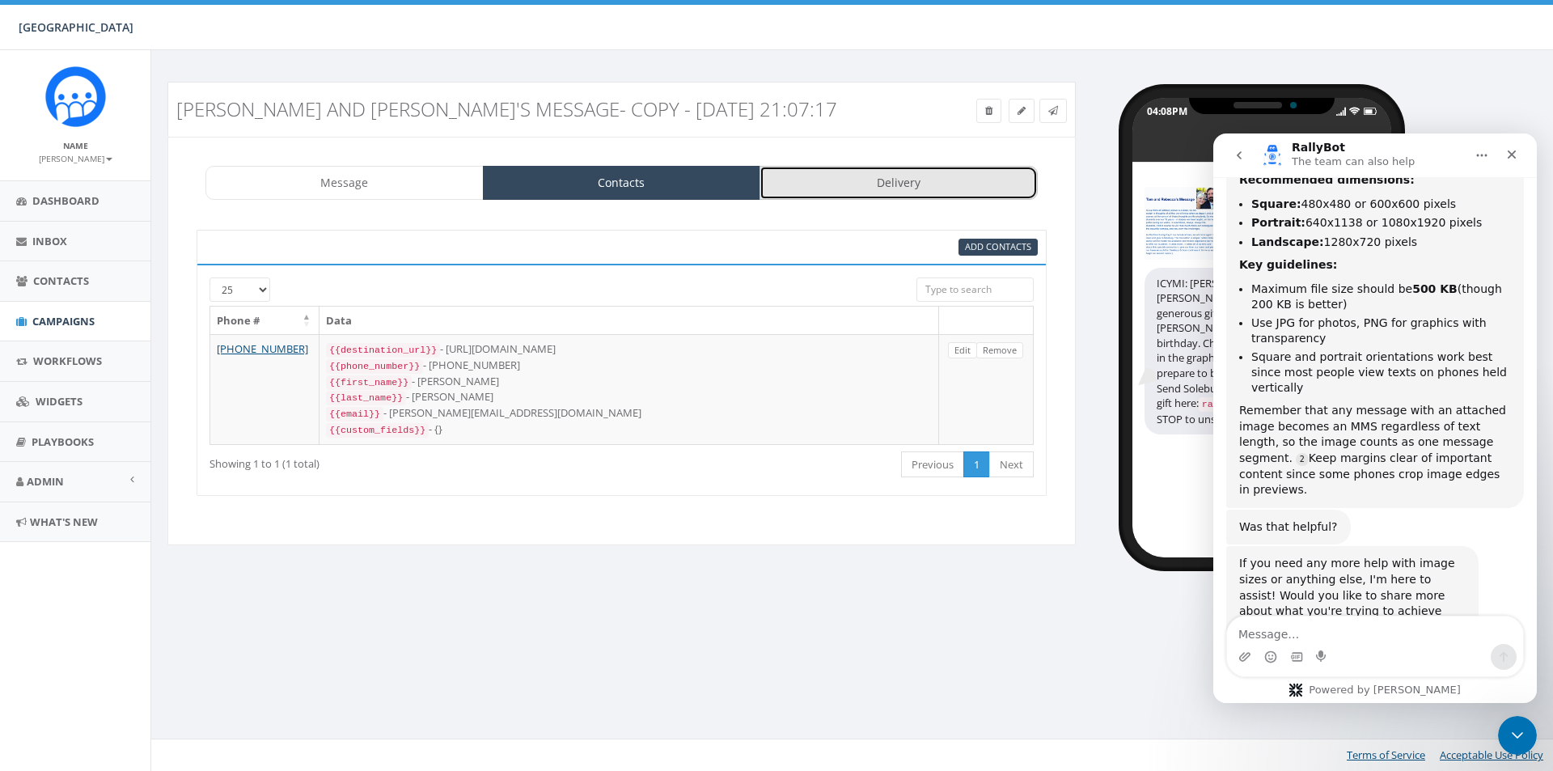
click at [910, 184] on link "Delivery" at bounding box center [898, 183] width 278 height 34
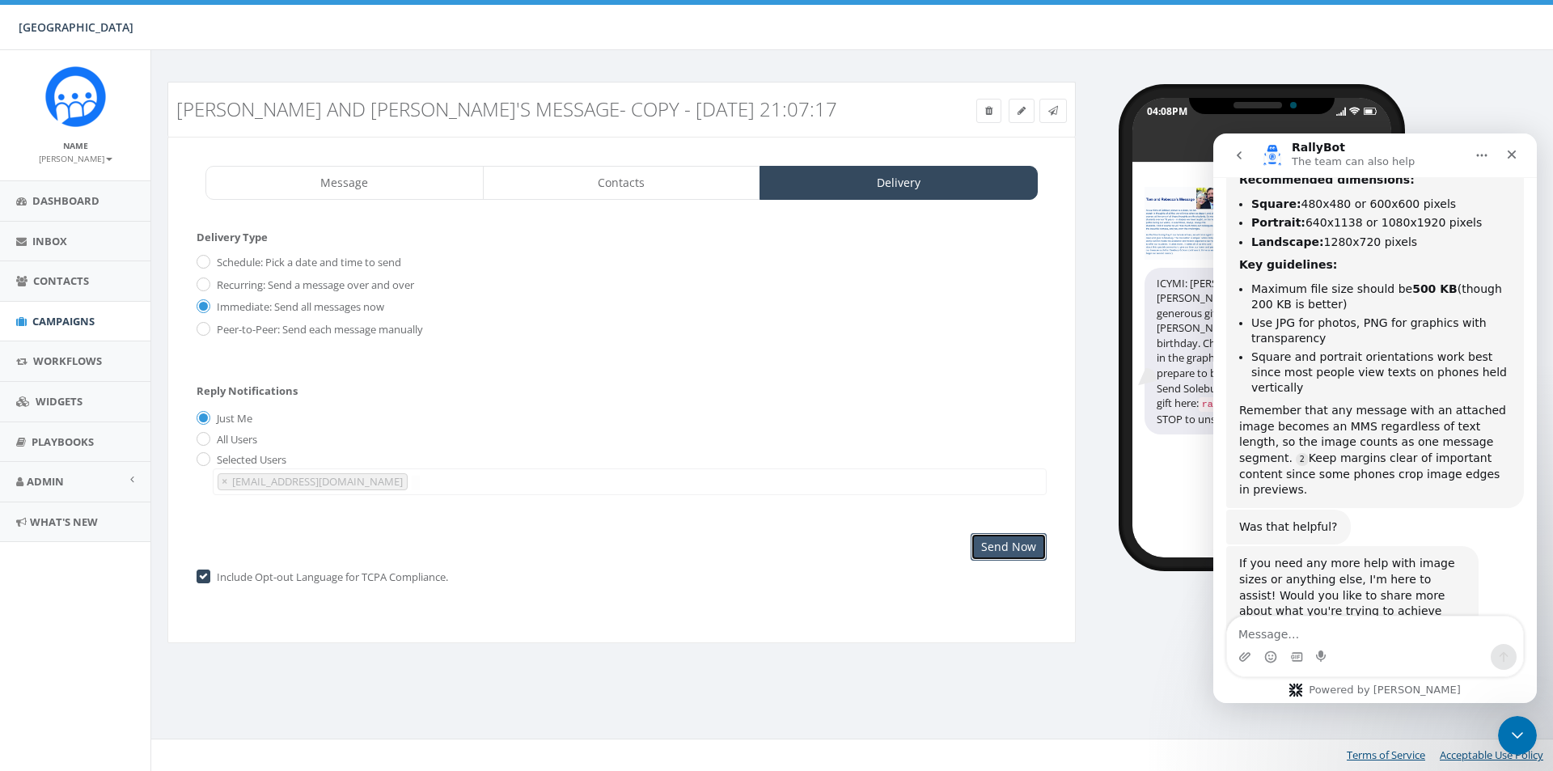
click at [1005, 556] on input "Send Now" at bounding box center [1009, 546] width 76 height 27
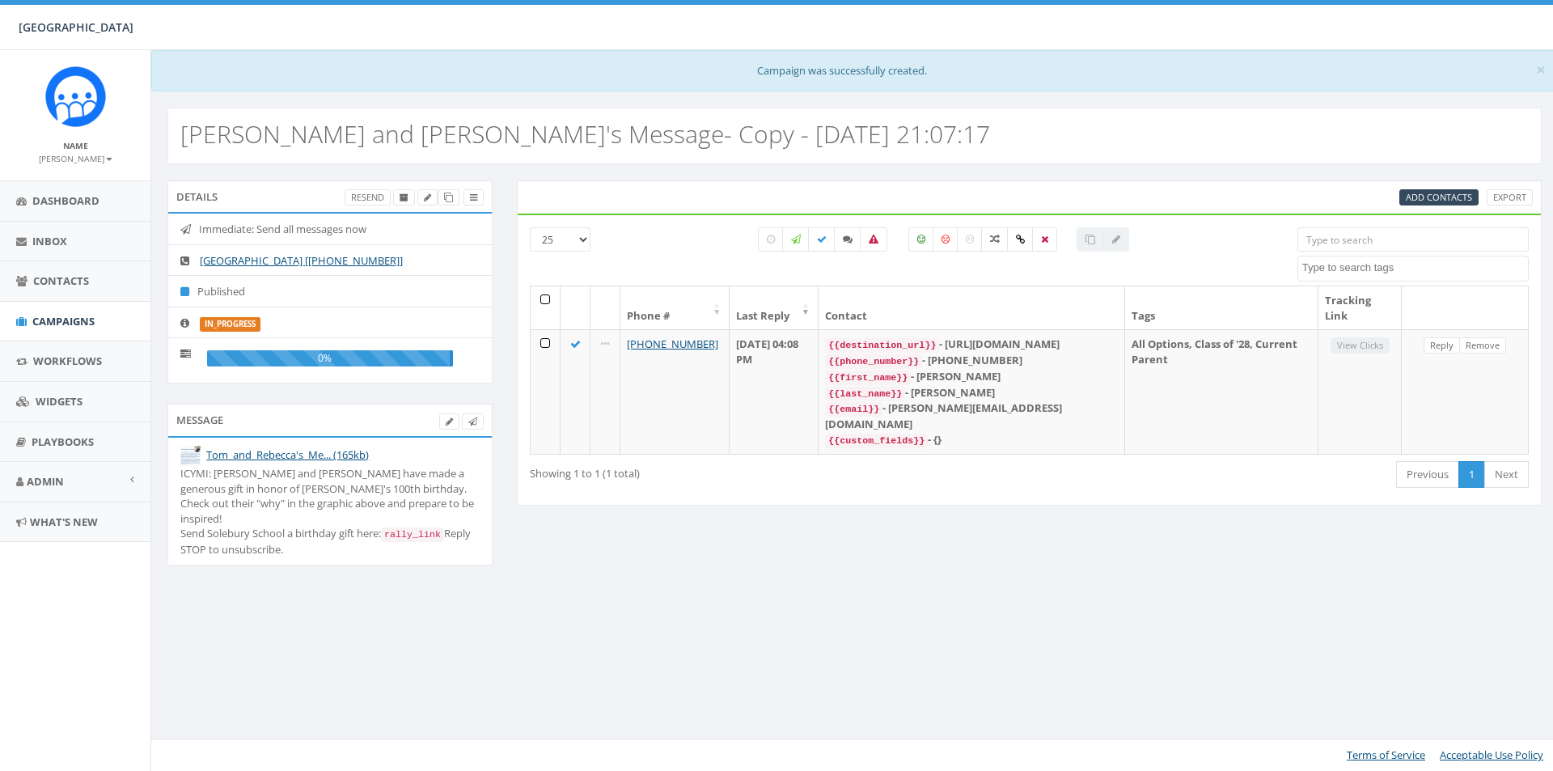
select select
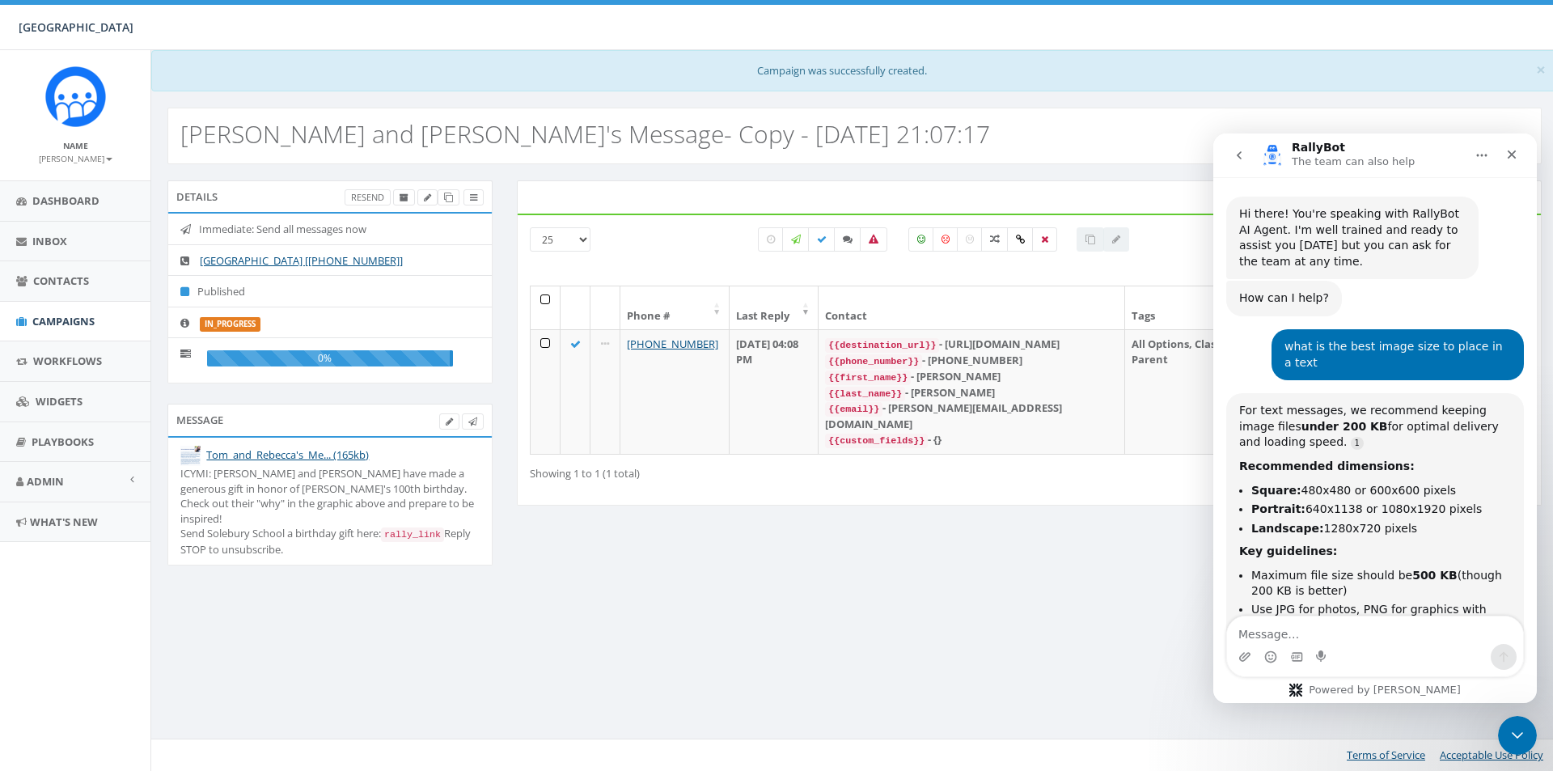
scroll to position [286, 0]
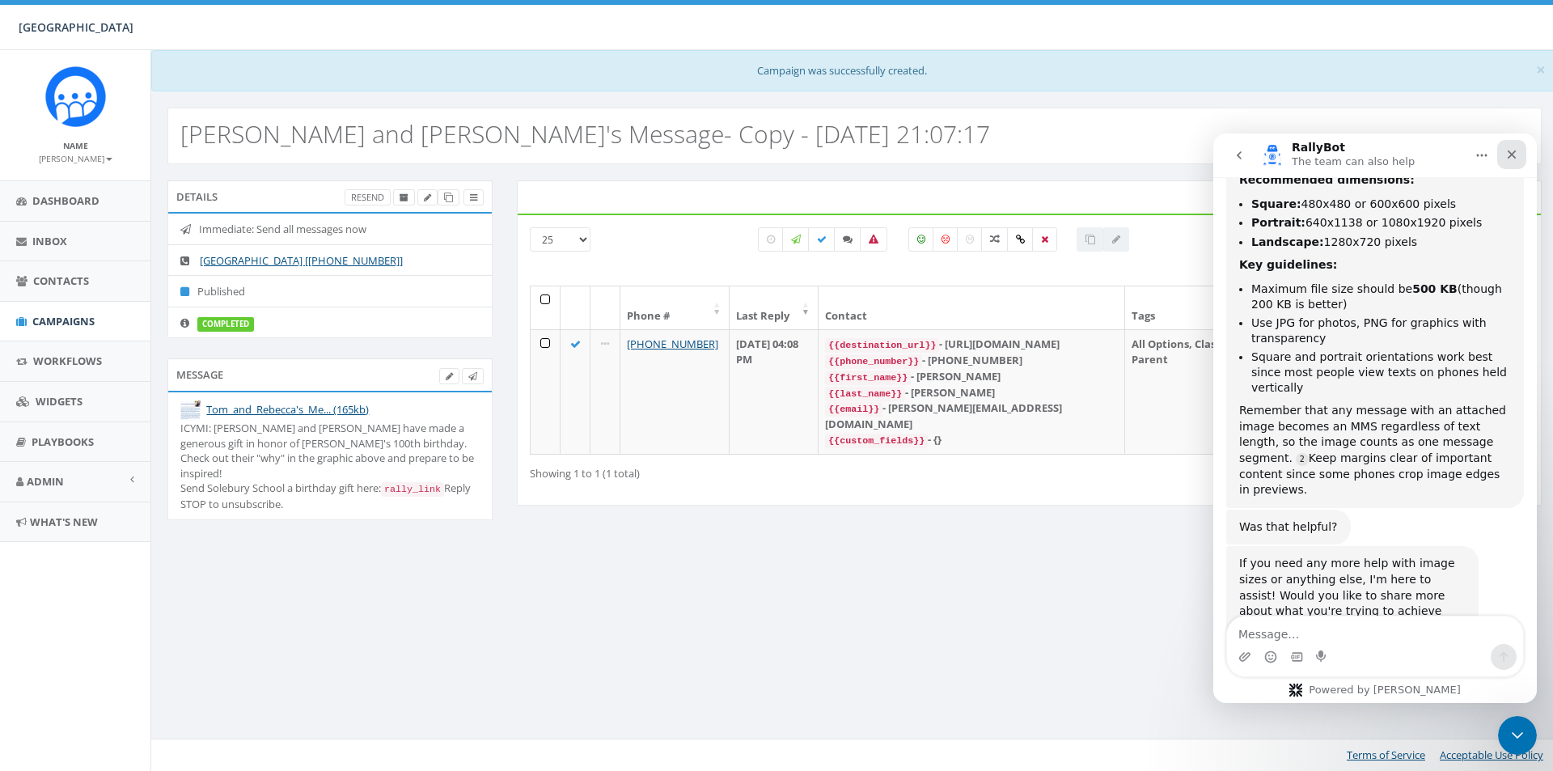
click at [1518, 153] on div "Close" at bounding box center [1511, 154] width 29 height 29
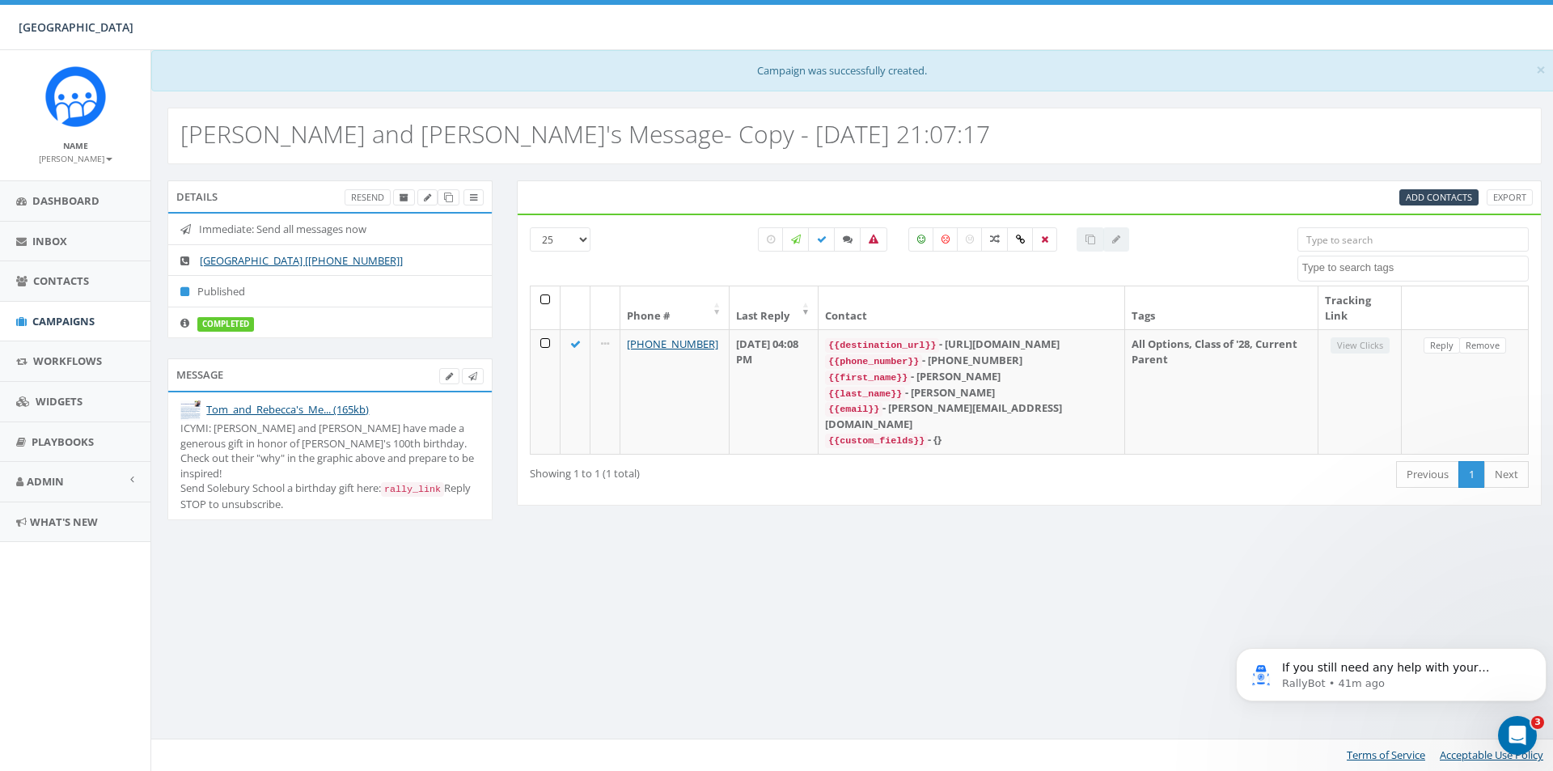
scroll to position [0, 0]
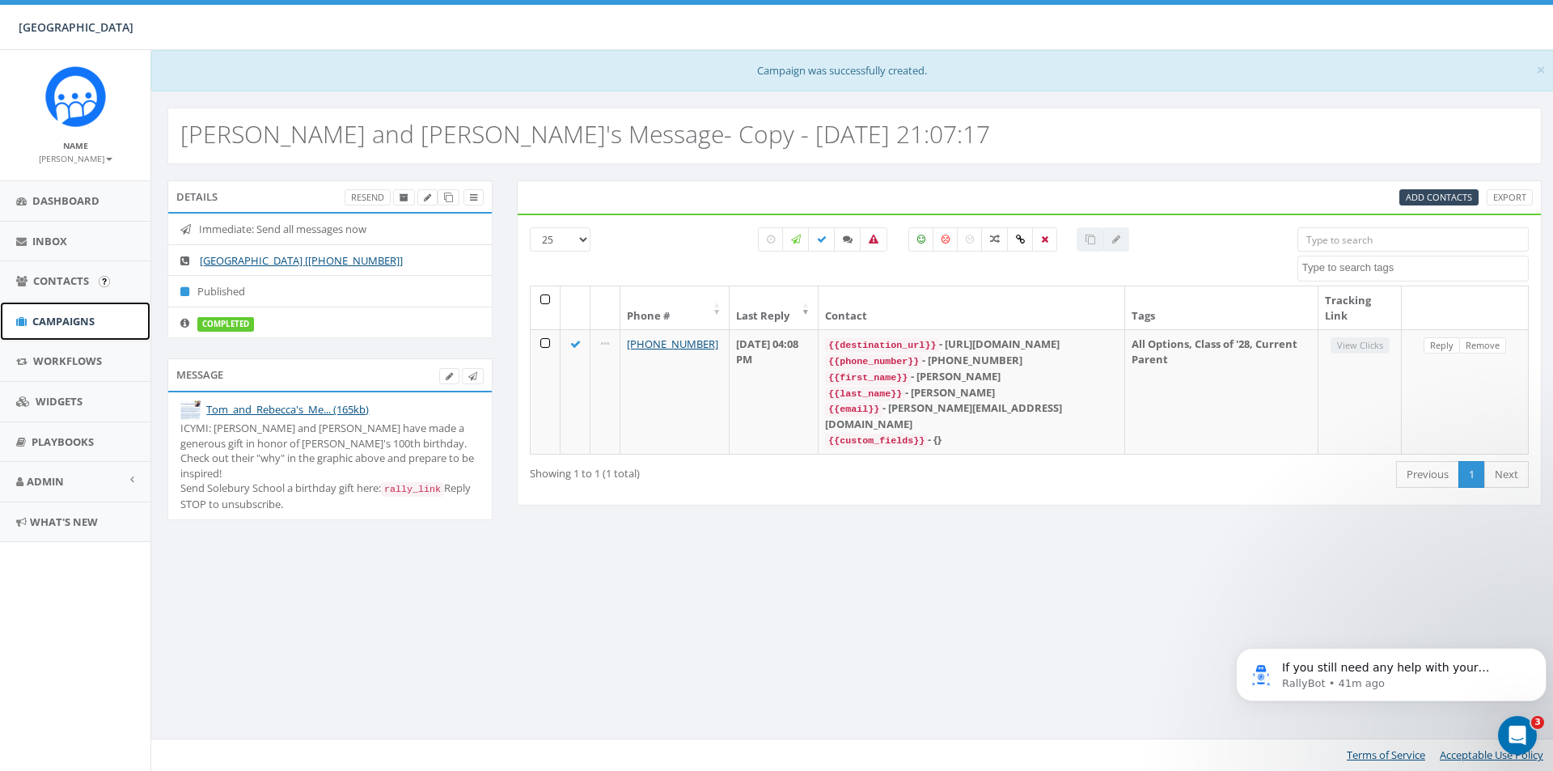
click at [60, 311] on link "Campaigns" at bounding box center [75, 322] width 150 height 40
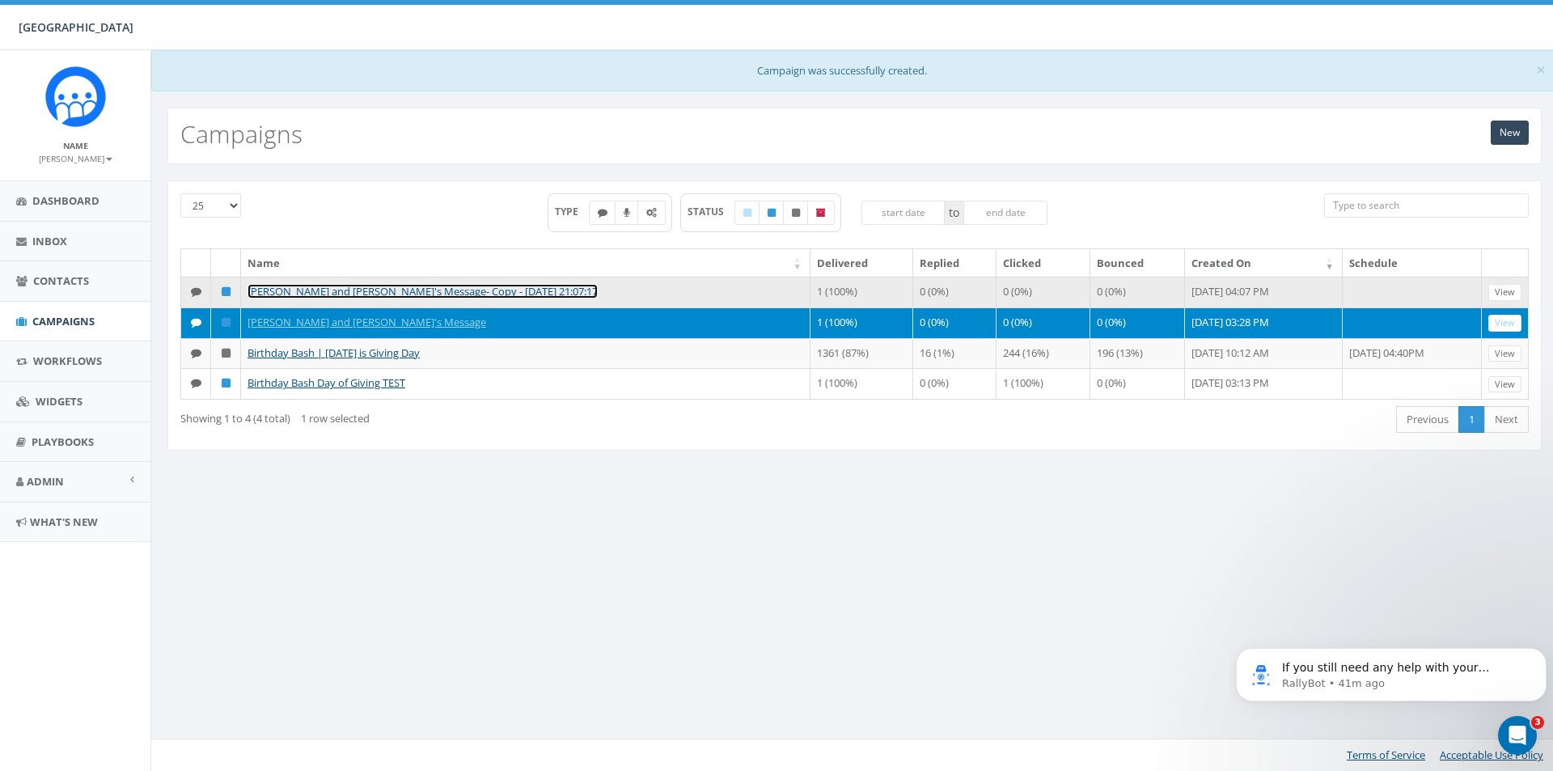
click at [279, 289] on link "Tom and Rebecca's Message- Copy - 2025-10-01 21:07:17" at bounding box center [422, 291] width 350 height 15
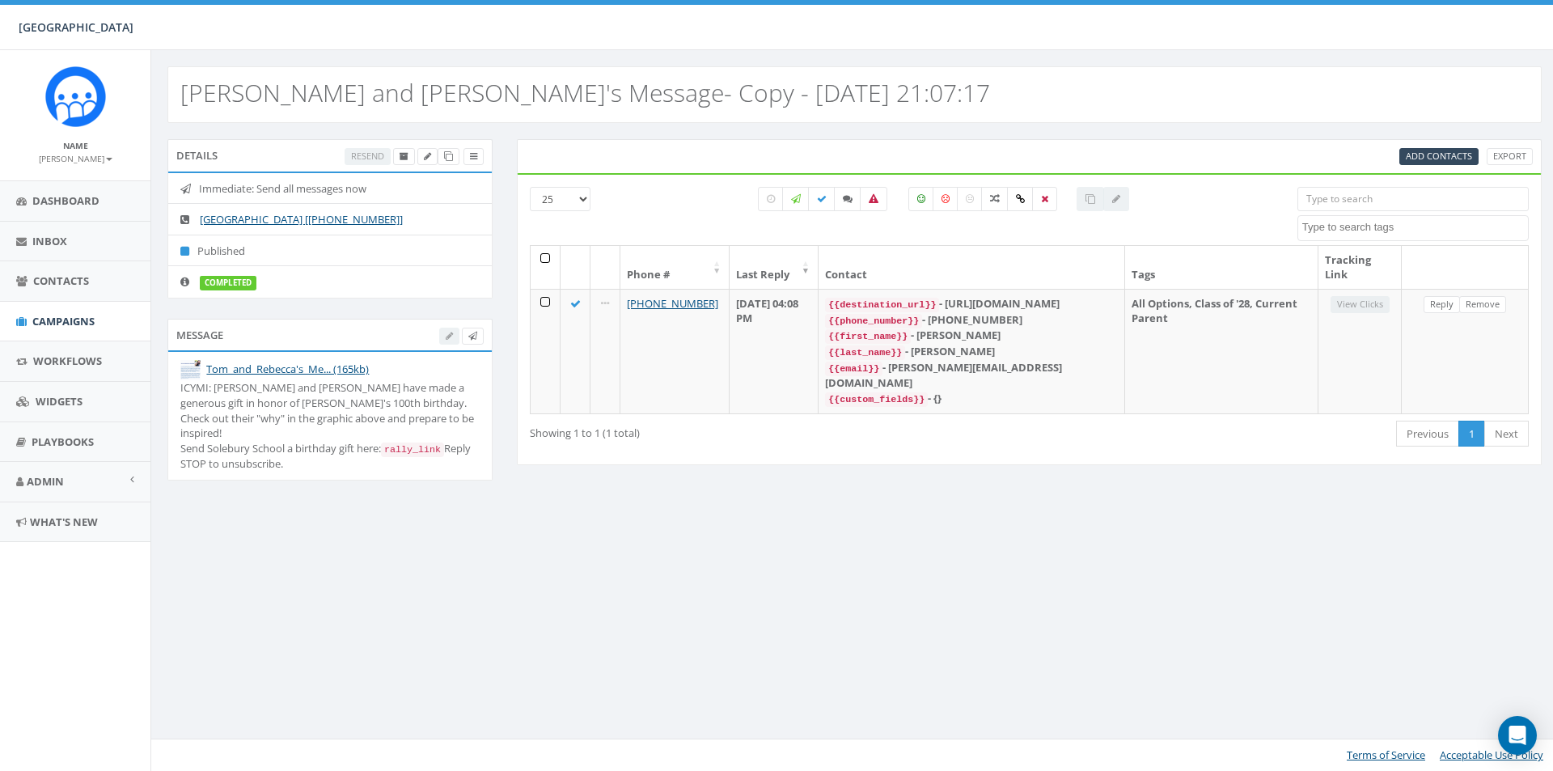
select select
click at [448, 159] on icon at bounding box center [448, 156] width 9 height 9
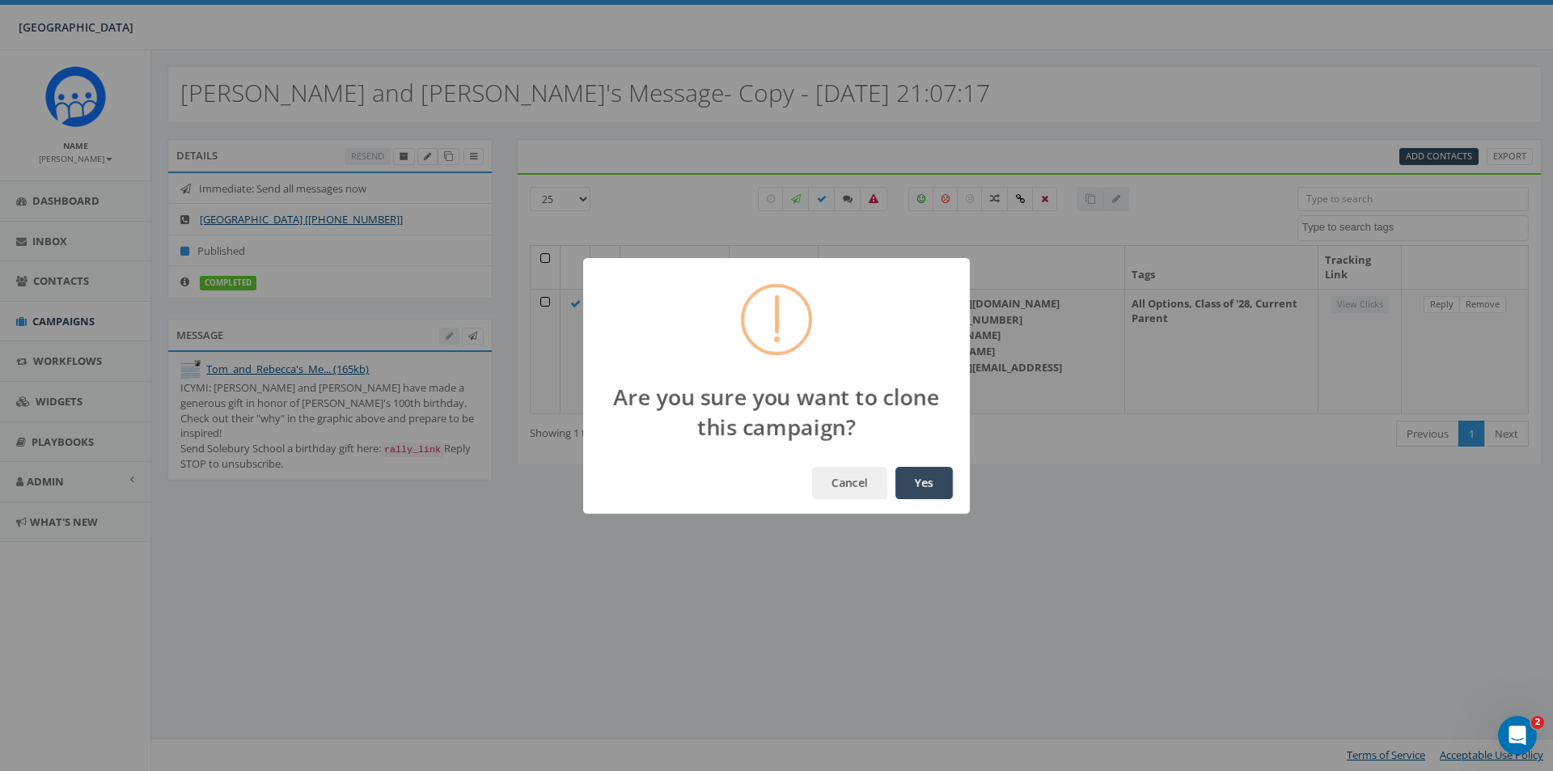
click at [937, 472] on button "Yes" at bounding box center [923, 483] width 57 height 32
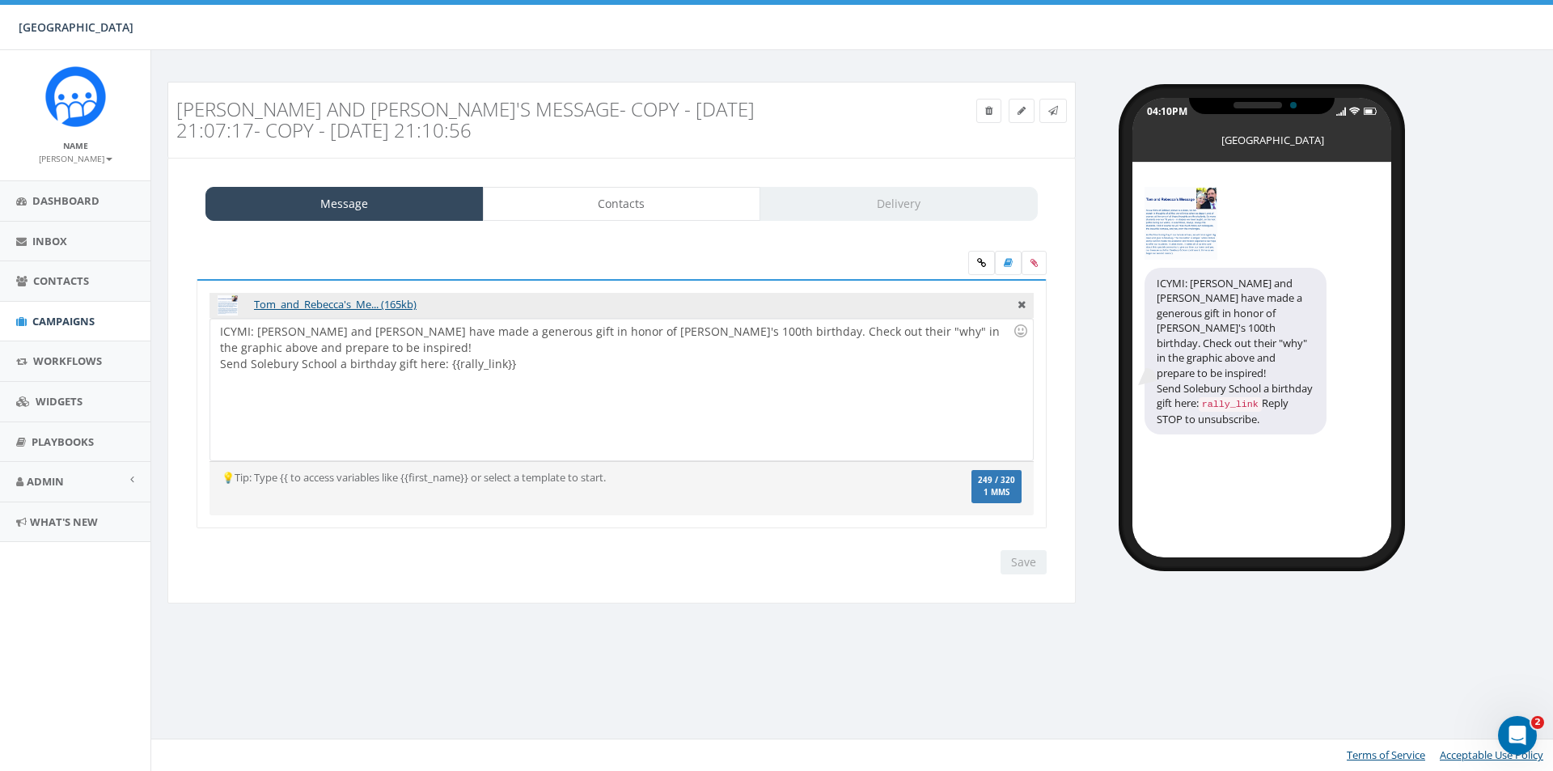
click at [700, 99] on h3 "[PERSON_NAME] and [PERSON_NAME]'s Message- Copy - [DATE] 21:07:17- Copy - [DATE…" at bounding box center [507, 120] width 662 height 43
click at [690, 121] on h3 "[PERSON_NAME] and [PERSON_NAME]'s Message- Copy - [DATE] 21:07:17- Copy - [DATE…" at bounding box center [507, 120] width 662 height 43
click at [690, 116] on h3 "[PERSON_NAME] and [PERSON_NAME]'s Message- Copy - [DATE] 21:07:17- Copy - [DATE…" at bounding box center [507, 120] width 662 height 43
click at [692, 113] on h3 "[PERSON_NAME] and [PERSON_NAME]'s Message- Copy - [DATE] 21:07:17- Copy - [DATE…" at bounding box center [507, 120] width 662 height 43
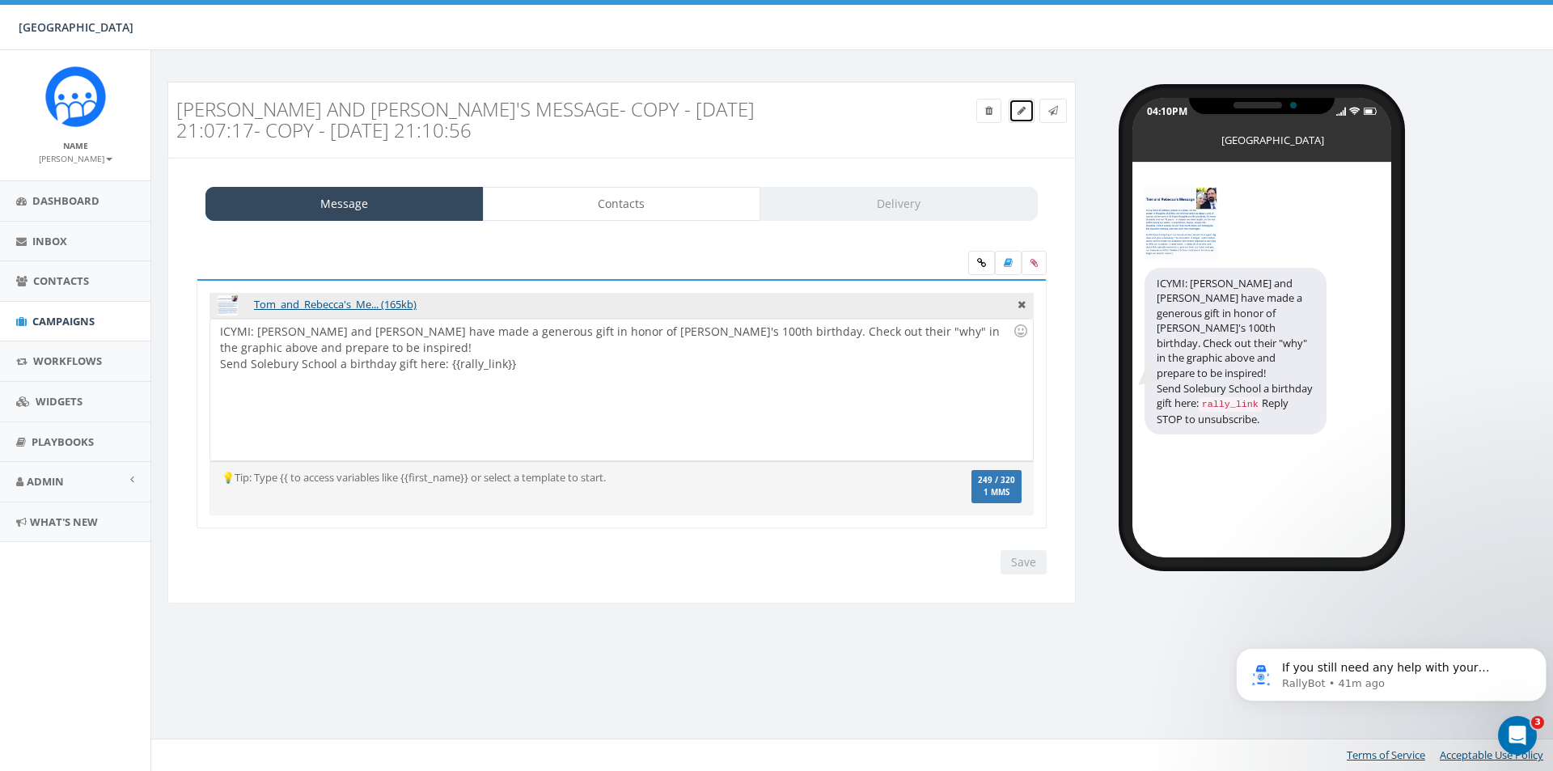
click at [1020, 109] on icon at bounding box center [1021, 111] width 8 height 10
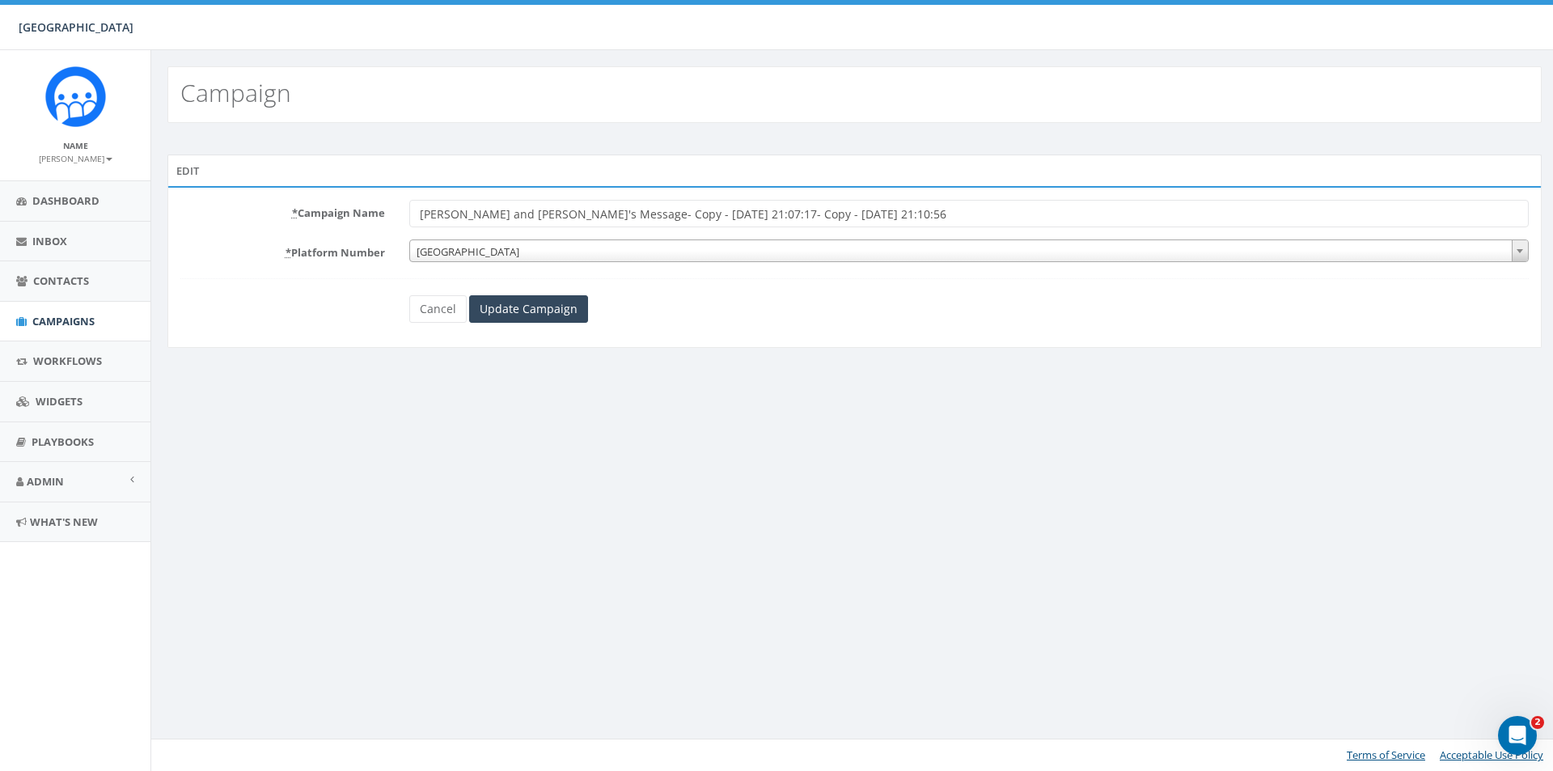
click at [678, 210] on input "[PERSON_NAME] and [PERSON_NAME]'s Message- Copy - [DATE] 21:07:17- Copy - [DATE…" at bounding box center [968, 213] width 1119 height 27
click at [678, 210] on input "Tom and Rebecca's Message- Copy - 2025-10-01 21:07:17- Copy - 2025-10-01 21:10:…" at bounding box center [968, 213] width 1119 height 27
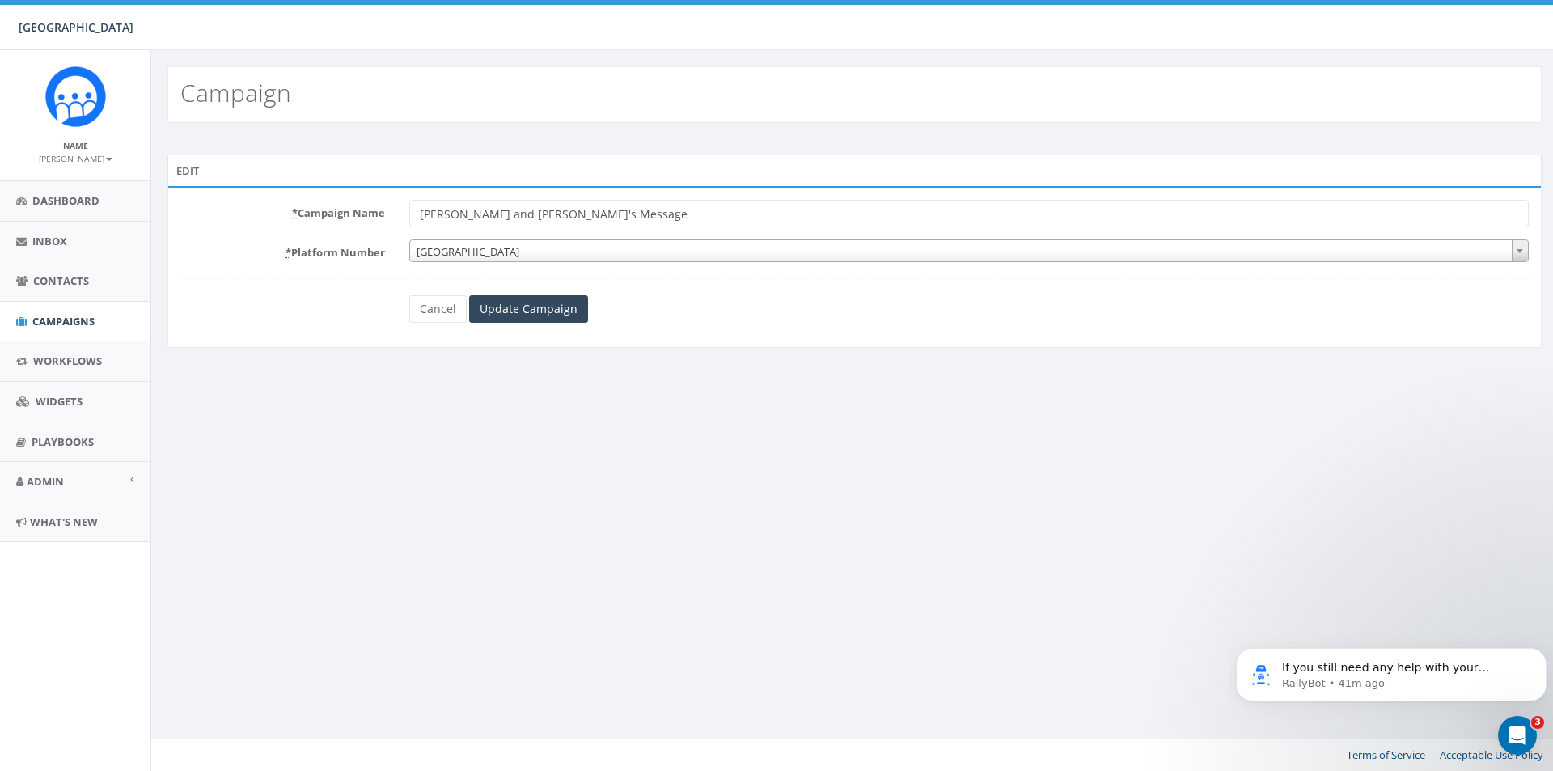
click at [622, 214] on input "Tom and Rebecca's Message" at bounding box center [968, 213] width 1119 height 27
type input "[PERSON_NAME] and [PERSON_NAME]'s Message FINAL"
click at [539, 315] on input "Update Campaign" at bounding box center [528, 308] width 119 height 27
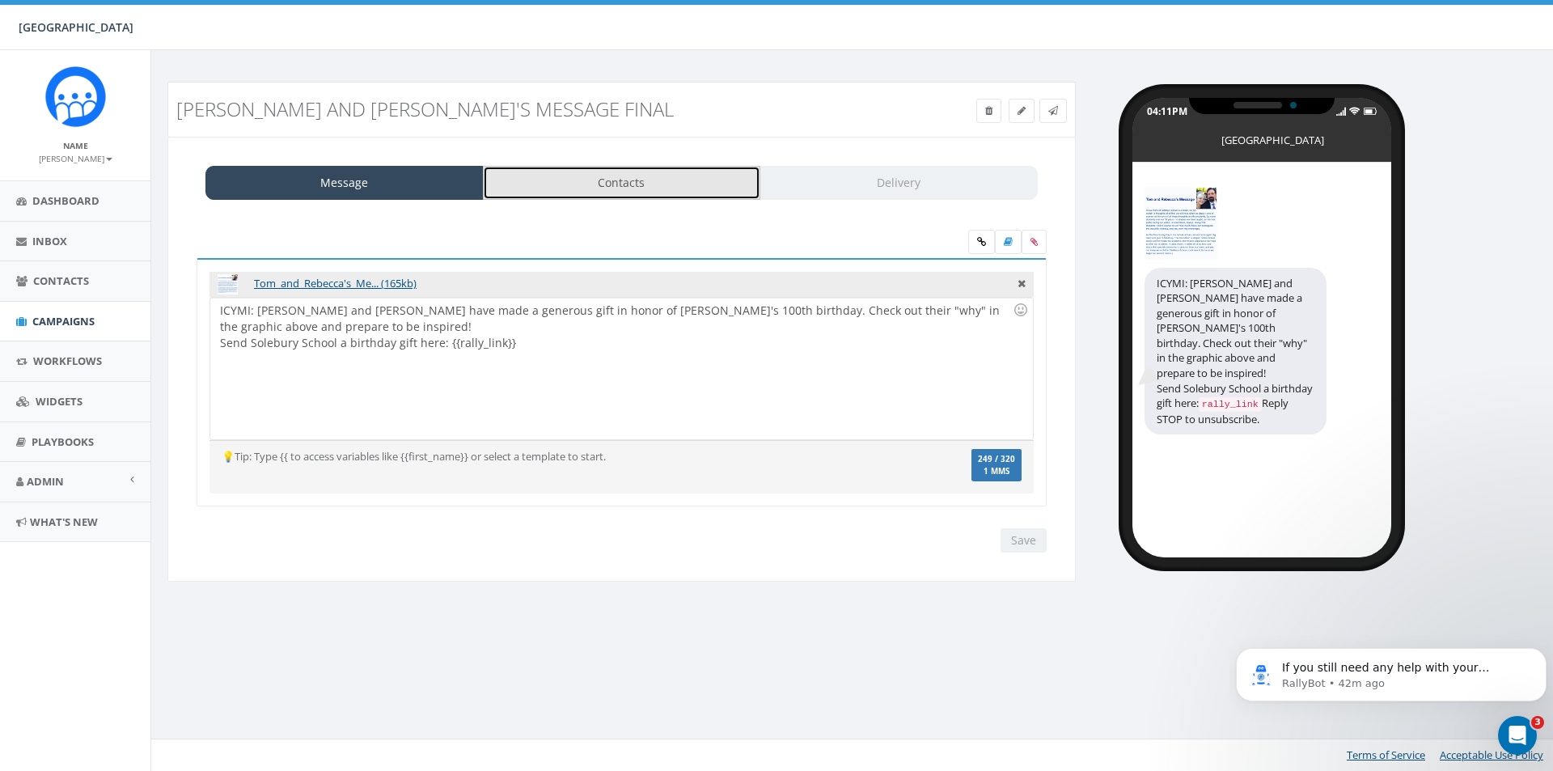
click at [502, 191] on link "Contacts" at bounding box center [622, 183] width 278 height 34
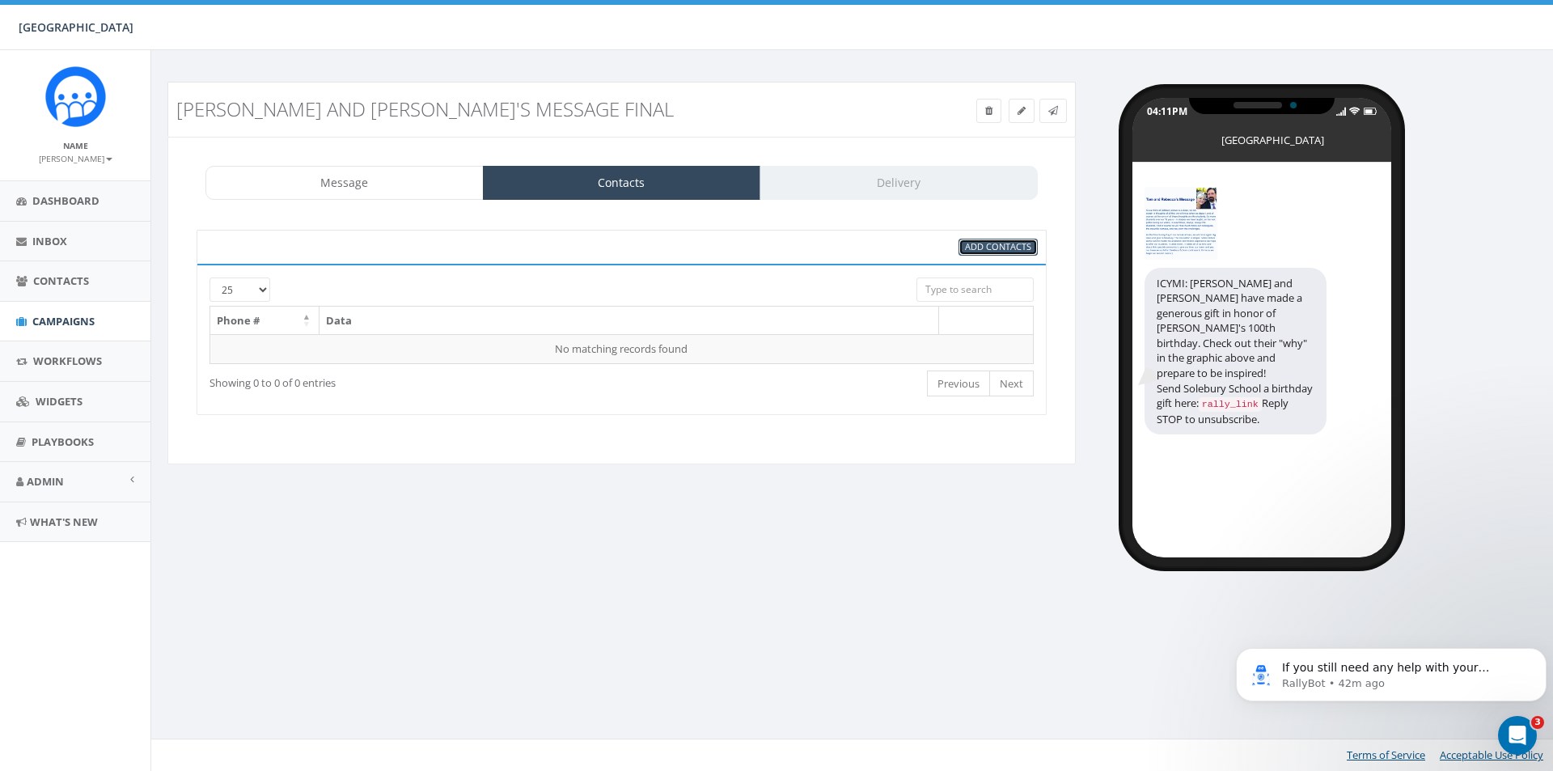
click at [981, 247] on span "Add Contacts" at bounding box center [998, 246] width 66 height 12
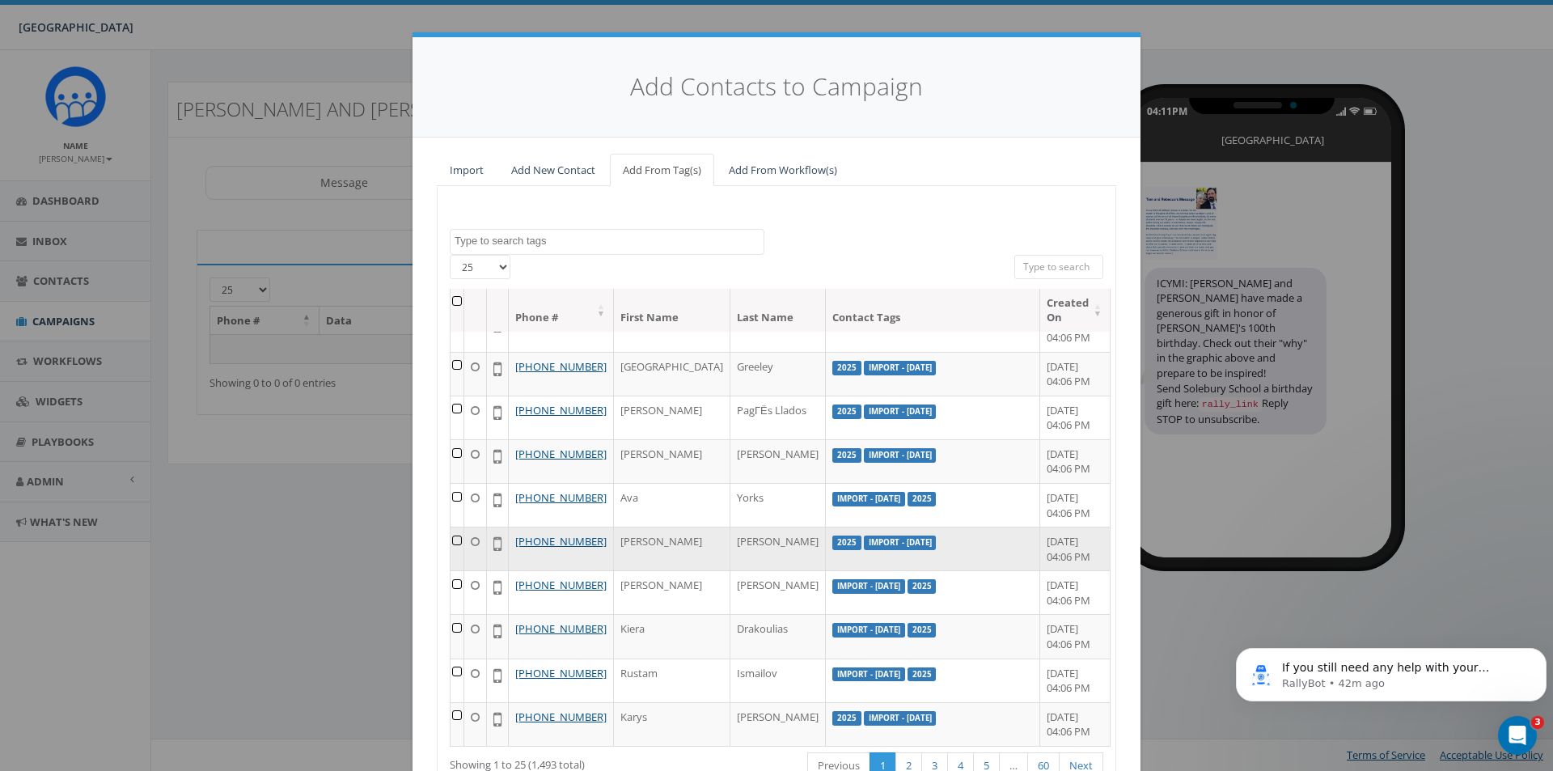
scroll to position [1056, 0]
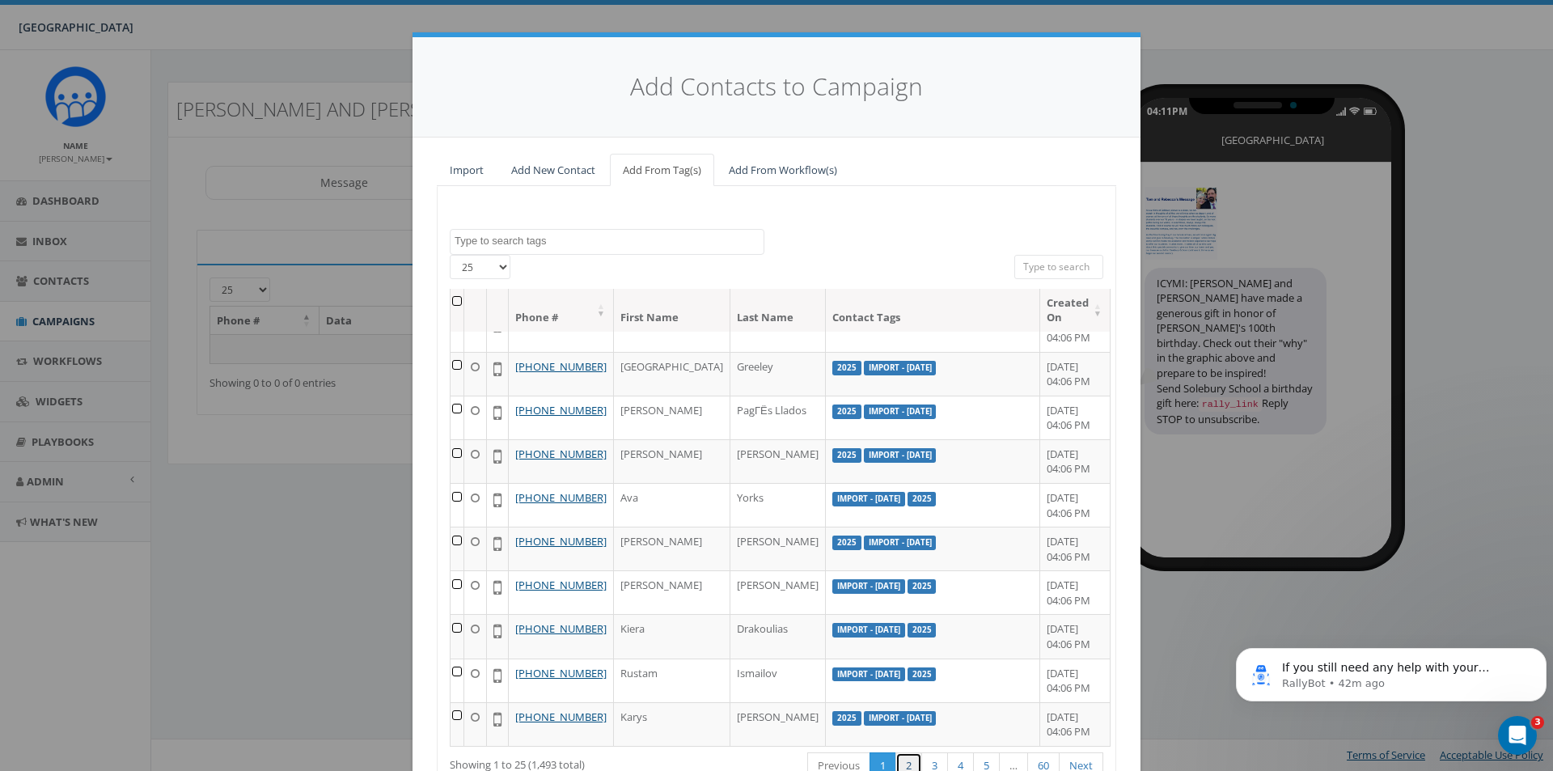
click at [899, 766] on link "2" at bounding box center [908, 765] width 27 height 27
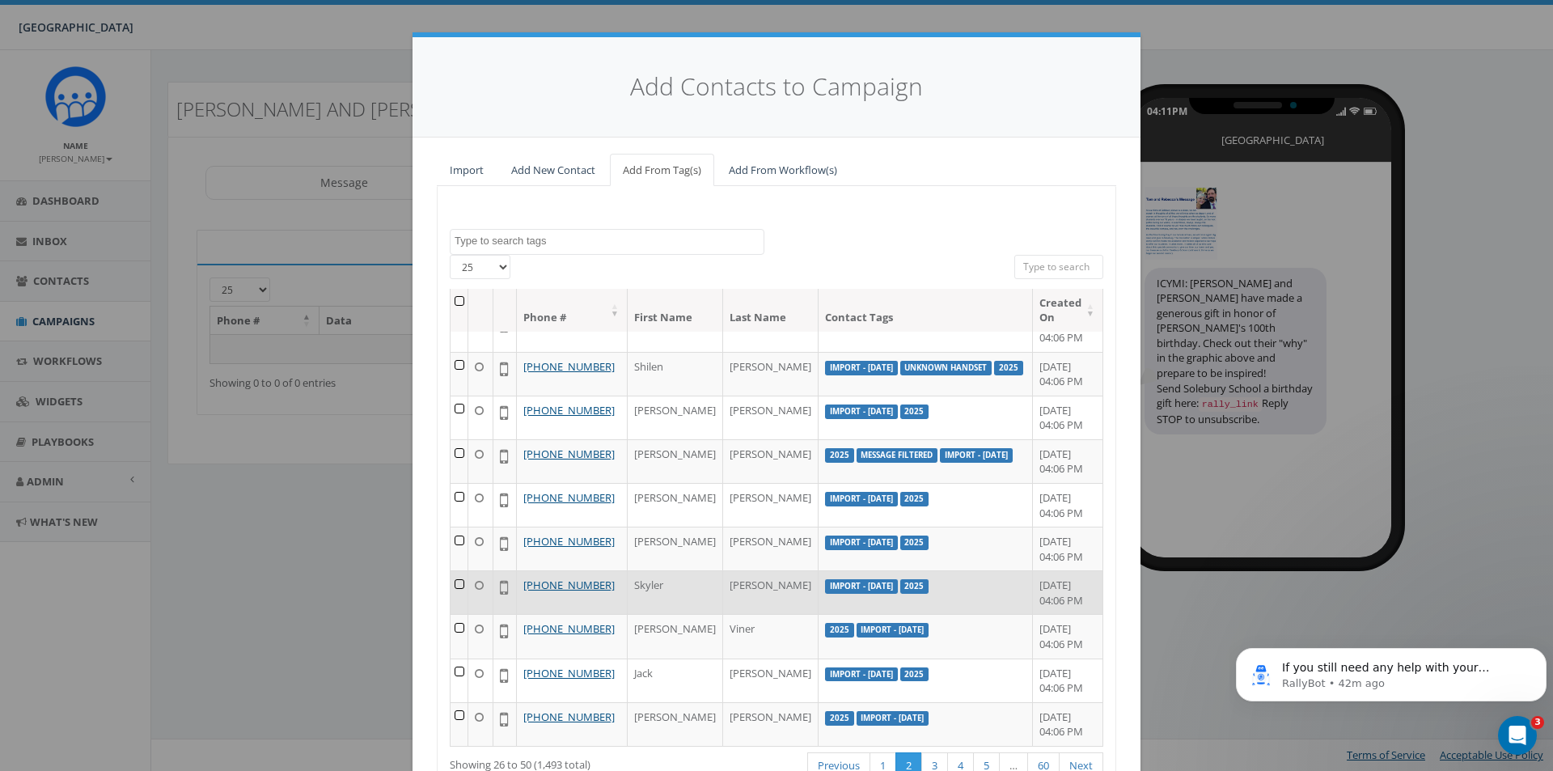
scroll to position [8, 0]
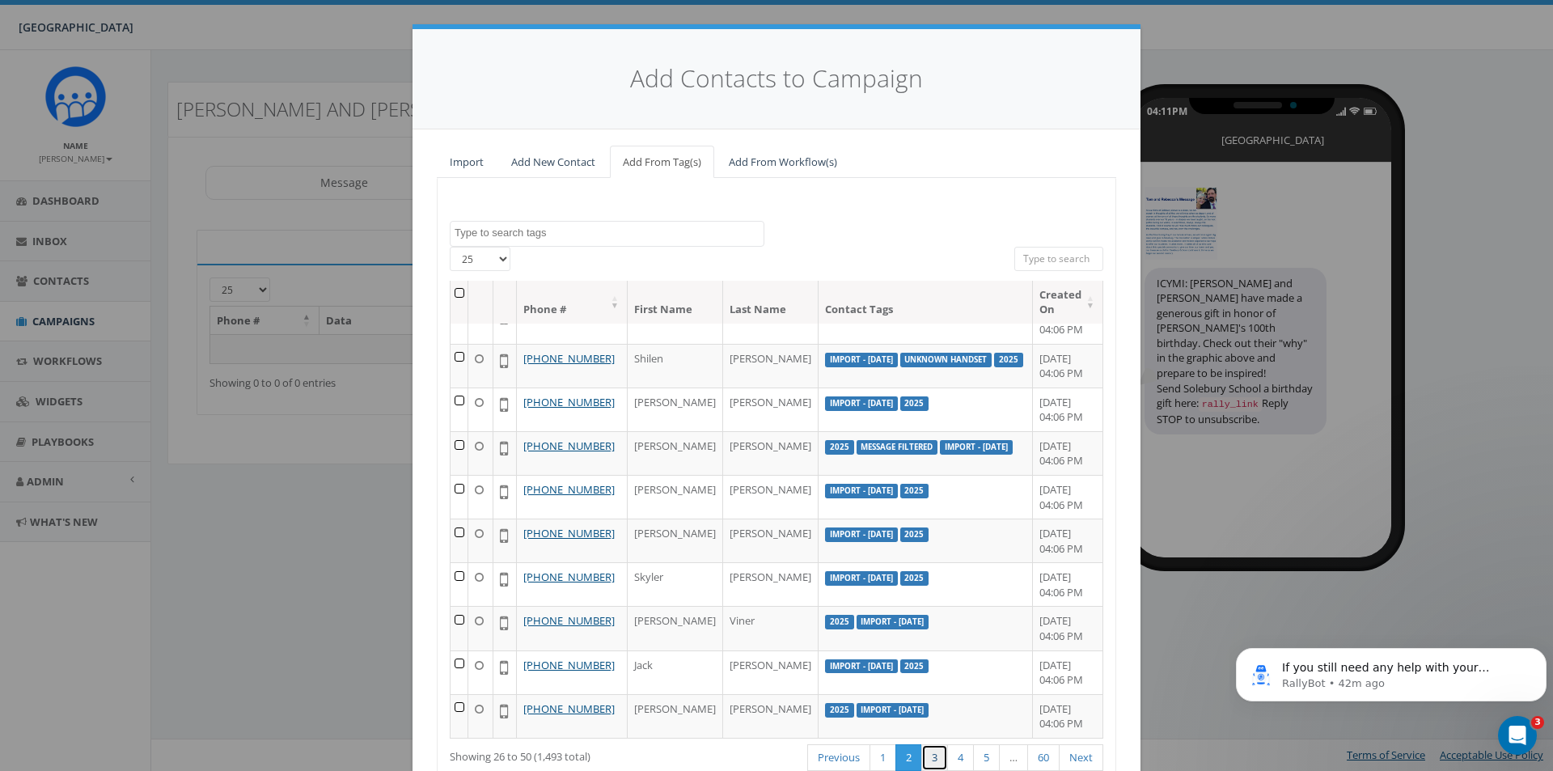
click at [931, 761] on link "3" at bounding box center [934, 757] width 27 height 27
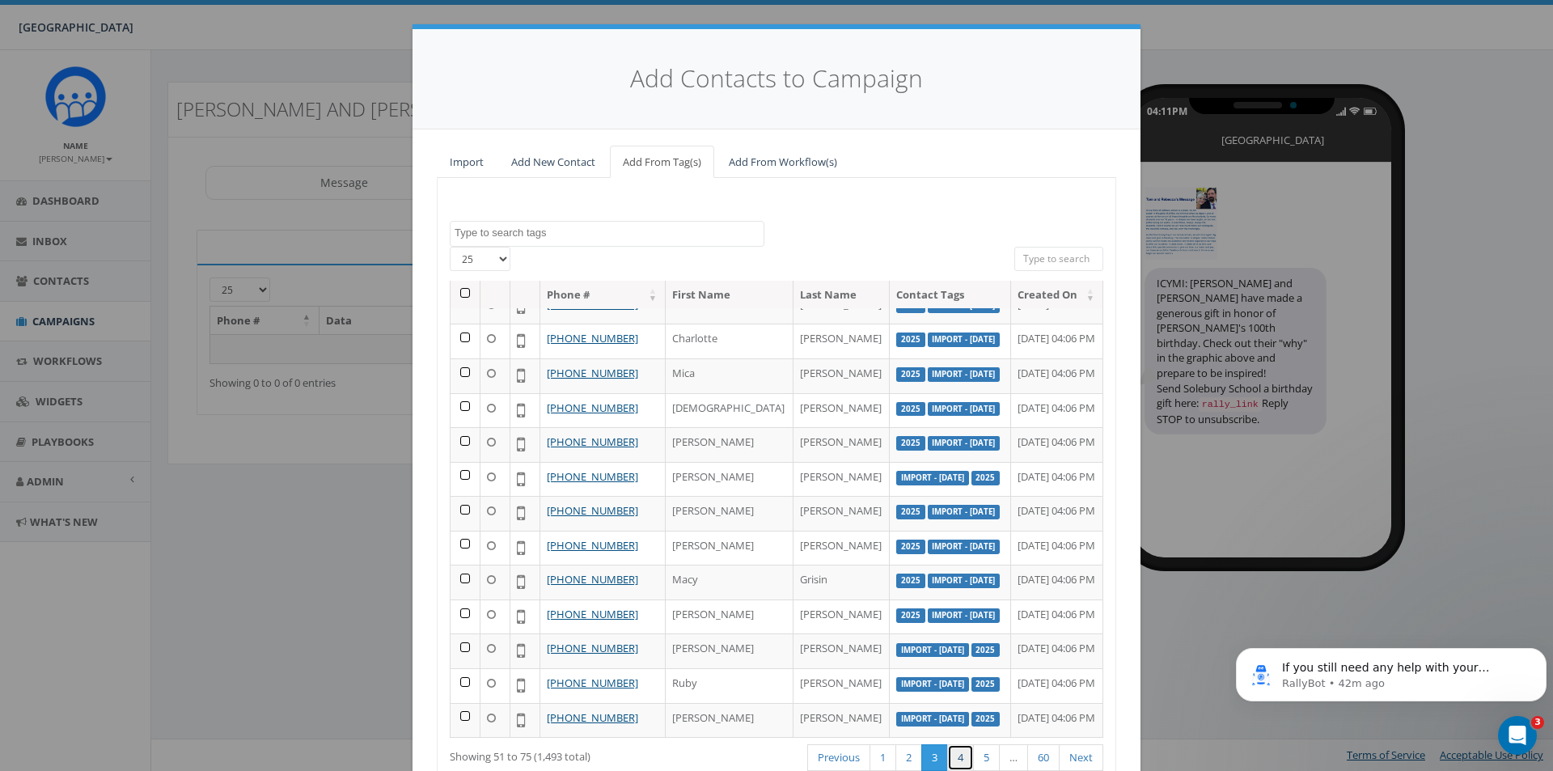
click at [952, 767] on link "4" at bounding box center [960, 757] width 27 height 27
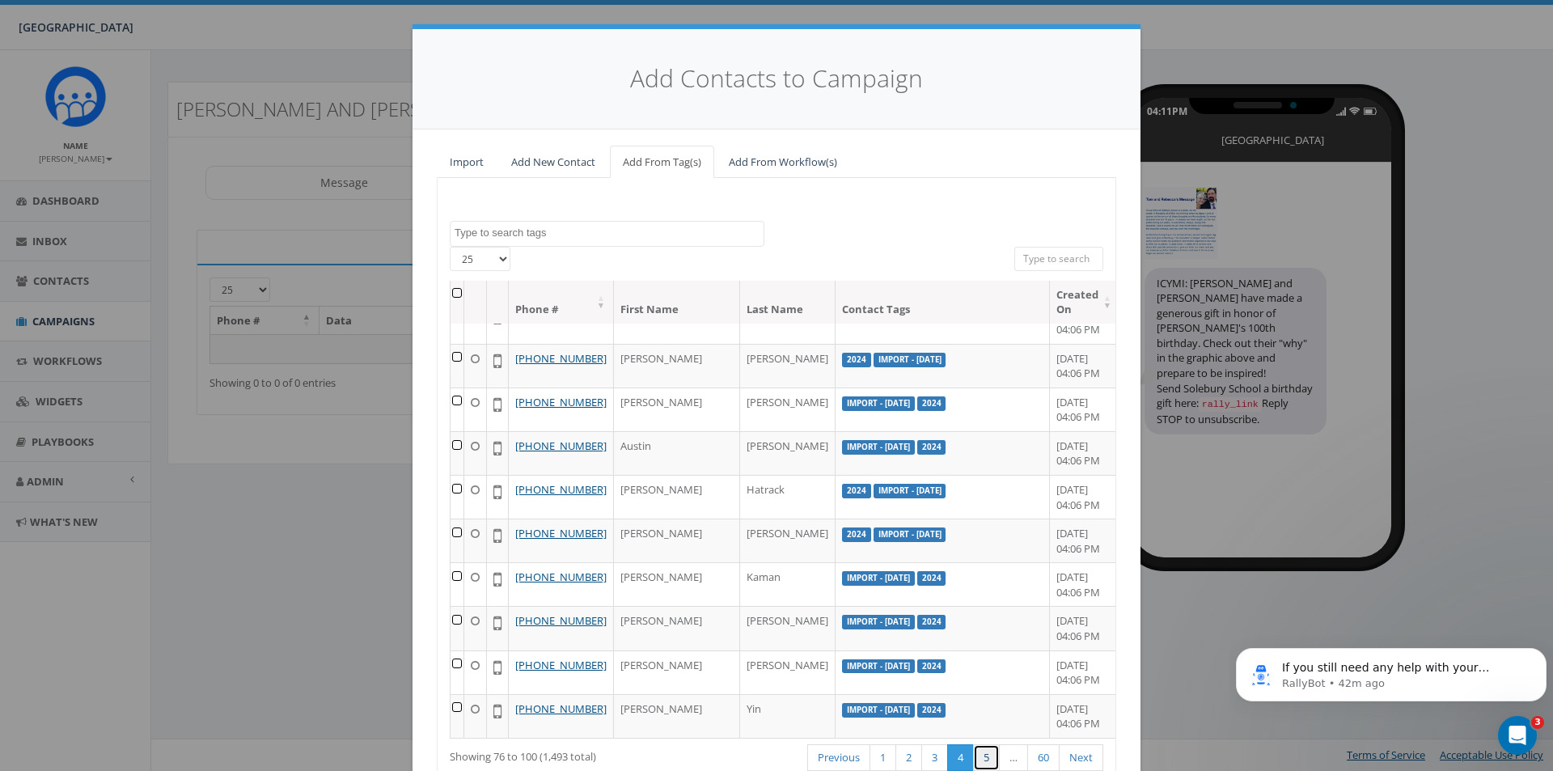
click at [973, 763] on link "5" at bounding box center [986, 757] width 27 height 27
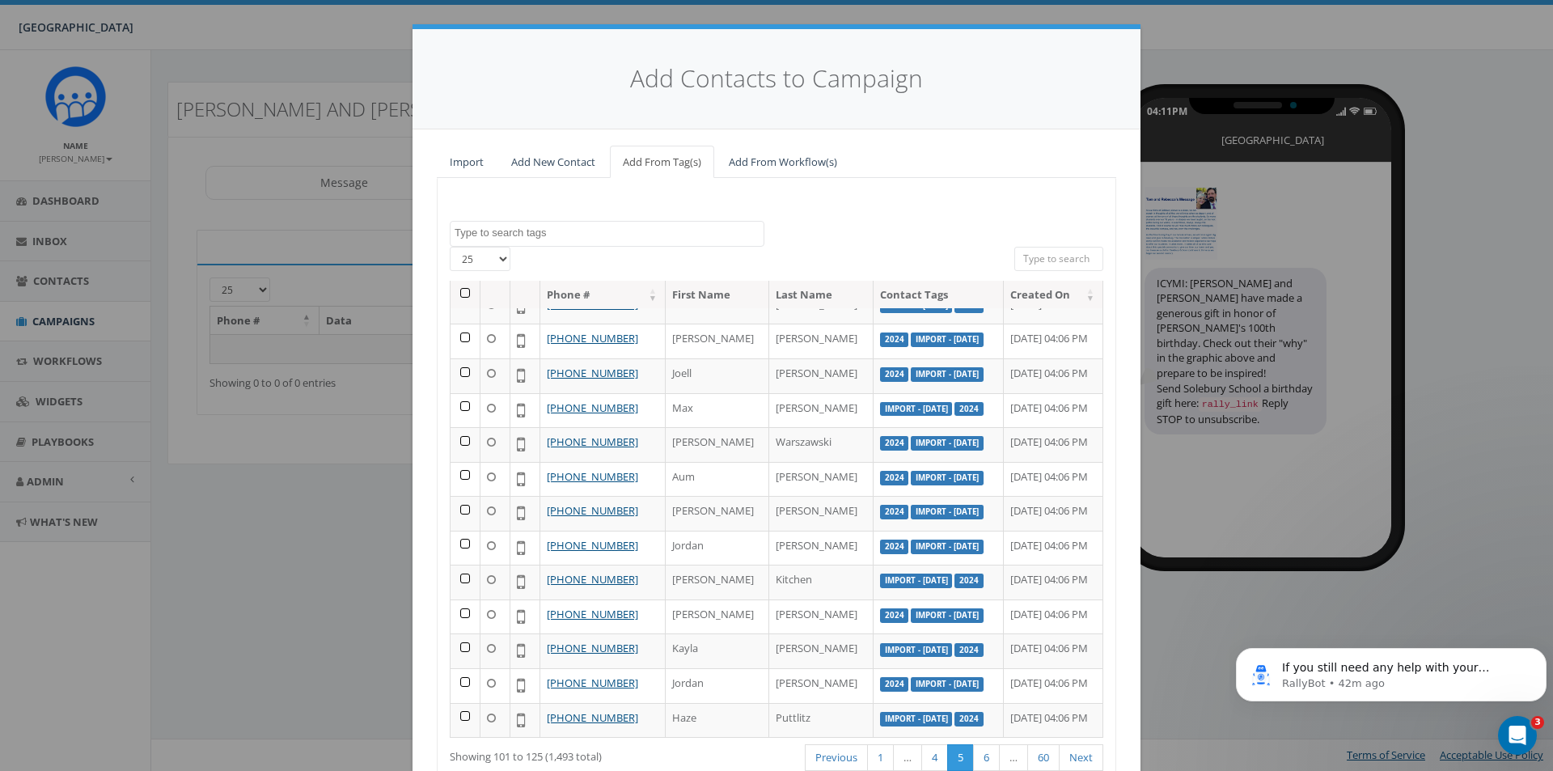
scroll to position [681, 0]
click at [982, 762] on link "6" at bounding box center [986, 757] width 27 height 27
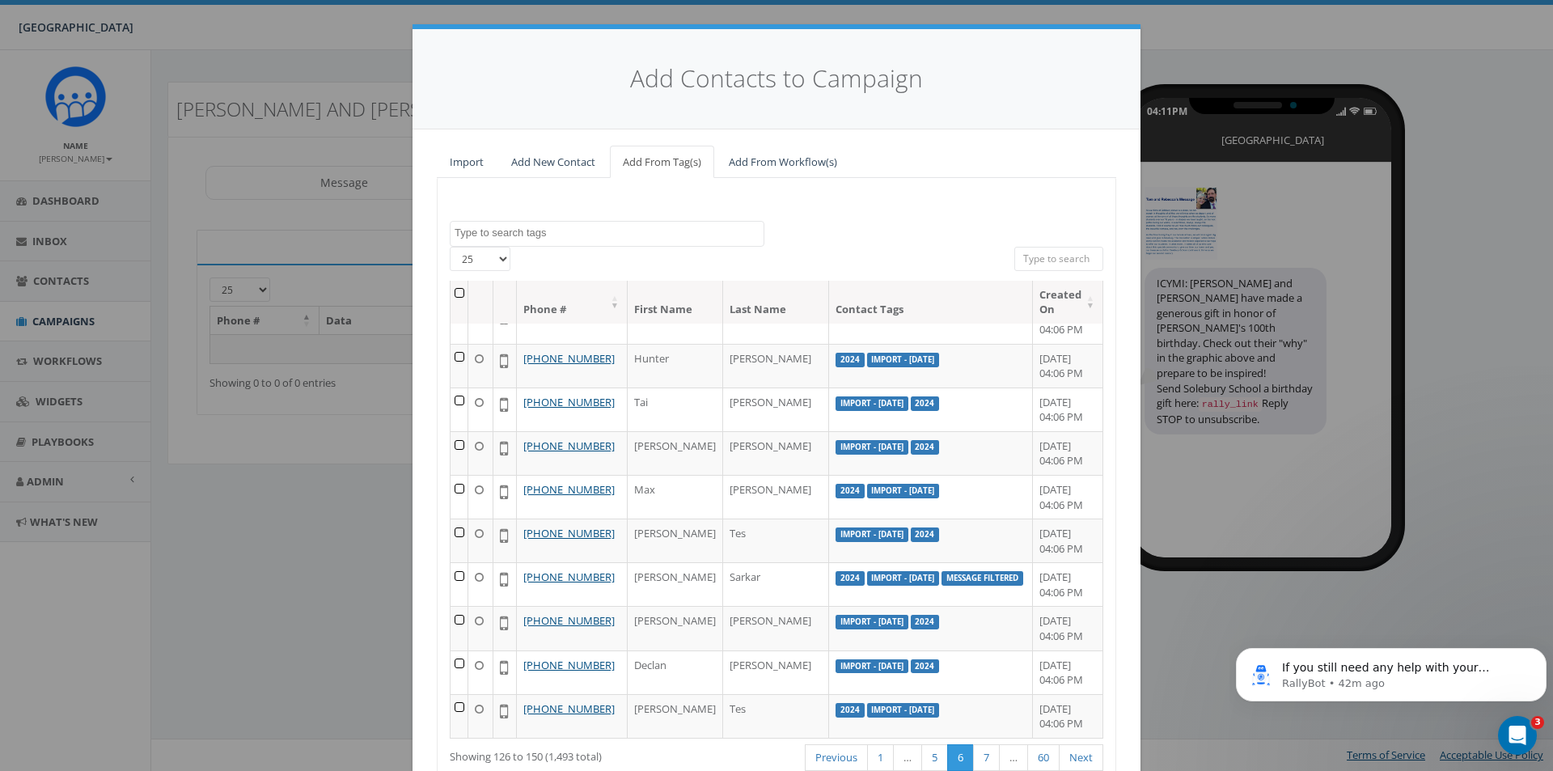
scroll to position [1056, 0]
click at [973, 757] on link "7" at bounding box center [986, 757] width 27 height 27
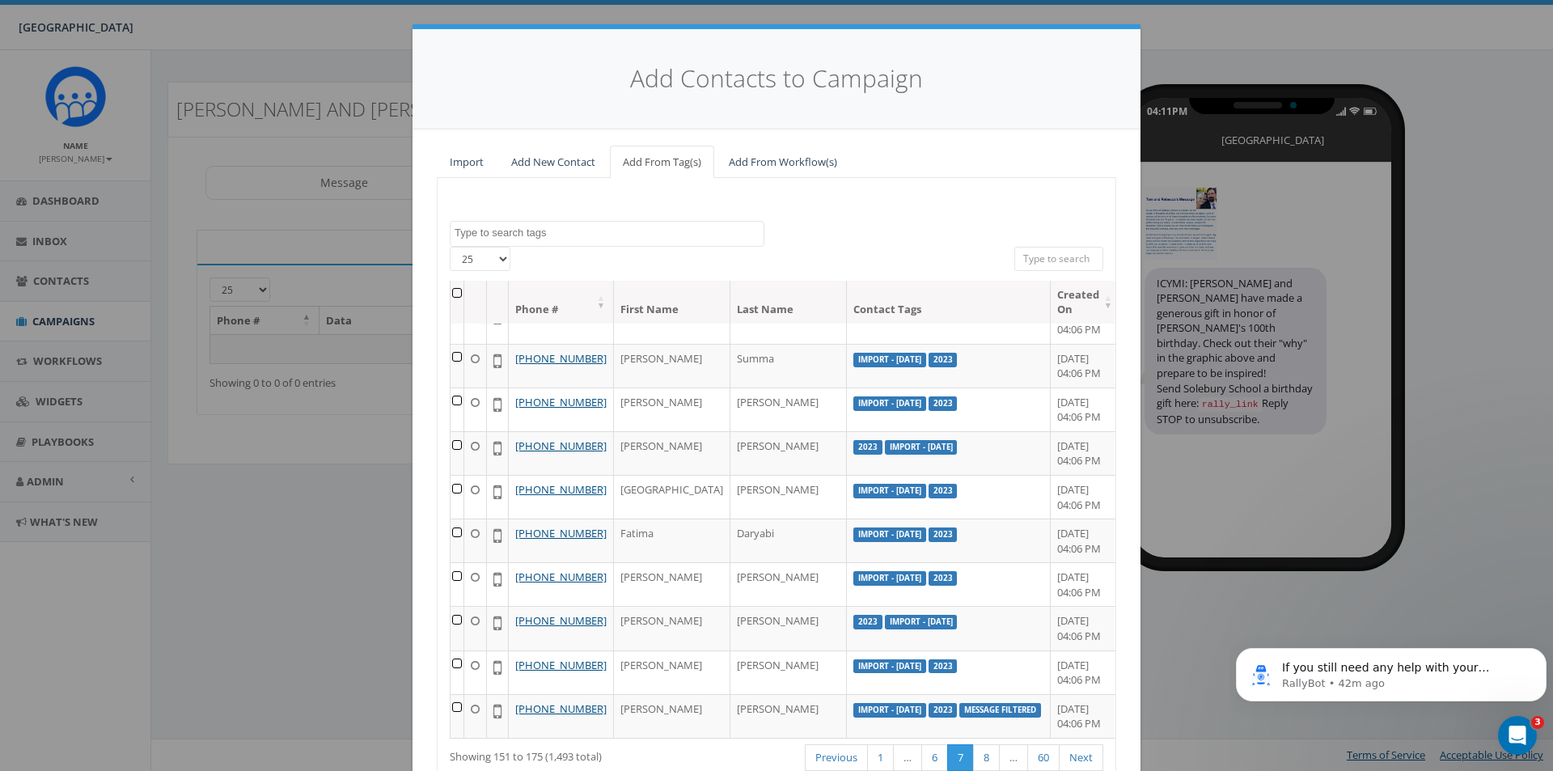
click at [575, 231] on textarea "Search" at bounding box center [609, 233] width 309 height 15
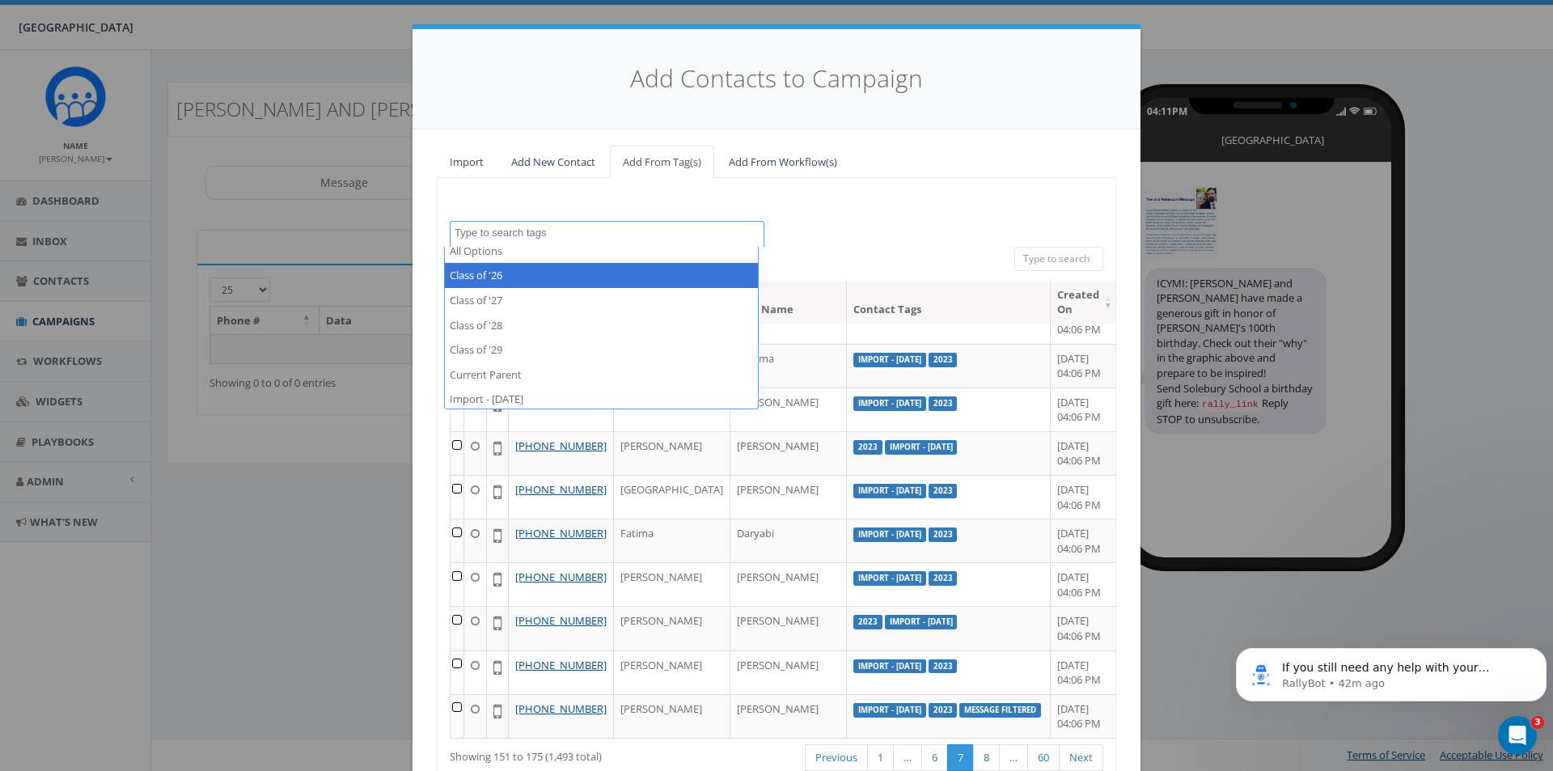
scroll to position [1933, 0]
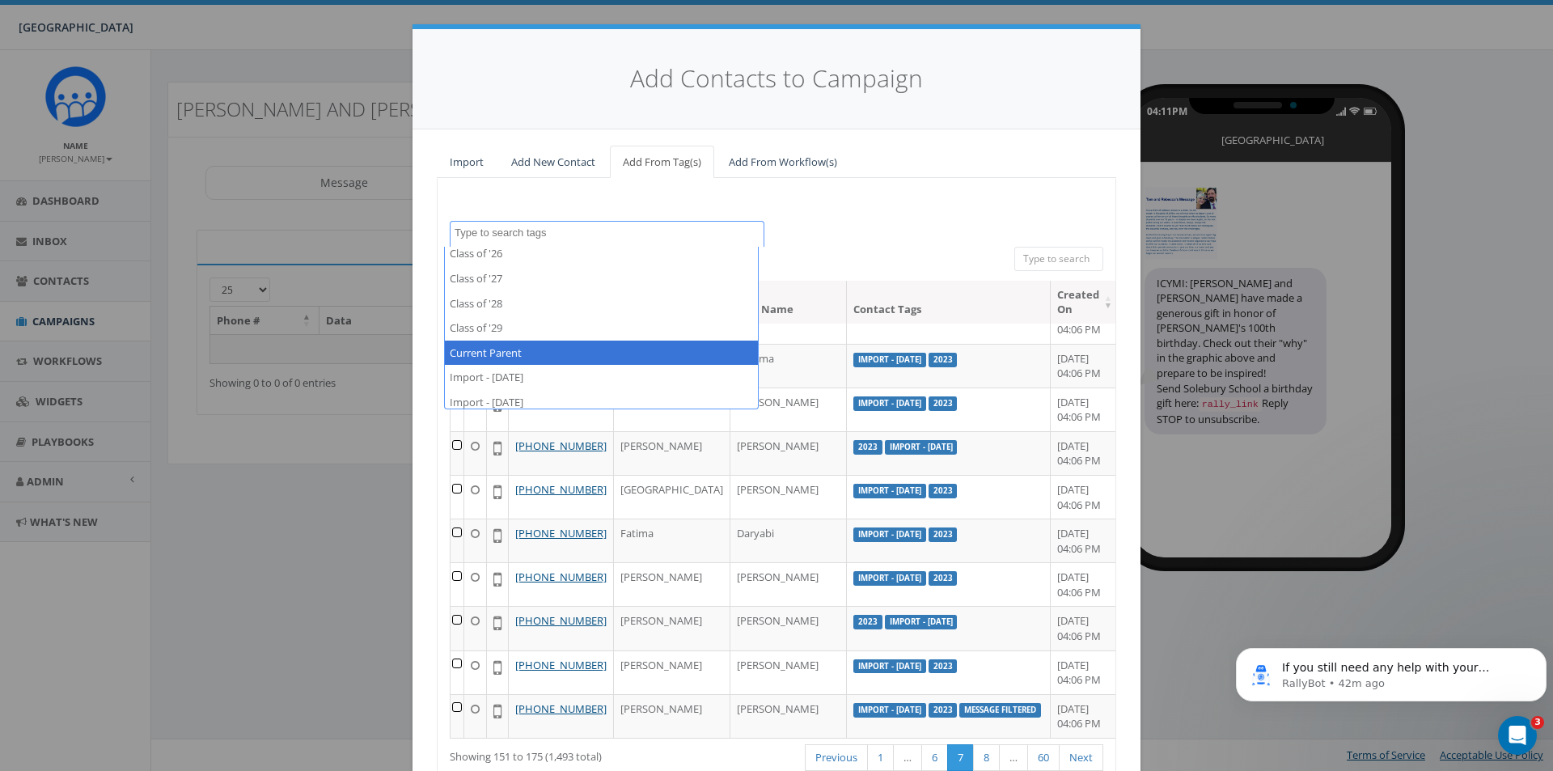
select select "Current Parent"
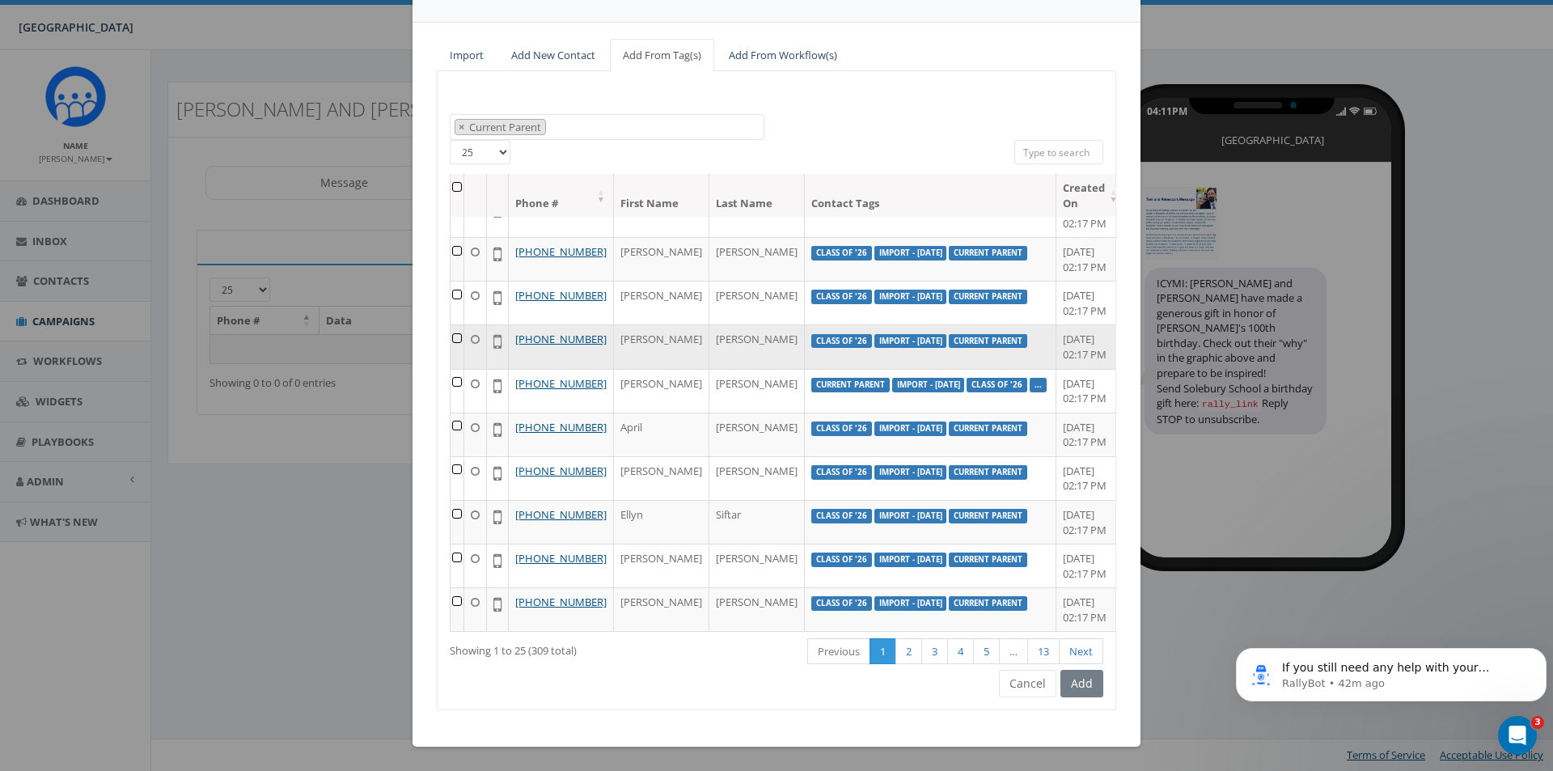
scroll to position [975, 0]
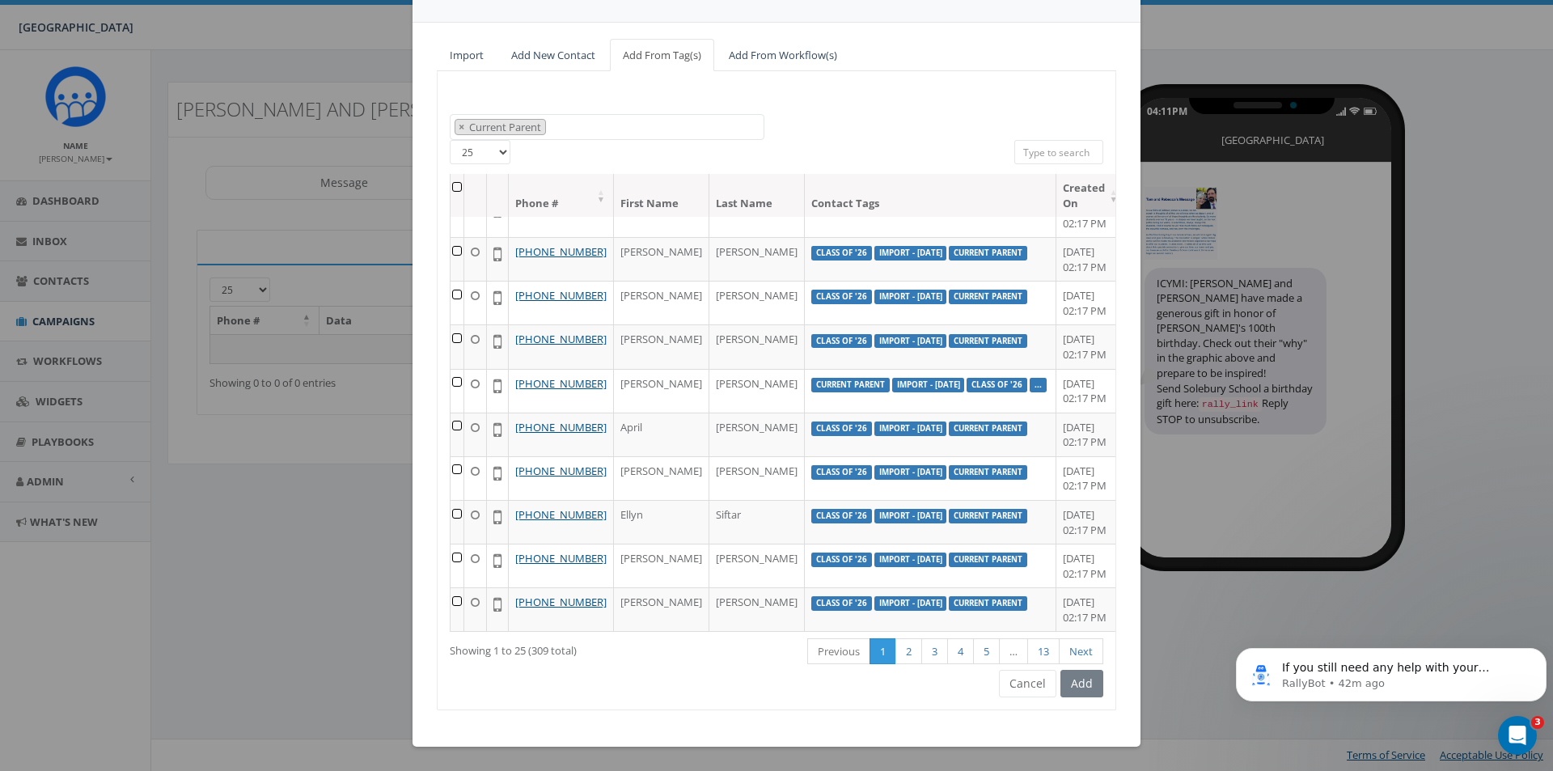
click at [454, 184] on th at bounding box center [457, 195] width 14 height 43
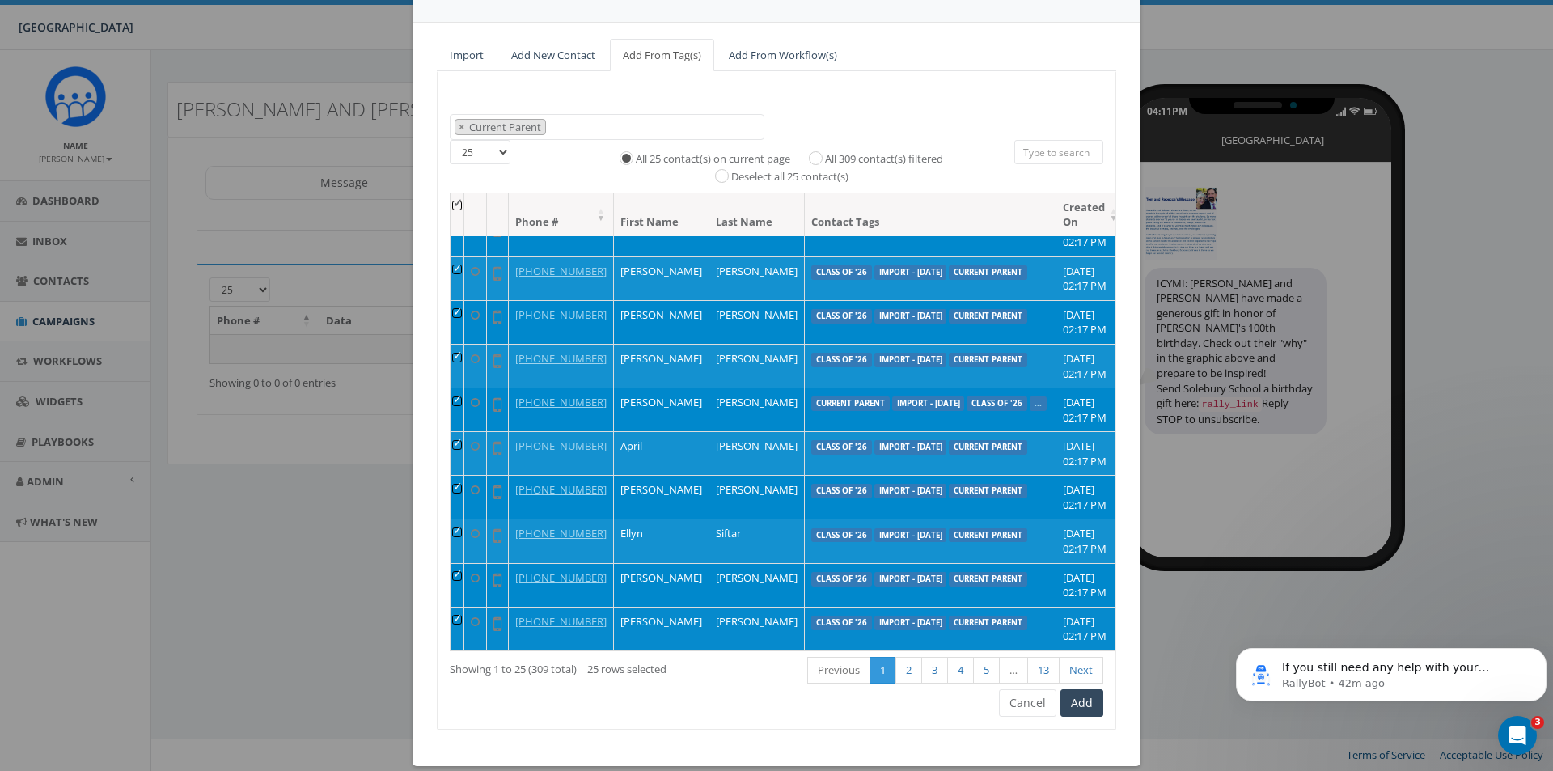
scroll to position [1056, 0]
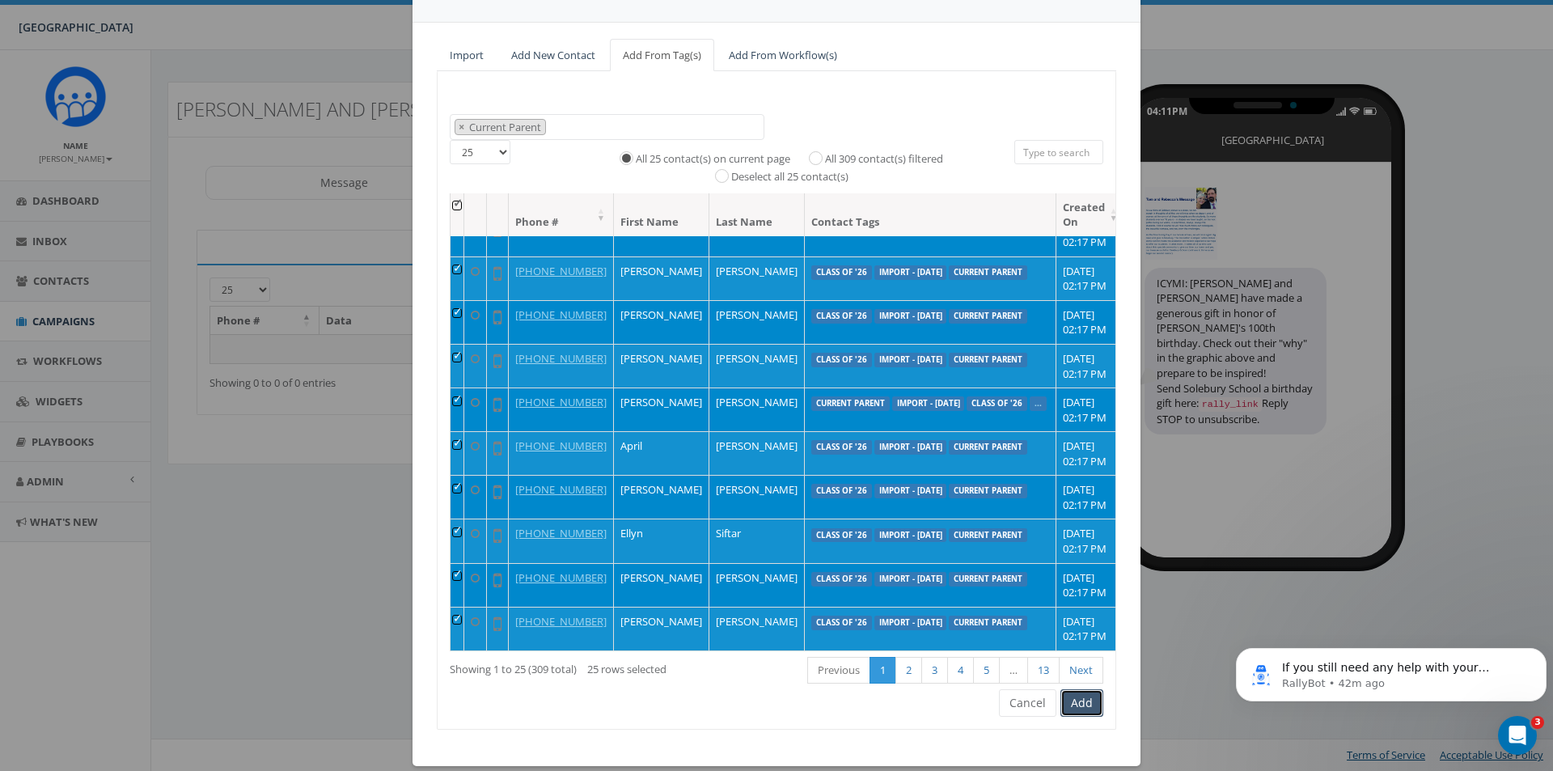
click at [1068, 701] on button "Add" at bounding box center [1081, 702] width 43 height 27
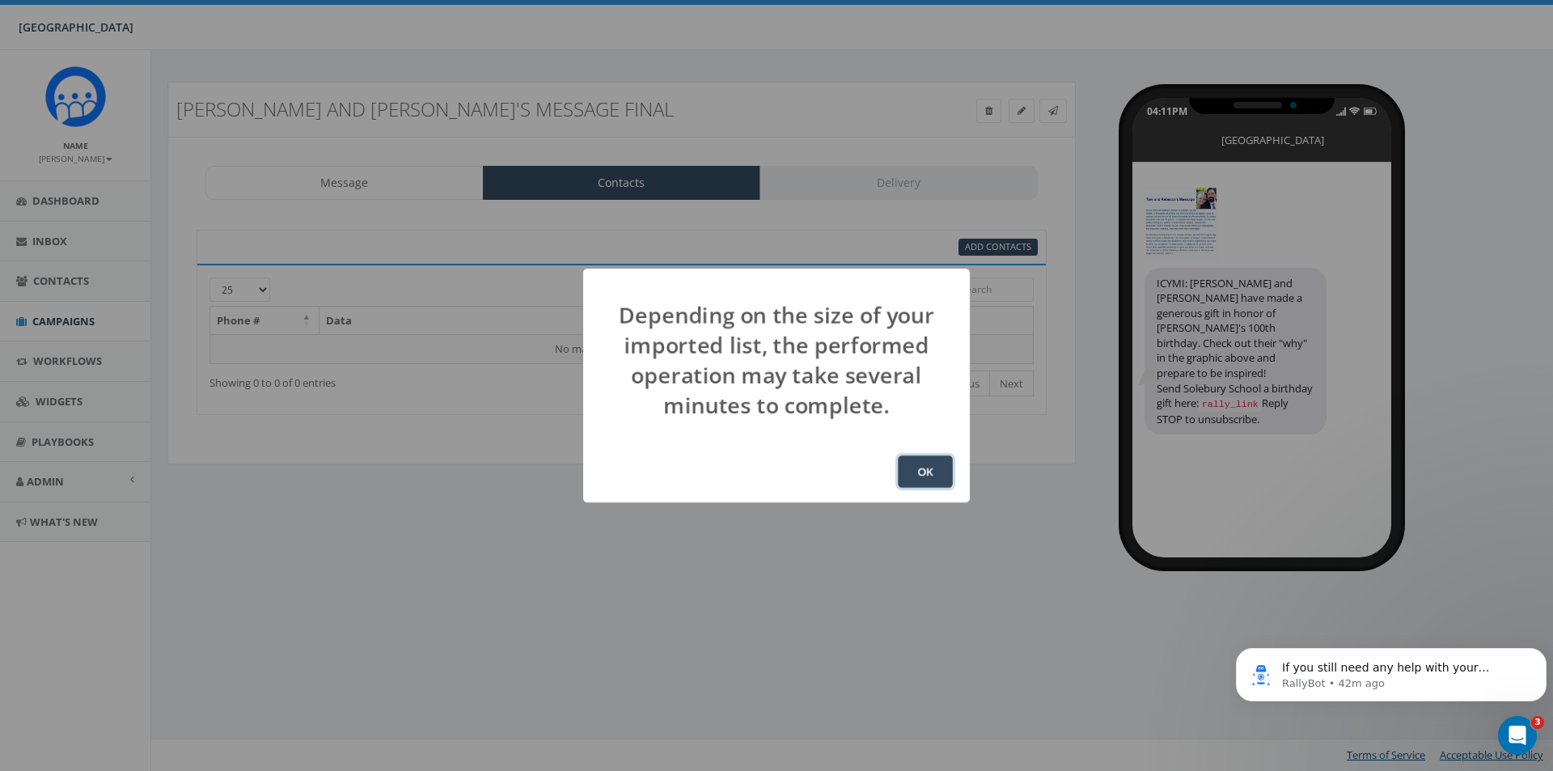
click at [937, 476] on button "OK" at bounding box center [925, 471] width 55 height 32
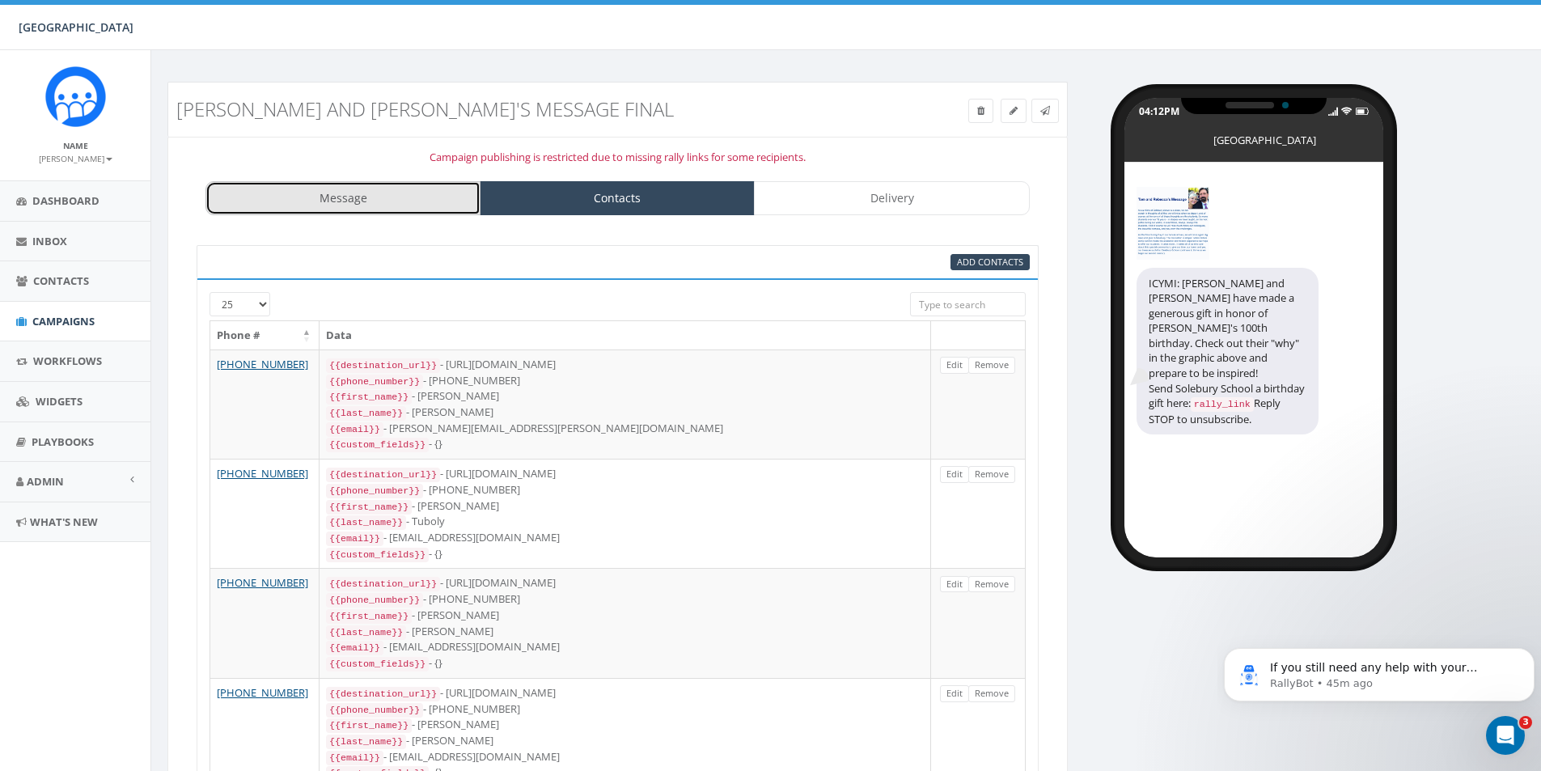
click at [412, 197] on link "Message" at bounding box center [342, 198] width 275 height 34
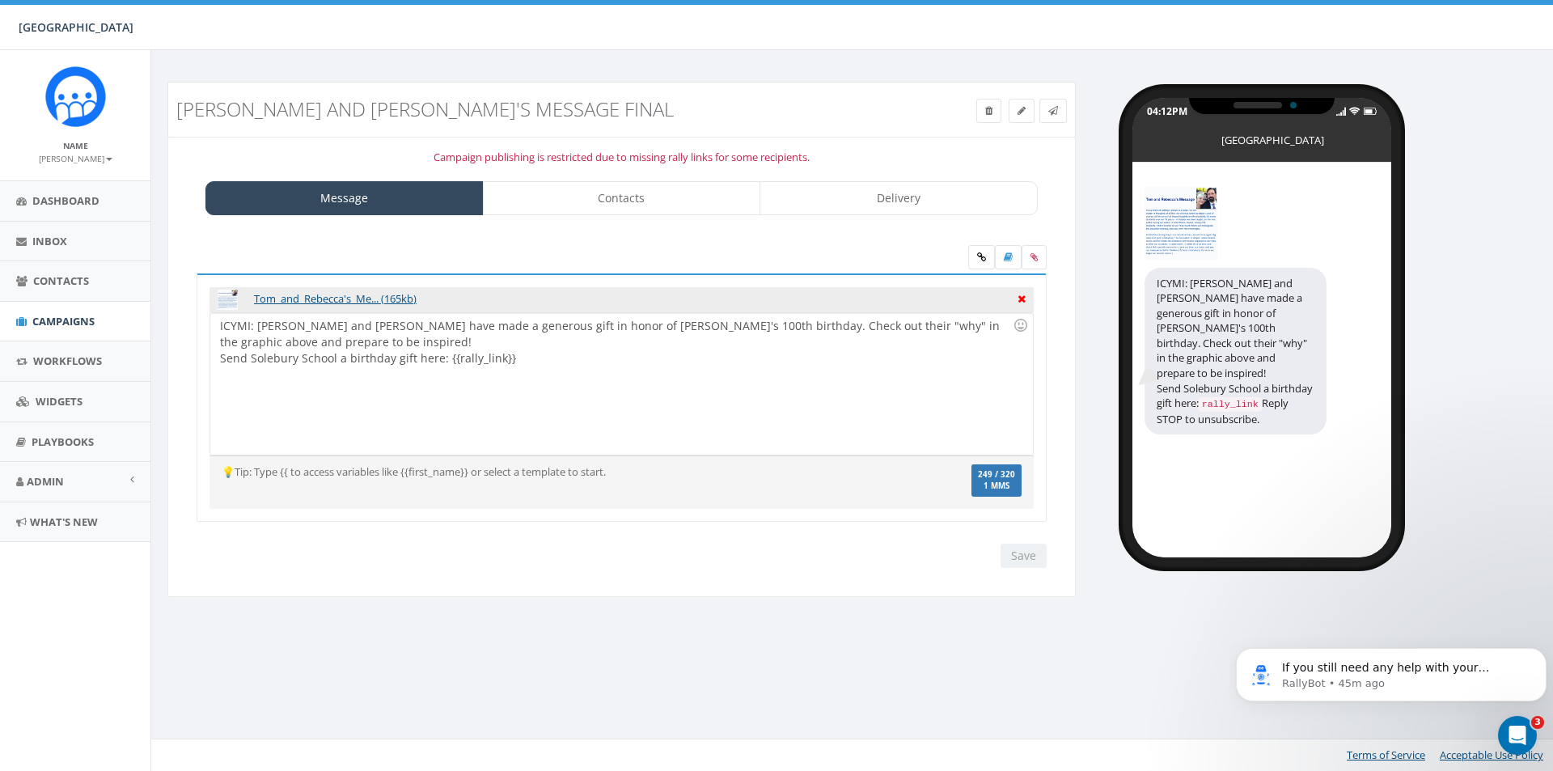
click at [1017, 299] on icon at bounding box center [1021, 297] width 8 height 15
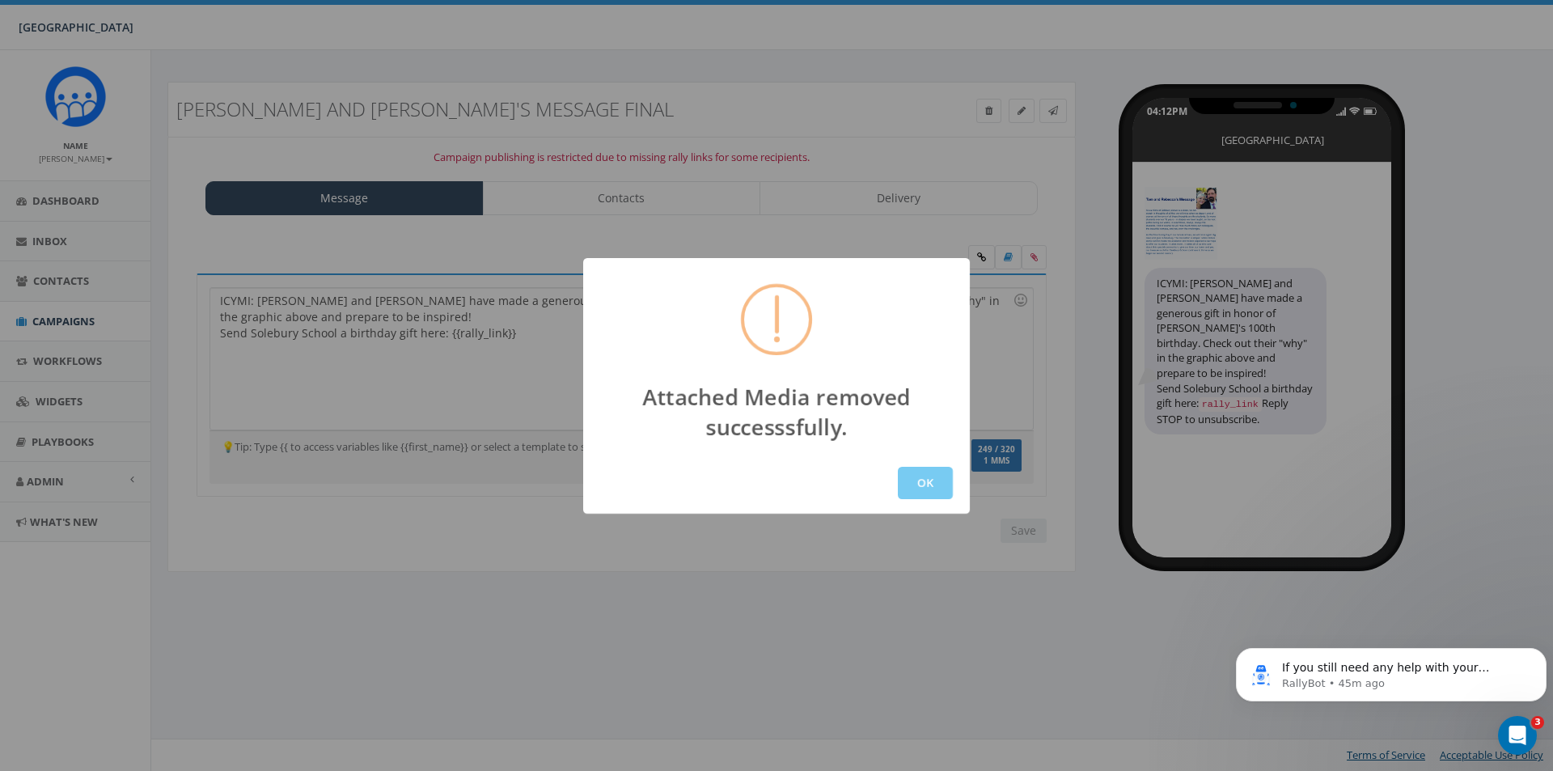
click at [935, 476] on button "OK" at bounding box center [925, 483] width 55 height 32
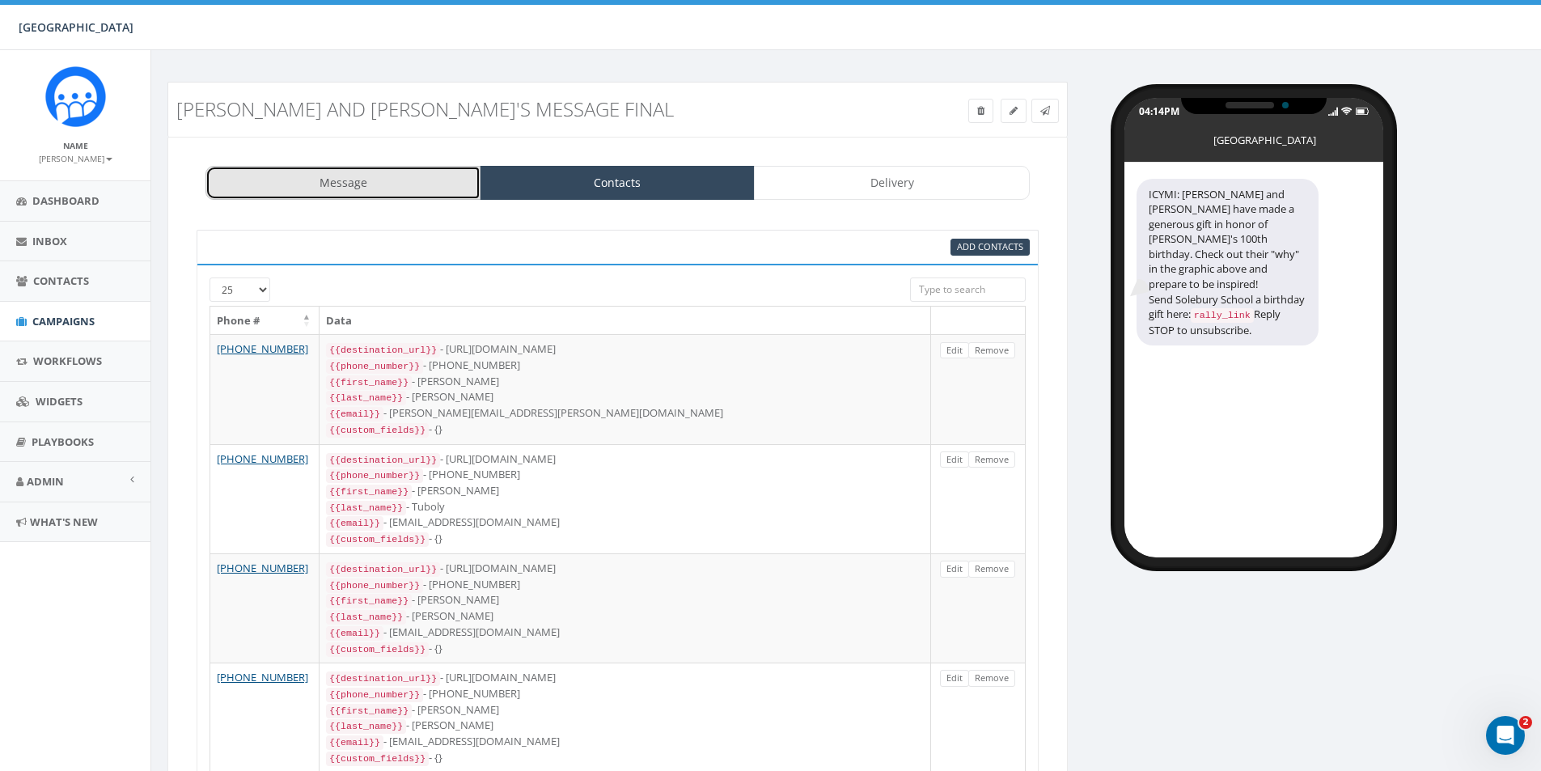
click at [402, 195] on link "Message" at bounding box center [342, 183] width 275 height 34
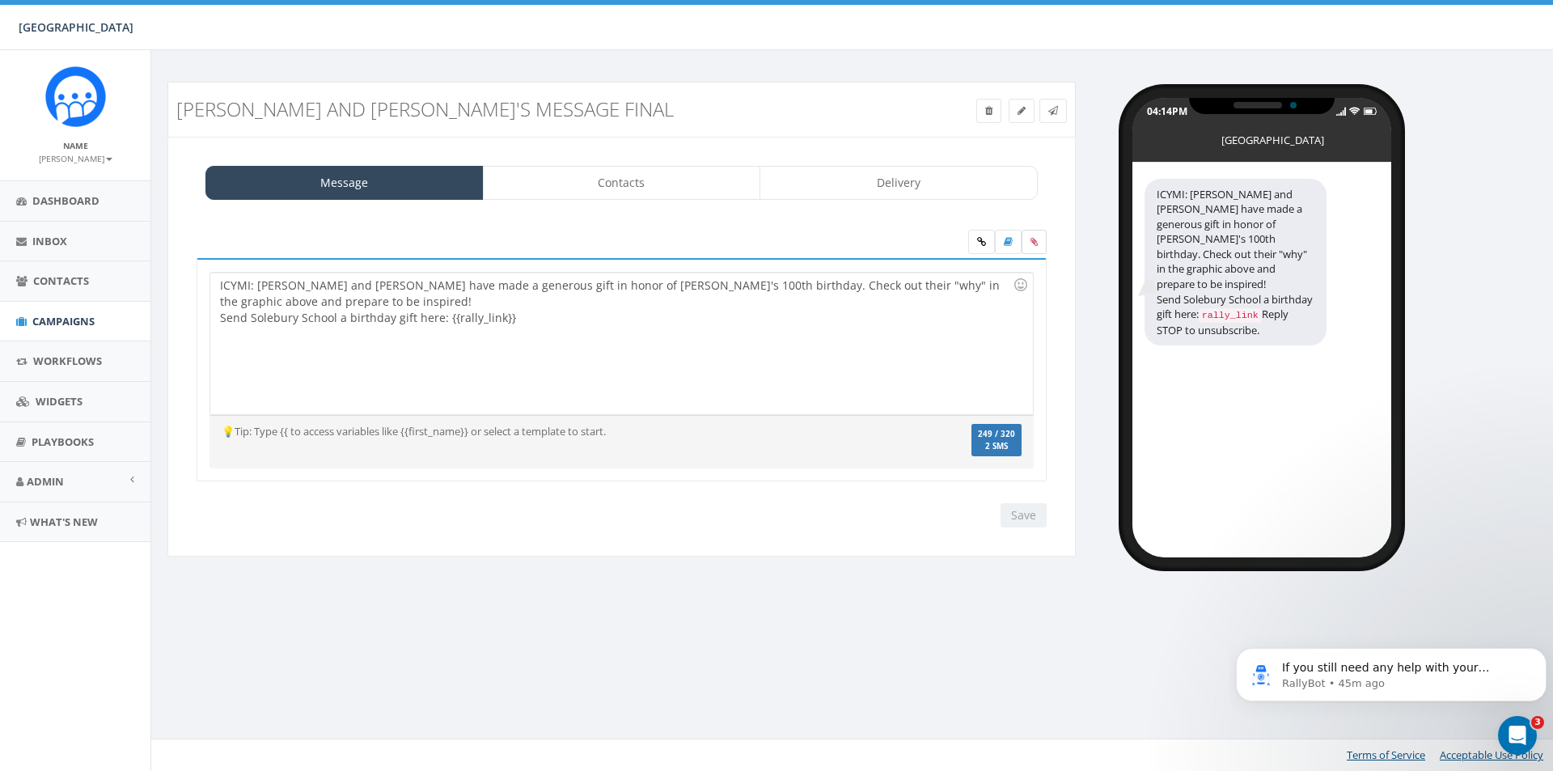
click at [1030, 239] on icon at bounding box center [1033, 242] width 7 height 10
click at [0, 0] on input "file" at bounding box center [0, 0] width 0 height 0
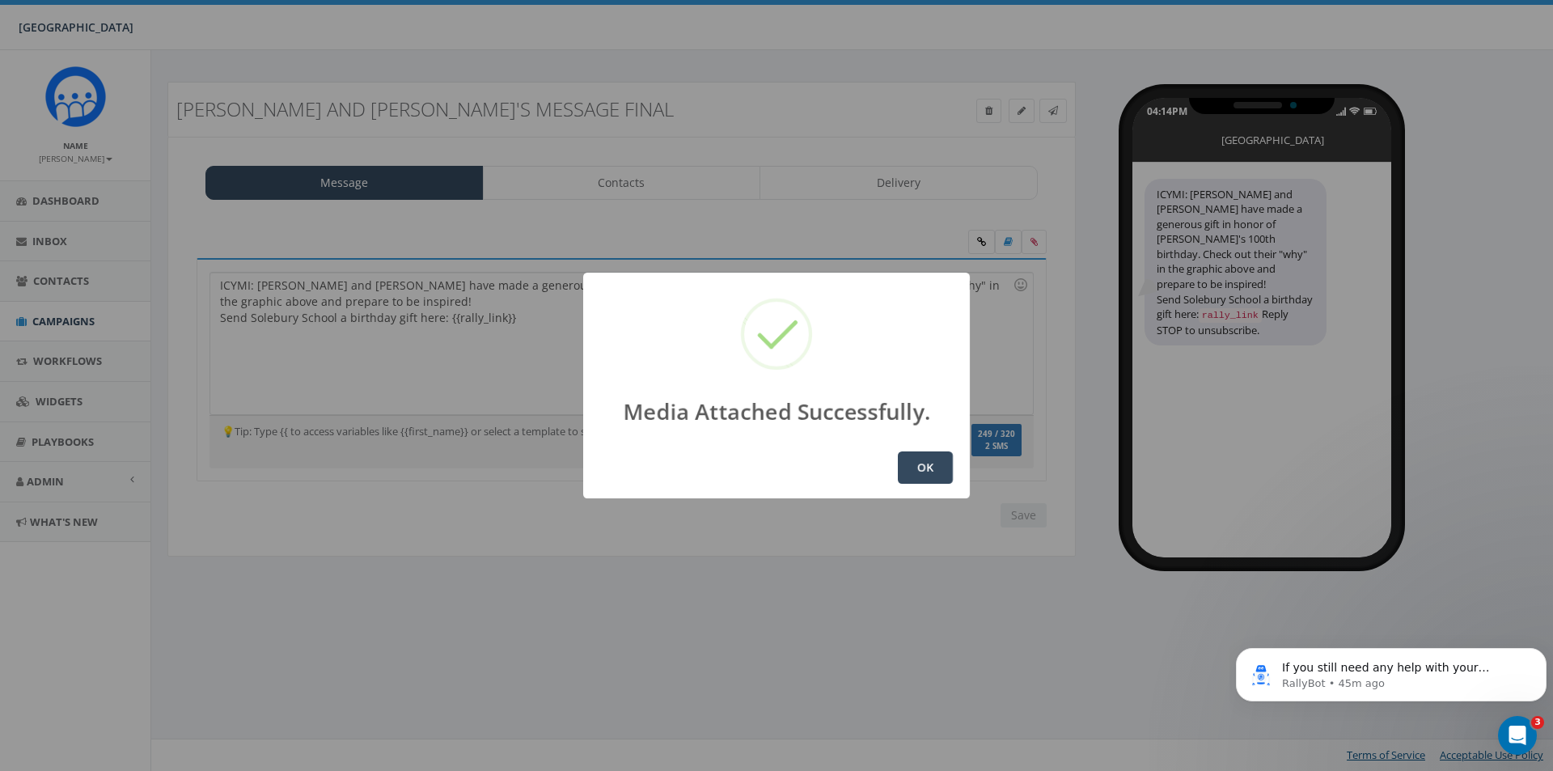
click at [905, 472] on button "OK" at bounding box center [925, 467] width 55 height 32
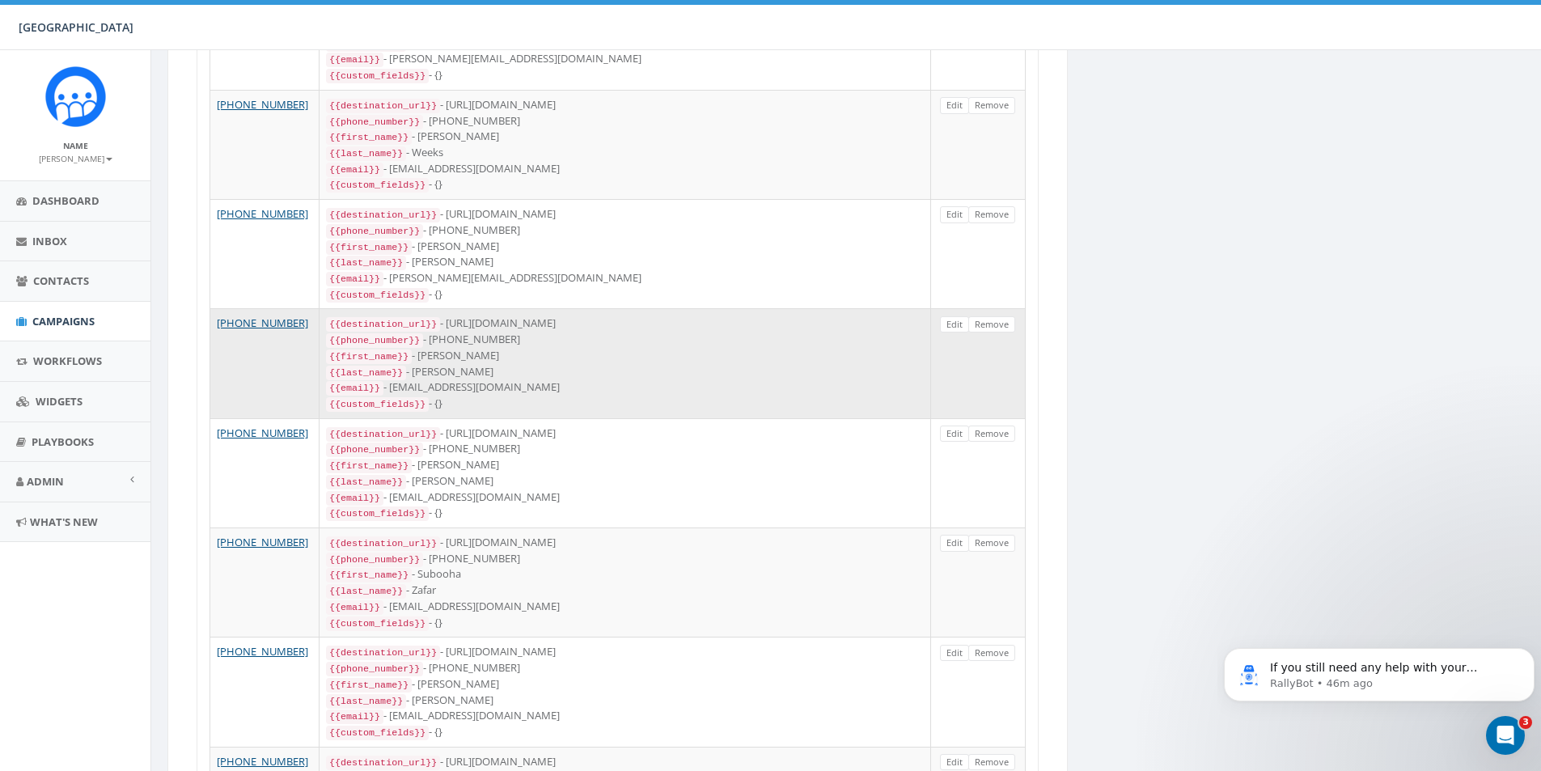
scroll to position [1213, 0]
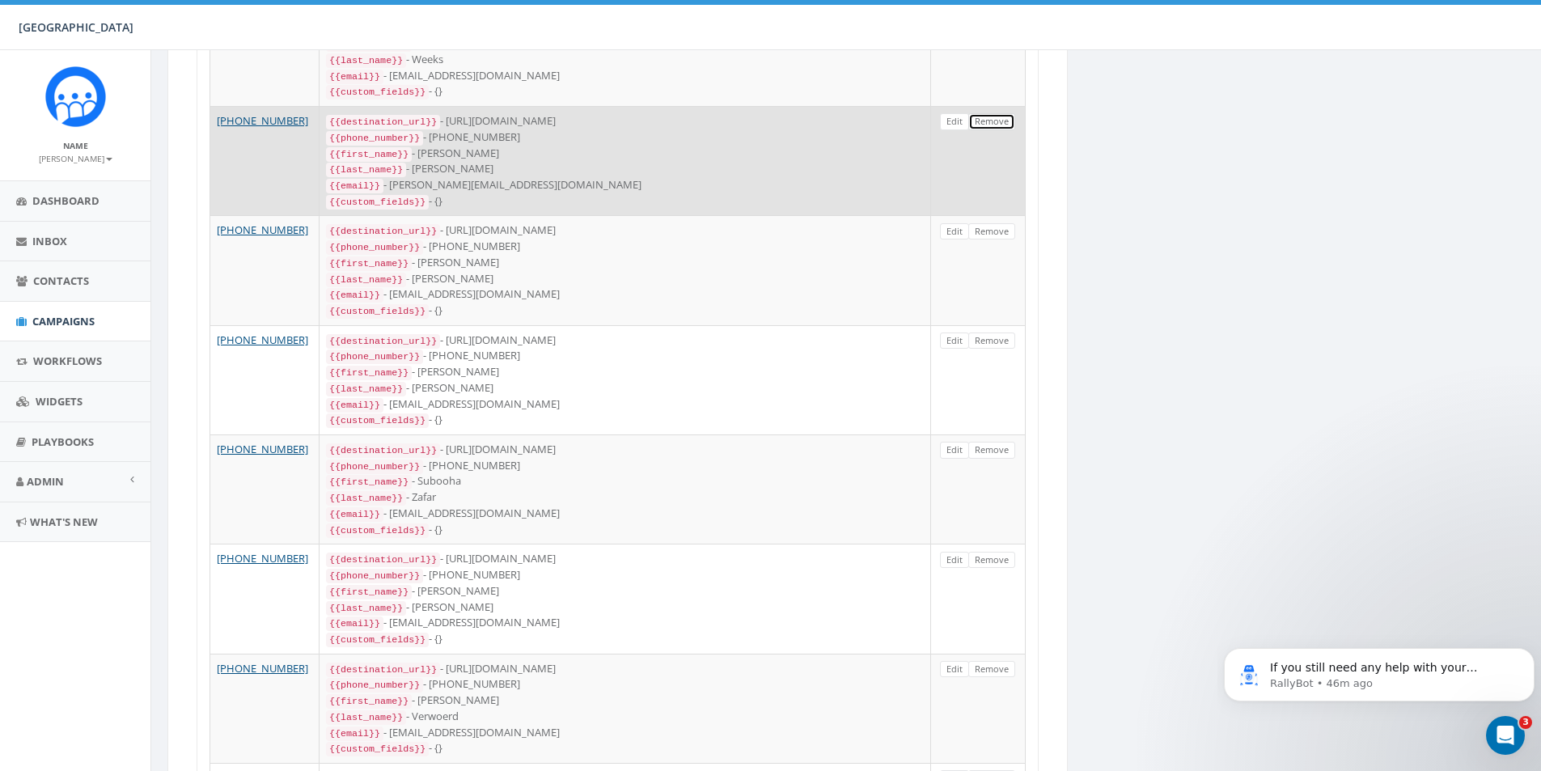
click at [993, 113] on link "Remove" at bounding box center [991, 121] width 47 height 17
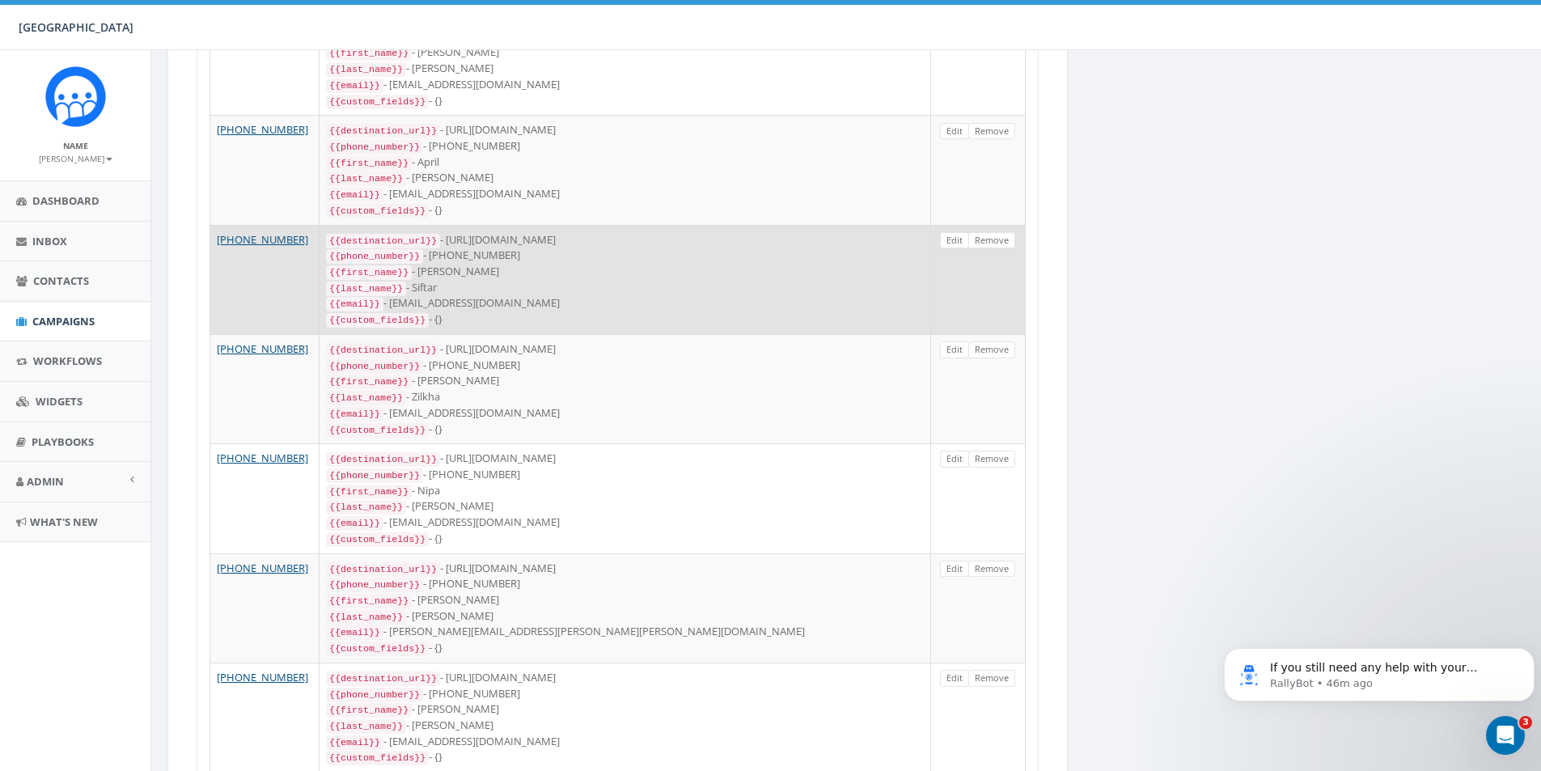
scroll to position [2211, 0]
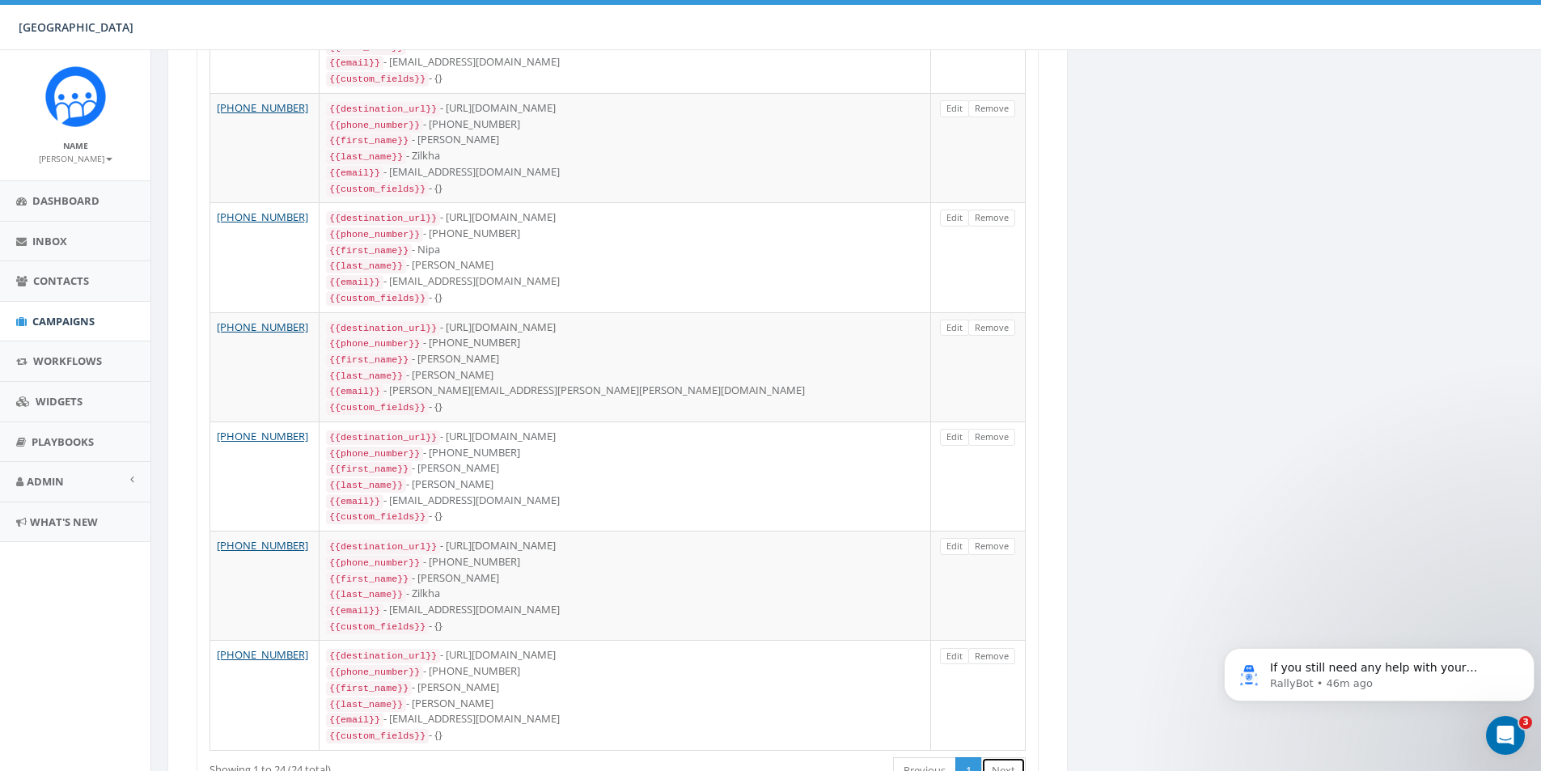
click at [1010, 757] on link "Next" at bounding box center [1003, 770] width 44 height 27
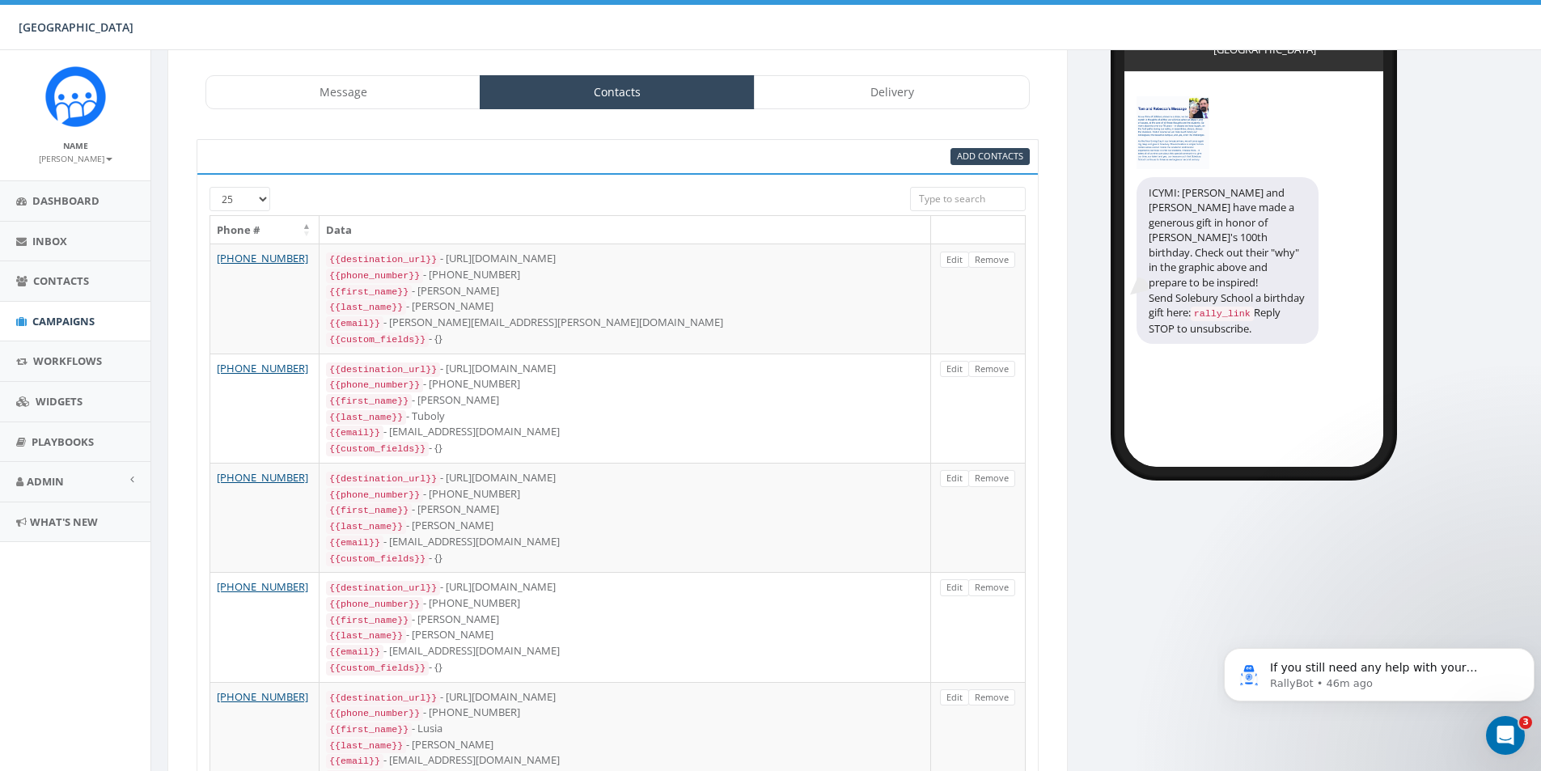
scroll to position [0, 0]
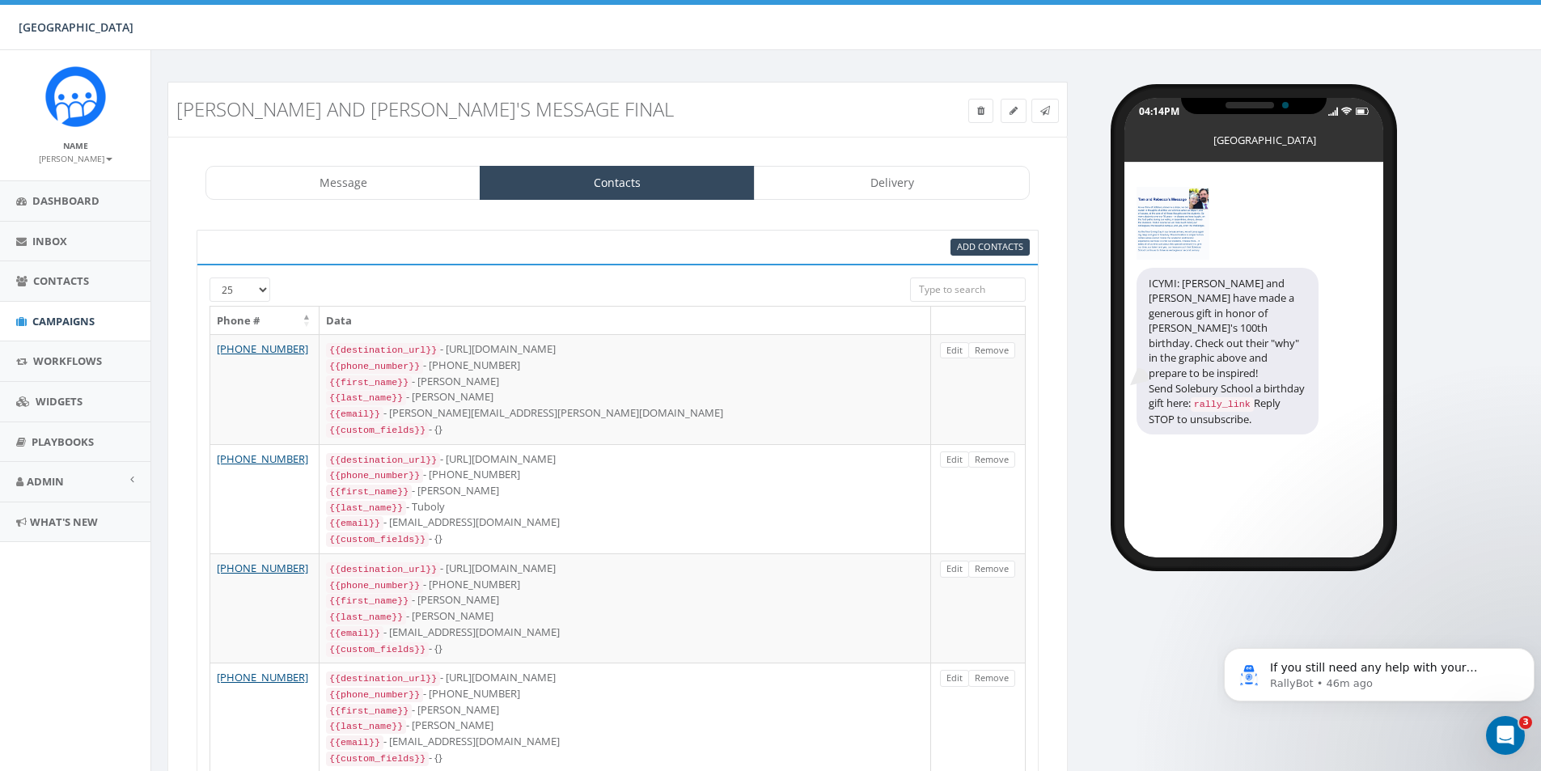
click at [264, 290] on select "25 50 100" at bounding box center [239, 289] width 61 height 24
select select "100"
click at [209, 277] on select "25 50 100" at bounding box center [239, 289] width 61 height 24
click at [277, 166] on link "Message" at bounding box center [342, 183] width 275 height 34
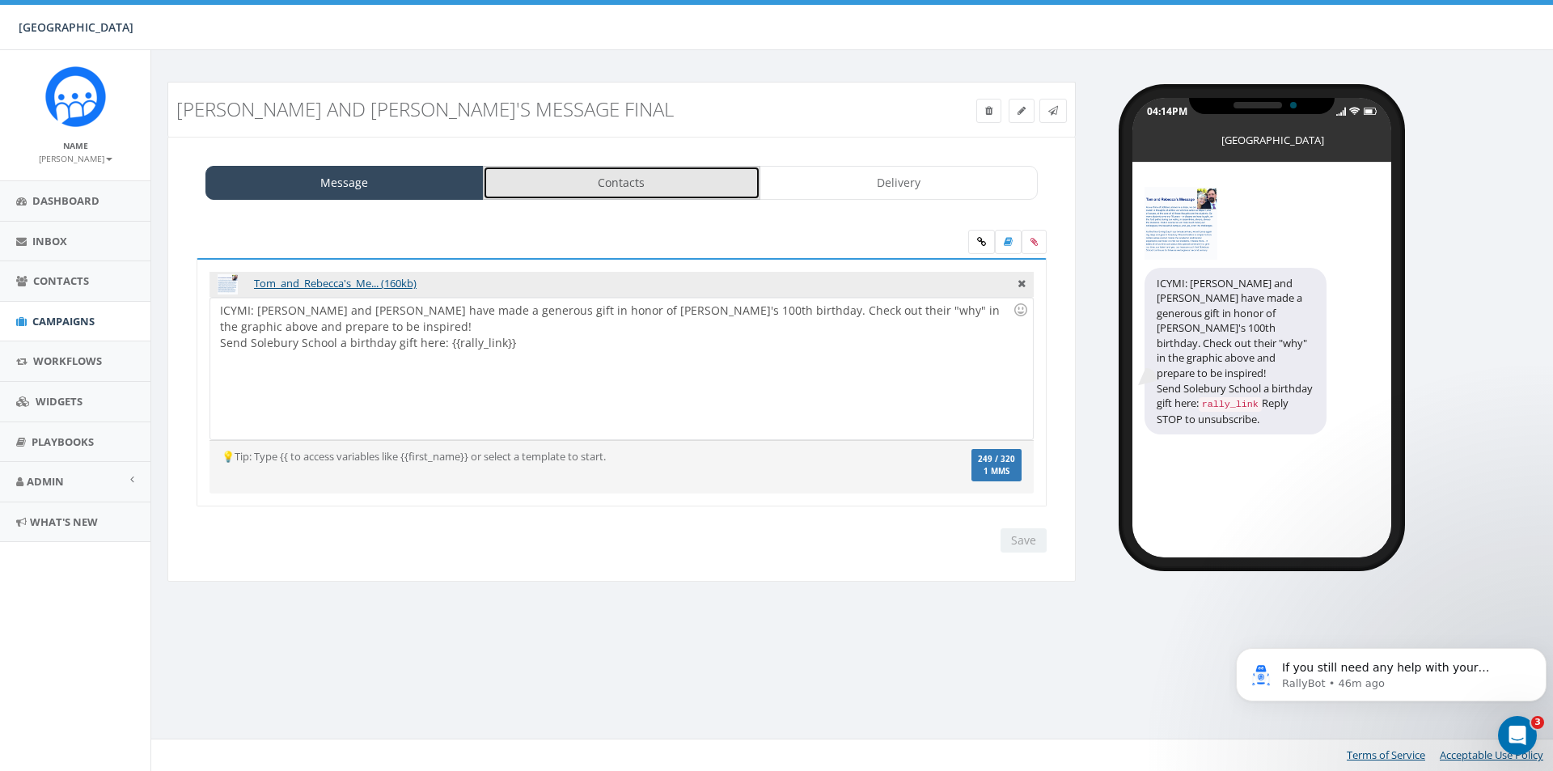
click at [510, 182] on link "Contacts" at bounding box center [622, 183] width 278 height 34
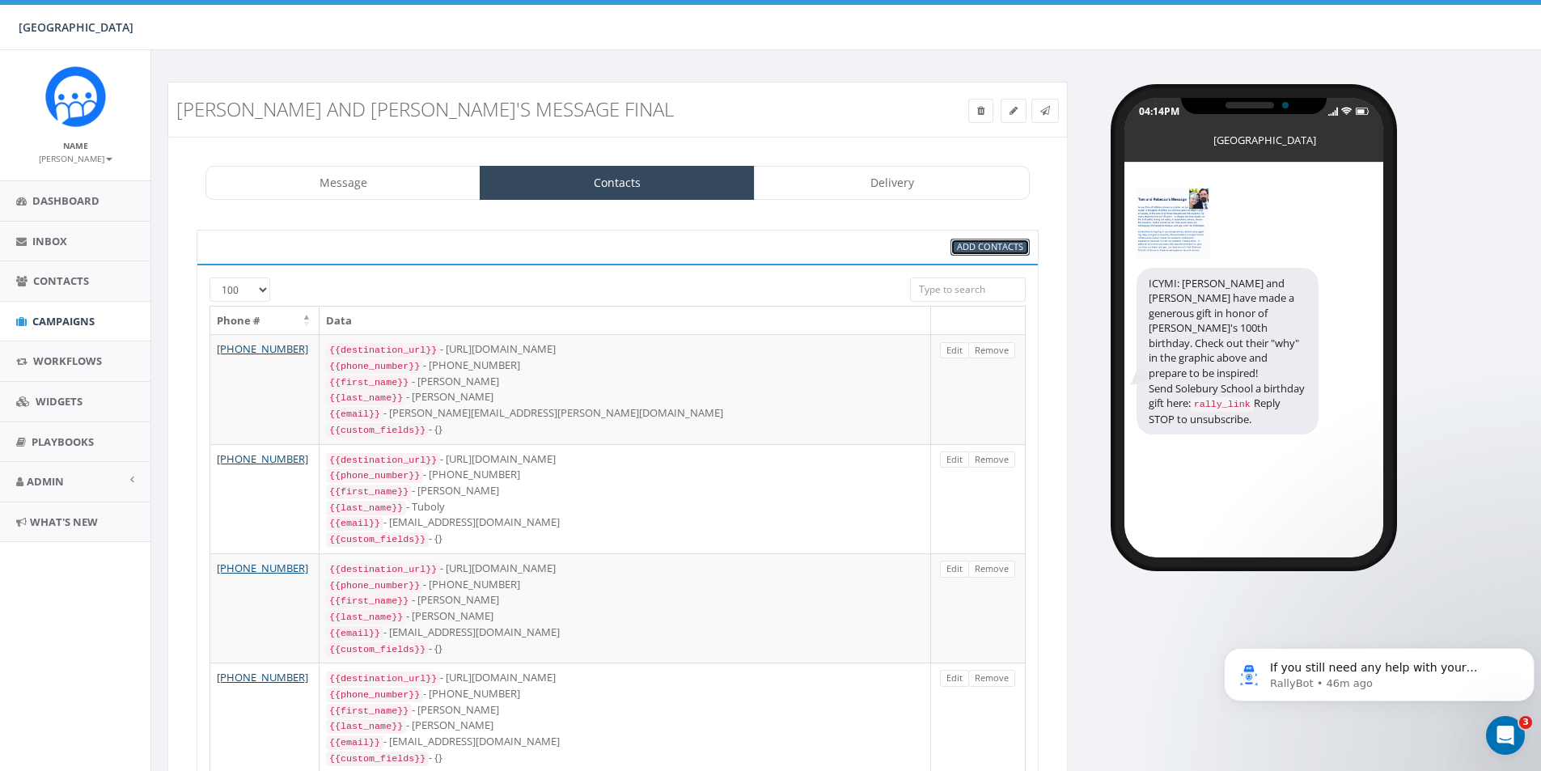
click at [977, 245] on span "Add Contacts" at bounding box center [990, 246] width 66 height 12
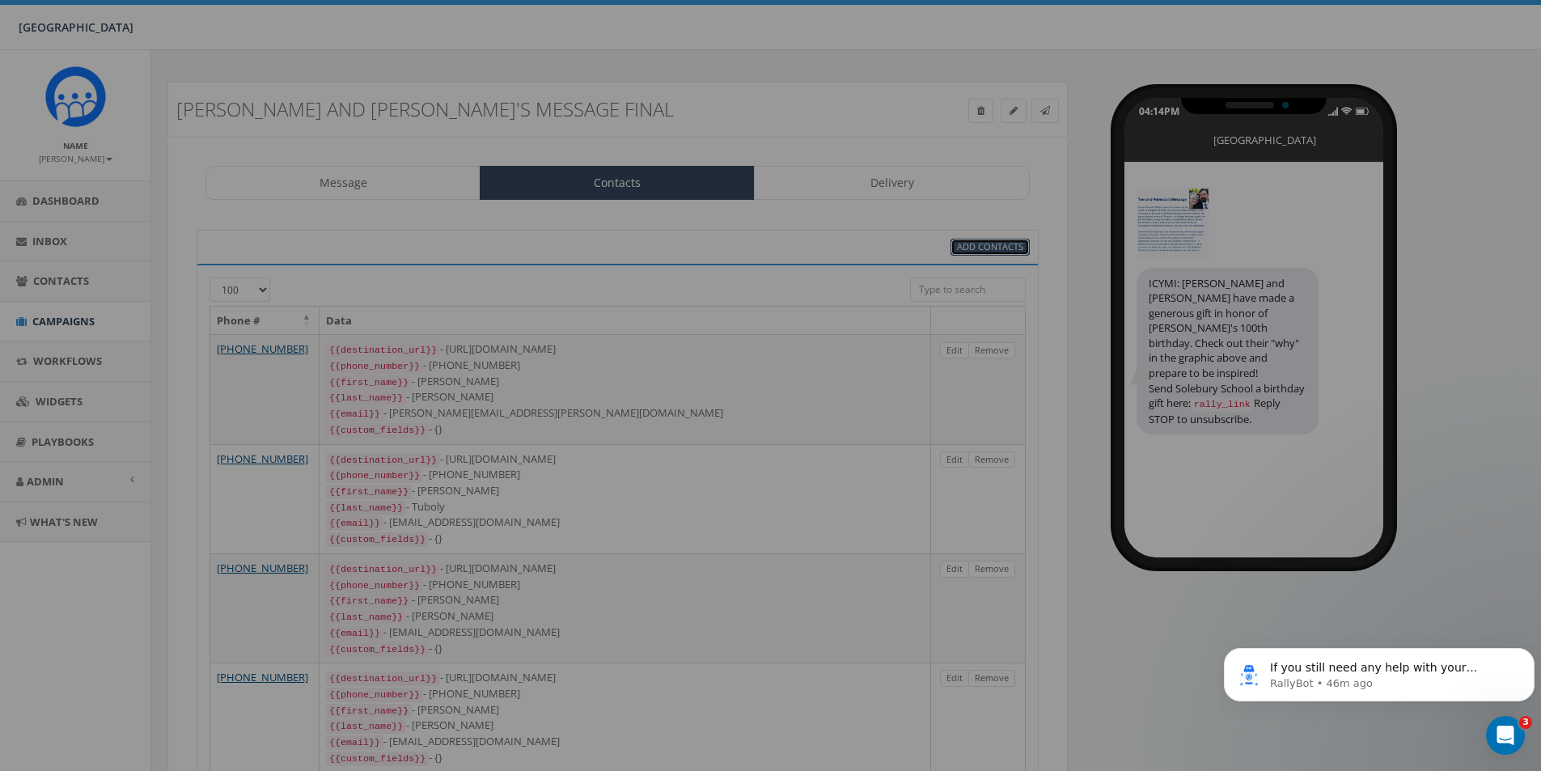
select select
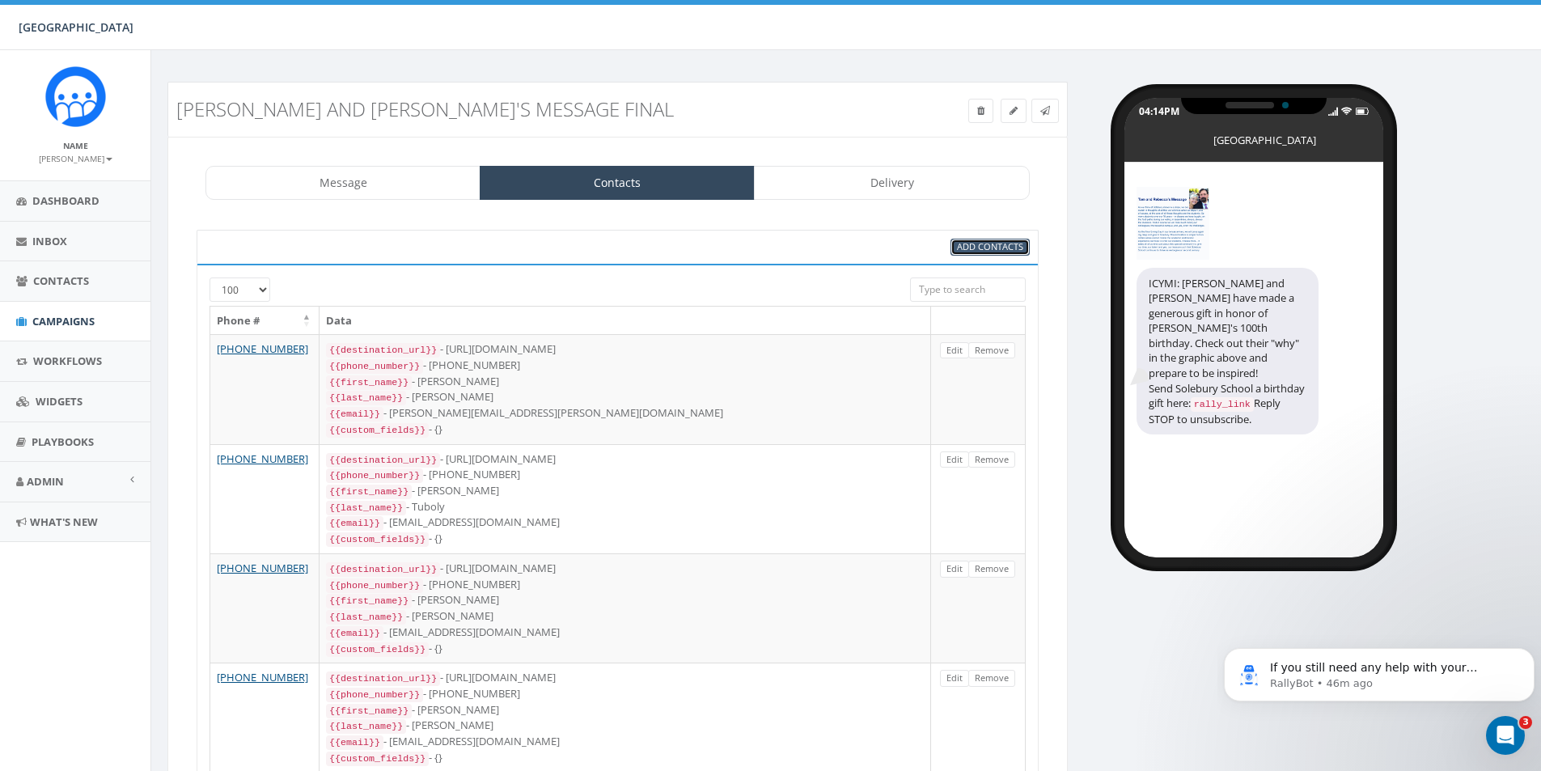
click at [978, 247] on span "Add Contacts" at bounding box center [990, 246] width 66 height 12
select select
click at [821, 175] on link "Delivery" at bounding box center [891, 183] width 275 height 34
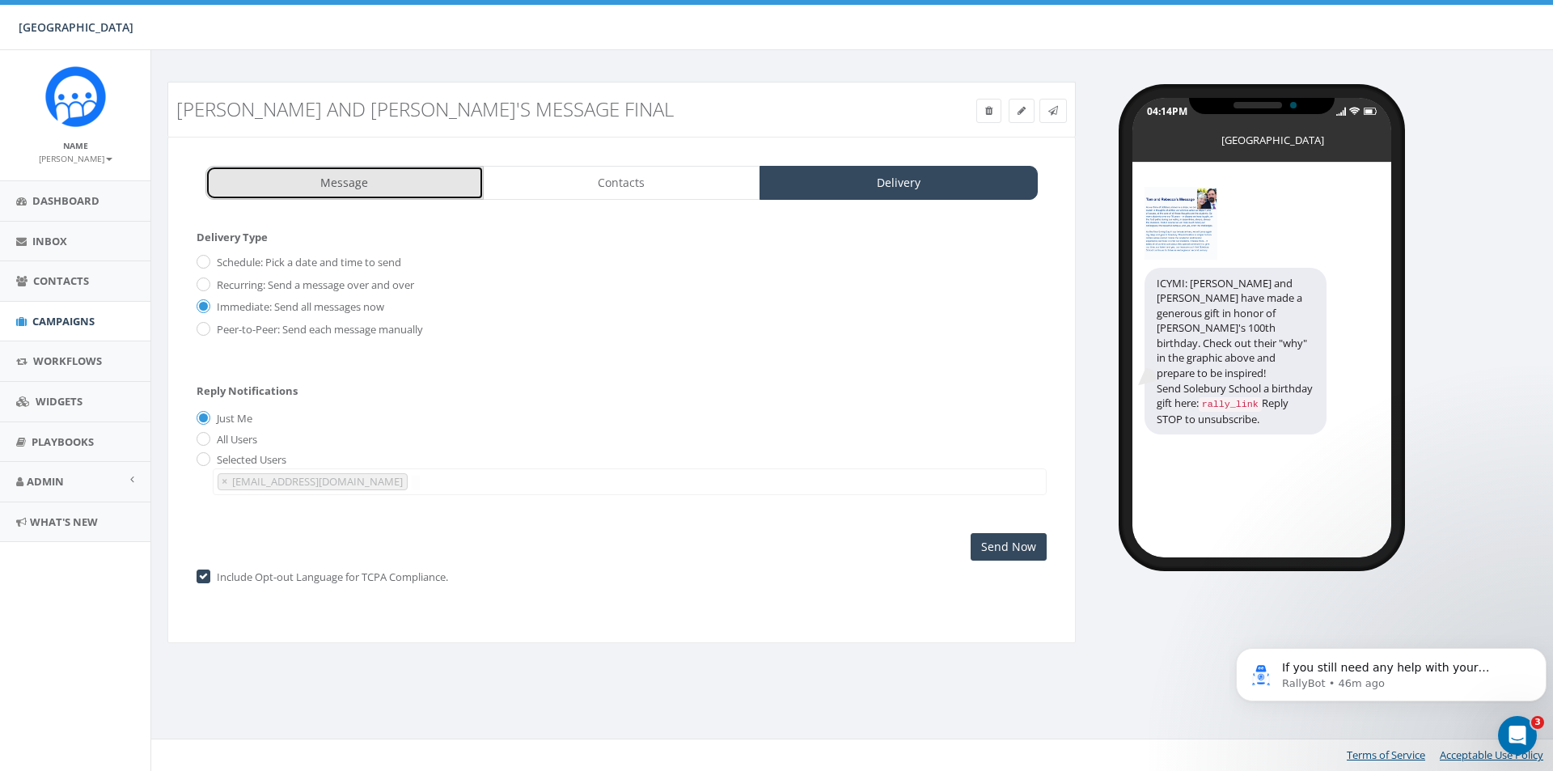
click at [370, 168] on link "Message" at bounding box center [344, 183] width 278 height 34
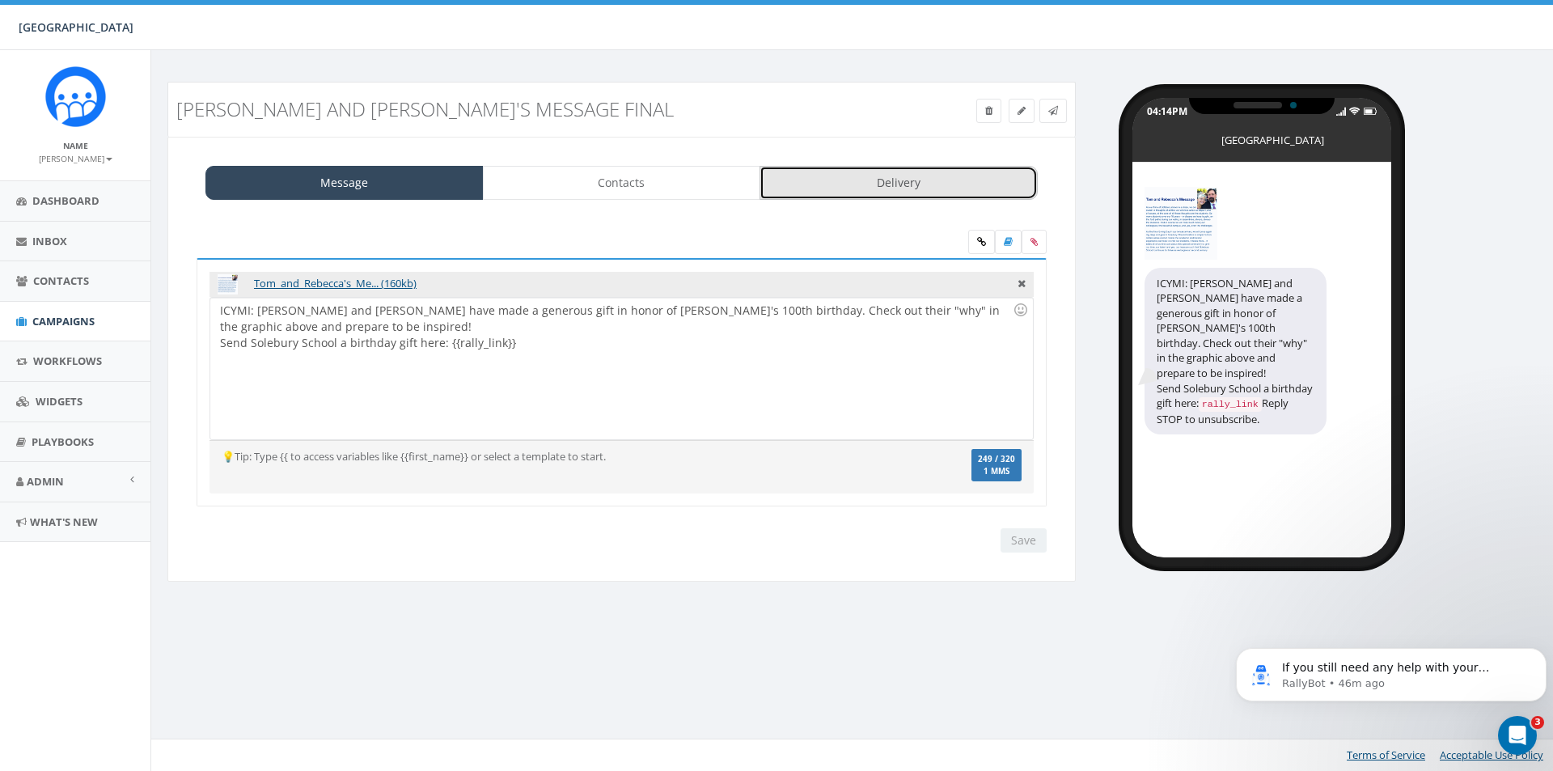
click at [913, 178] on link "Delivery" at bounding box center [898, 183] width 278 height 34
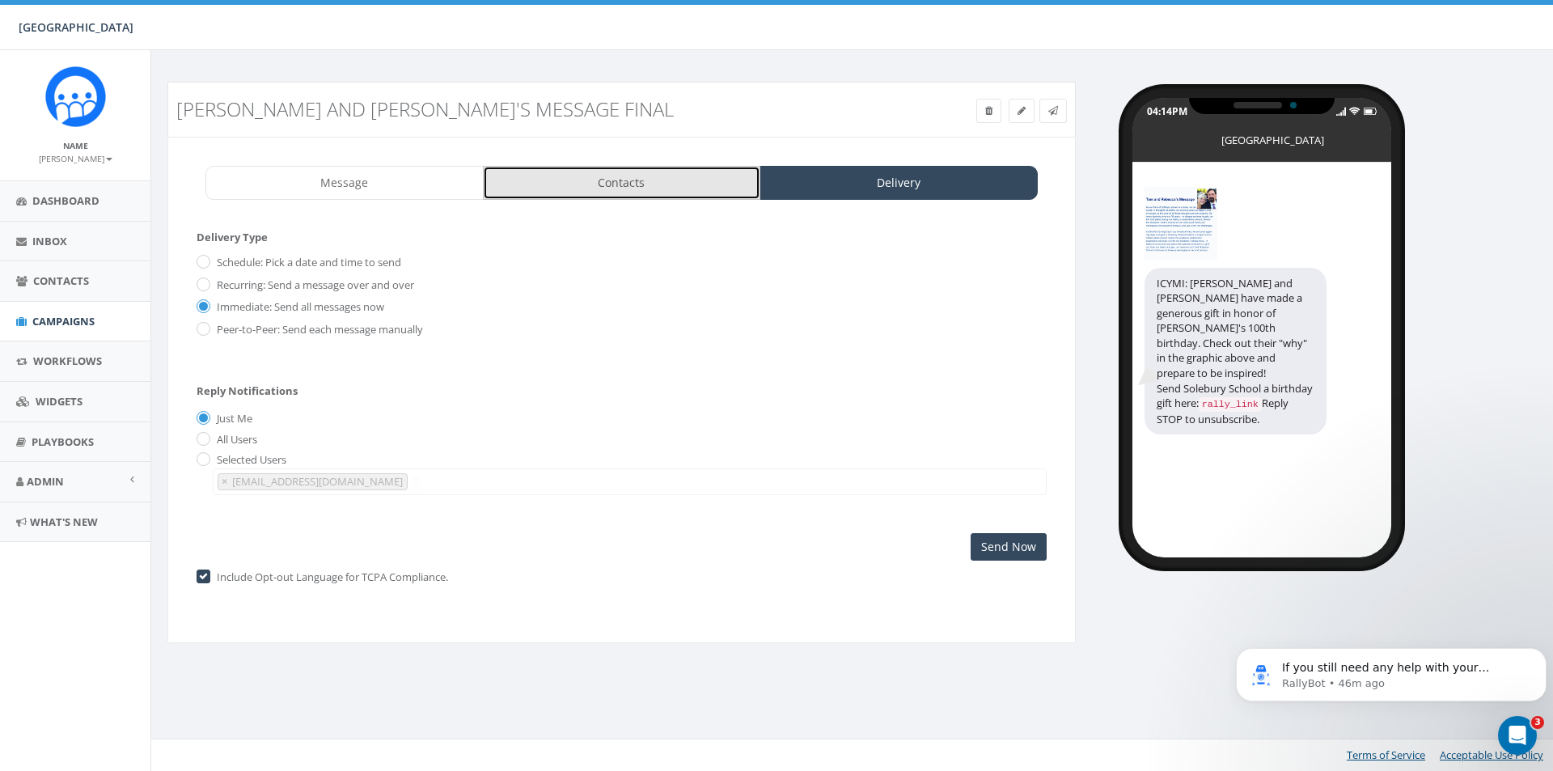
click at [574, 192] on link "Contacts" at bounding box center [622, 183] width 278 height 34
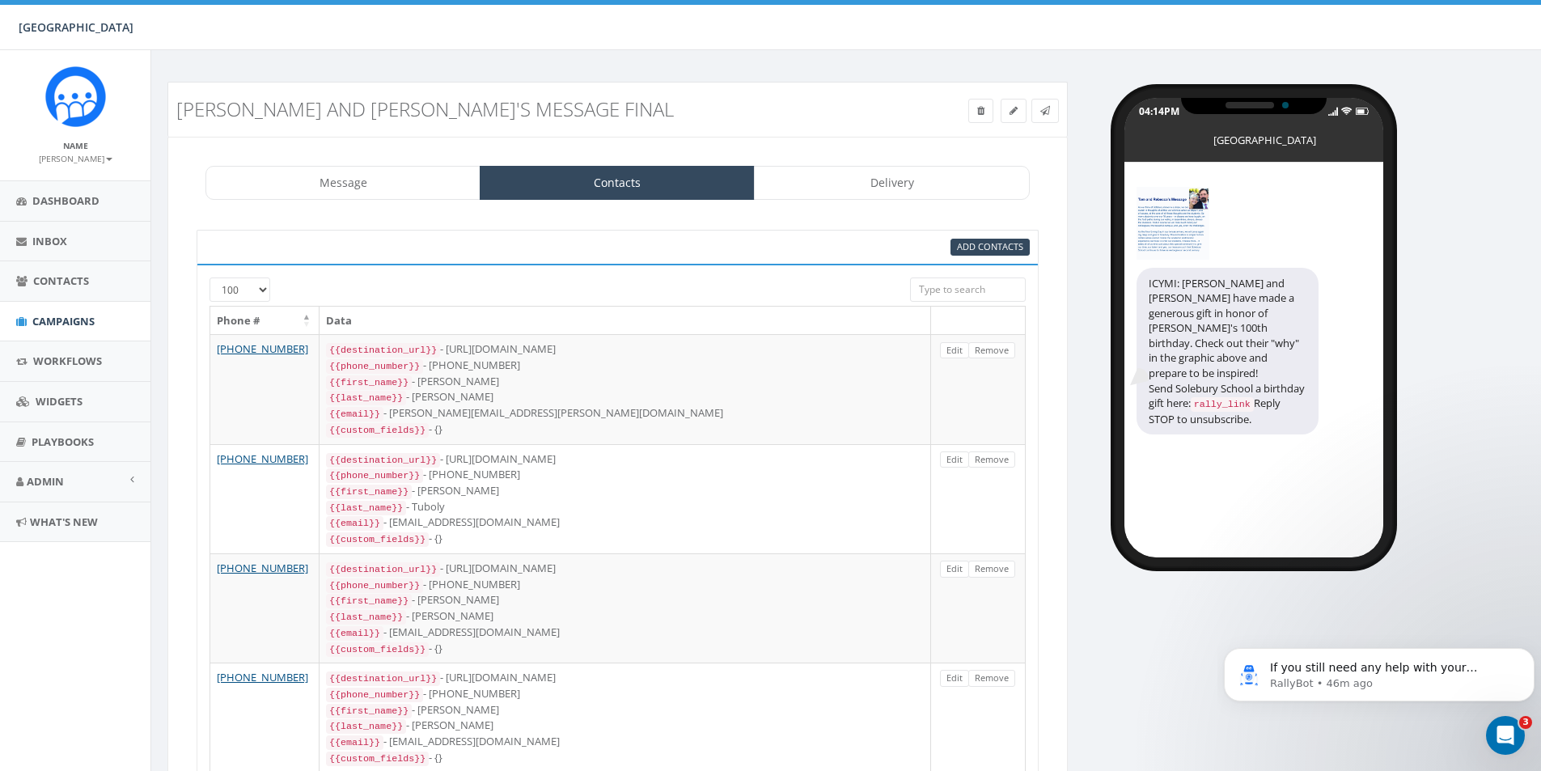
click at [958, 292] on input "search" at bounding box center [968, 289] width 116 height 24
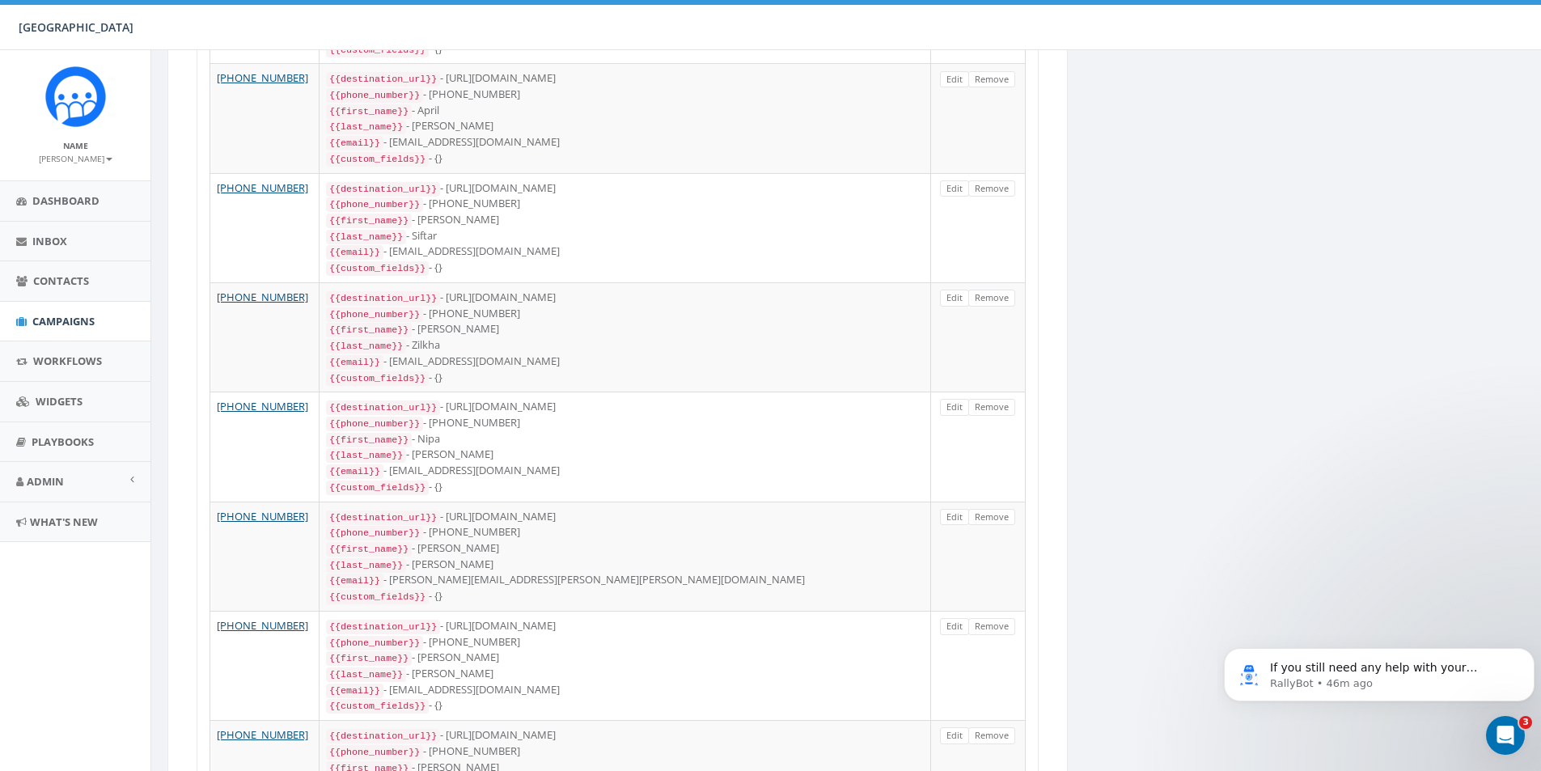
scroll to position [2211, 0]
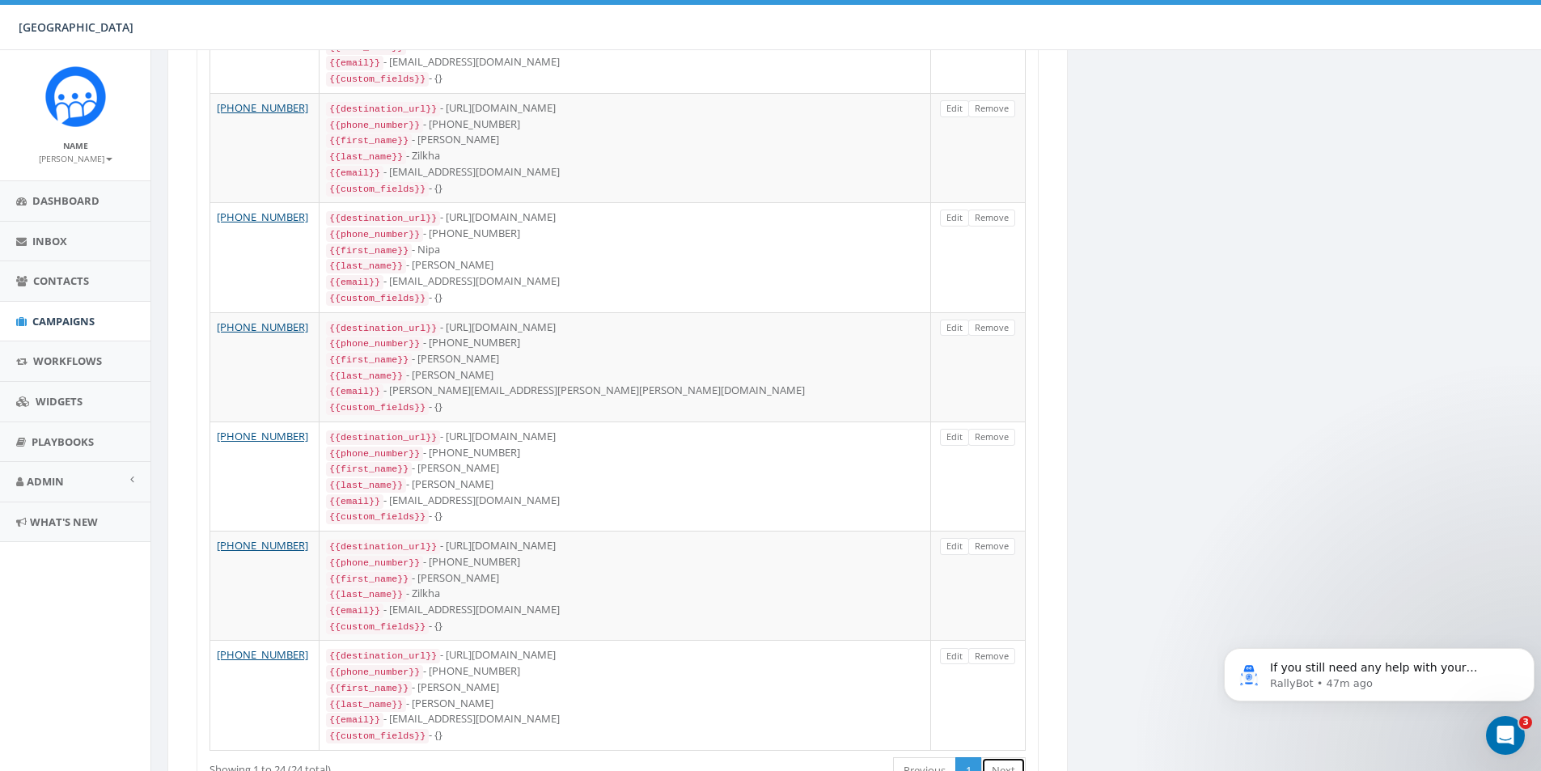
click at [996, 757] on link "Next" at bounding box center [1003, 770] width 44 height 27
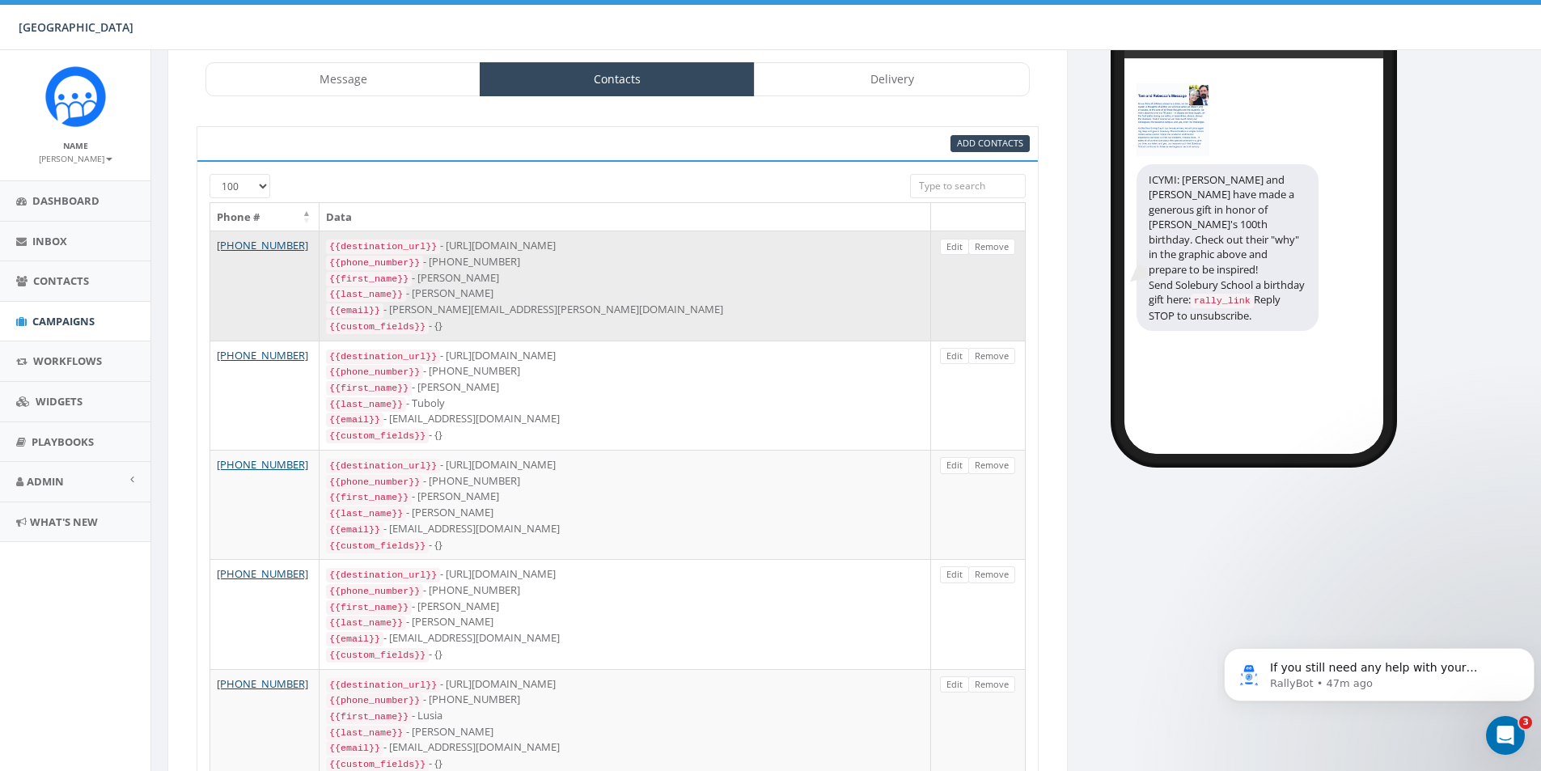
scroll to position [0, 0]
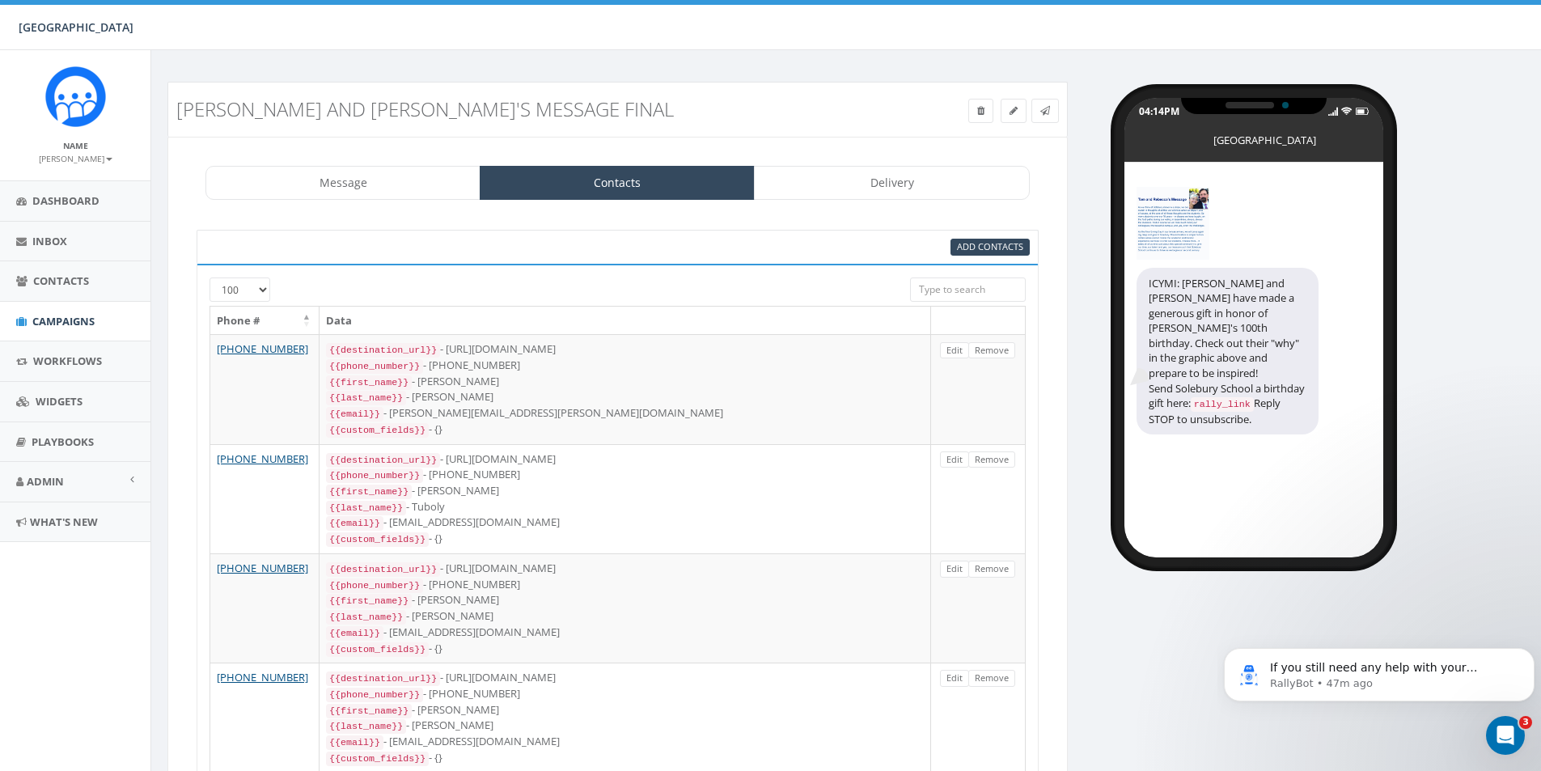
click at [974, 318] on th at bounding box center [978, 321] width 95 height 28
click at [977, 115] on icon at bounding box center [980, 111] width 7 height 10
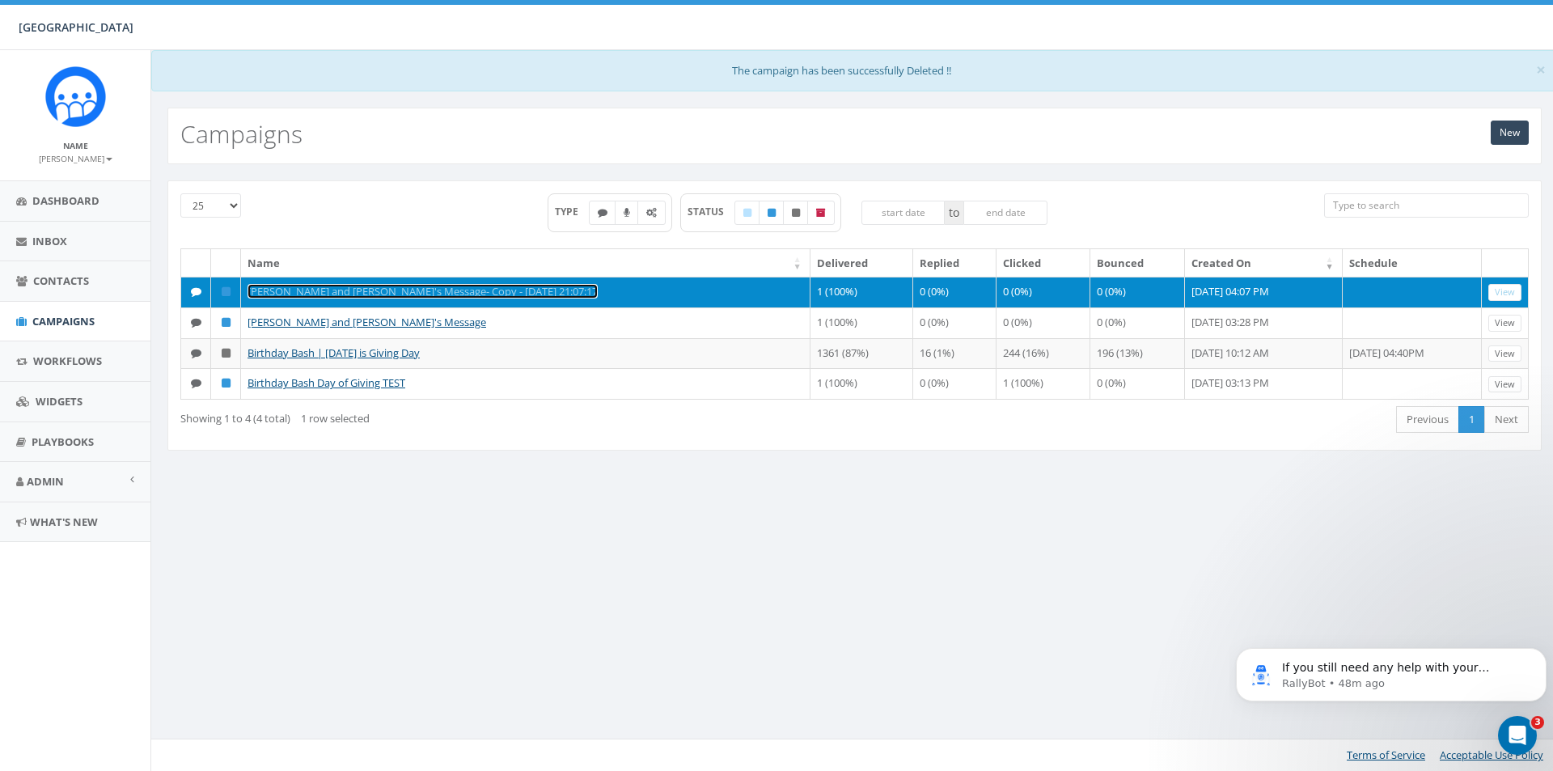
click at [470, 294] on link "[PERSON_NAME] and [PERSON_NAME]'s Message- Copy - [DATE] 21:07:17" at bounding box center [422, 291] width 350 height 15
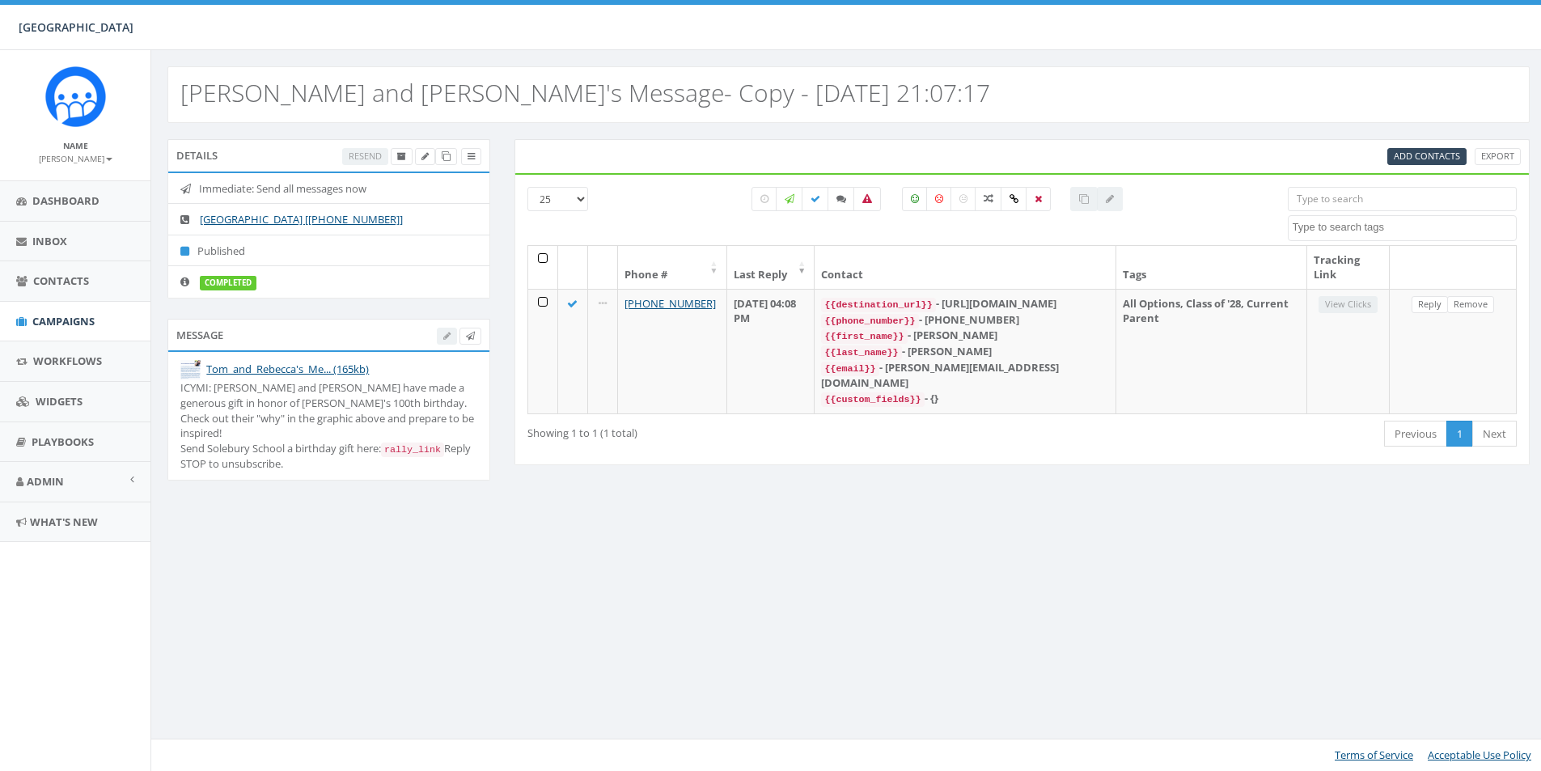
select select
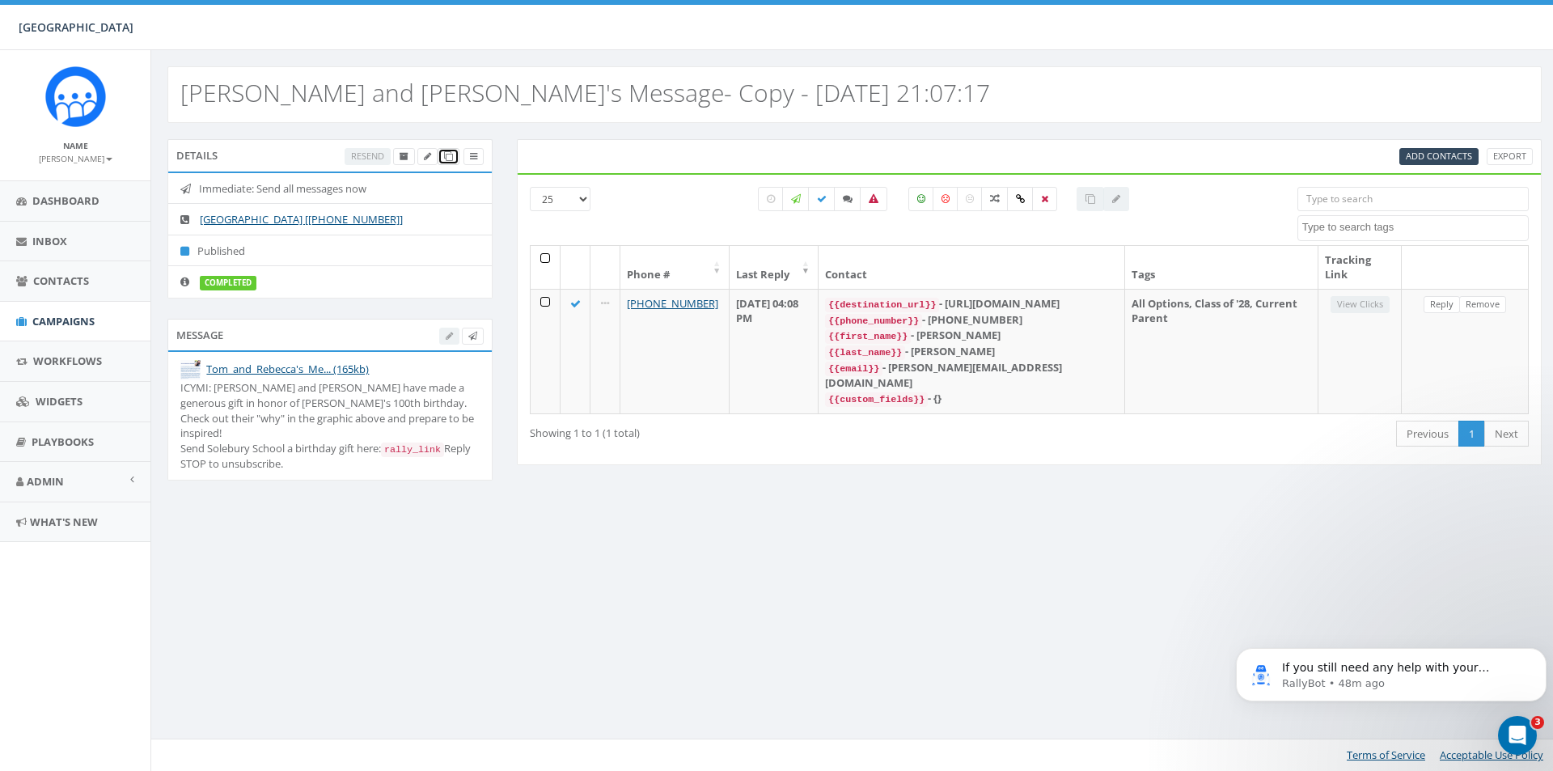
click at [448, 158] on icon at bounding box center [448, 156] width 9 height 9
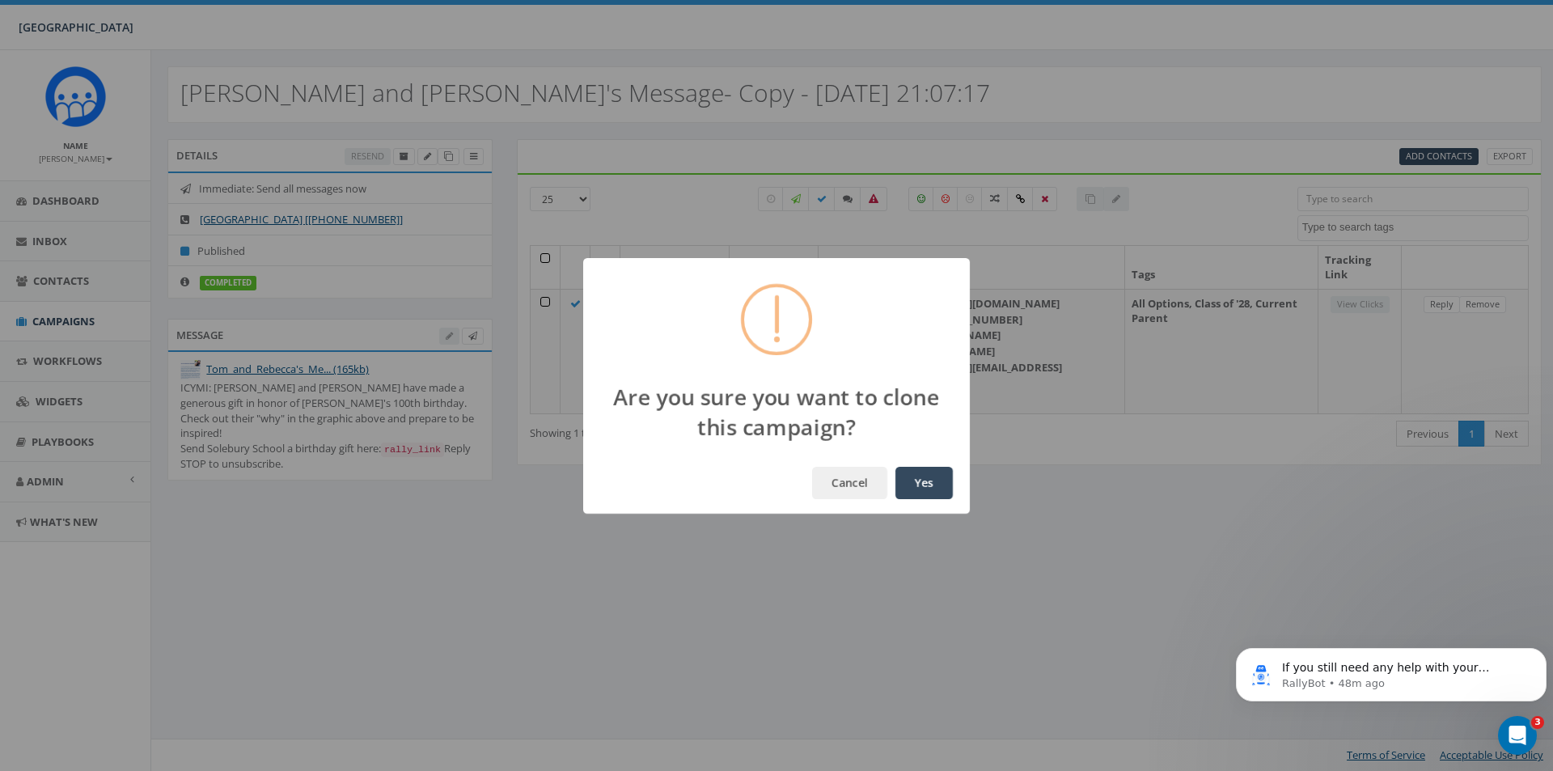
click at [898, 474] on button "Yes" at bounding box center [923, 483] width 57 height 32
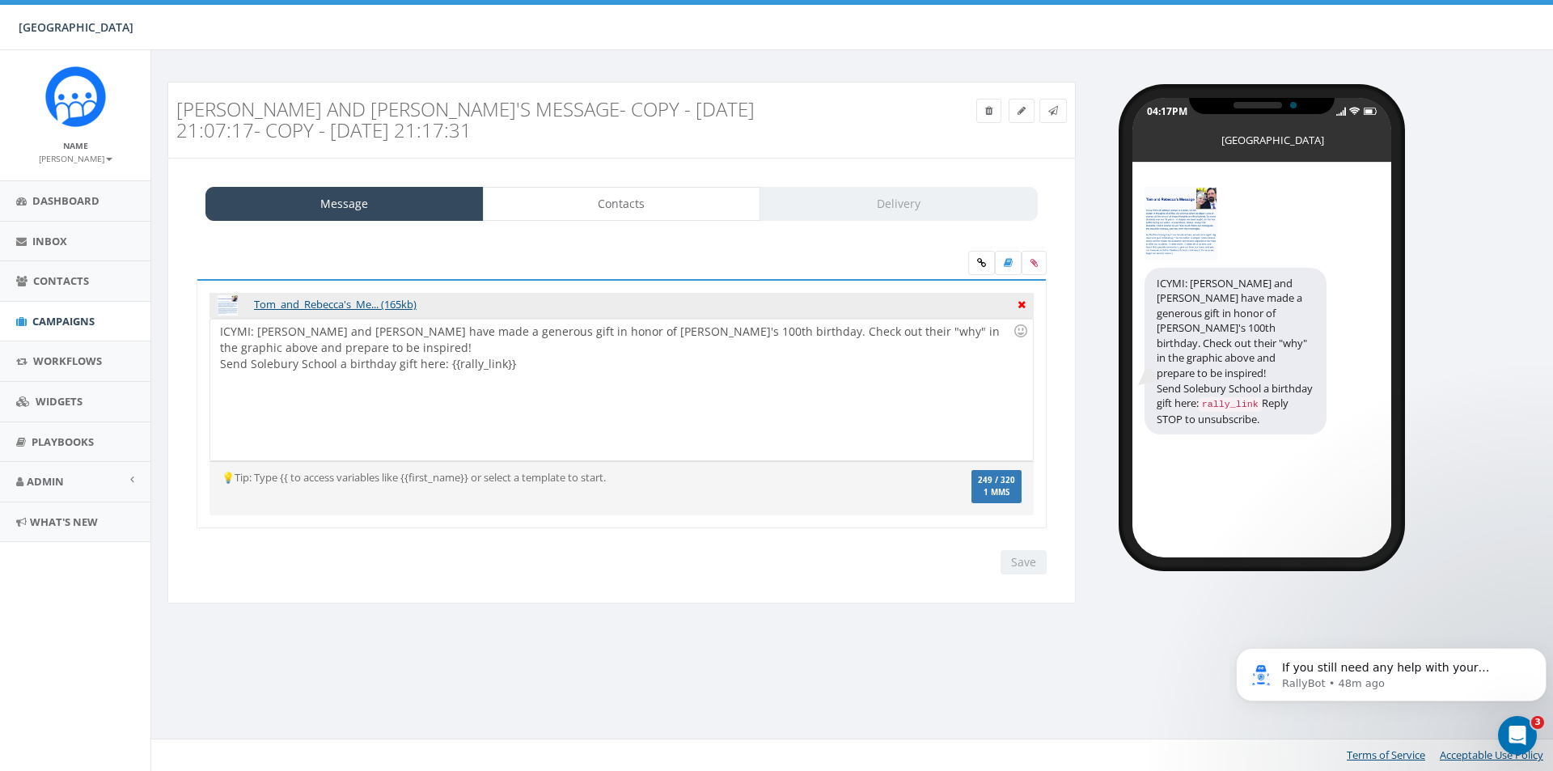
click at [1022, 302] on icon at bounding box center [1021, 302] width 8 height 15
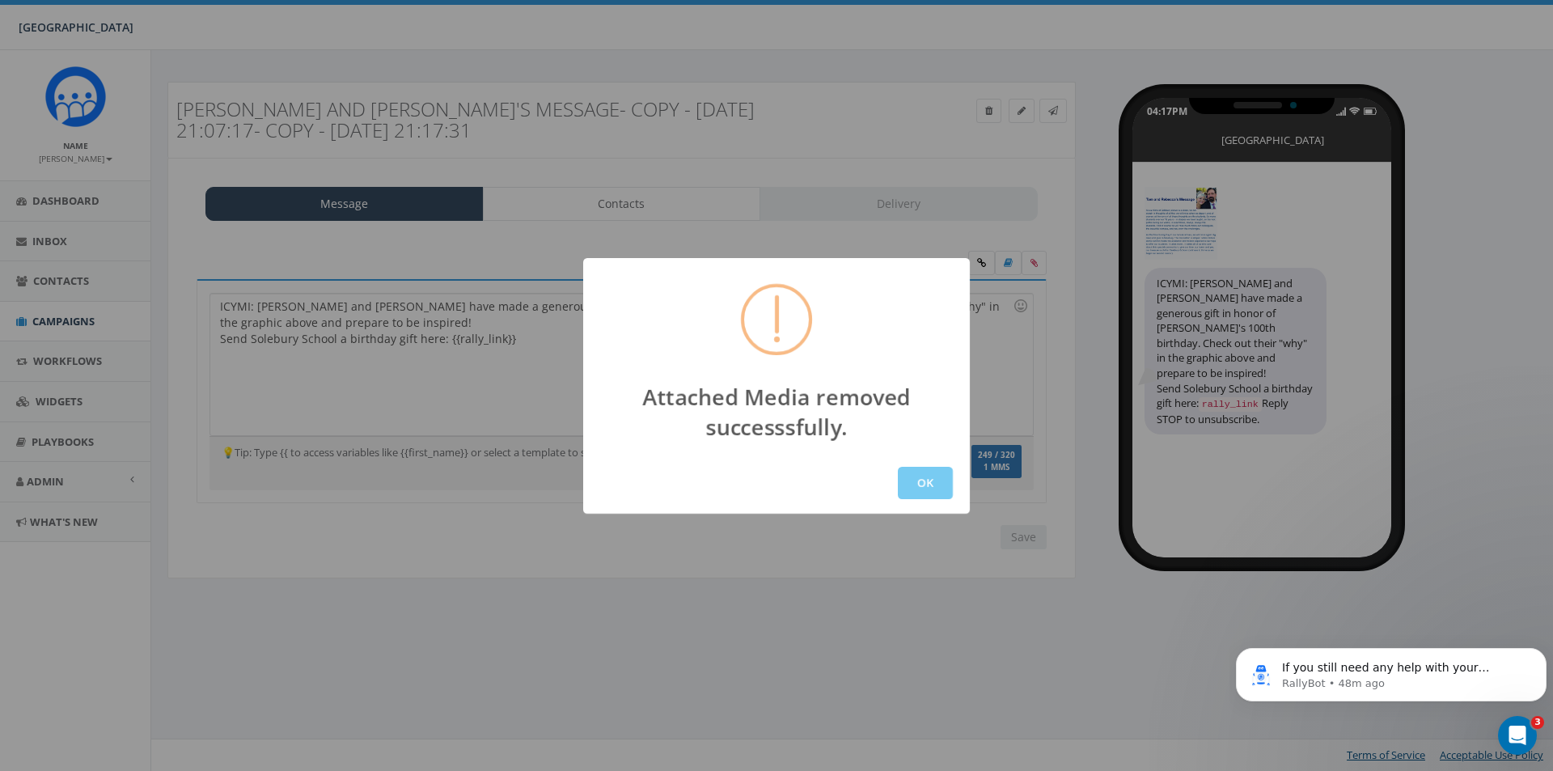
click at [915, 477] on button "OK" at bounding box center [925, 483] width 55 height 32
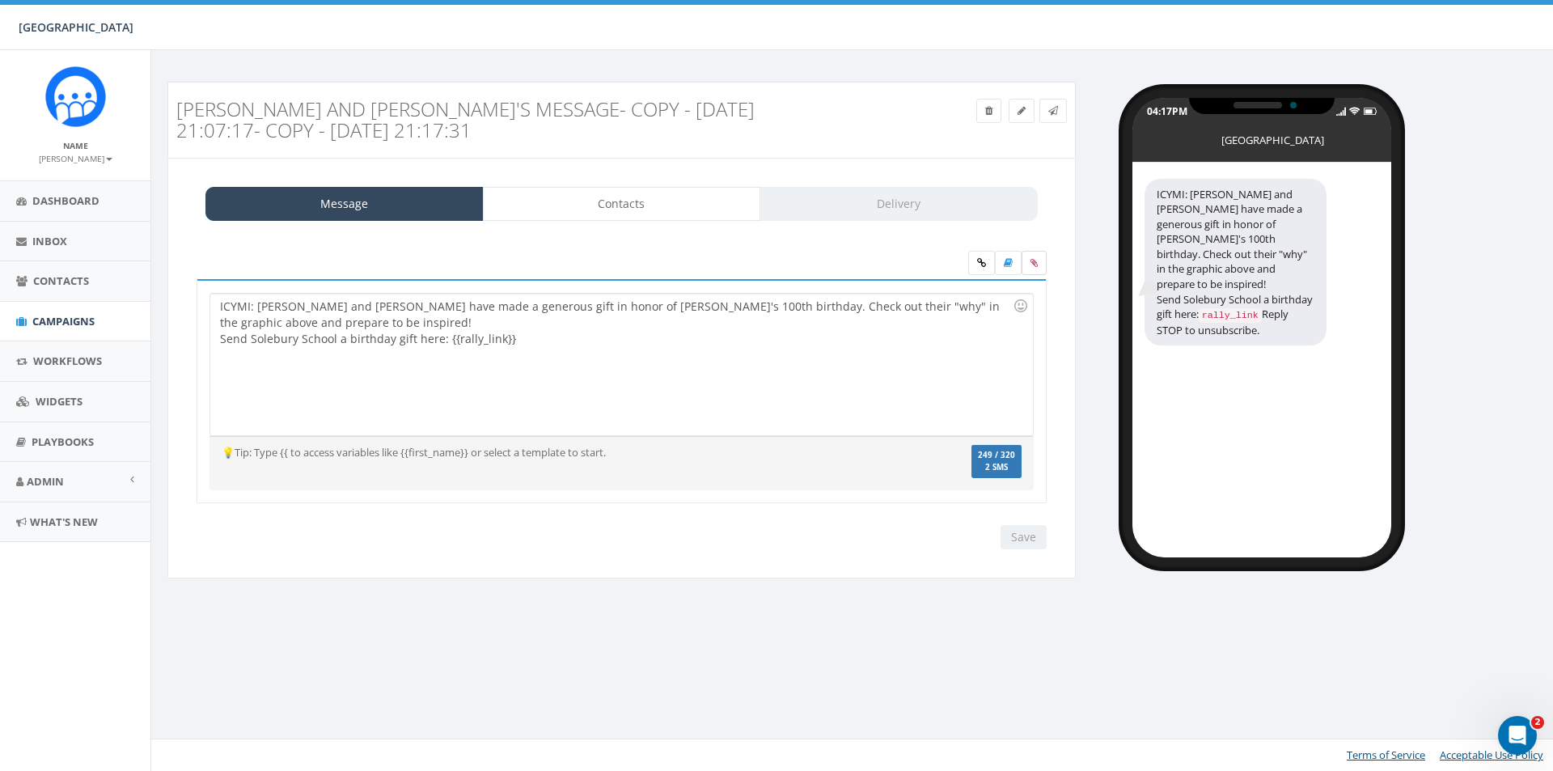
click at [1028, 260] on label at bounding box center [1033, 263] width 25 height 24
click at [0, 0] on input "file" at bounding box center [0, 0] width 0 height 0
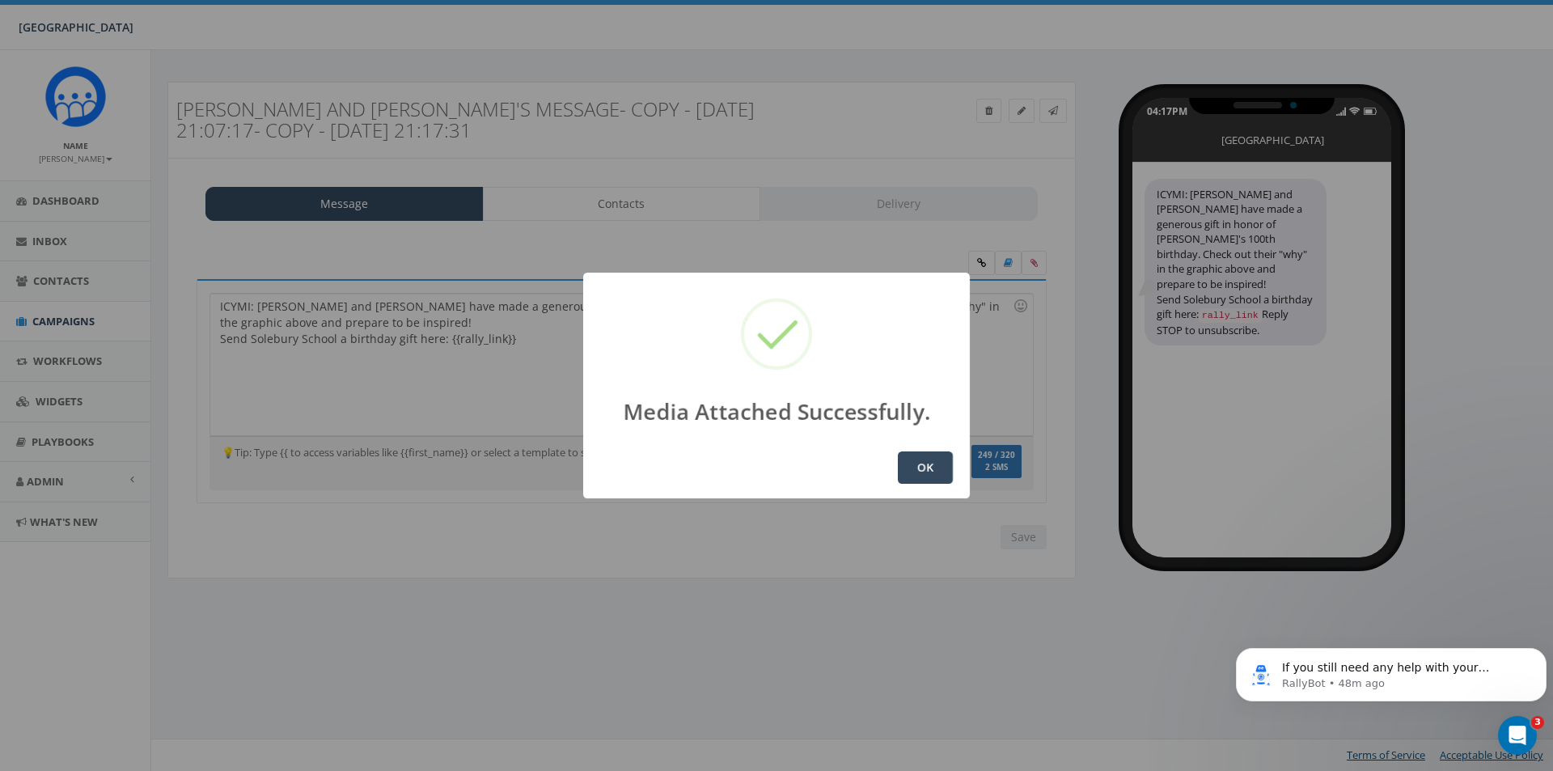
click at [917, 466] on button "OK" at bounding box center [925, 467] width 55 height 32
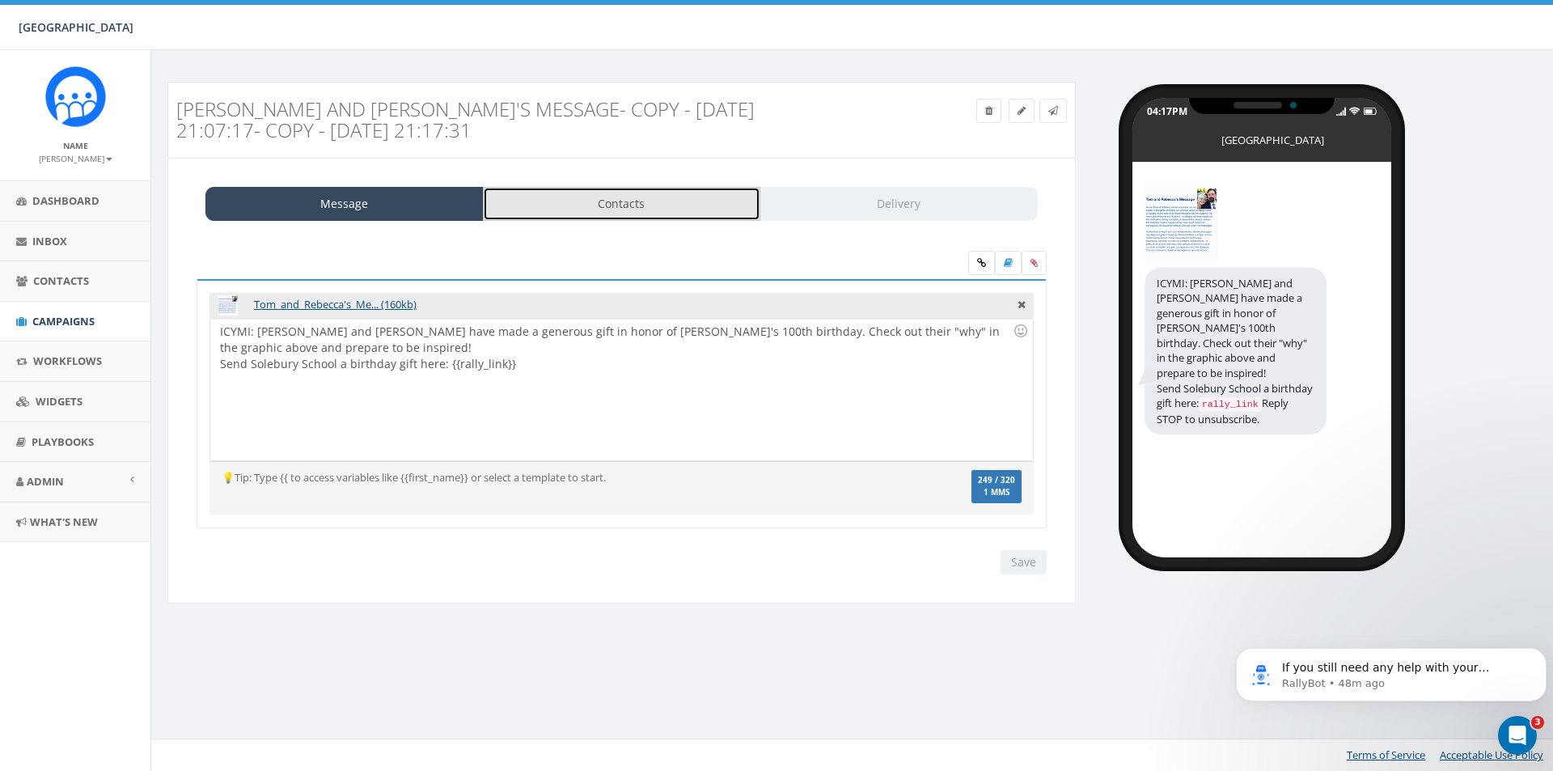
click at [625, 213] on link "Contacts" at bounding box center [622, 204] width 278 height 34
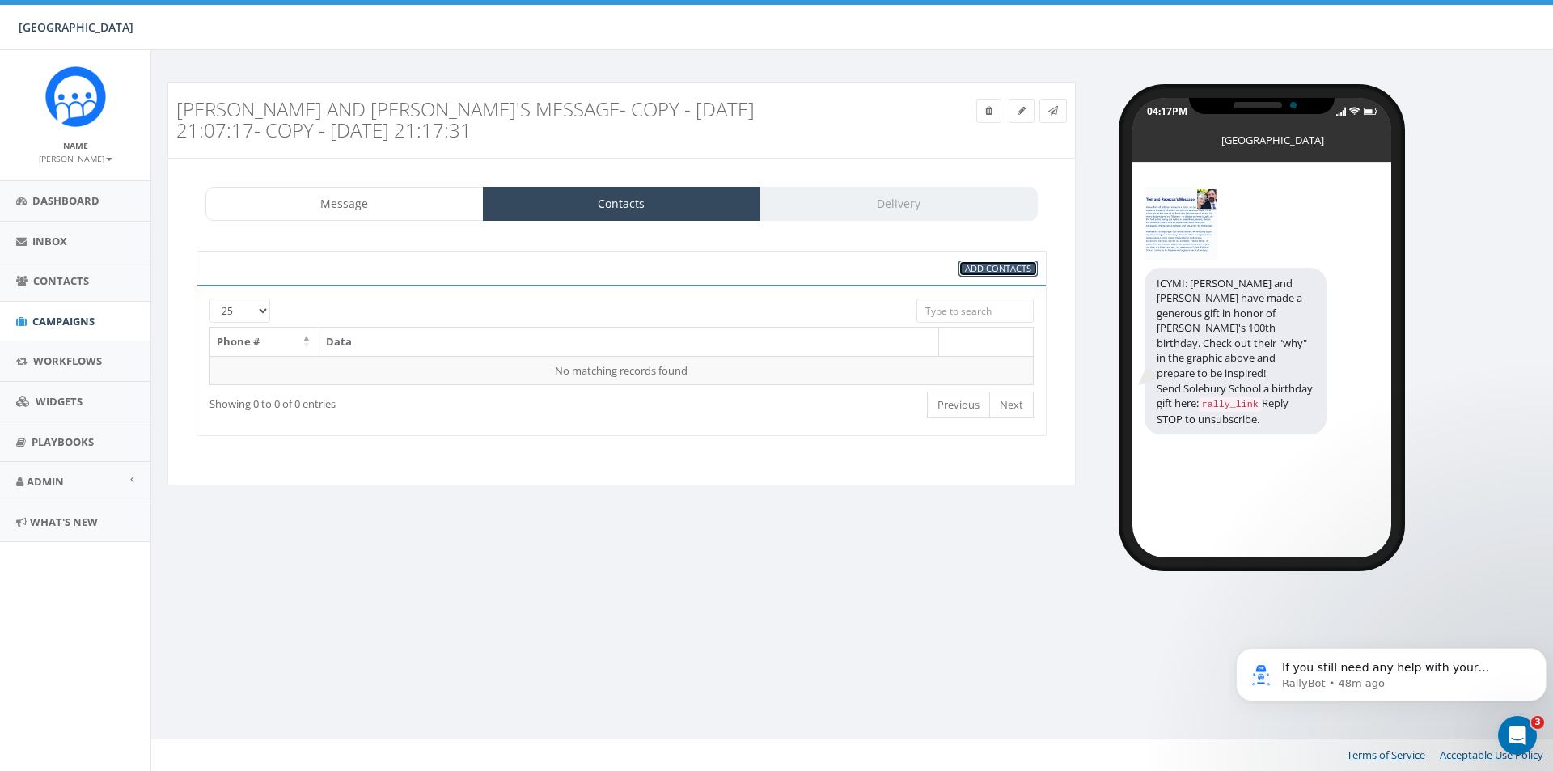
click at [986, 269] on span "Add Contacts" at bounding box center [998, 268] width 66 height 12
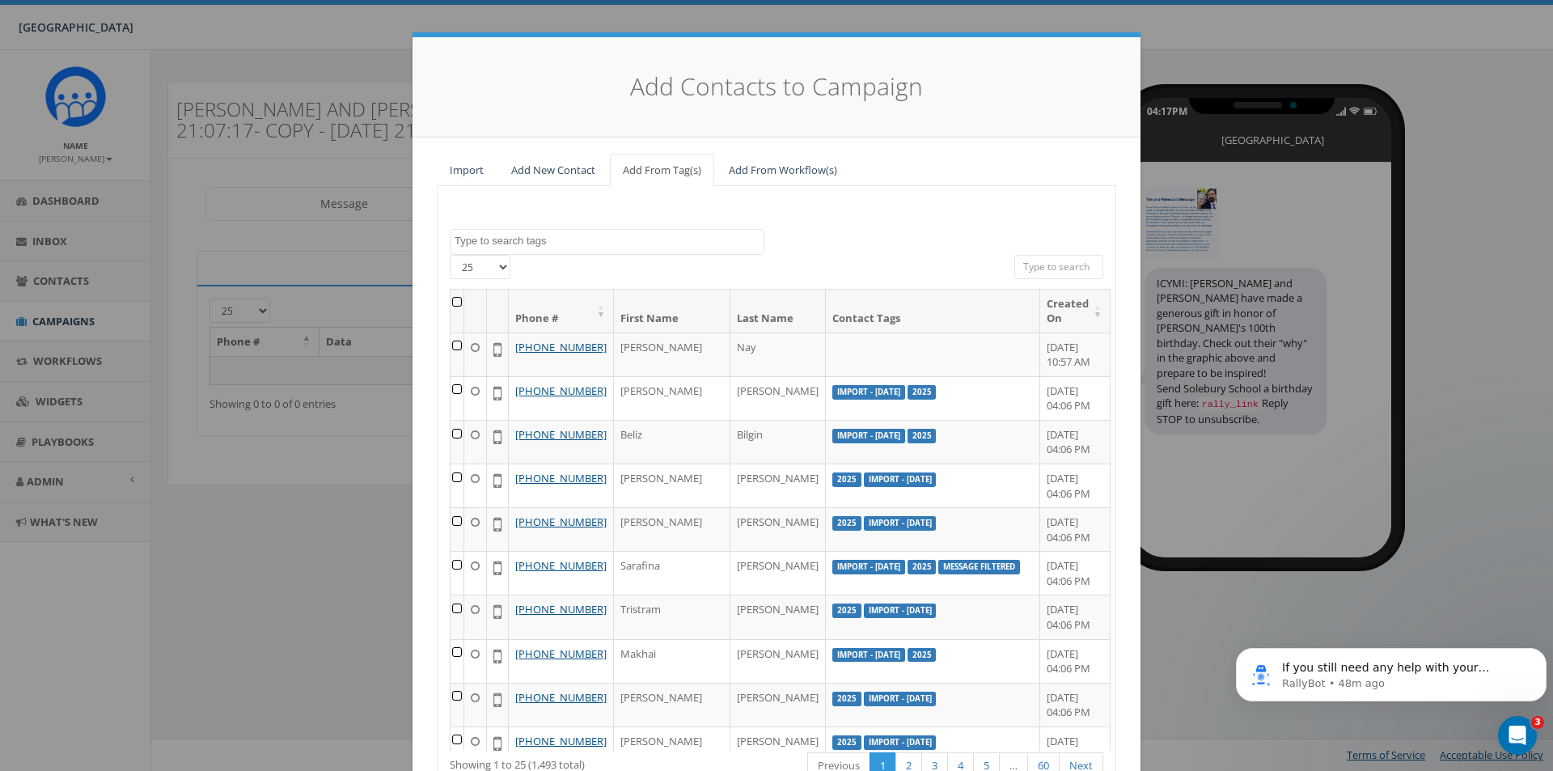
click at [565, 235] on textarea "Search" at bounding box center [609, 241] width 309 height 15
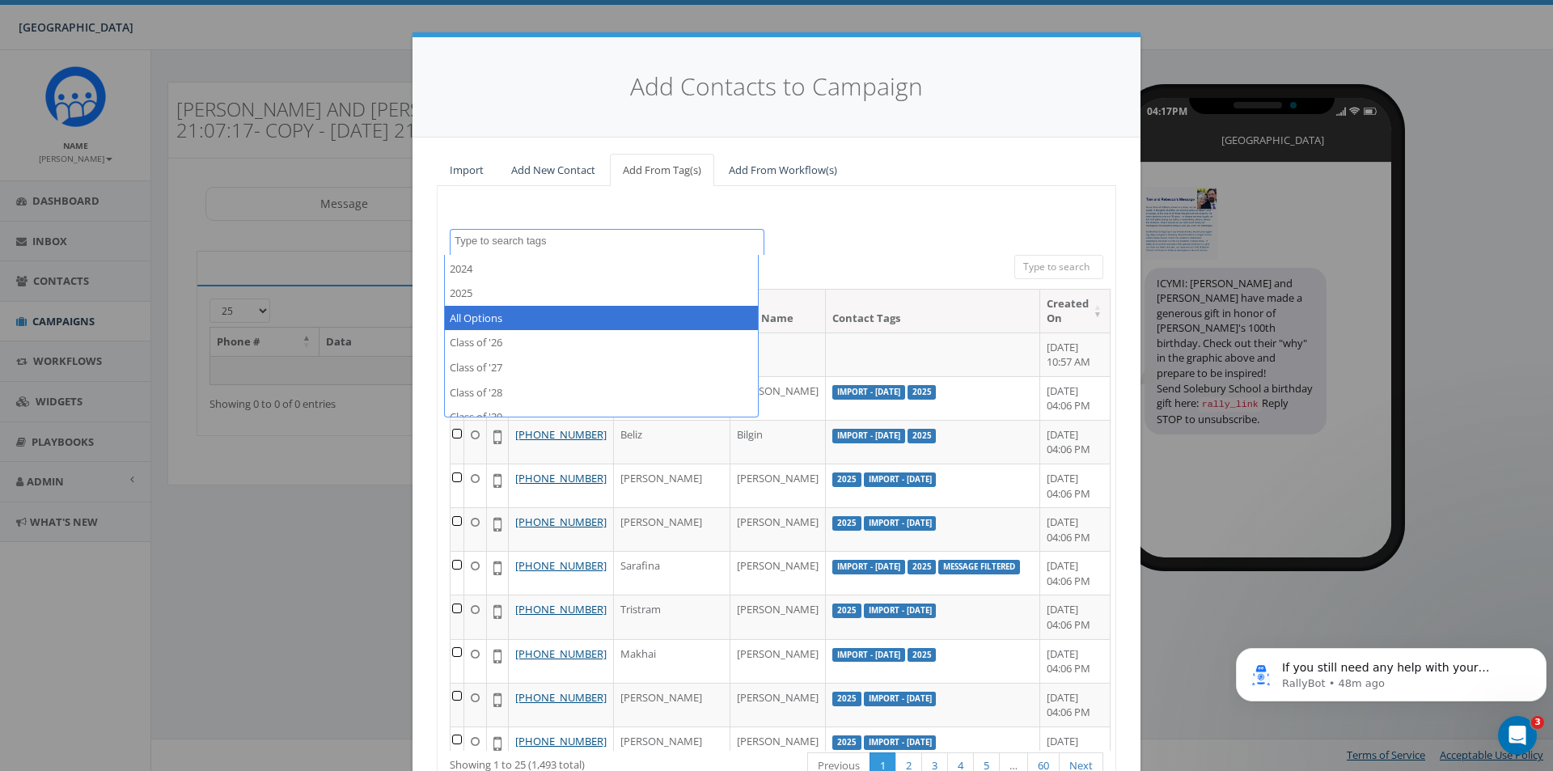
scroll to position [1933, 0]
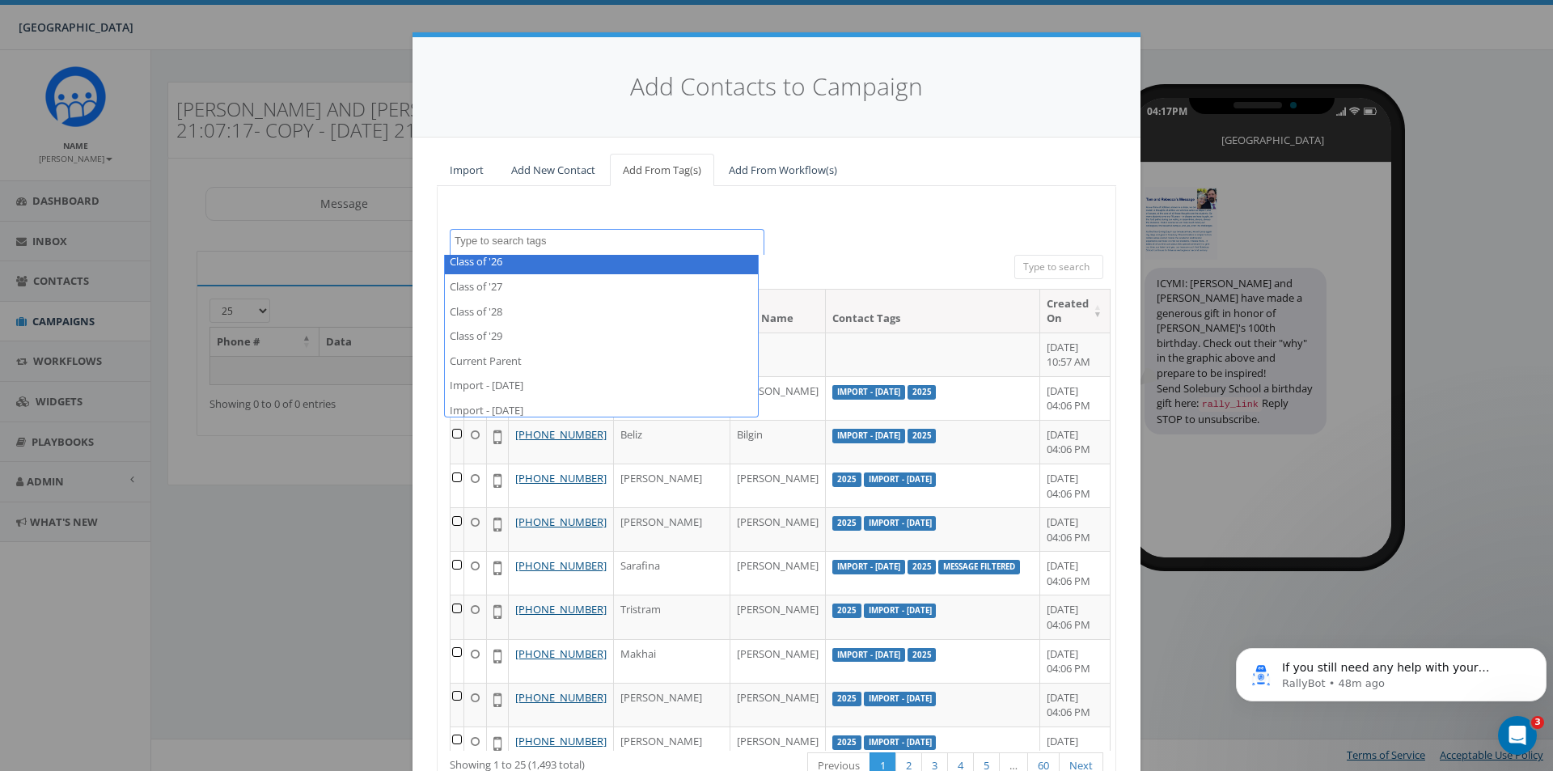
select select "Class of '26"
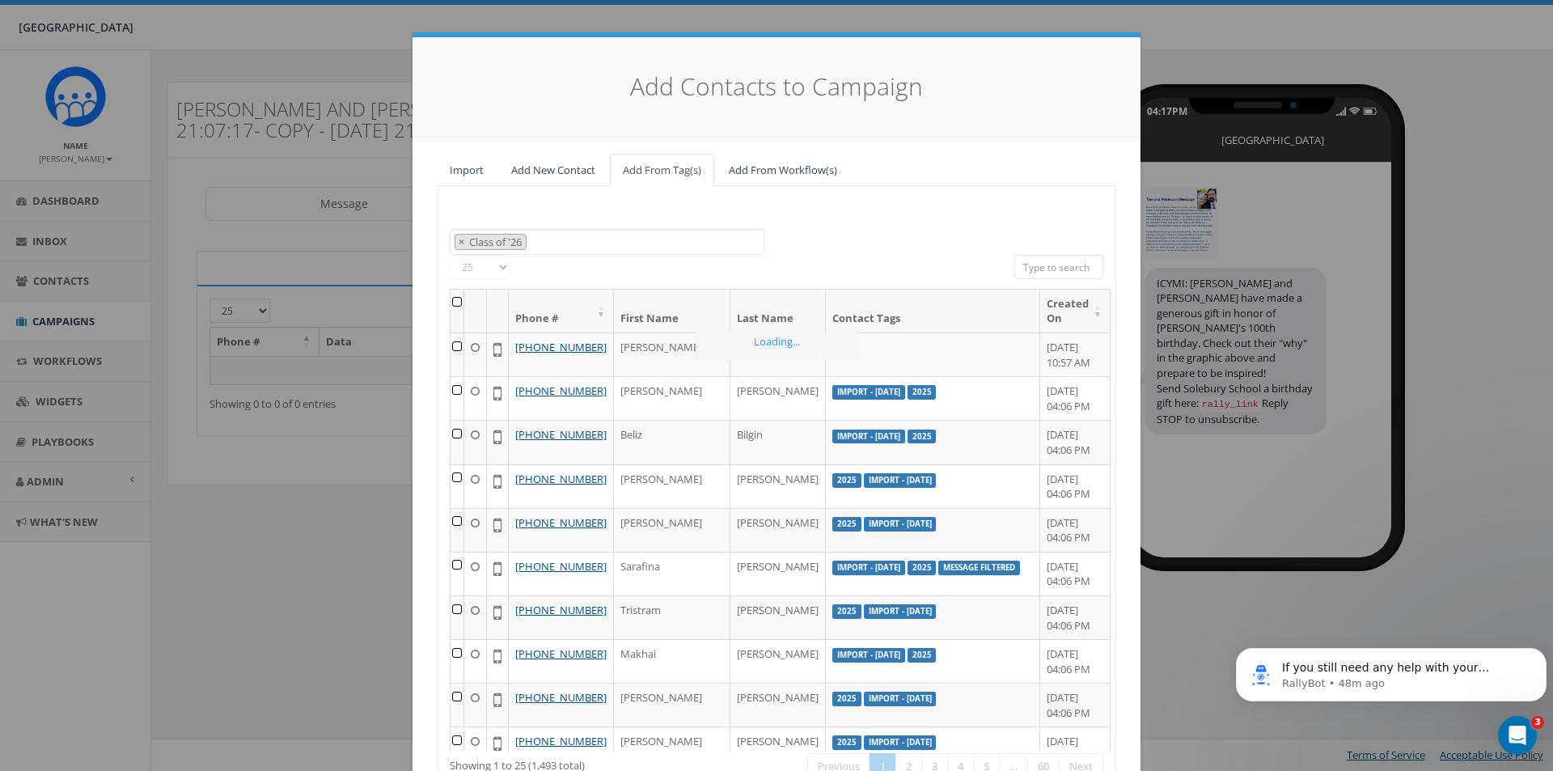
scroll to position [1136, 0]
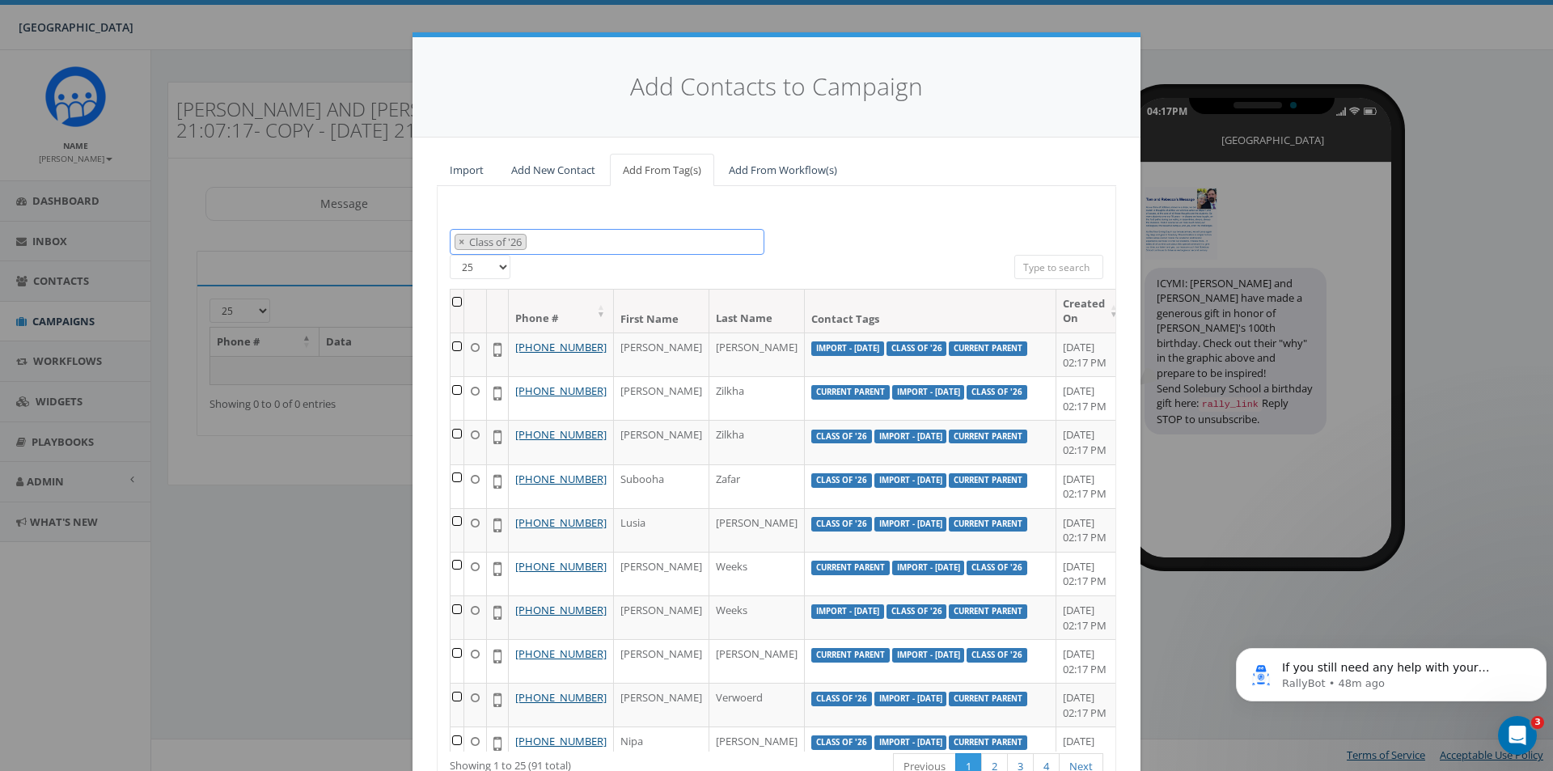
click at [548, 243] on span "× Class of '26" at bounding box center [607, 242] width 315 height 27
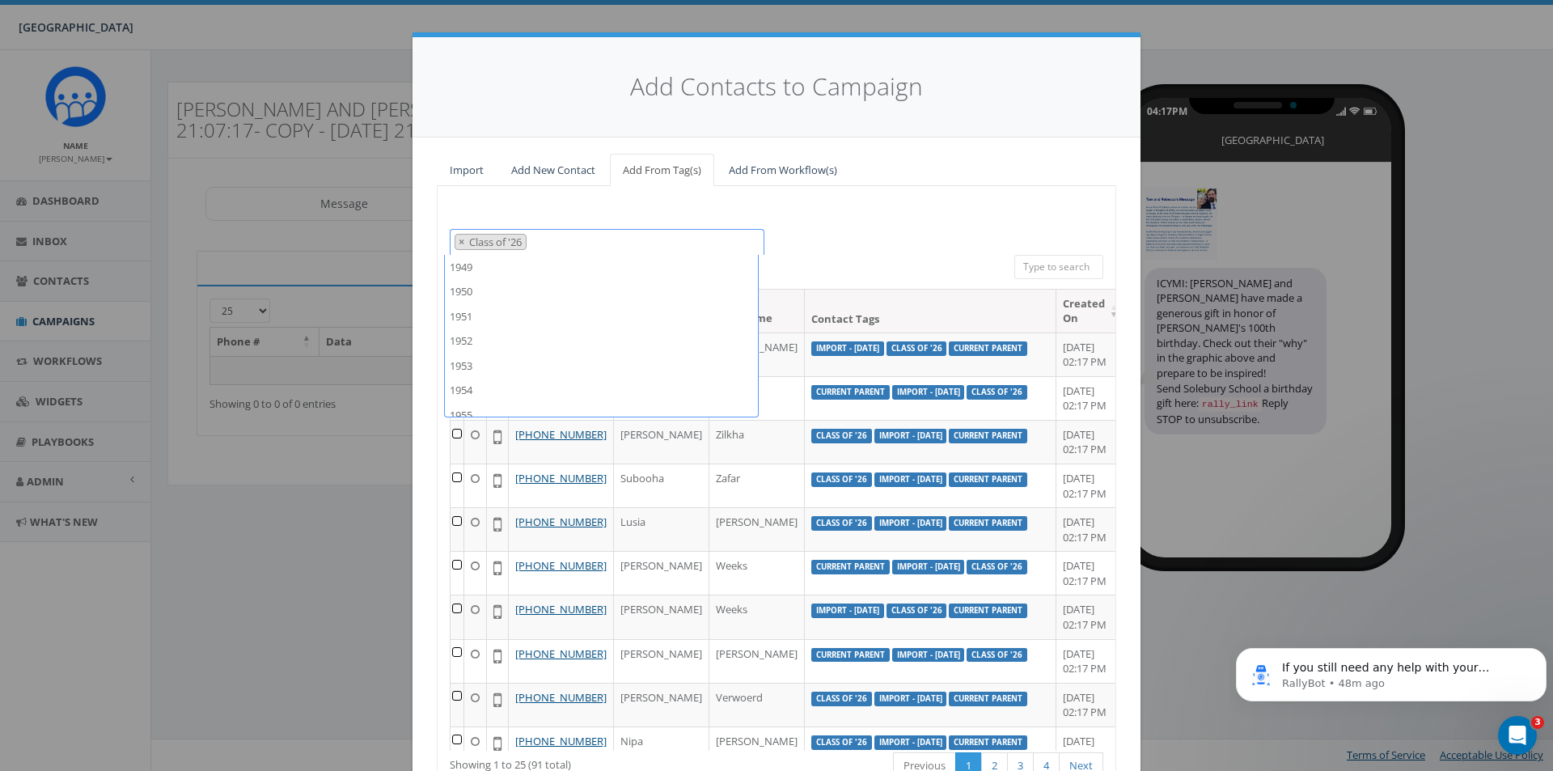
scroll to position [1903, 0]
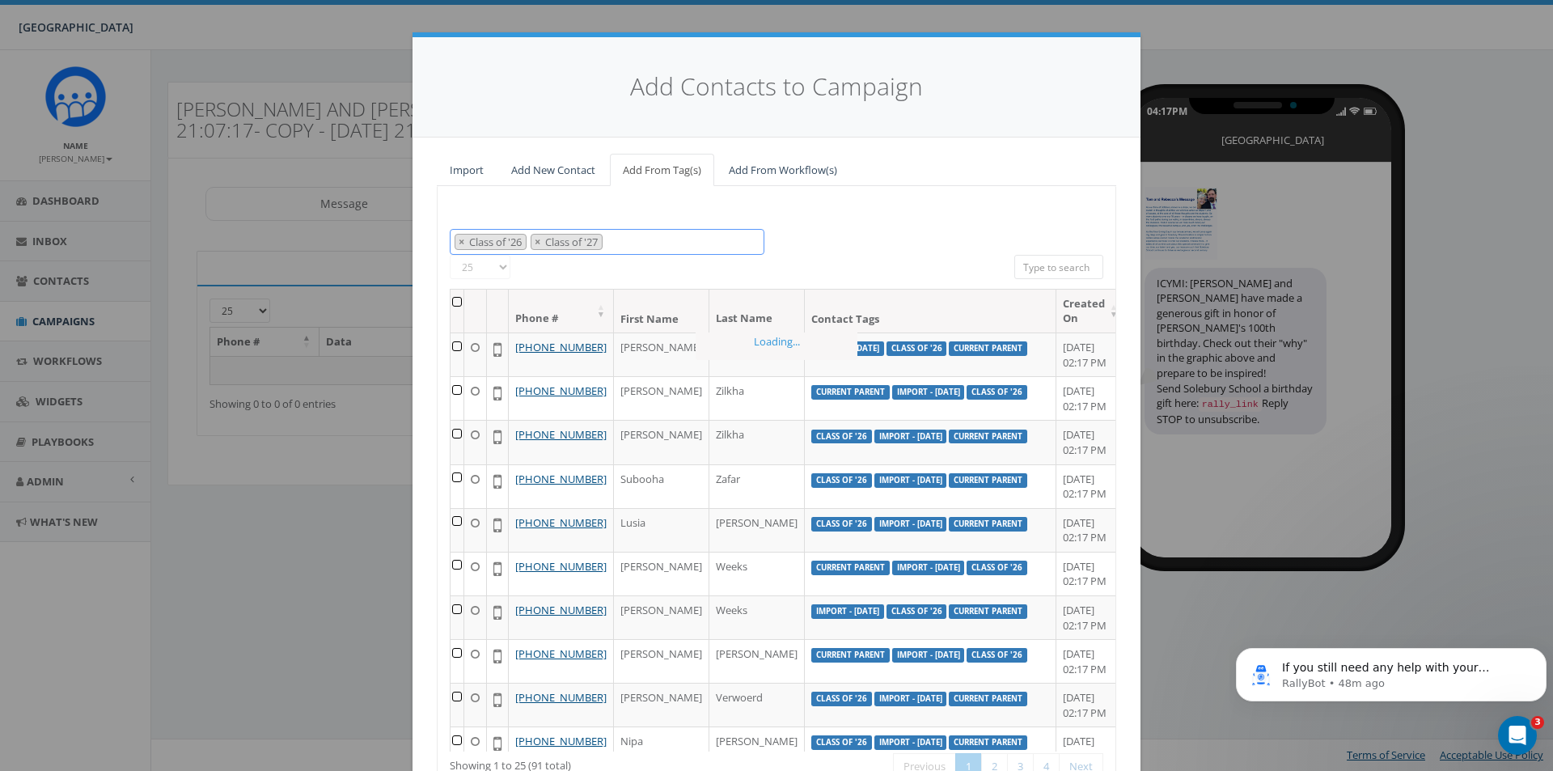
click at [645, 237] on span "× Class of '26 × Class of '27" at bounding box center [607, 242] width 315 height 27
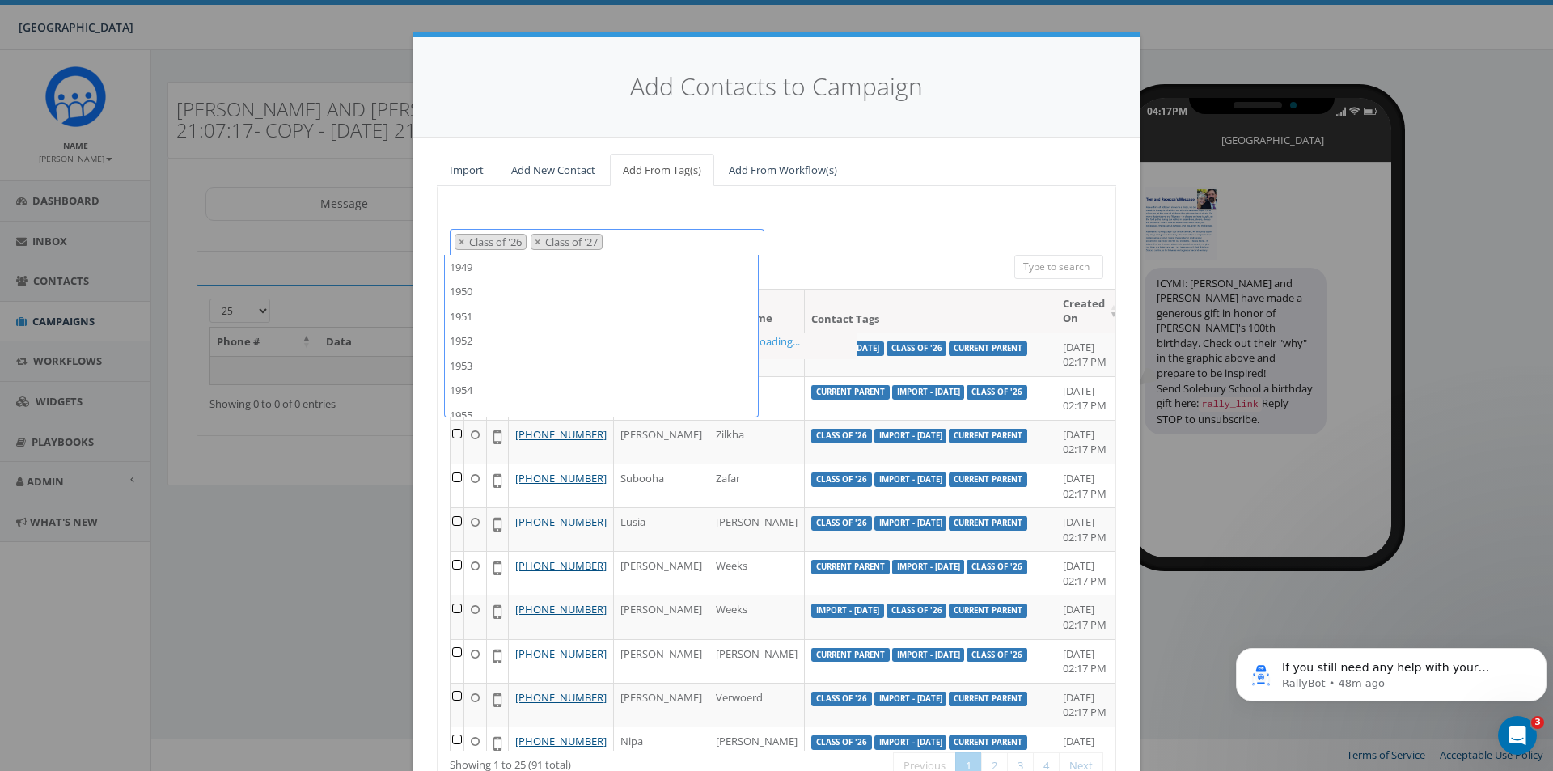
scroll to position [1879, 0]
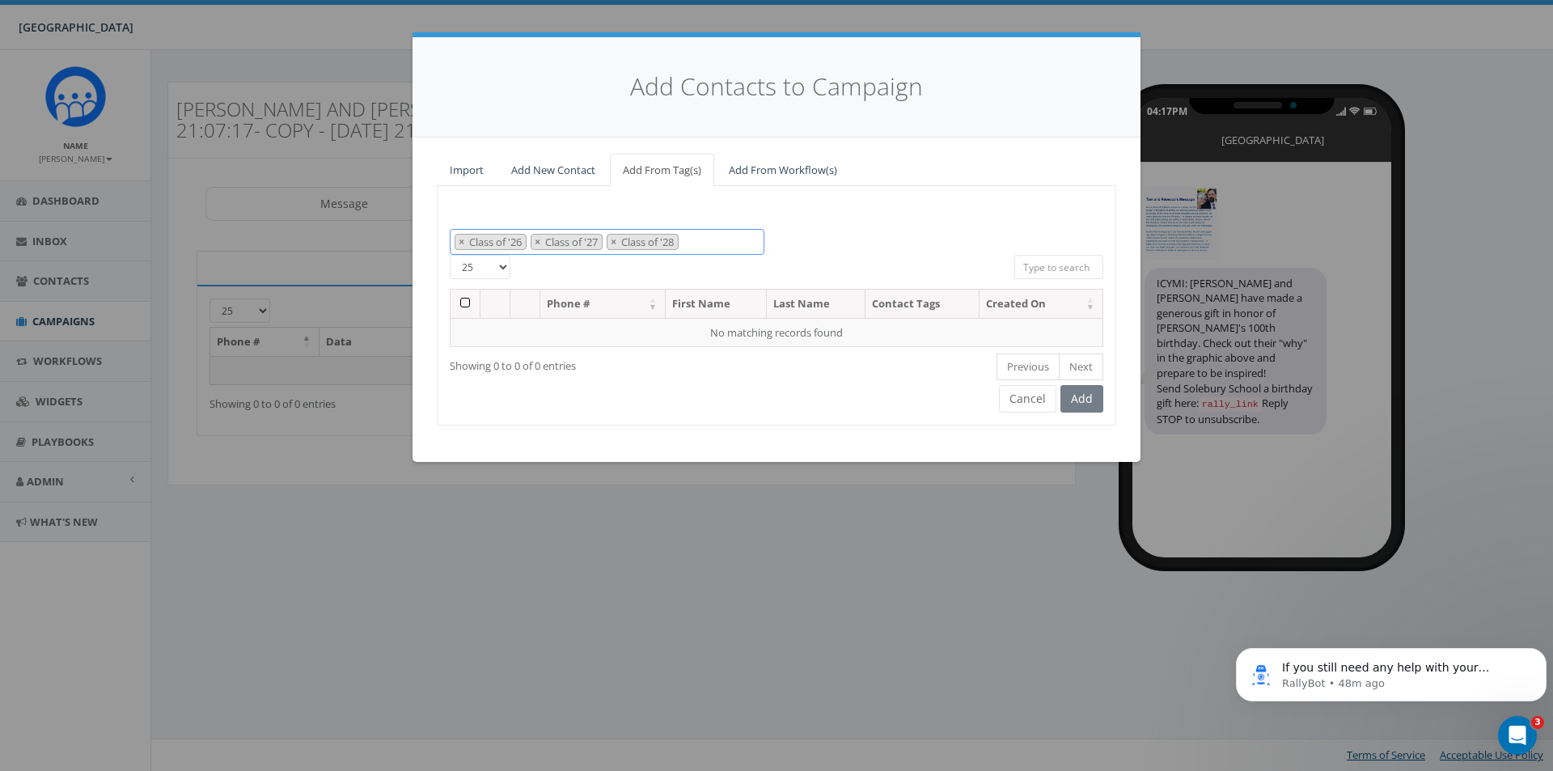
click at [713, 247] on span "× Class of '26 × Class of '27 × Class of '28" at bounding box center [607, 242] width 315 height 27
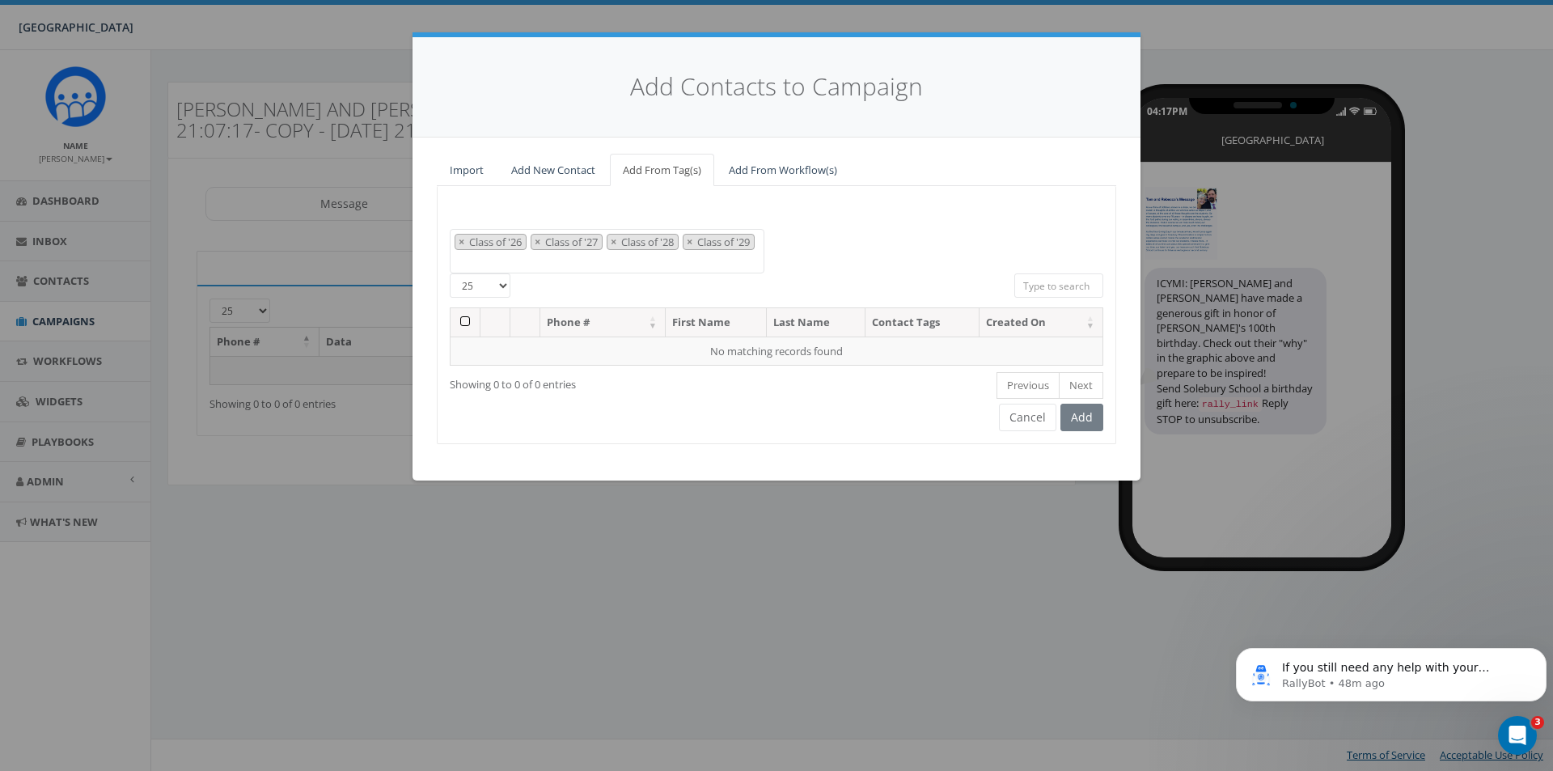
click at [1082, 421] on div "Add" at bounding box center [1079, 417] width 47 height 27
click at [466, 321] on th at bounding box center [465, 322] width 30 height 28
click at [566, 258] on span "× Class of '26 × Class of '27 × Class of '28 × Class of '29" at bounding box center [607, 251] width 315 height 45
click at [816, 237] on div "1949 1950 1951 1952 1953 1954 1955 1956 1957 1958 1959 1960 1961 1962 1963 1964…" at bounding box center [777, 251] width 678 height 45
click at [556, 273] on span "× Class of '26 × Class of '27 × Class of '28 × Class of '29" at bounding box center [607, 251] width 315 height 45
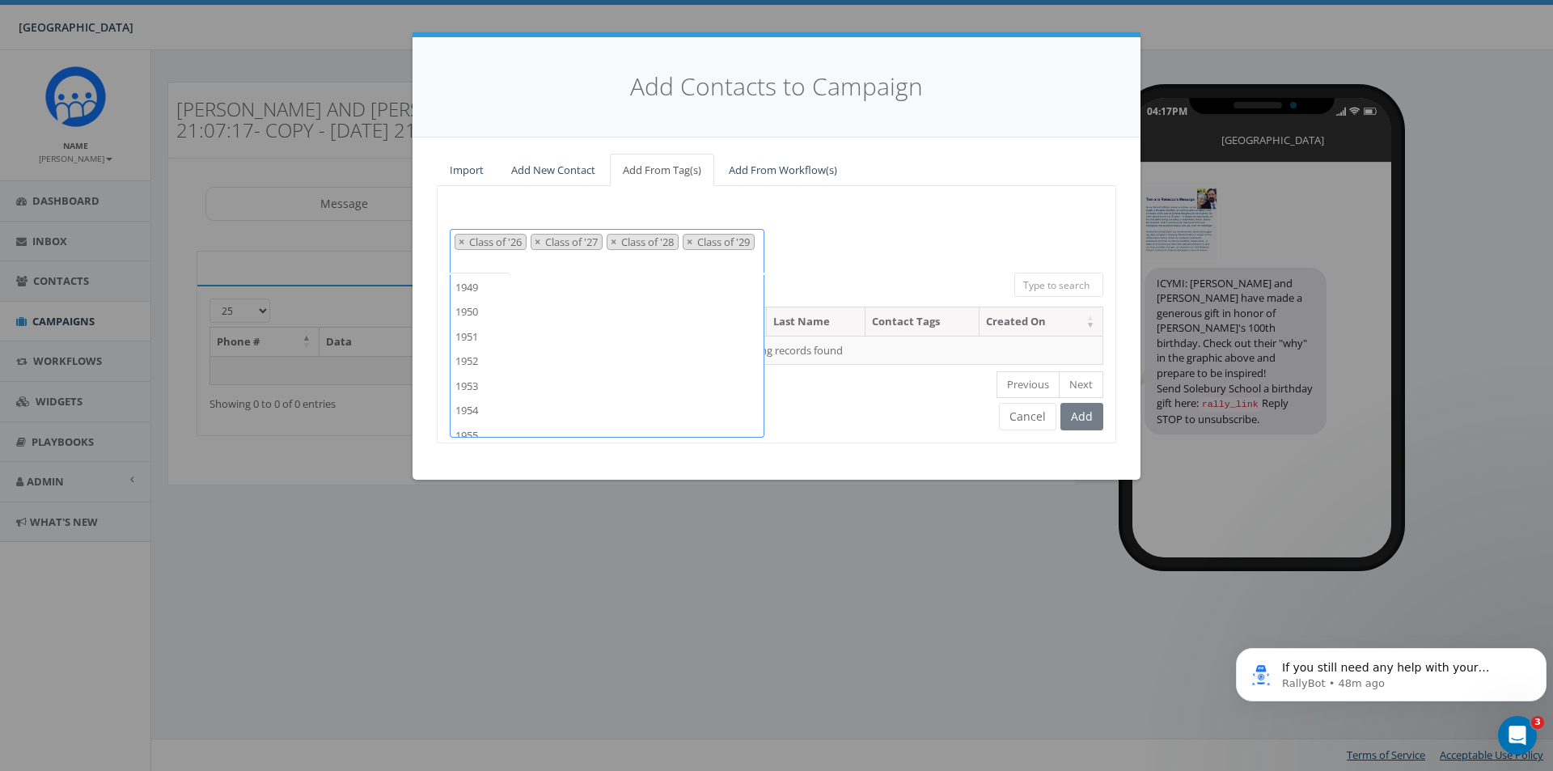
scroll to position [1903, 0]
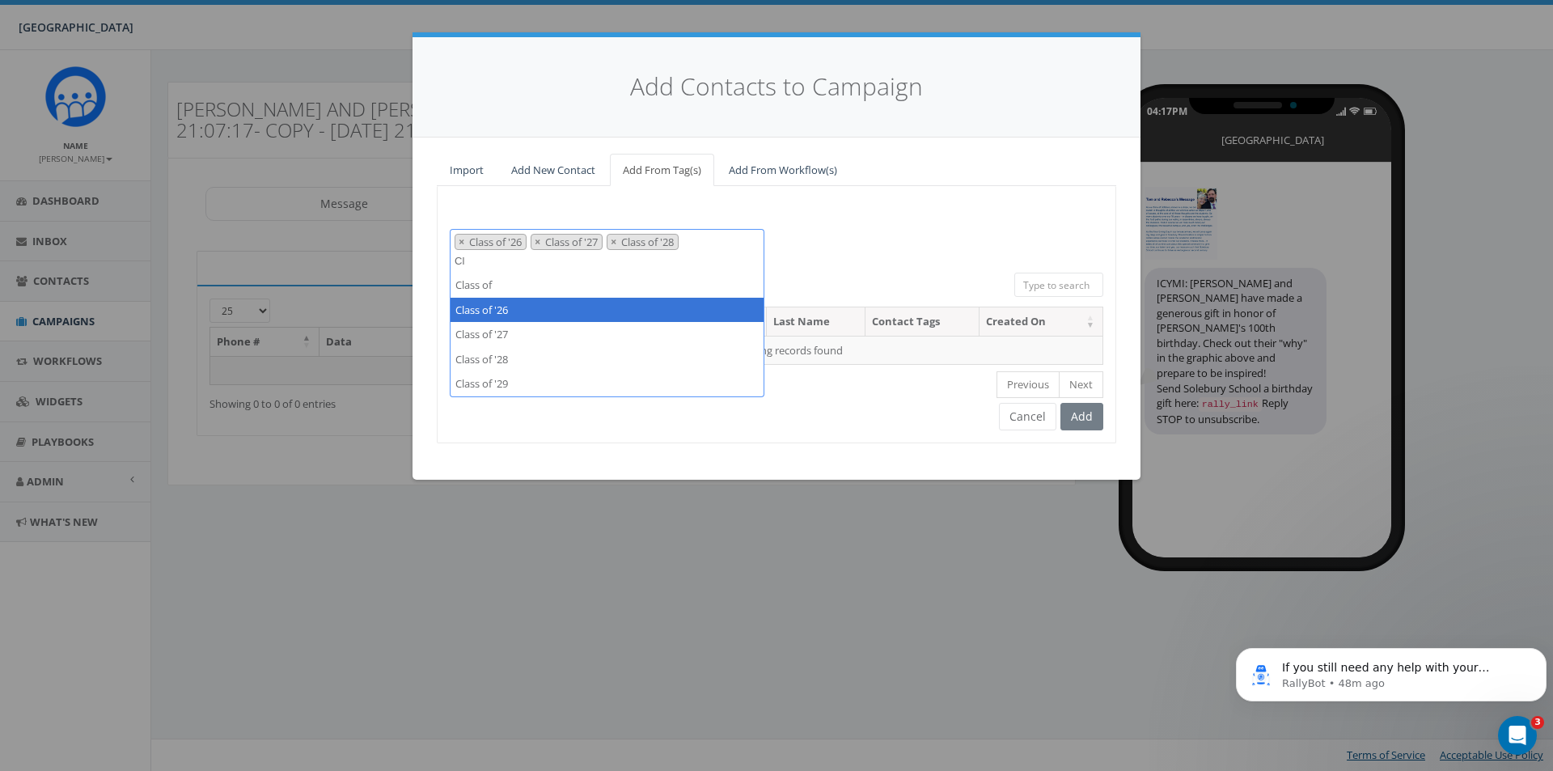
type textarea "C"
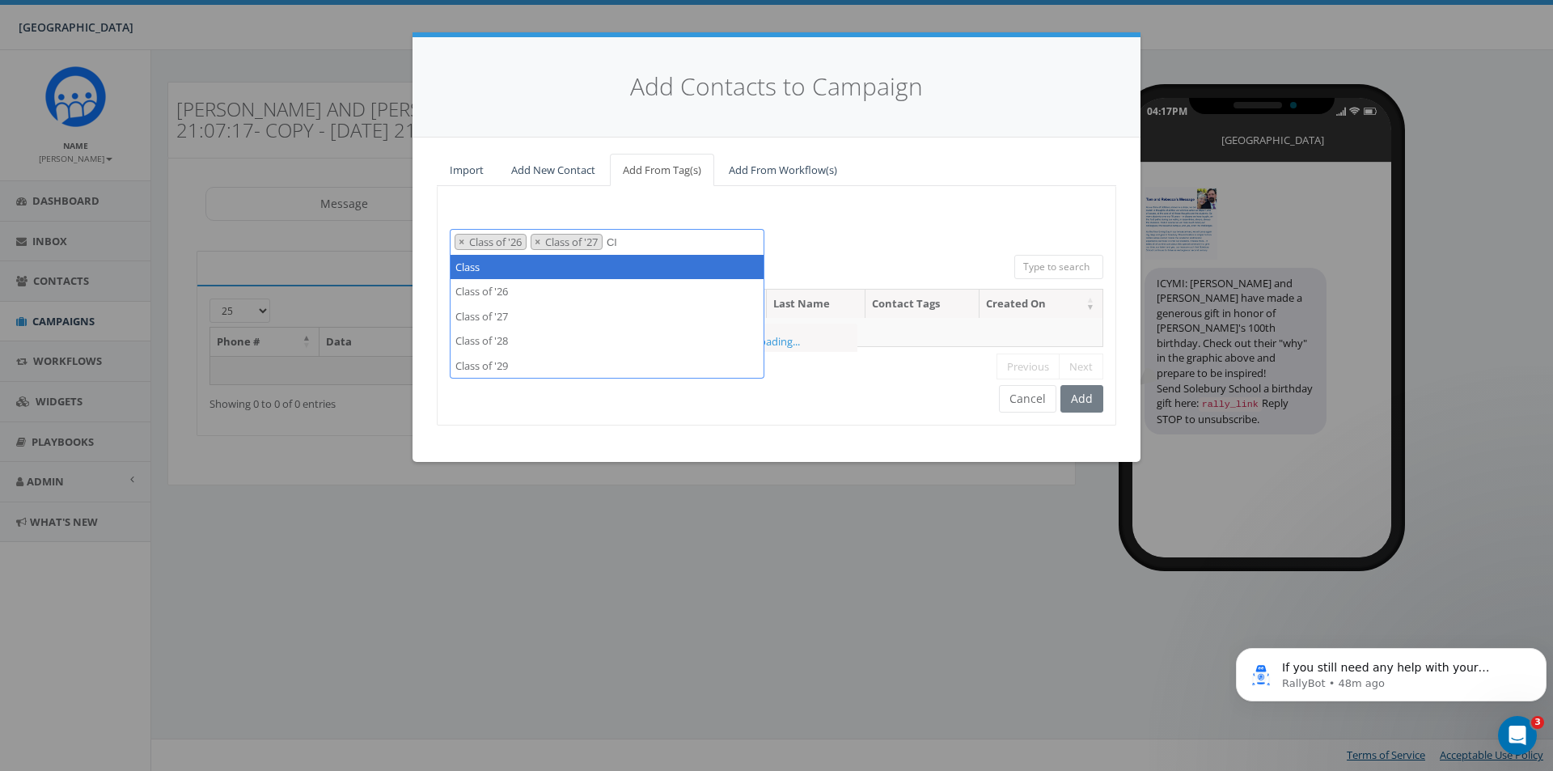
type textarea "C"
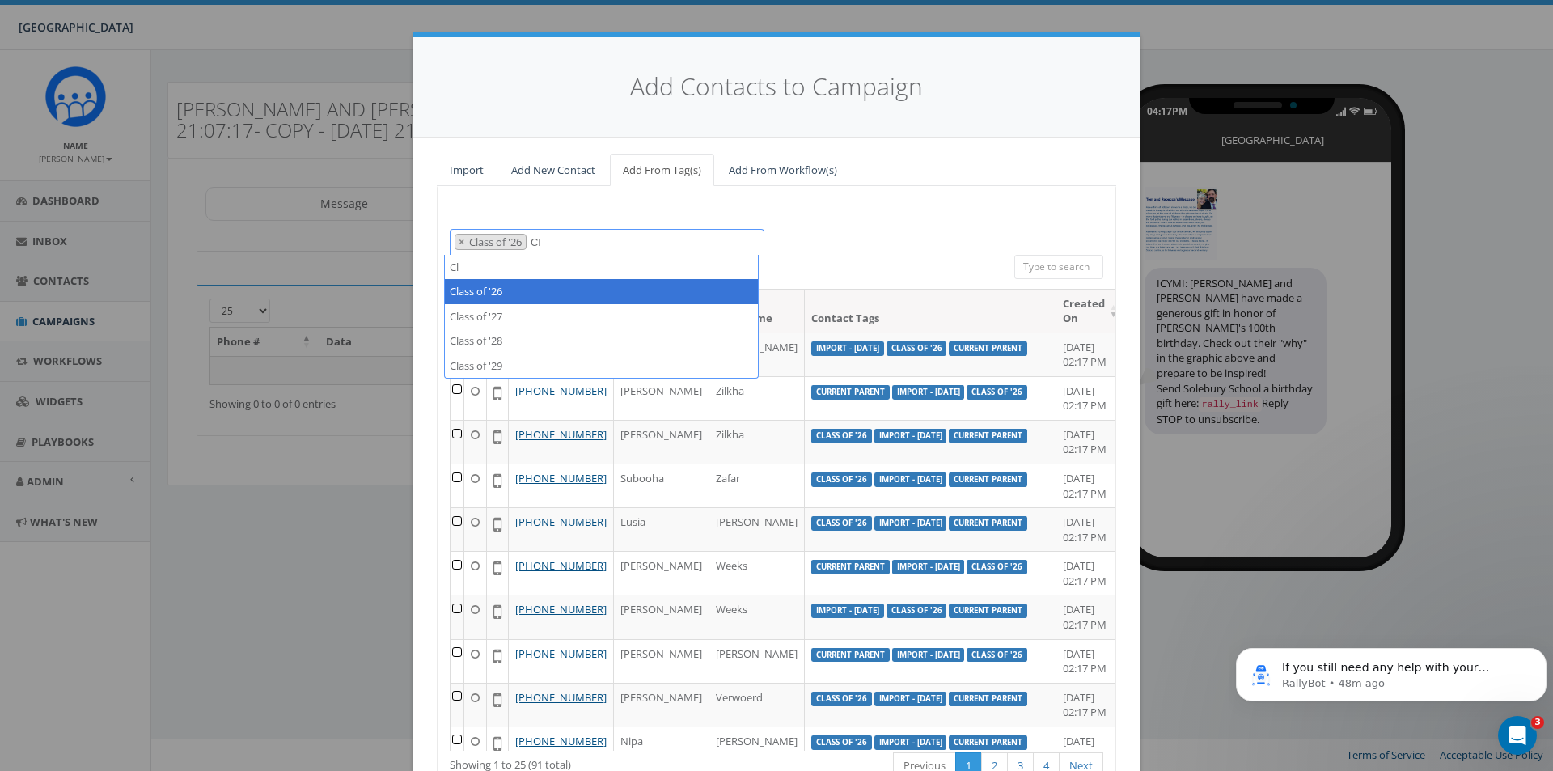
type textarea "C"
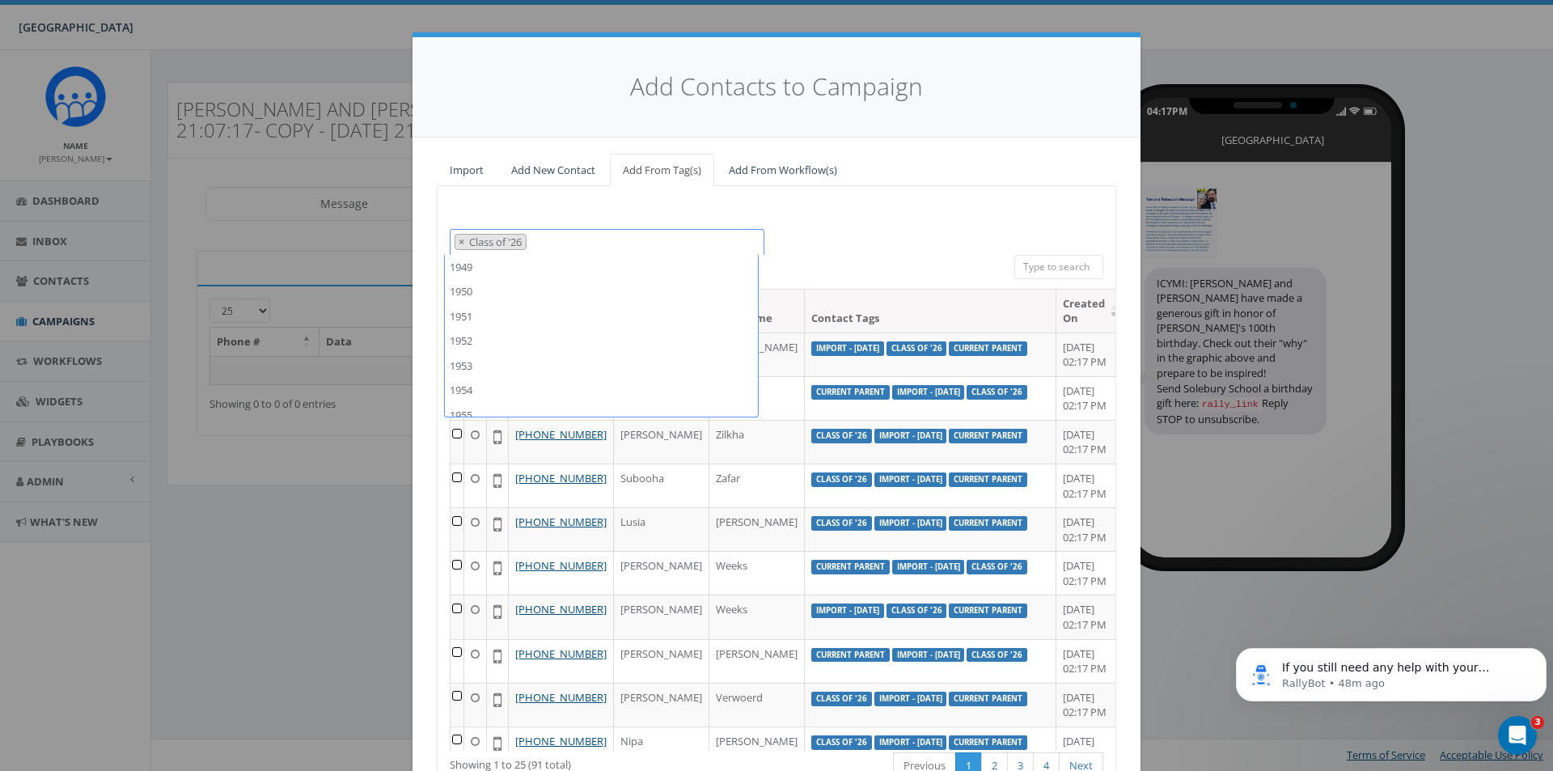
scroll to position [1879, 0]
click at [856, 248] on div "1949 1950 1951 1952 1953 1954 1955 1956 1957 1958 1959 1960 1961 1962 1963 1964…" at bounding box center [777, 242] width 678 height 26
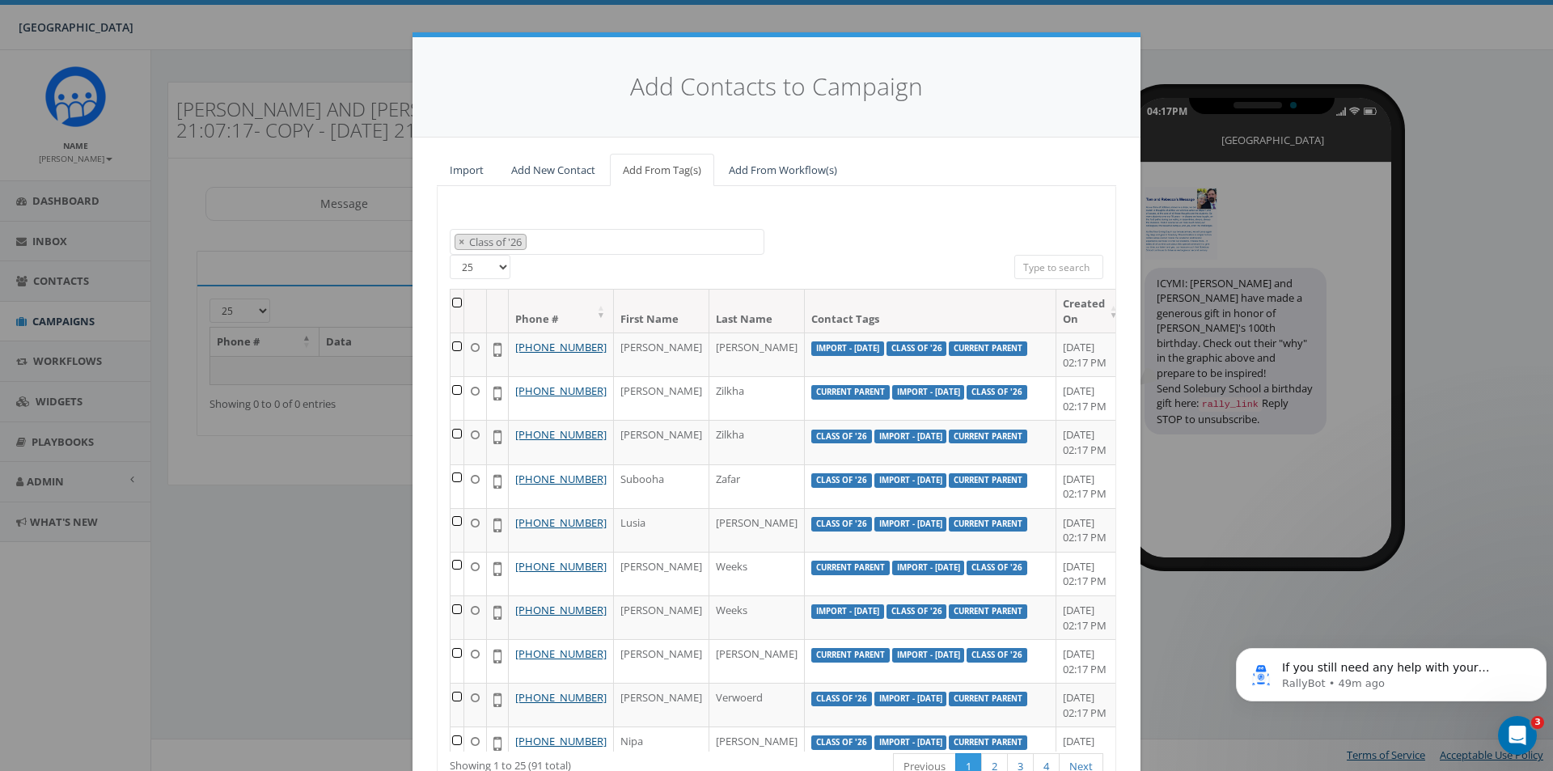
click at [457, 306] on th at bounding box center [457, 311] width 14 height 43
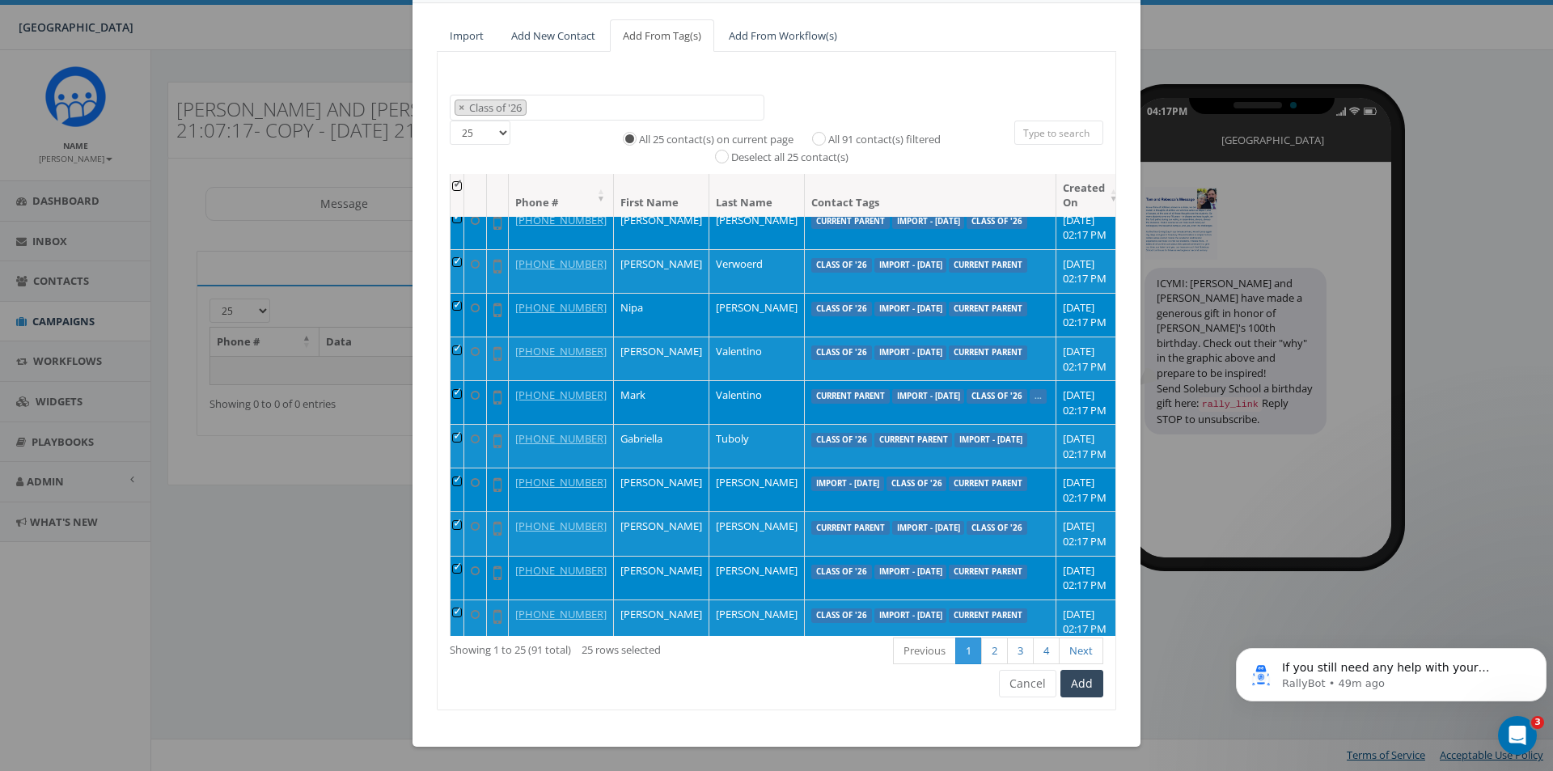
scroll to position [485, 0]
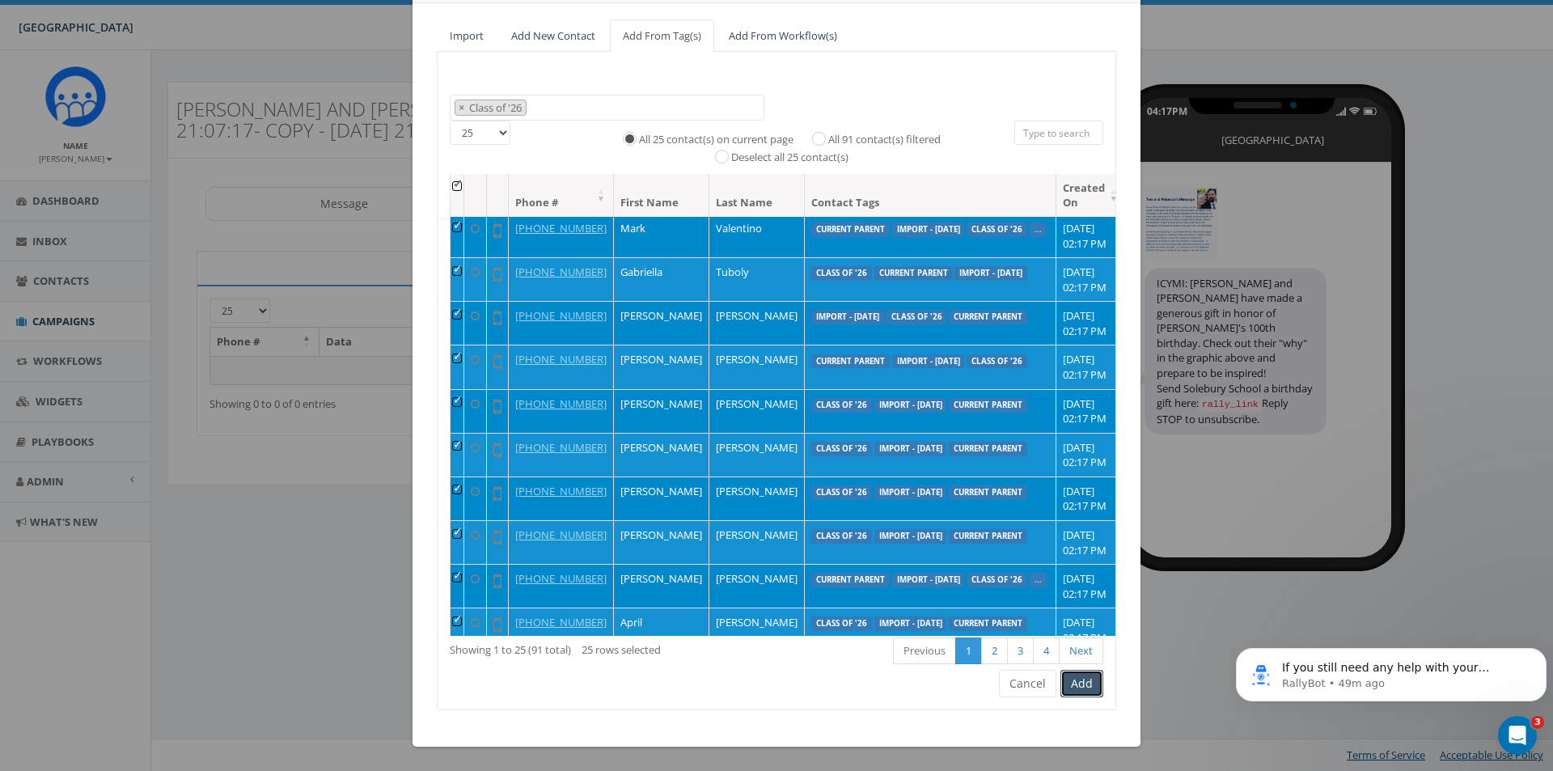
click at [1080, 682] on button "Add" at bounding box center [1081, 683] width 43 height 27
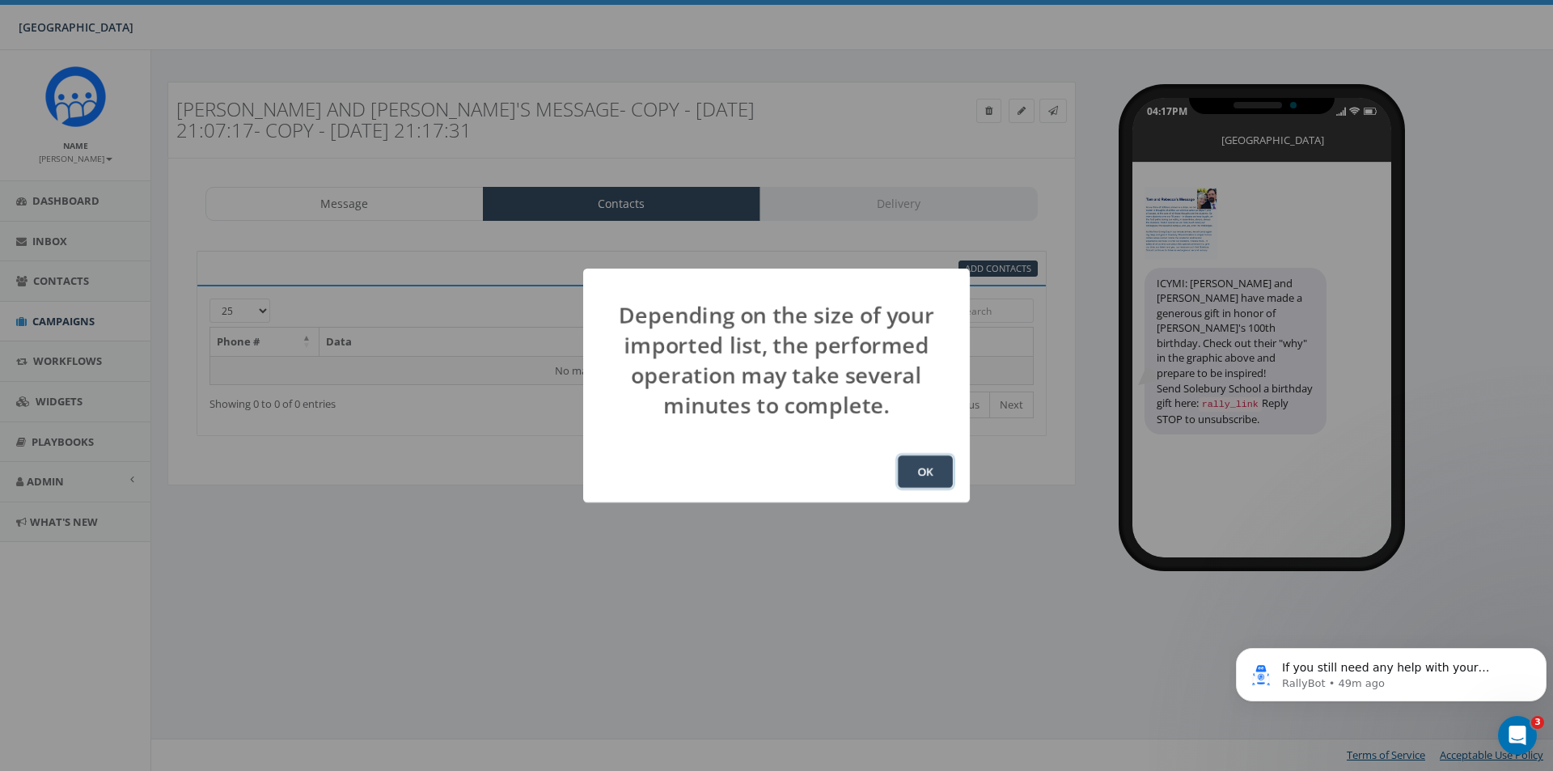
click at [928, 482] on button "OK" at bounding box center [925, 471] width 55 height 32
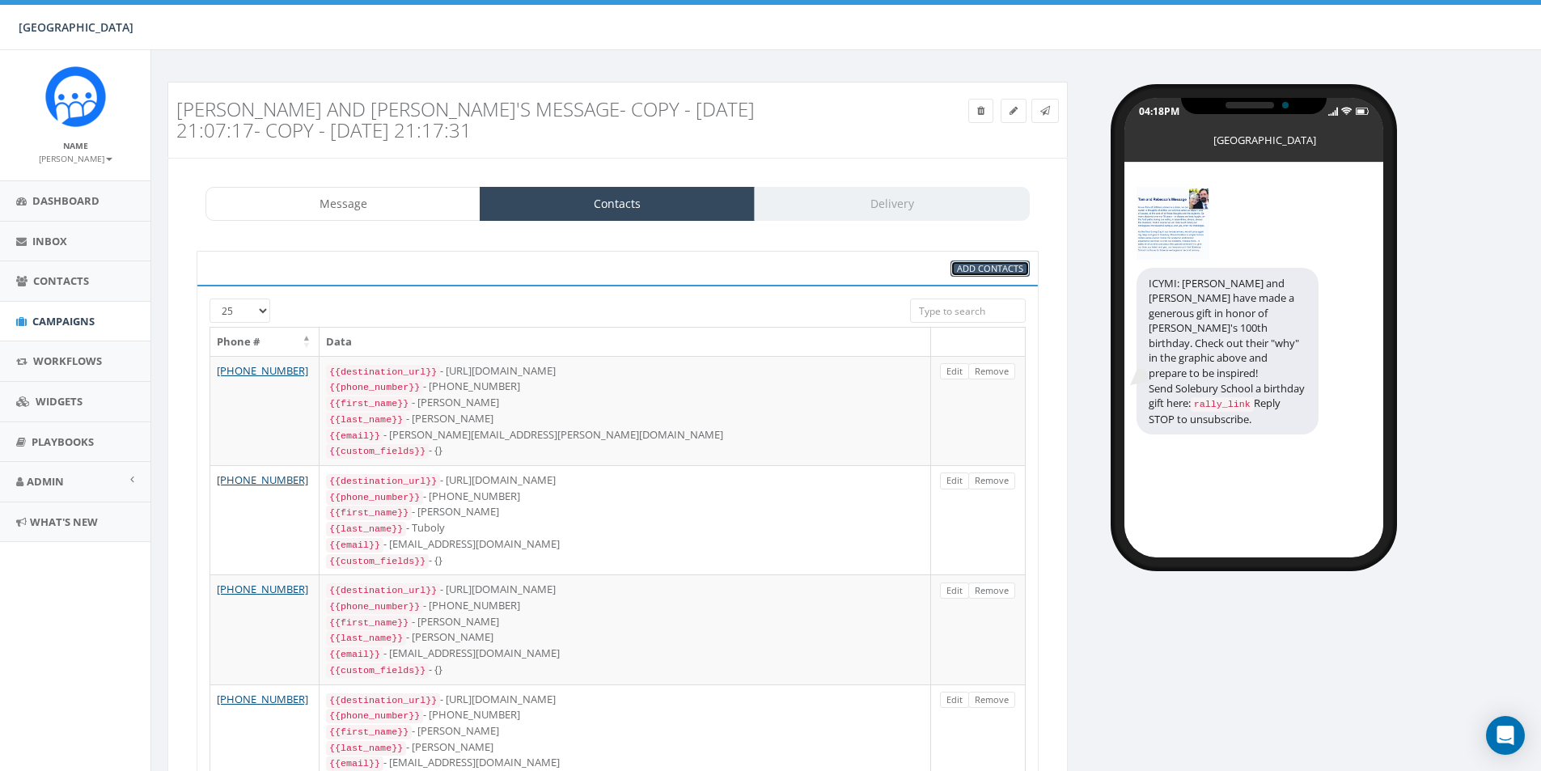
click at [989, 271] on span "Add Contacts" at bounding box center [990, 268] width 66 height 12
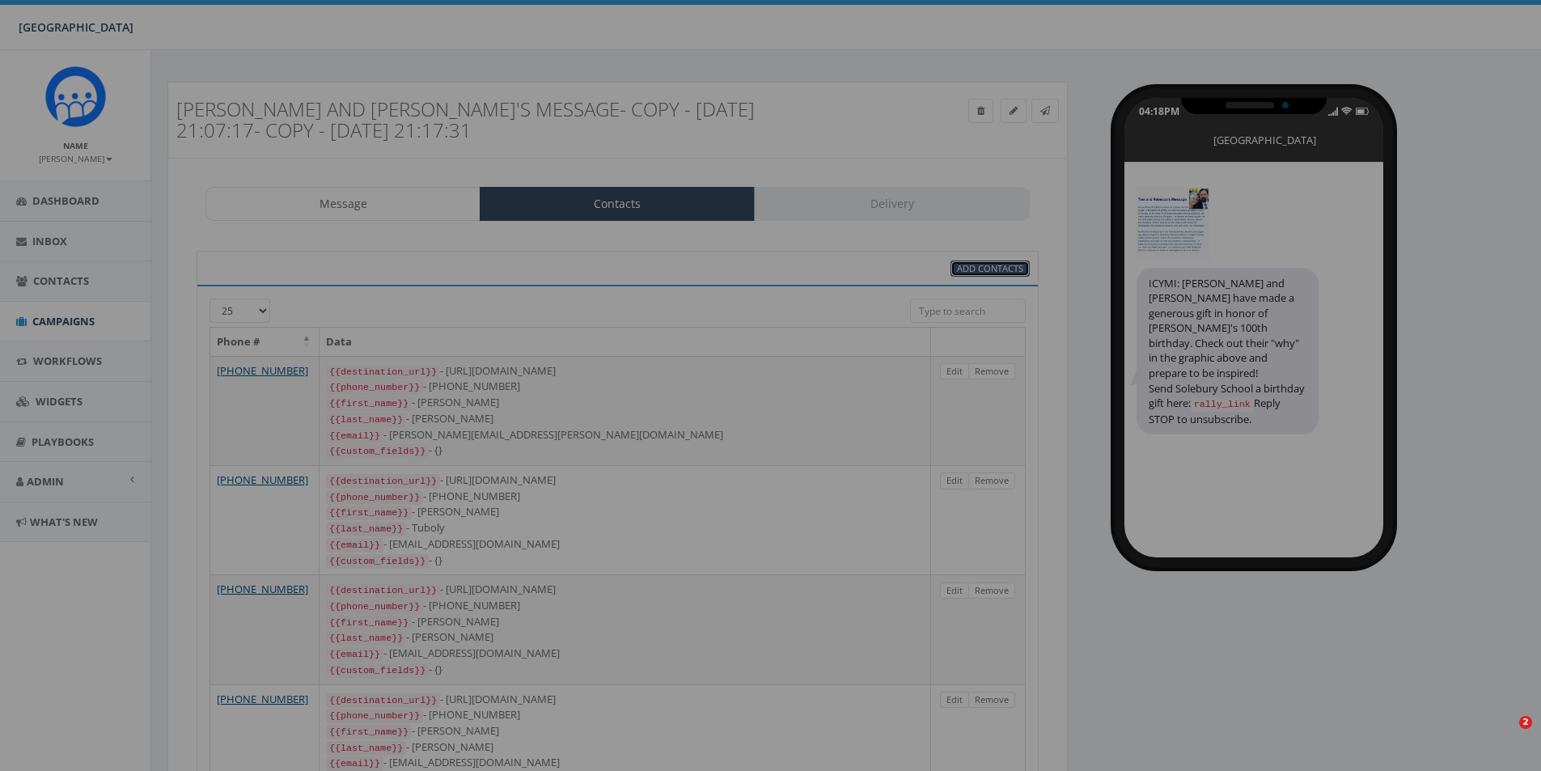
select select
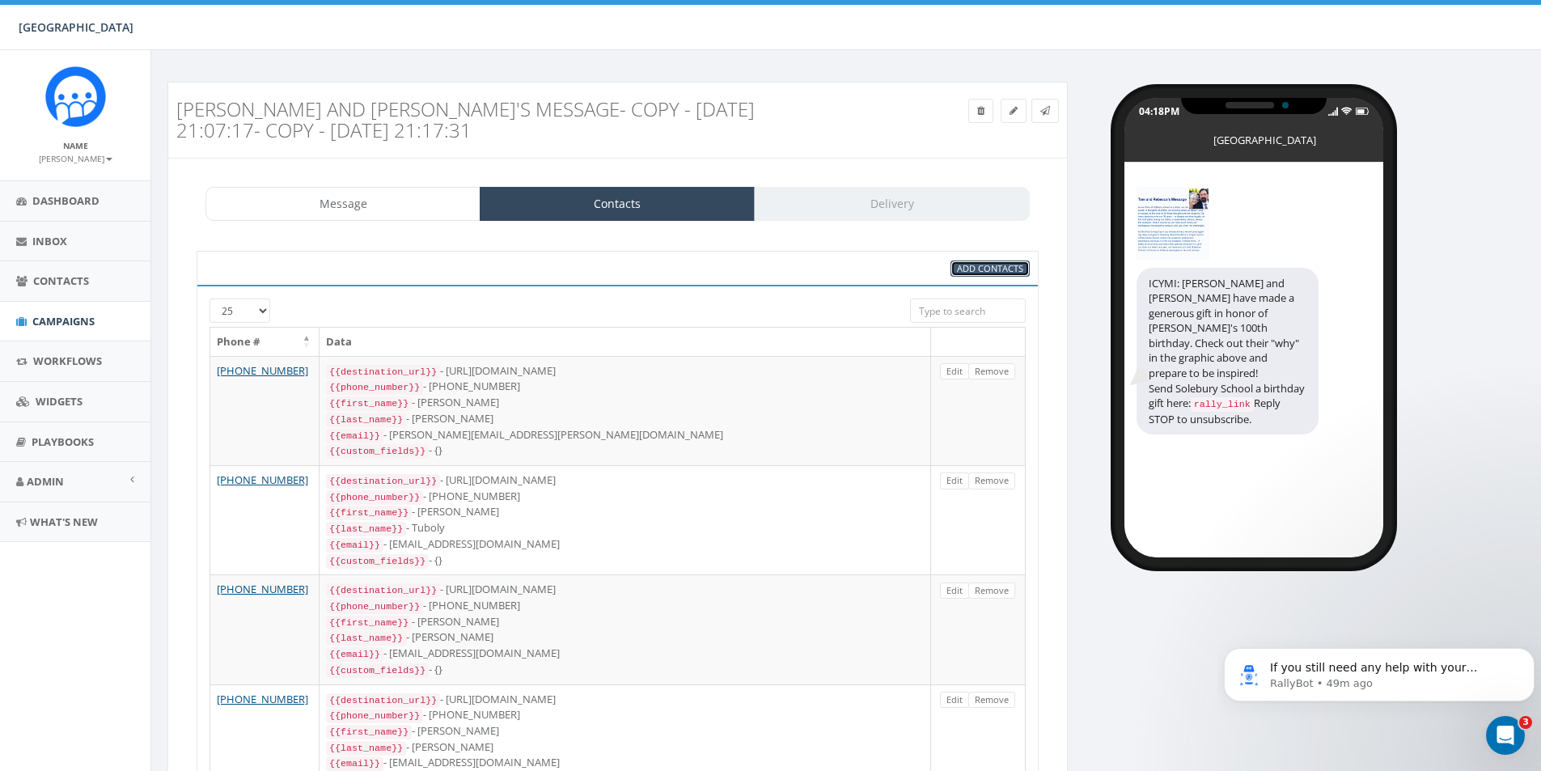
click at [983, 270] on span "Add Contacts" at bounding box center [990, 268] width 66 height 12
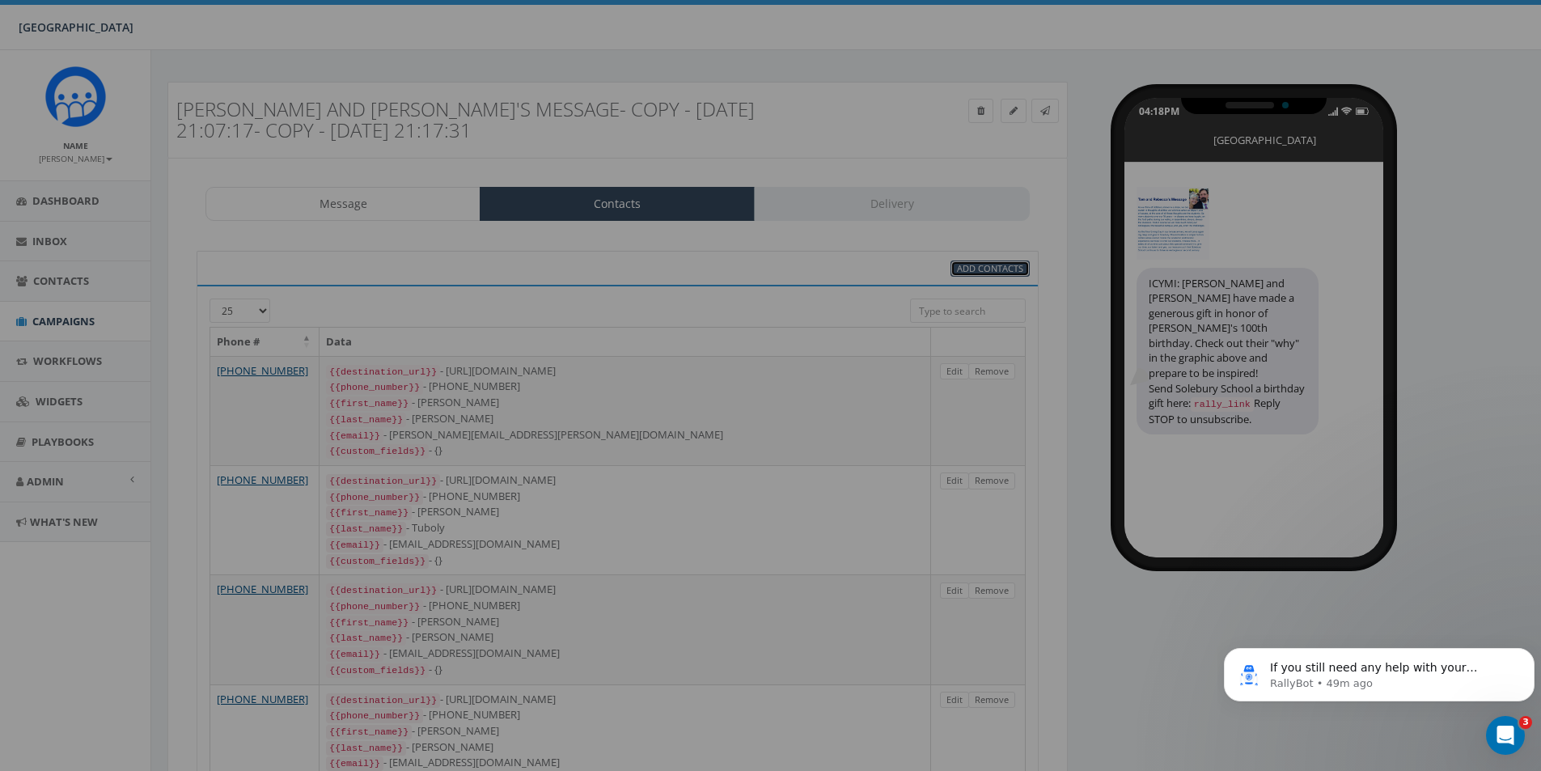
select select
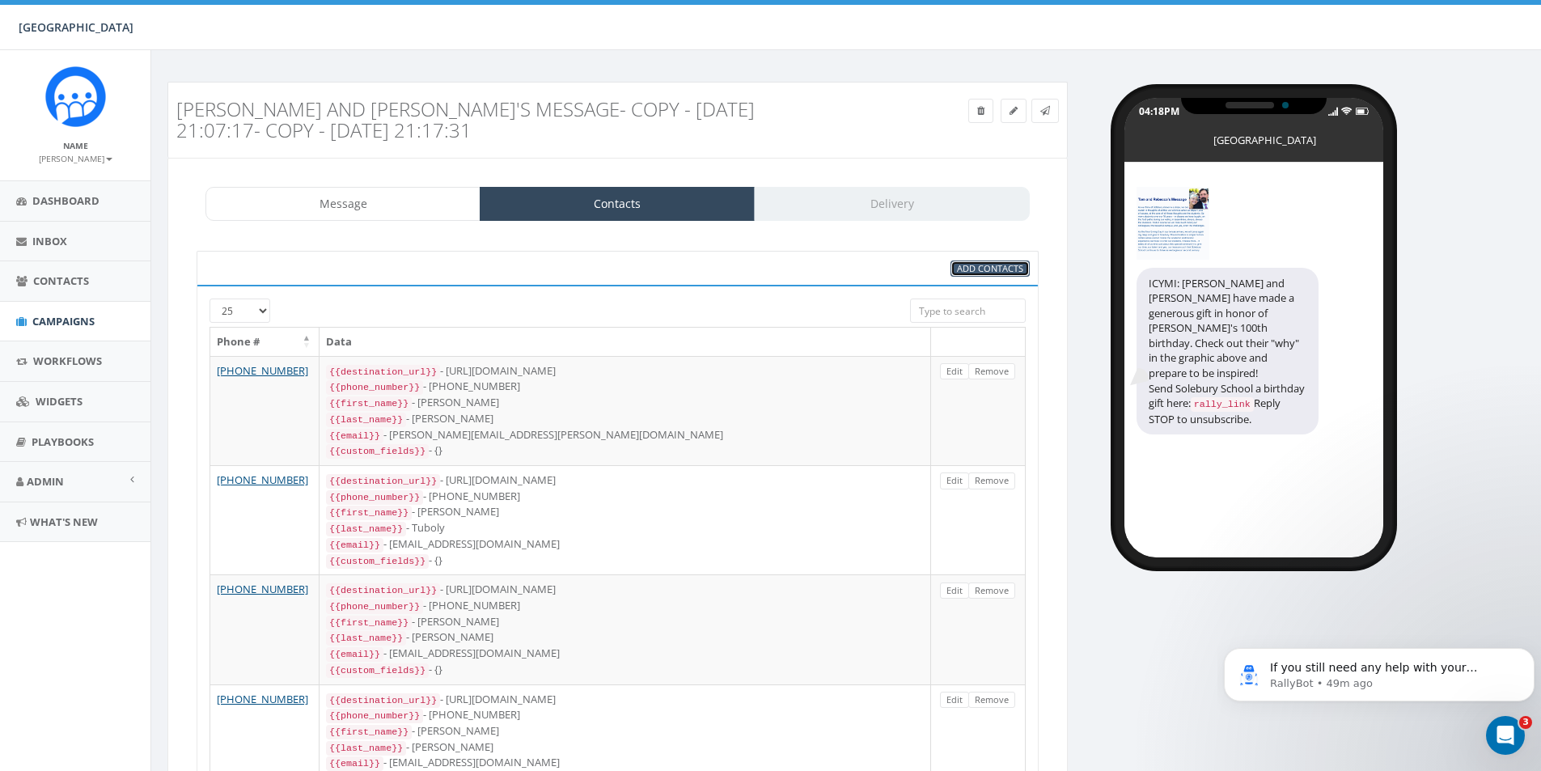
click at [981, 268] on span "Add Contacts" at bounding box center [990, 268] width 66 height 12
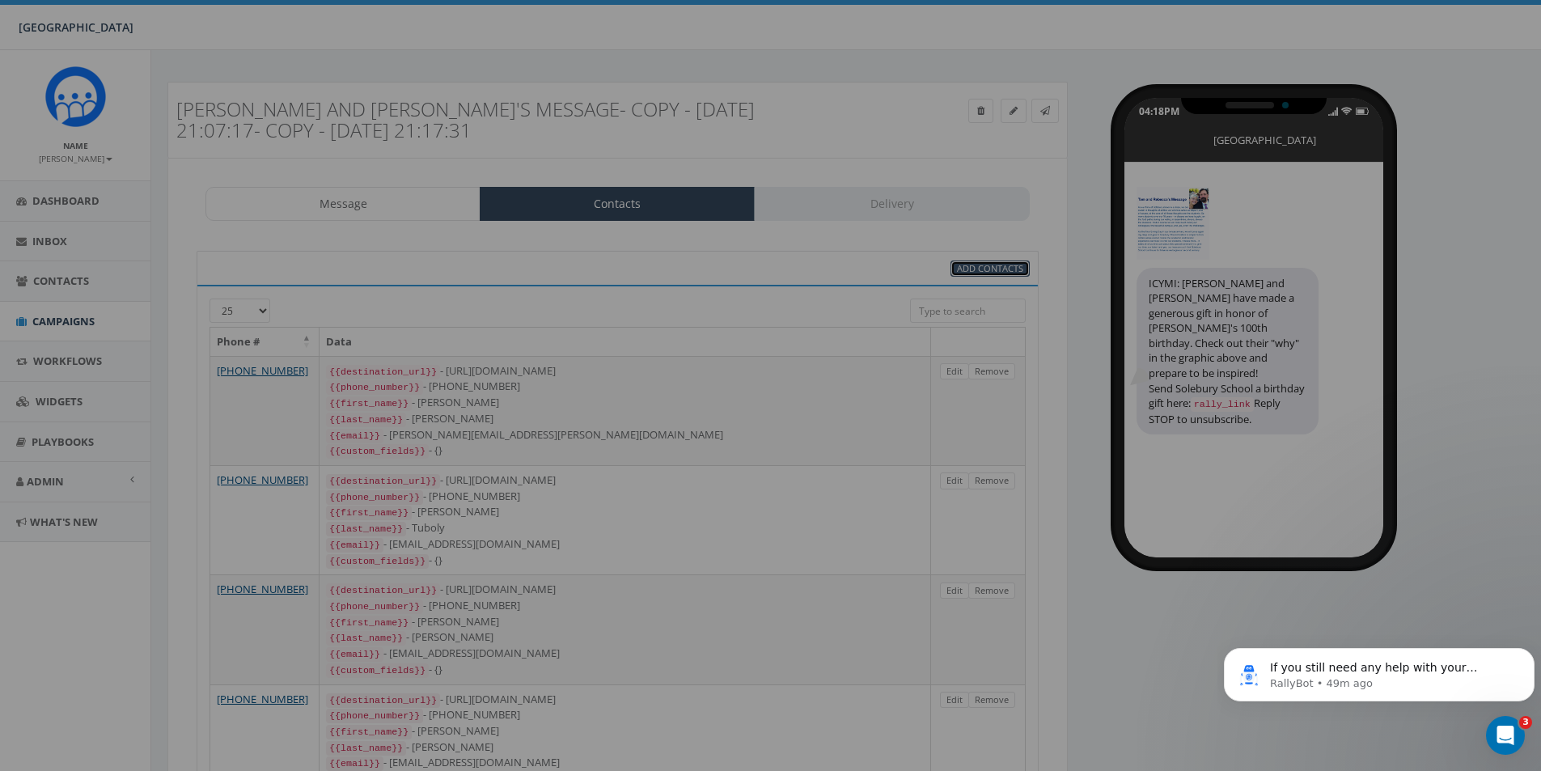
select select
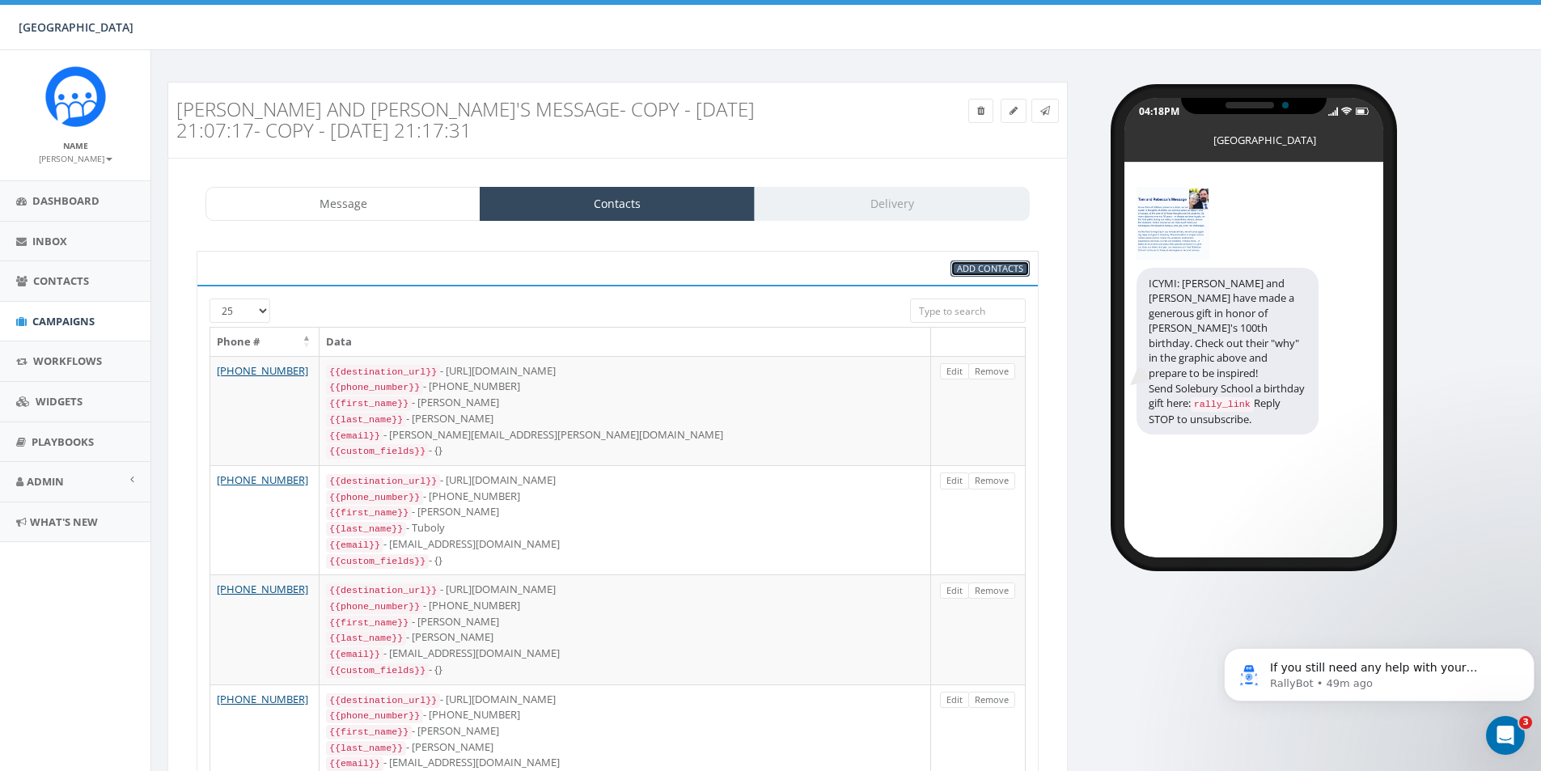
click at [973, 266] on span "Add Contacts" at bounding box center [990, 268] width 66 height 12
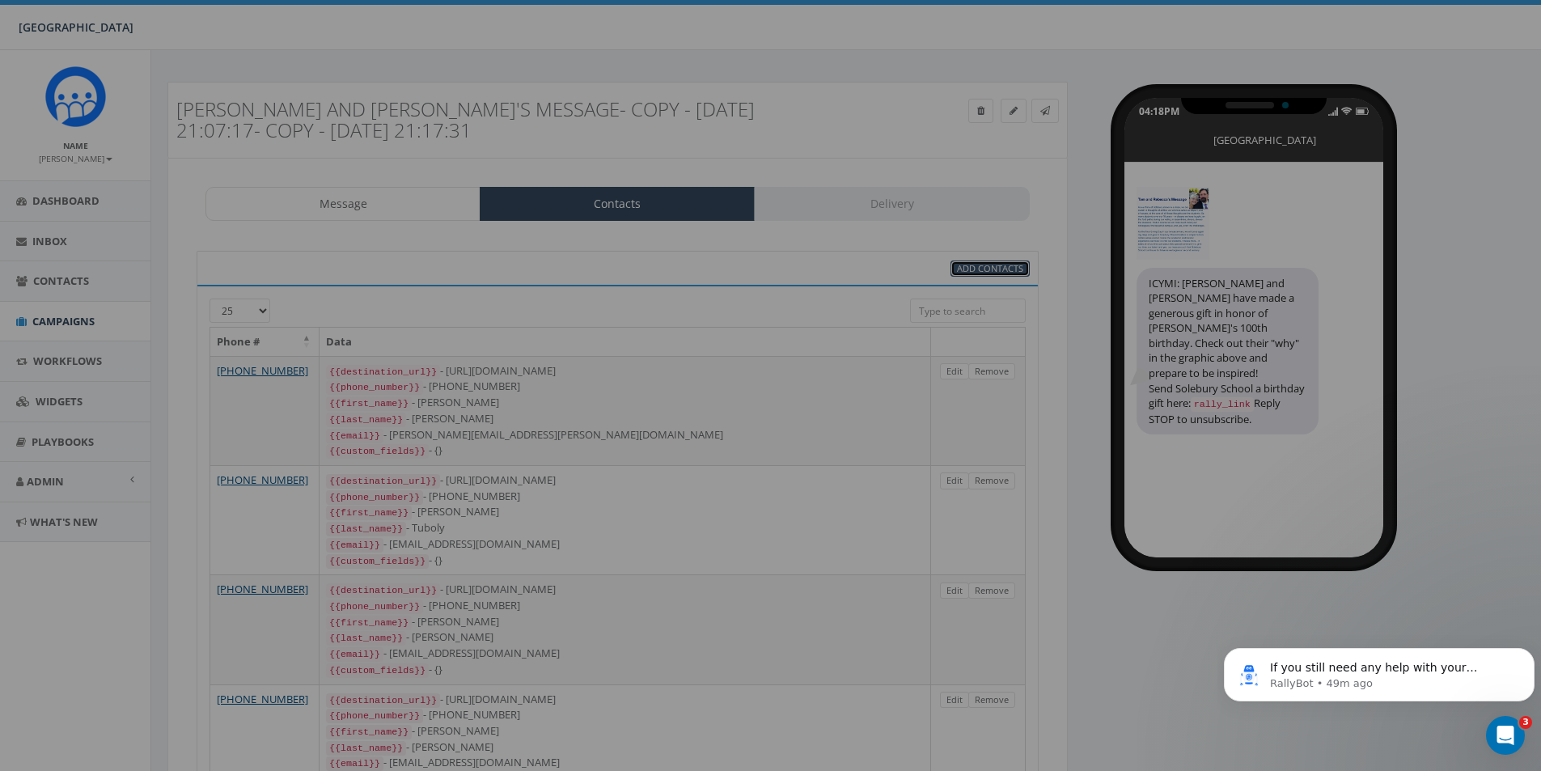
select select
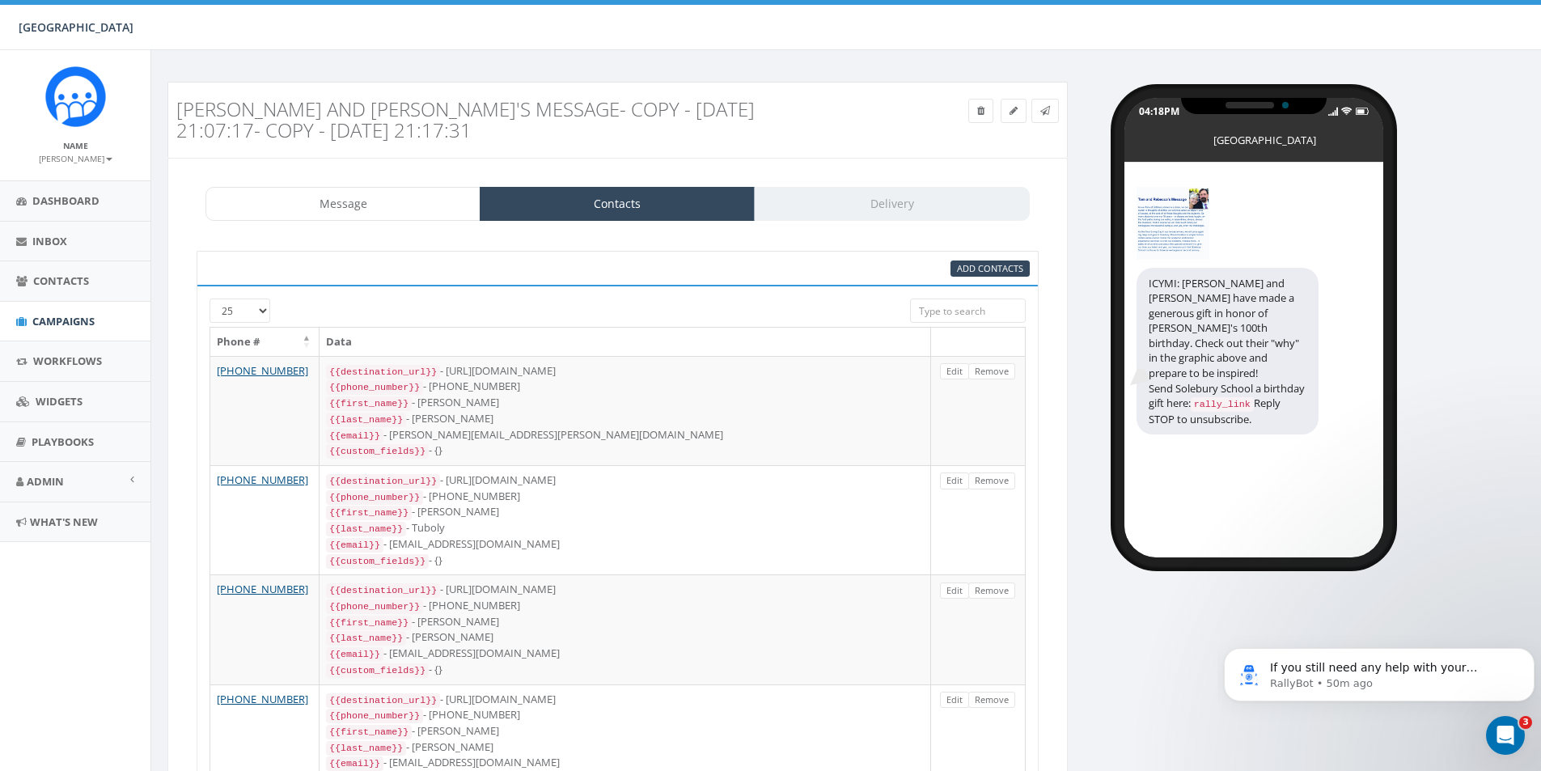
click at [269, 307] on div at bounding box center [583, 305] width 630 height 15
click at [262, 317] on select "25 50 100" at bounding box center [239, 310] width 61 height 24
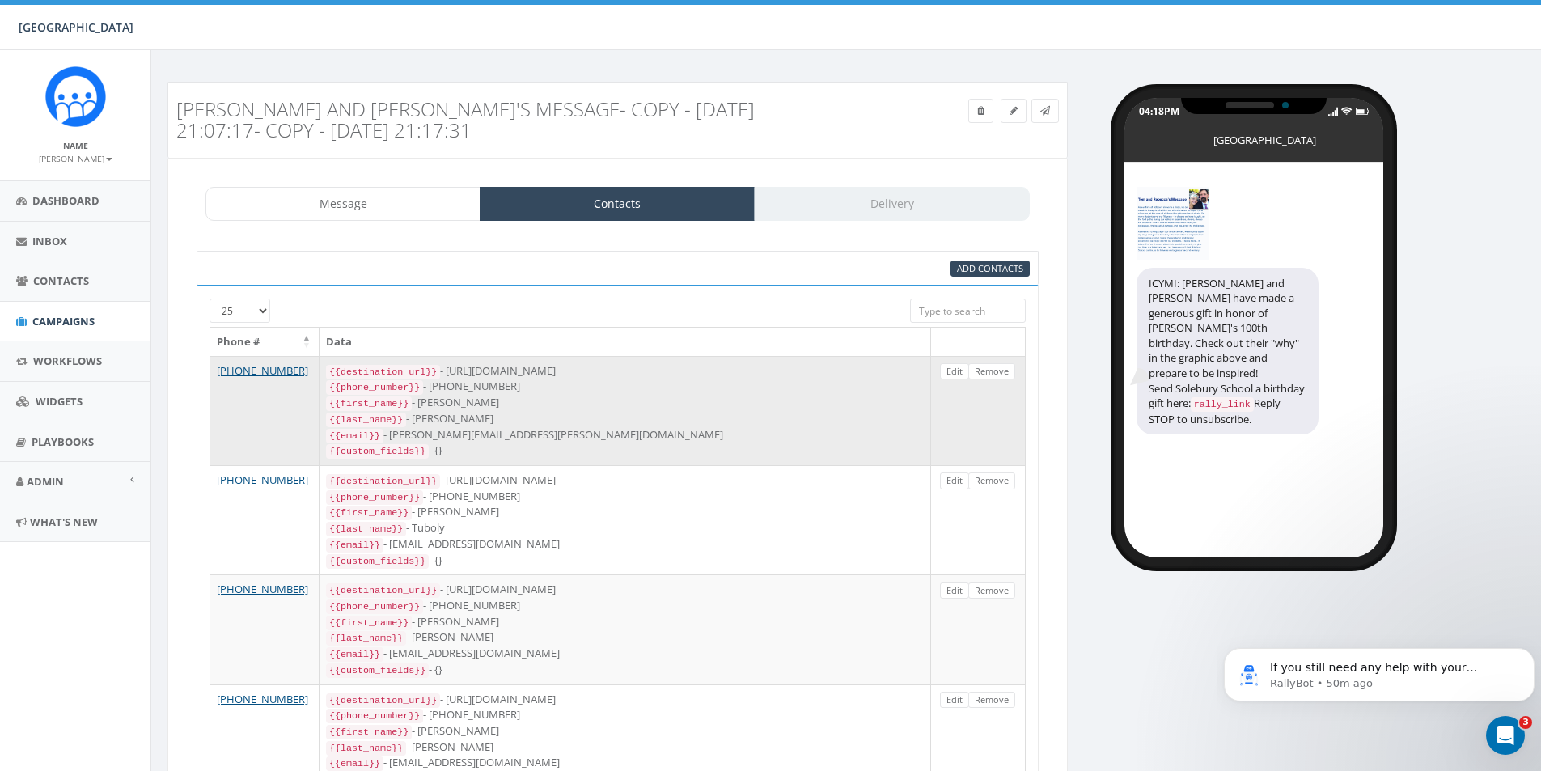
select select "100"
click at [209, 298] on select "25 50 100" at bounding box center [239, 310] width 61 height 24
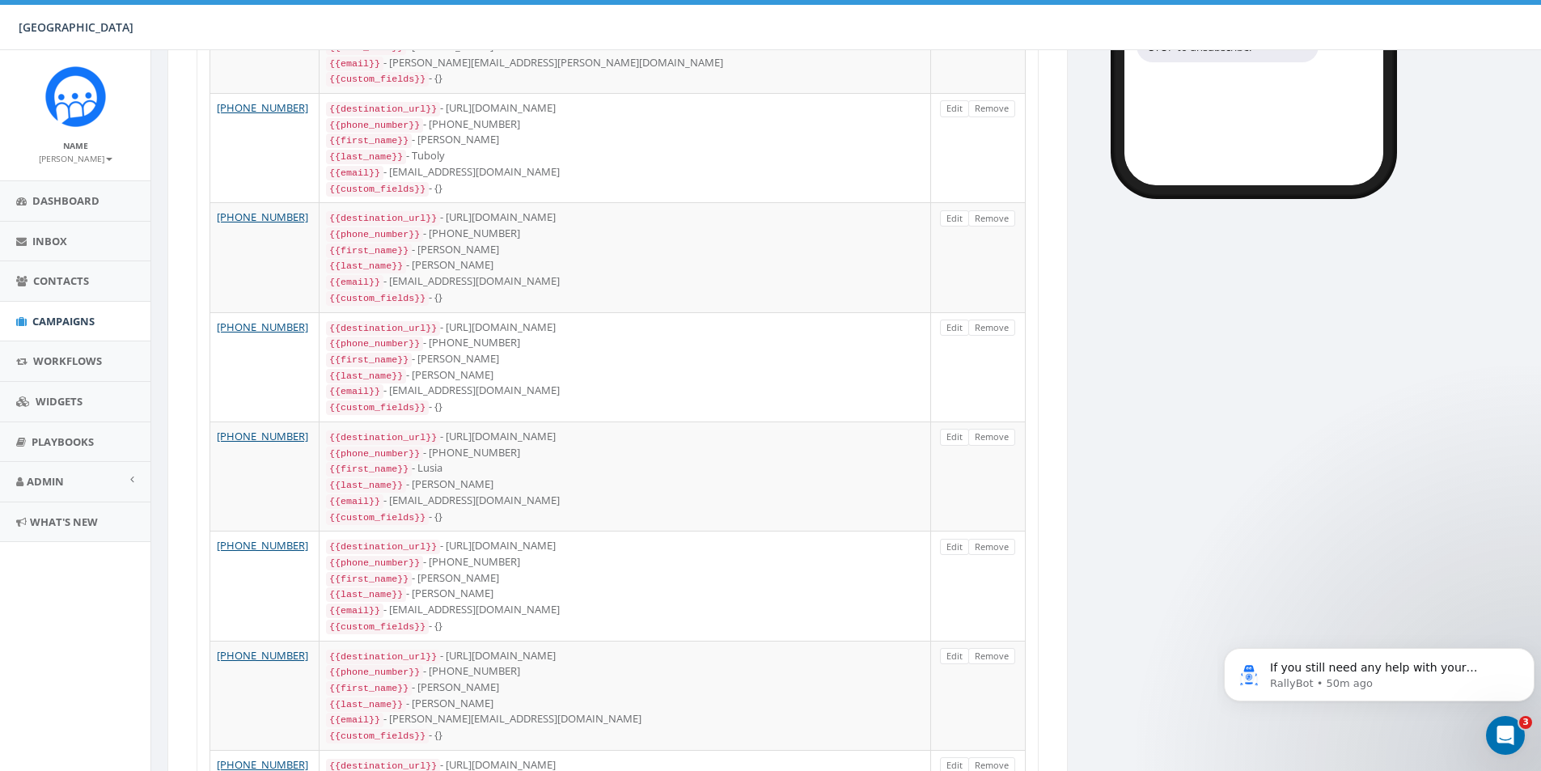
scroll to position [235, 0]
